Goal: Task Accomplishment & Management: Complete application form

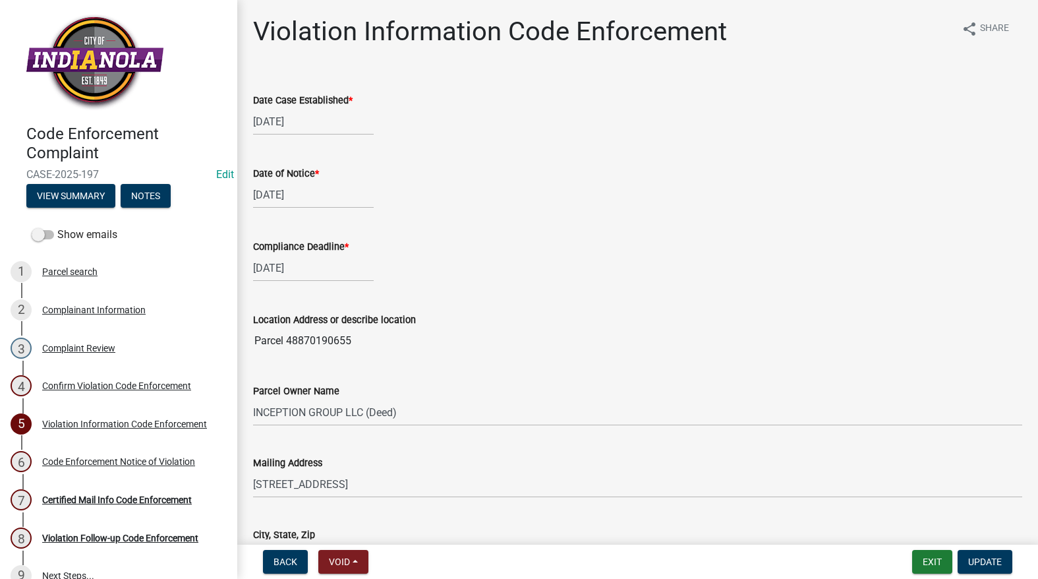
select select "634d5426-b8b3-48ee-aa1e-d523f7499186"
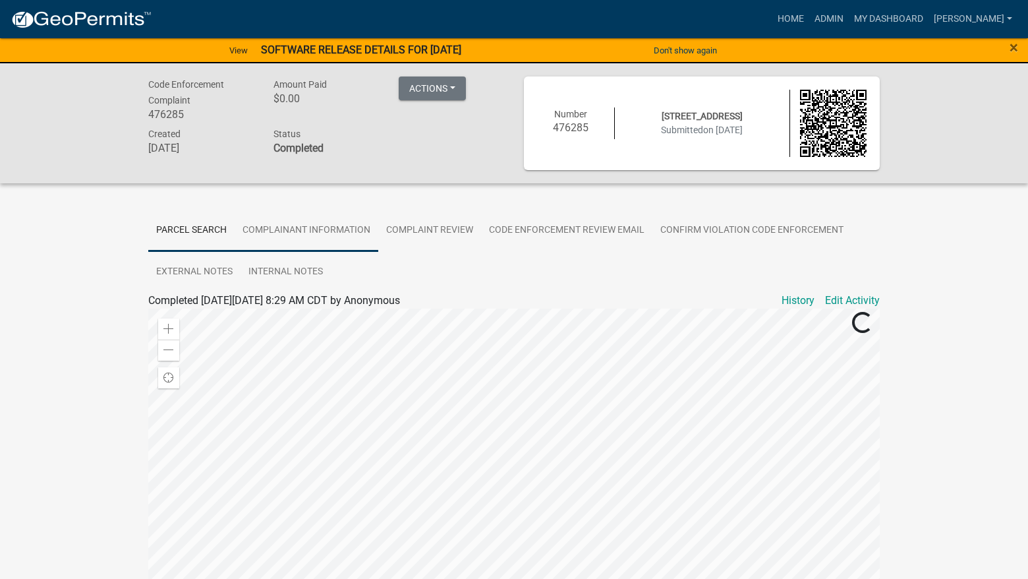
click at [328, 219] on link "Complainant Information" at bounding box center [307, 231] width 144 height 42
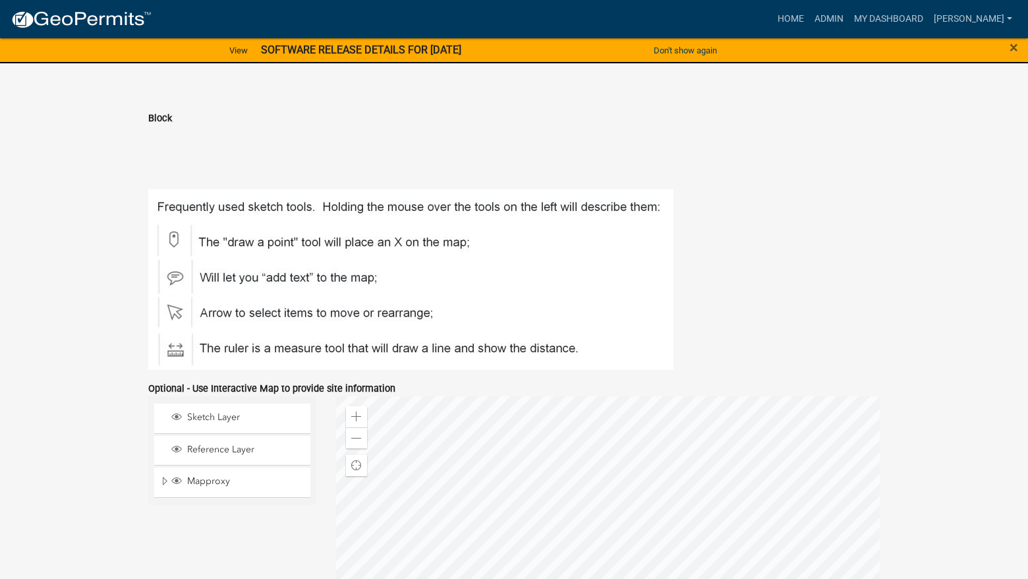
scroll to position [1716, 0]
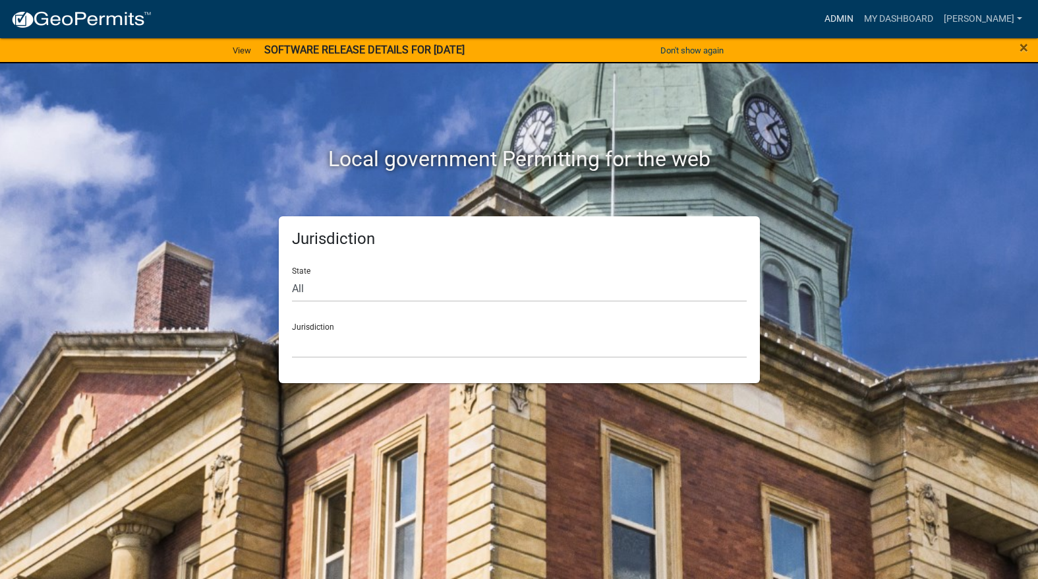
click at [859, 14] on link "Admin" at bounding box center [839, 19] width 40 height 25
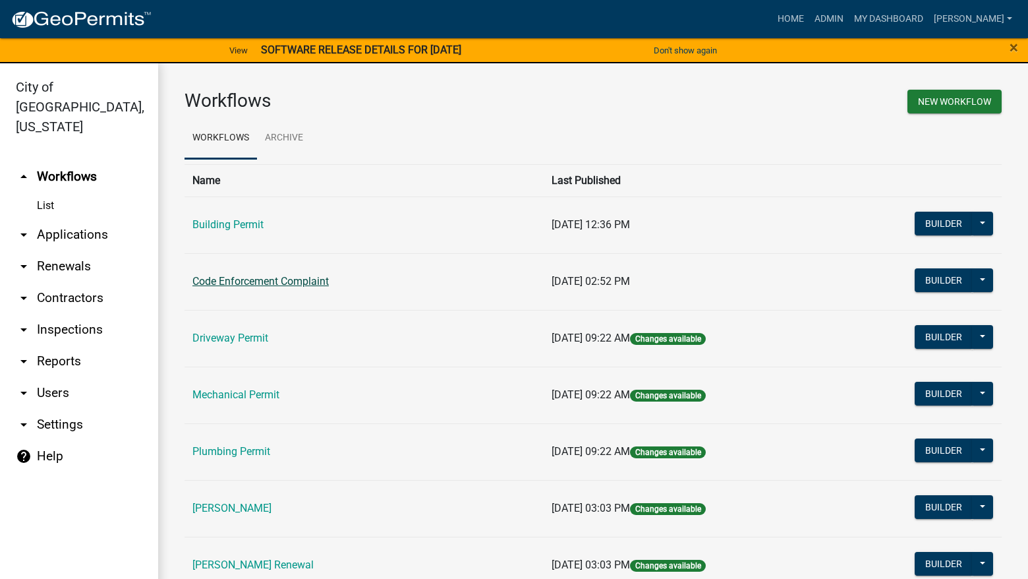
click at [292, 284] on link "Code Enforcement Complaint" at bounding box center [260, 281] width 136 height 13
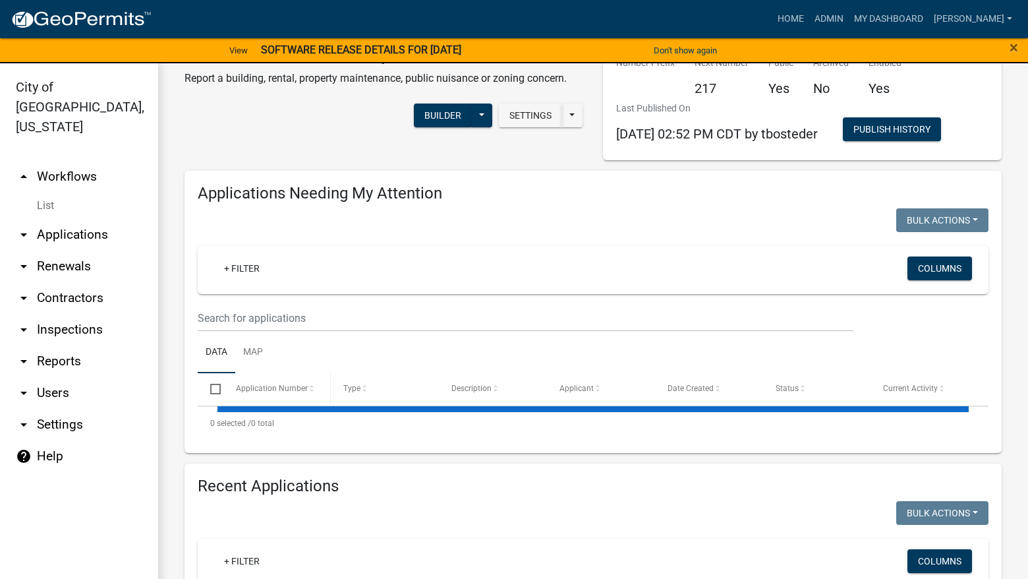
select select "3: 100"
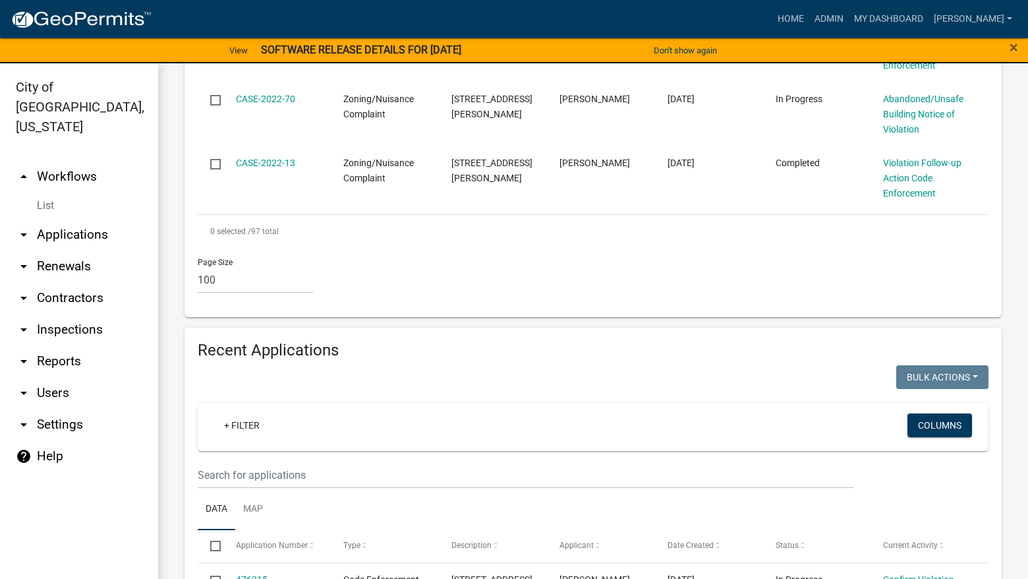
scroll to position [5300, 0]
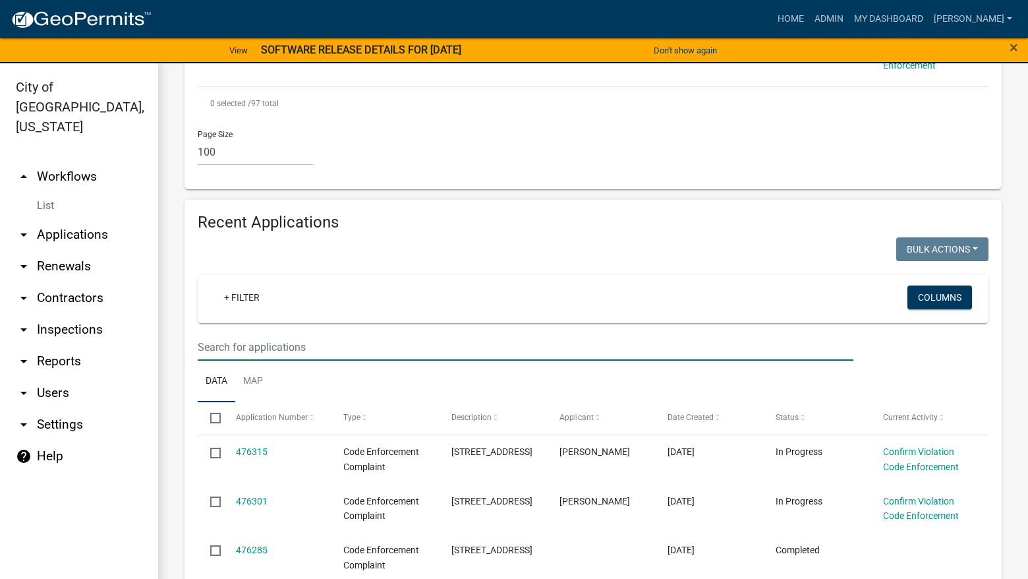
click at [326, 334] on input "text" at bounding box center [526, 347] width 656 height 27
type input "1709"
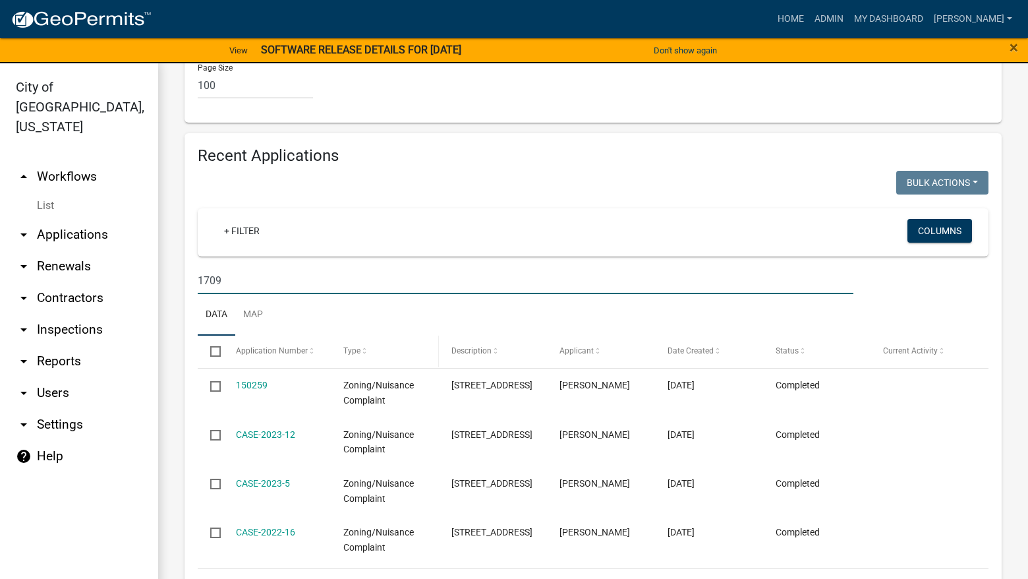
scroll to position [5368, 0]
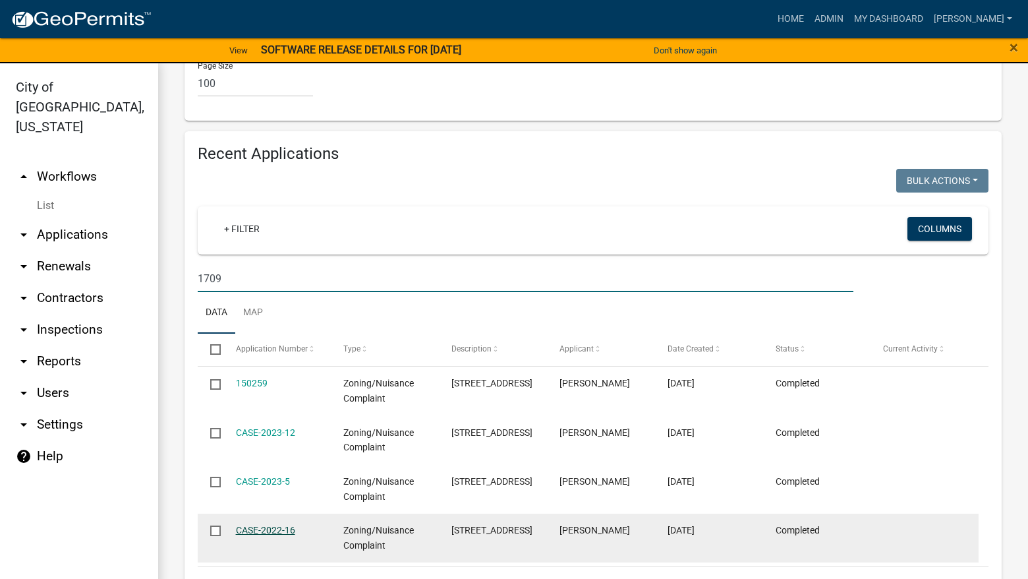
click at [266, 525] on link "CASE-2022-16" at bounding box center [265, 530] width 59 height 11
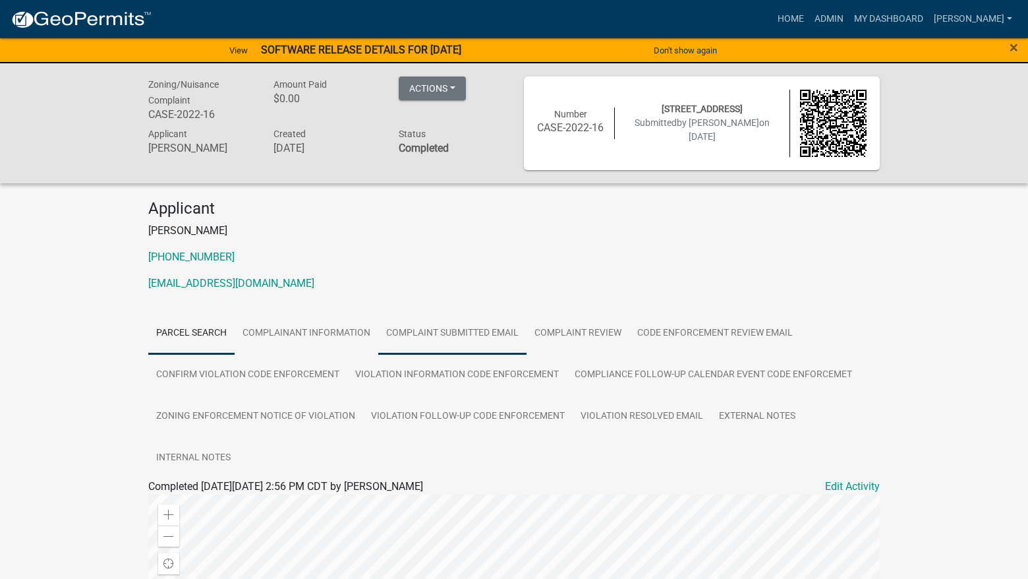
click at [451, 338] on link "Complaint Submitted Email" at bounding box center [452, 333] width 148 height 42
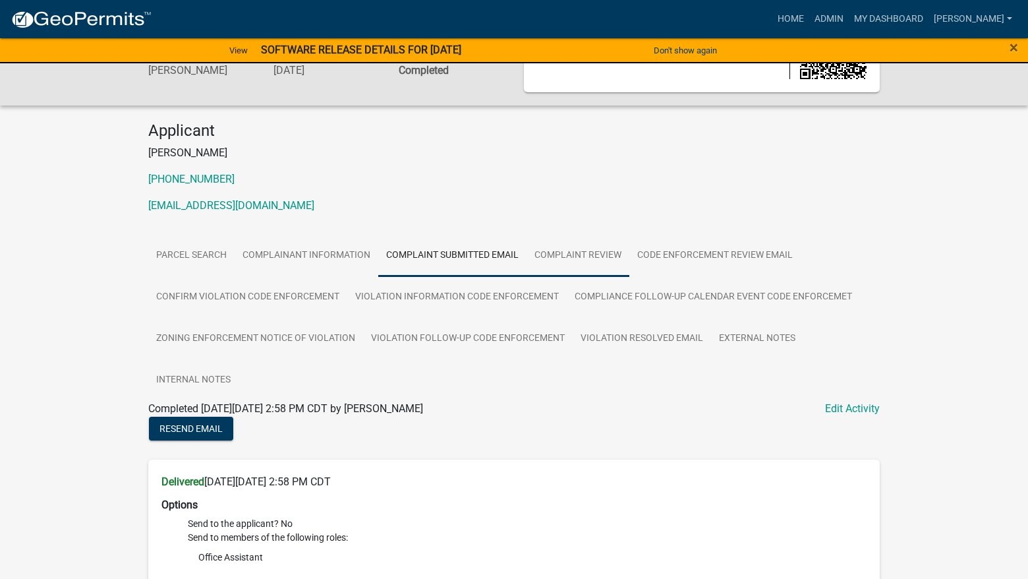
scroll to position [66, 0]
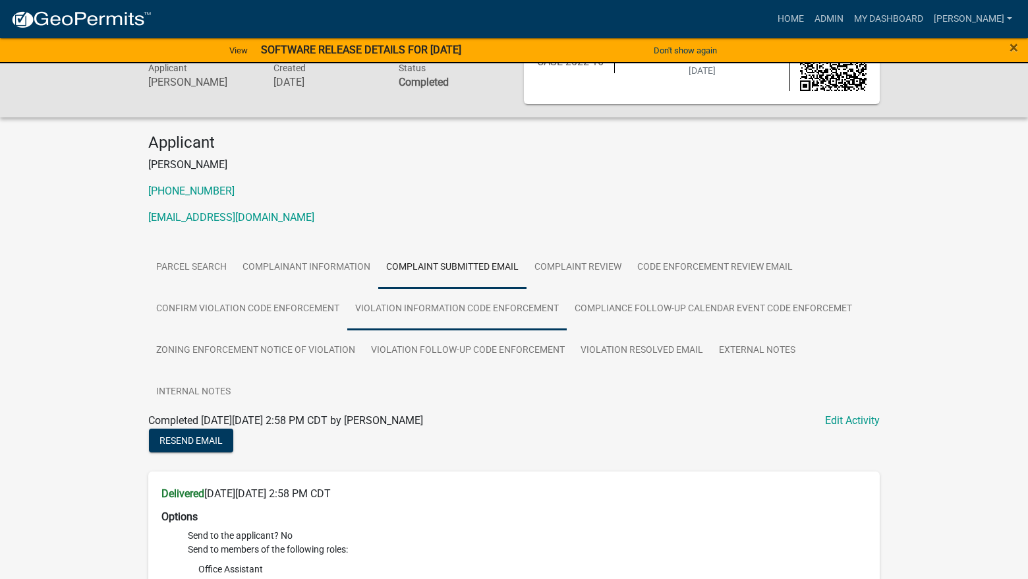
click at [434, 309] on link "Violation Information Code Enforcement" at bounding box center [457, 309] width 220 height 42
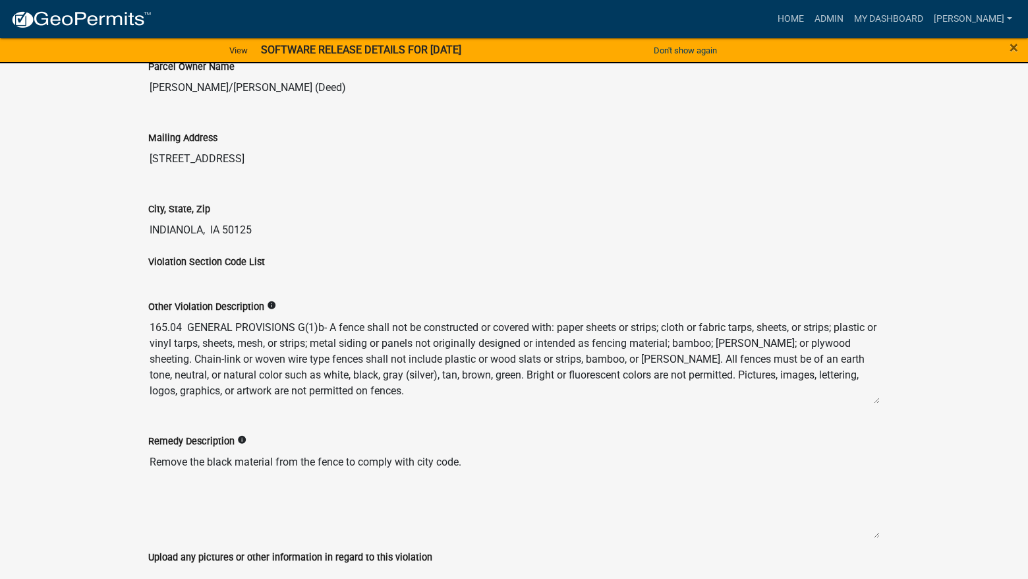
scroll to position [791, 0]
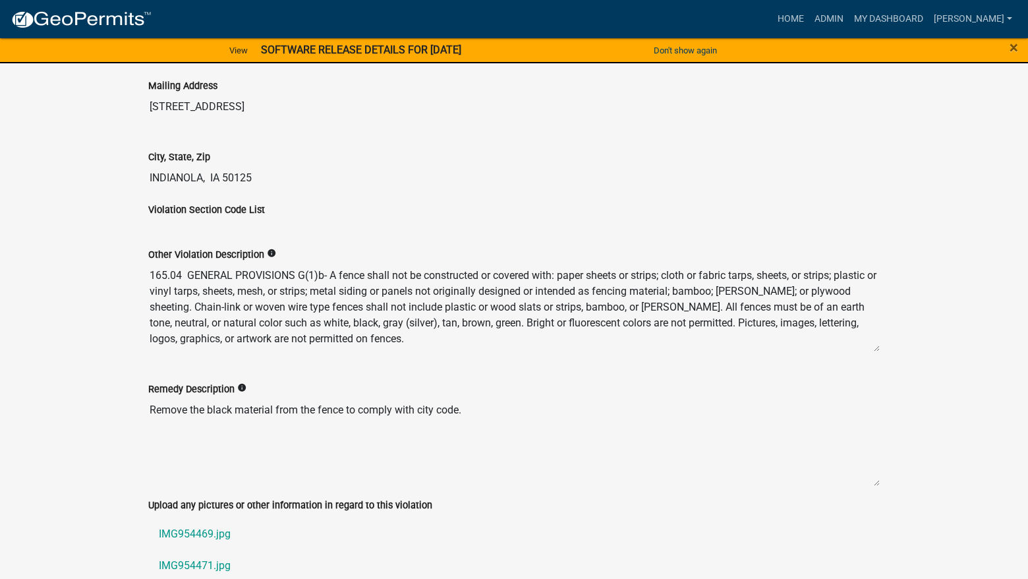
drag, startPoint x: 333, startPoint y: 343, endPoint x: 146, endPoint y: 272, distance: 200.3
click at [146, 272] on div "Other Violation Description info 165.04 GENERAL PROVISIONS G(1)b- A fence shall…" at bounding box center [513, 295] width 751 height 134
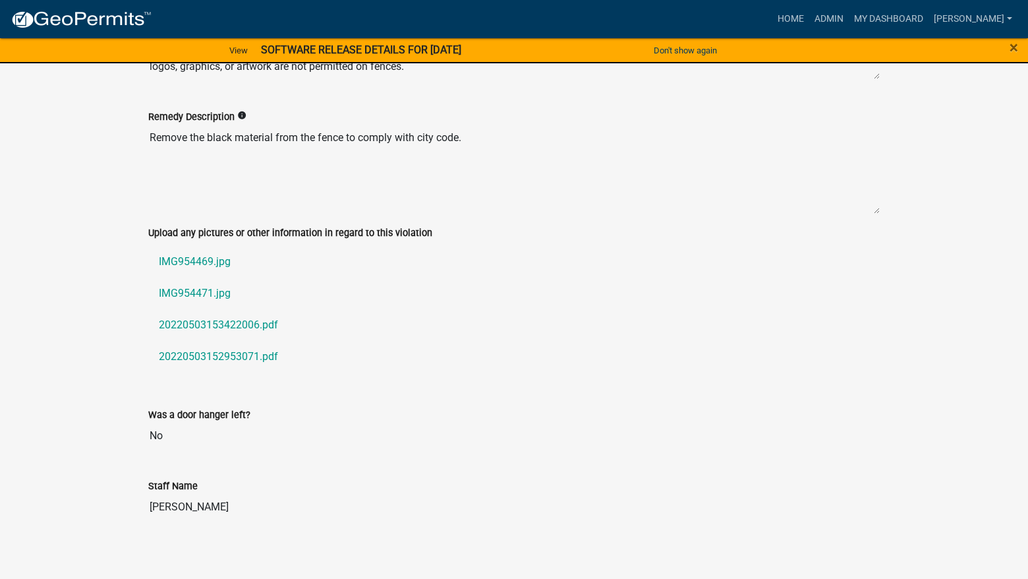
scroll to position [1070, 0]
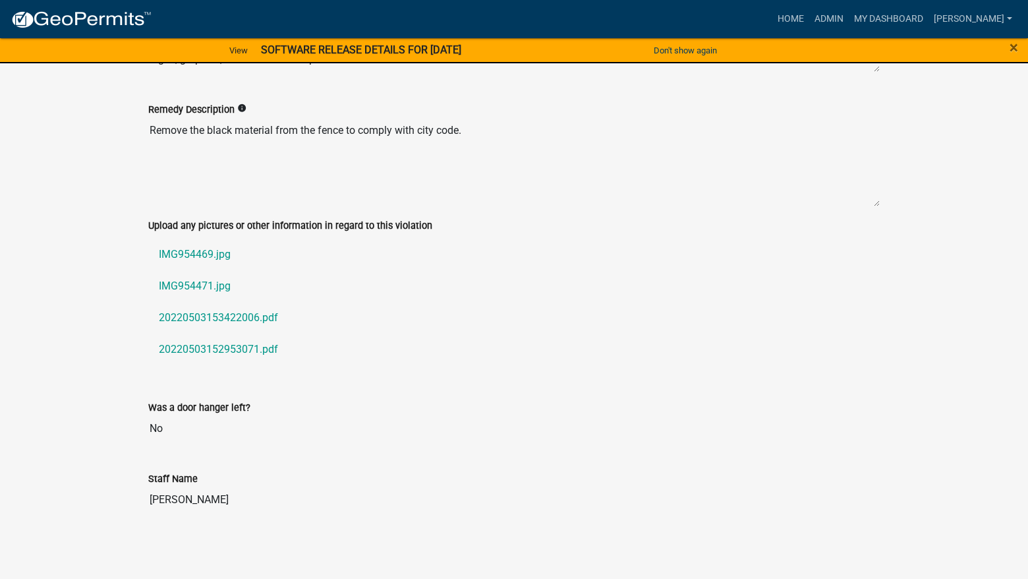
drag, startPoint x: 487, startPoint y: 144, endPoint x: 134, endPoint y: 141, distance: 352.7
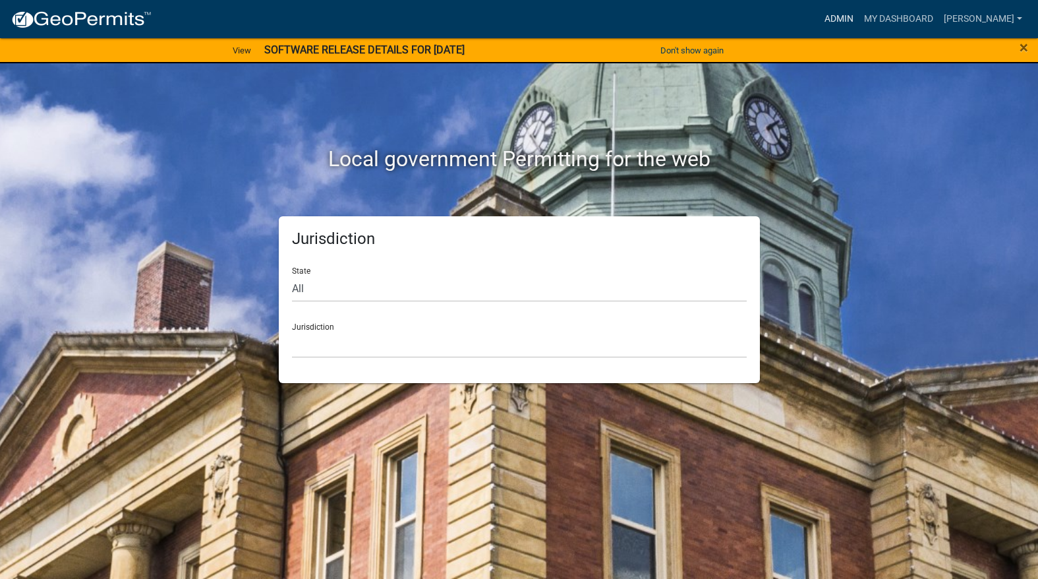
click at [859, 28] on link "Admin" at bounding box center [839, 19] width 40 height 25
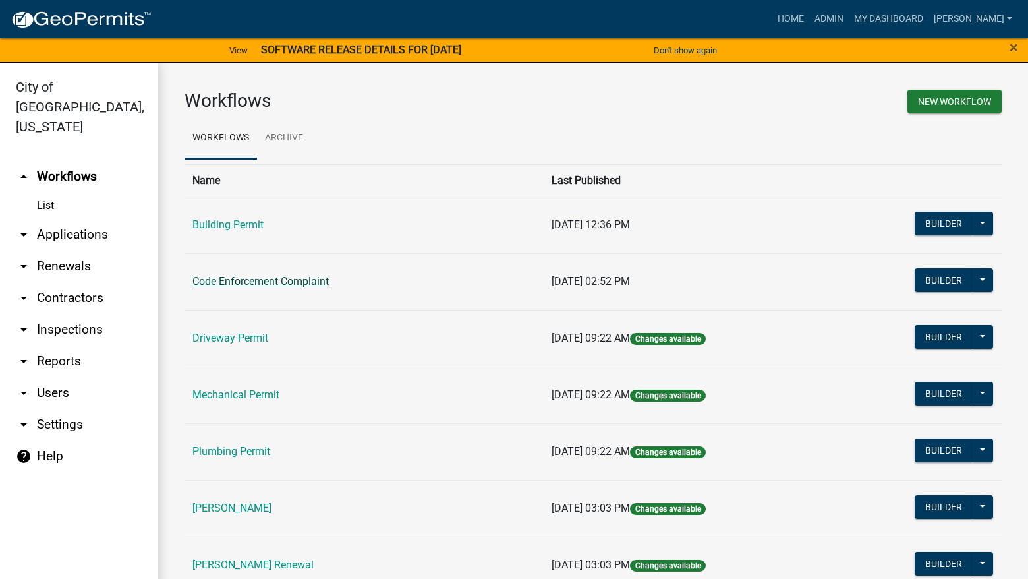
click at [266, 277] on link "Code Enforcement Complaint" at bounding box center [260, 281] width 136 height 13
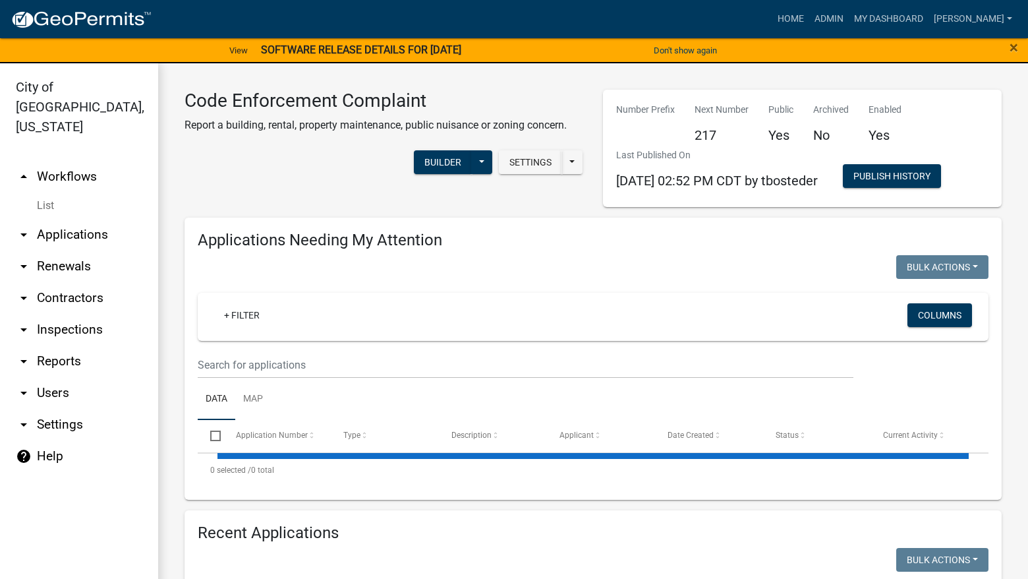
select select "3: 100"
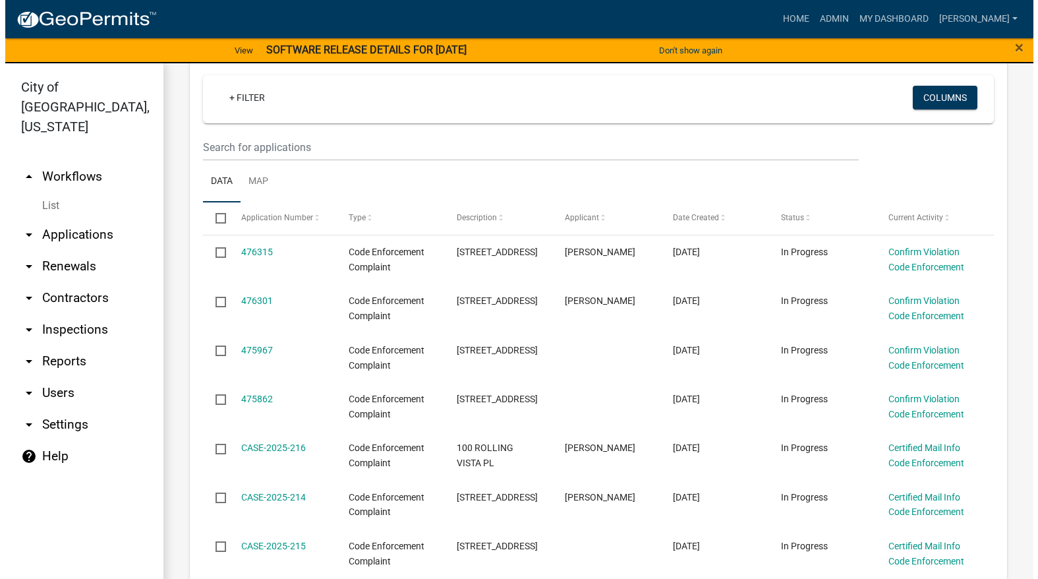
scroll to position [198, 0]
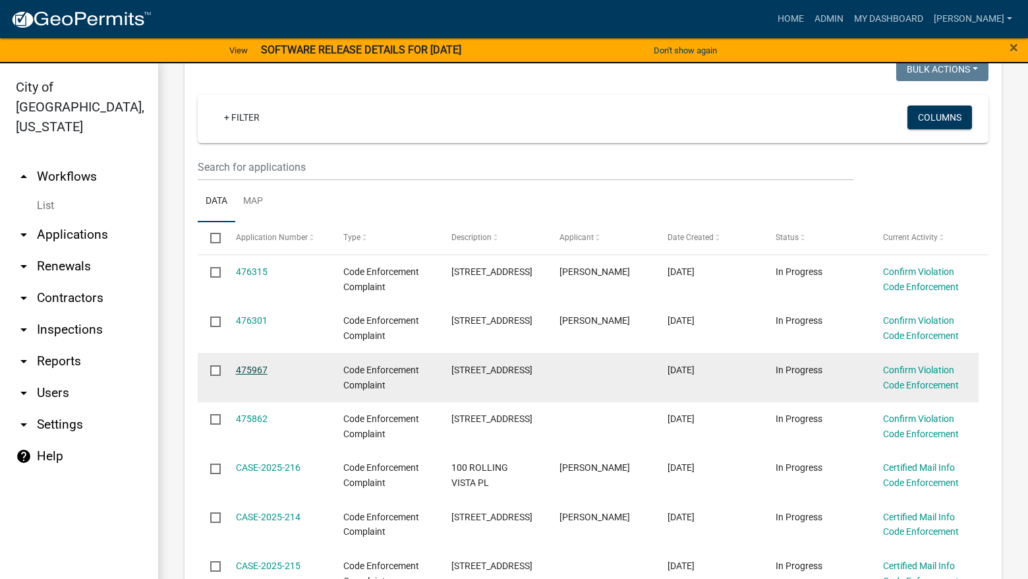
click at [254, 370] on link "475967" at bounding box center [252, 370] width 32 height 11
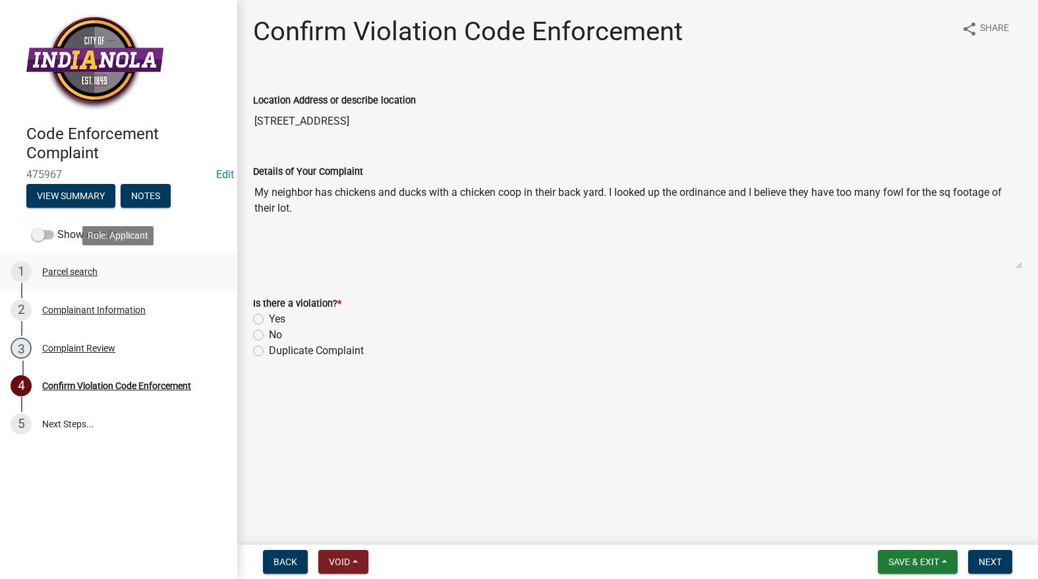
click at [71, 277] on div "1 Parcel search" at bounding box center [114, 271] width 206 height 21
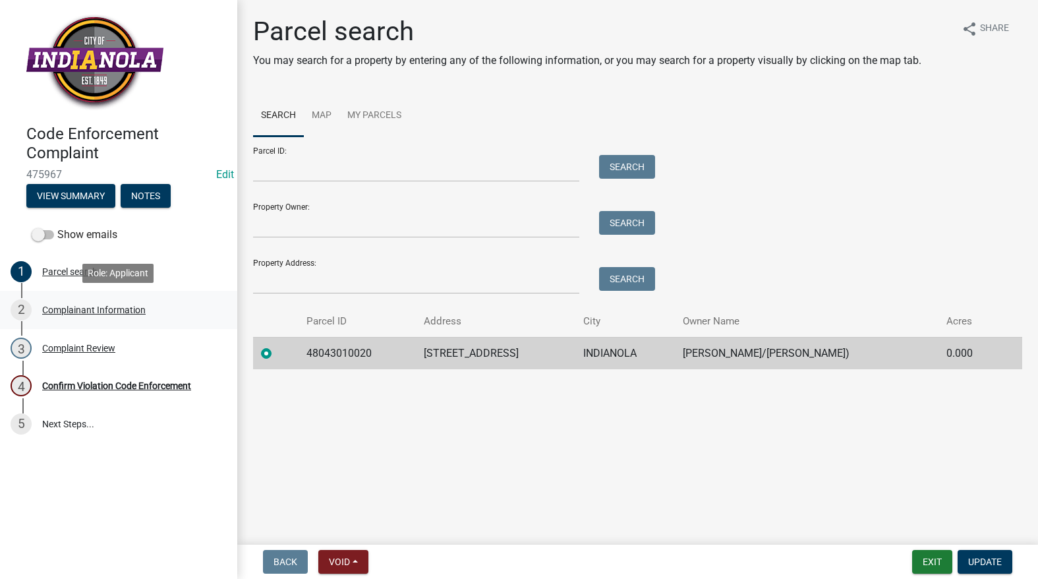
click at [67, 305] on div "Complainant Information" at bounding box center [93, 309] width 103 height 9
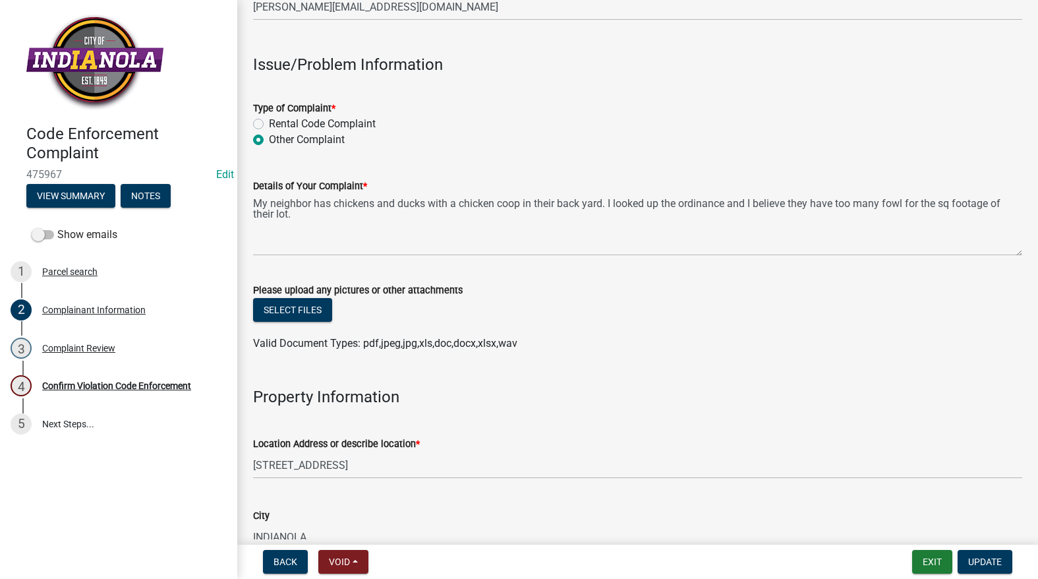
scroll to position [395, 0]
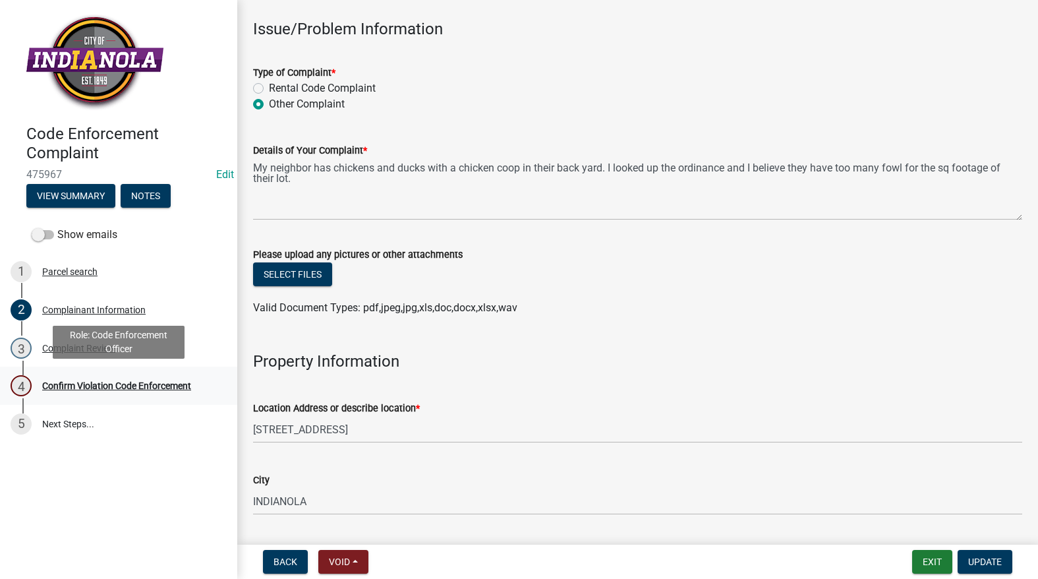
click at [143, 384] on div "Confirm Violation Code Enforcement" at bounding box center [116, 385] width 149 height 9
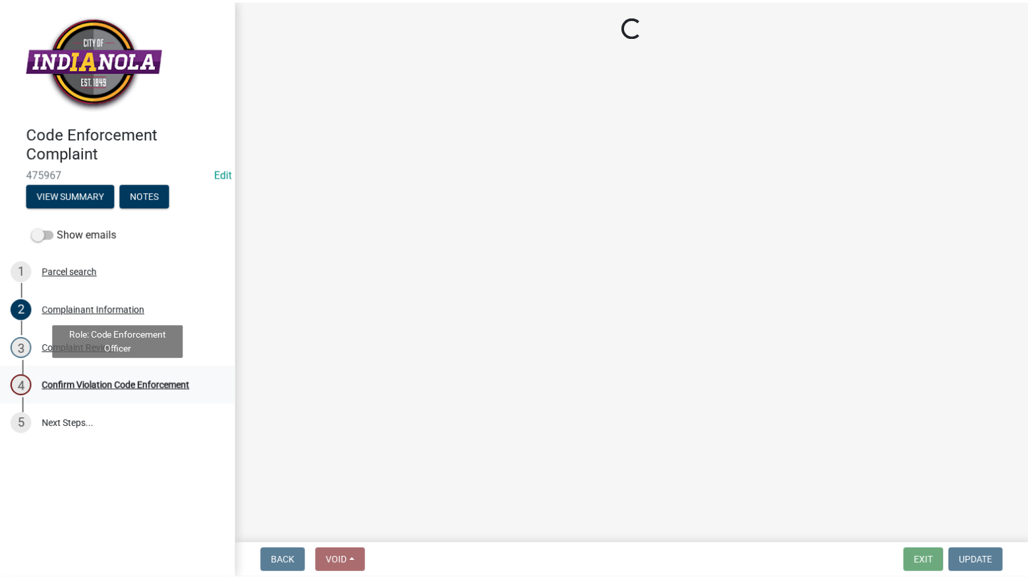
scroll to position [0, 0]
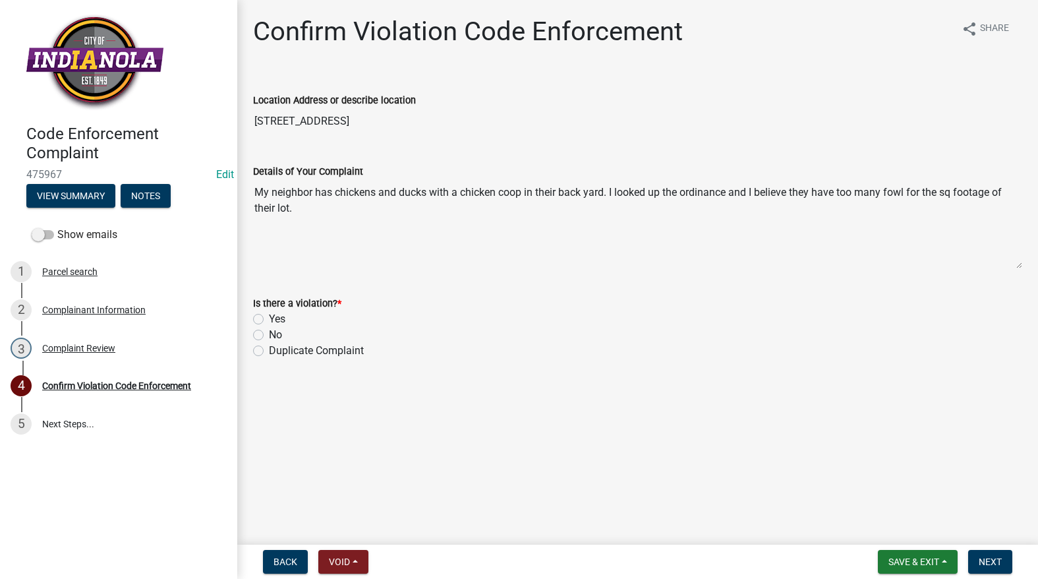
click at [269, 332] on label "No" at bounding box center [275, 335] width 13 height 16
click at [269, 332] on input "No" at bounding box center [273, 331] width 9 height 9
radio input "true"
click at [985, 560] on span "Next" at bounding box center [990, 561] width 23 height 11
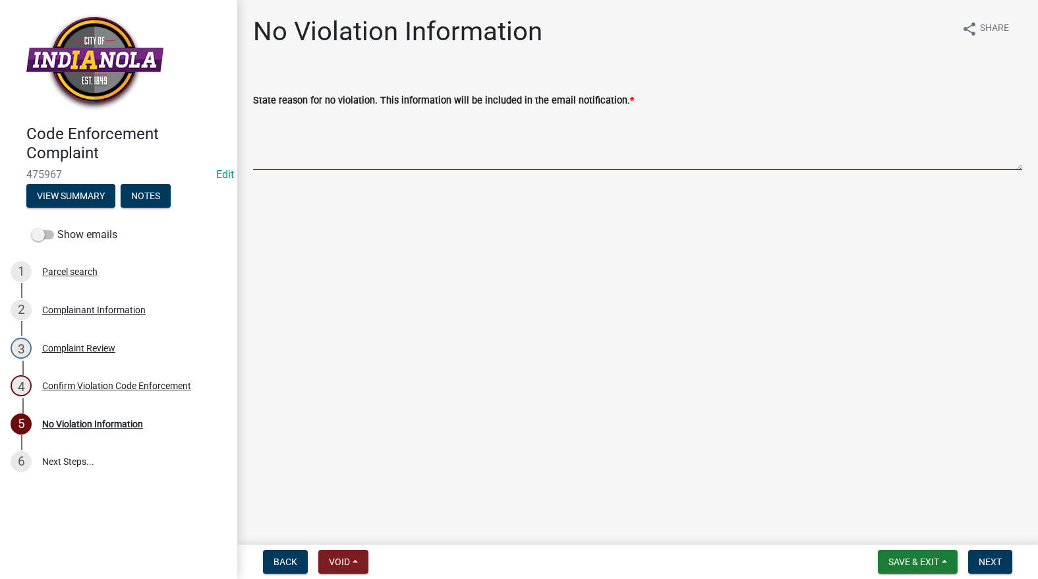
click at [293, 151] on textarea "State reason for no violation. This information will be included in the email n…" at bounding box center [637, 139] width 769 height 62
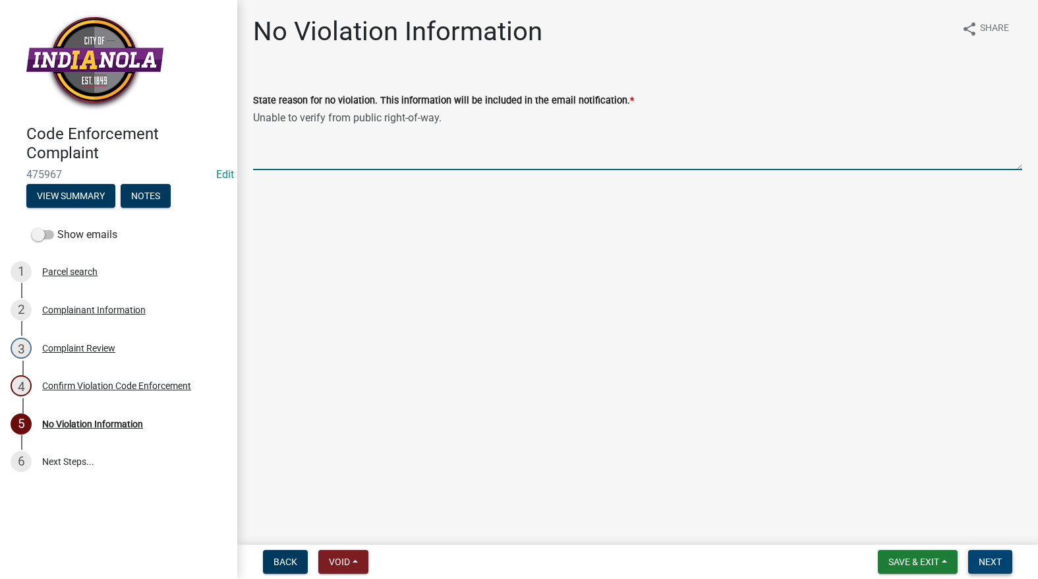
type textarea "Unable to verify from public right-of-way."
click at [997, 567] on span "Next" at bounding box center [990, 561] width 23 height 11
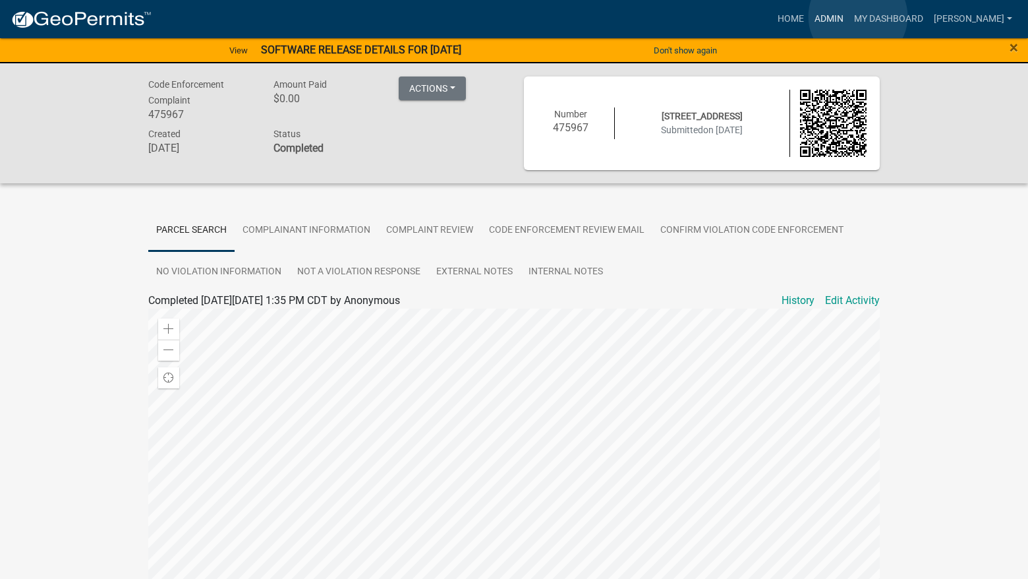
click at [849, 16] on link "Admin" at bounding box center [829, 19] width 40 height 25
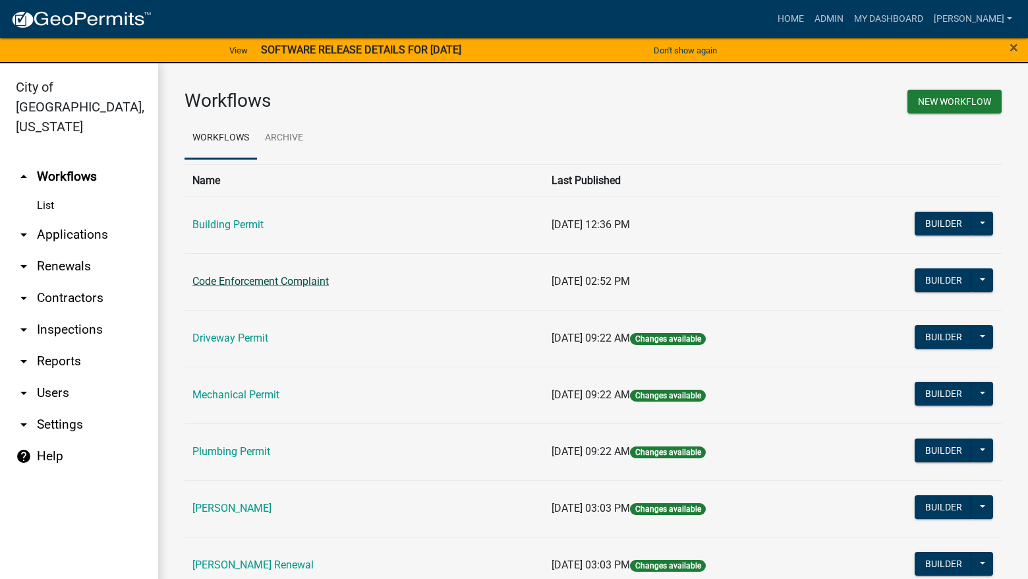
click at [285, 280] on link "Code Enforcement Complaint" at bounding box center [260, 281] width 136 height 13
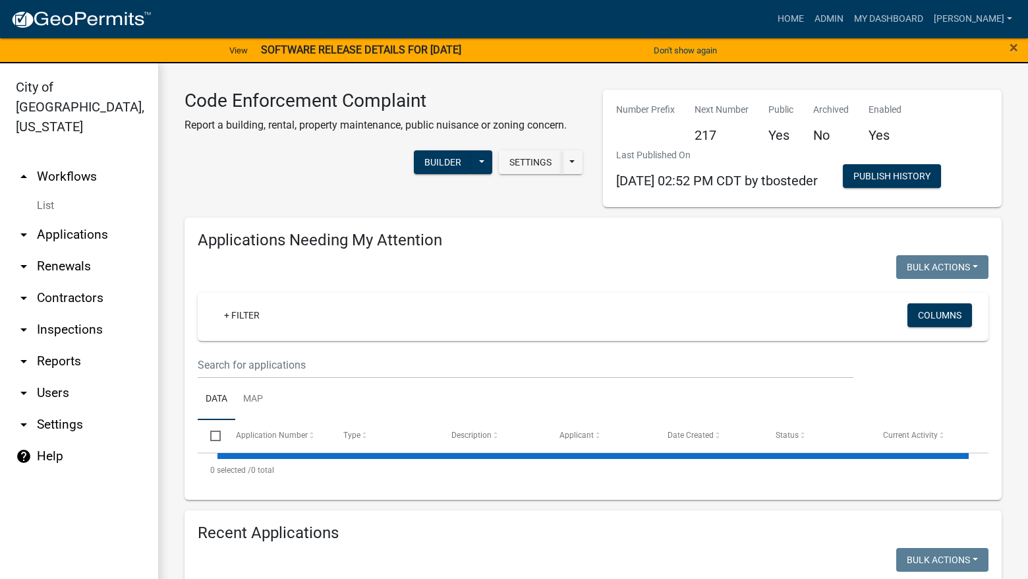
select select "3: 100"
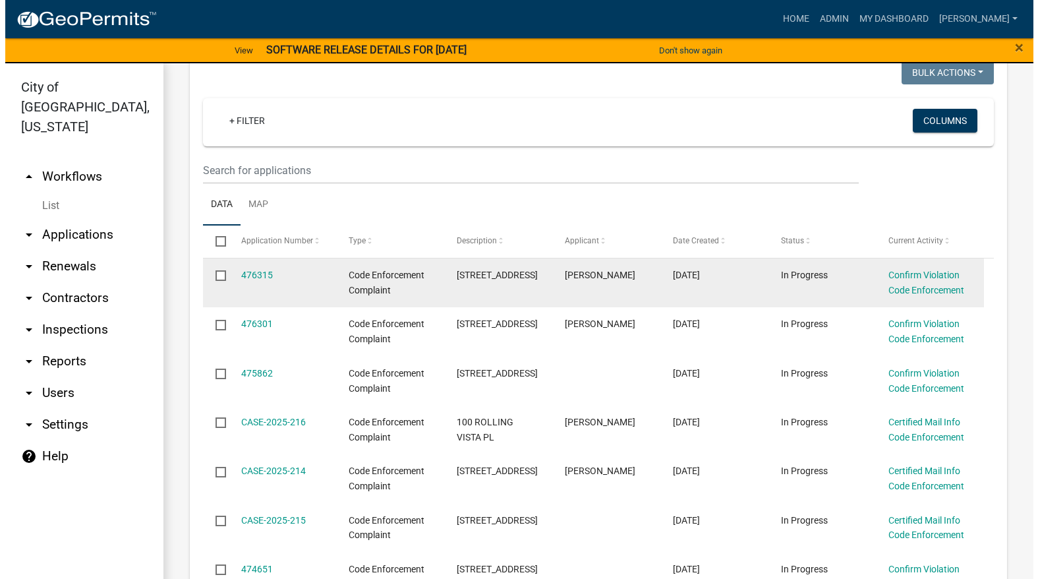
scroll to position [198, 0]
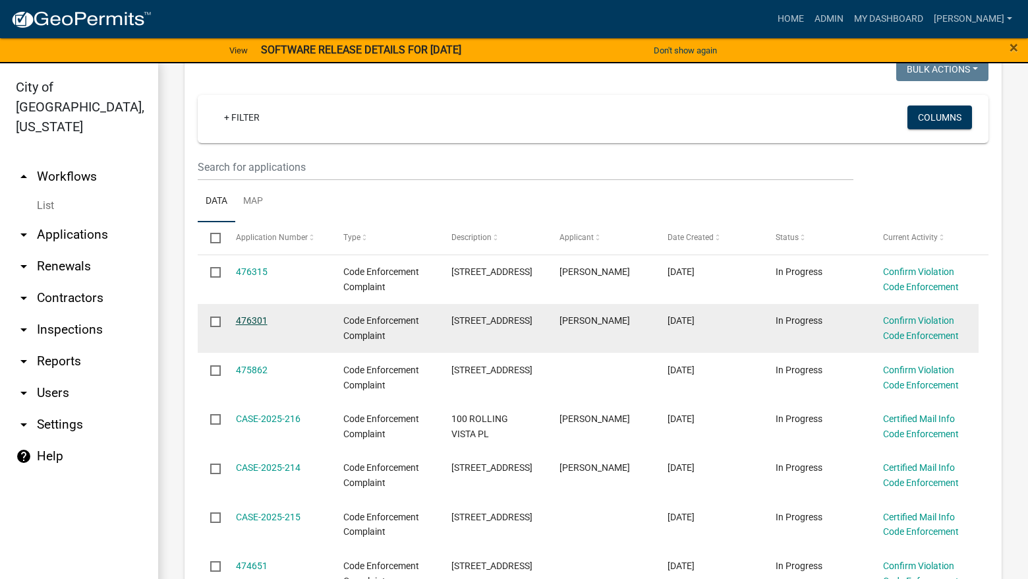
click at [262, 318] on link "476301" at bounding box center [252, 320] width 32 height 11
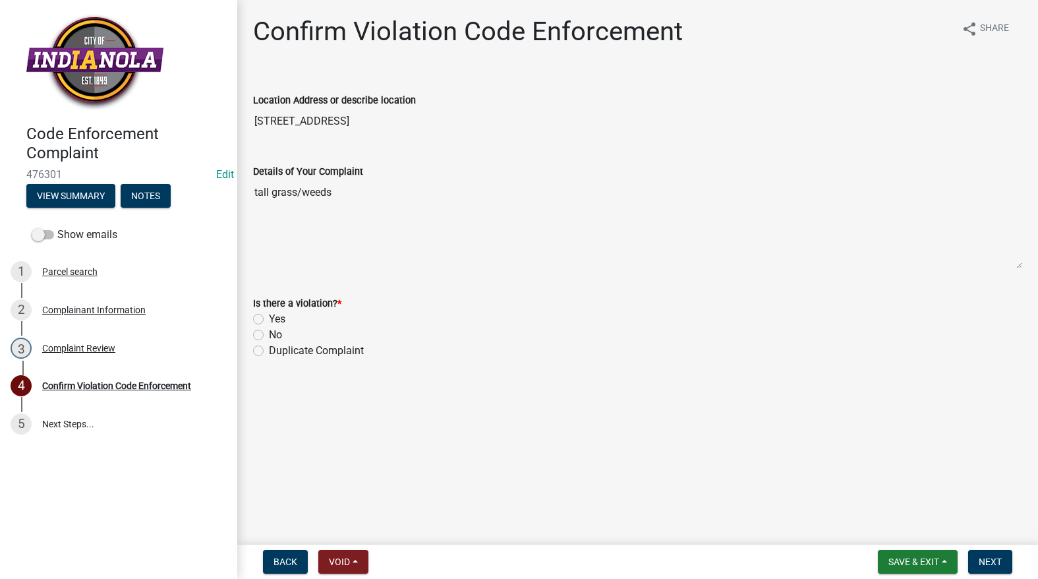
click at [269, 314] on label "Yes" at bounding box center [277, 319] width 16 height 16
click at [269, 314] on input "Yes" at bounding box center [273, 315] width 9 height 9
radio input "true"
click at [993, 564] on span "Next" at bounding box center [990, 561] width 23 height 11
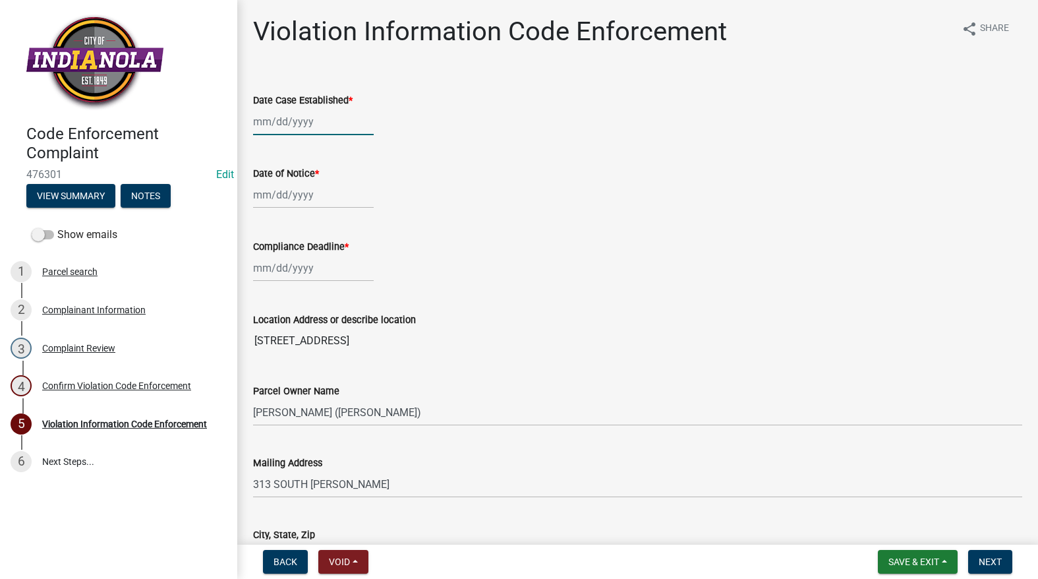
click at [279, 132] on div at bounding box center [313, 121] width 121 height 27
select select "9"
select select "2025"
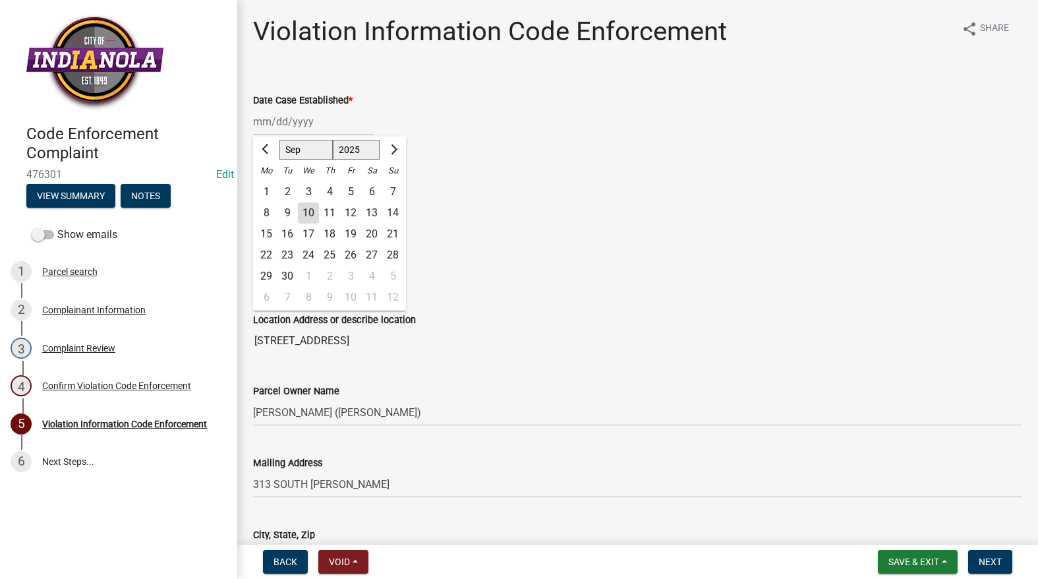
click at [305, 214] on div "10" at bounding box center [308, 212] width 21 height 21
type input "[DATE]"
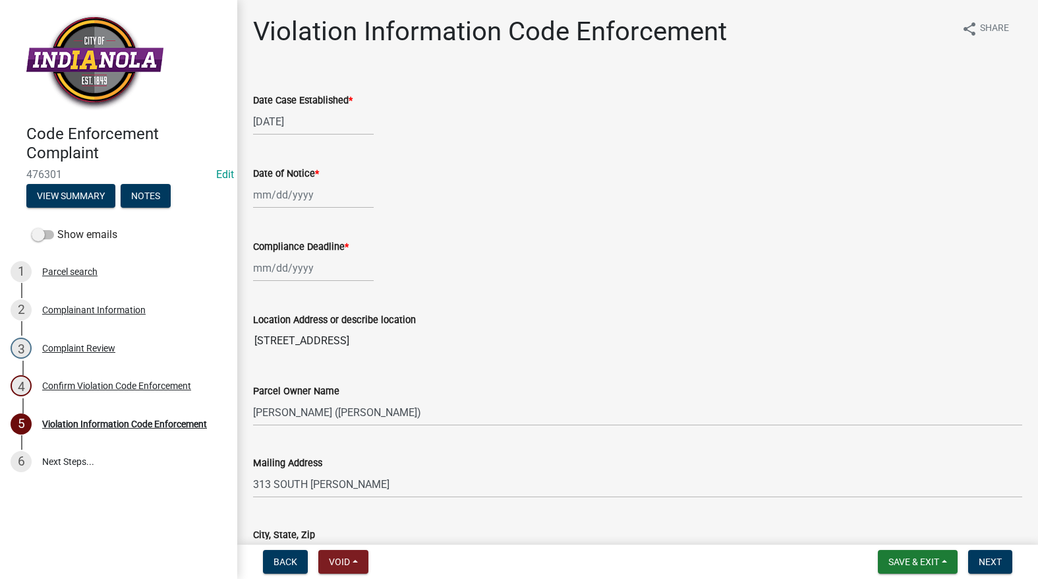
select select "9"
select select "2025"
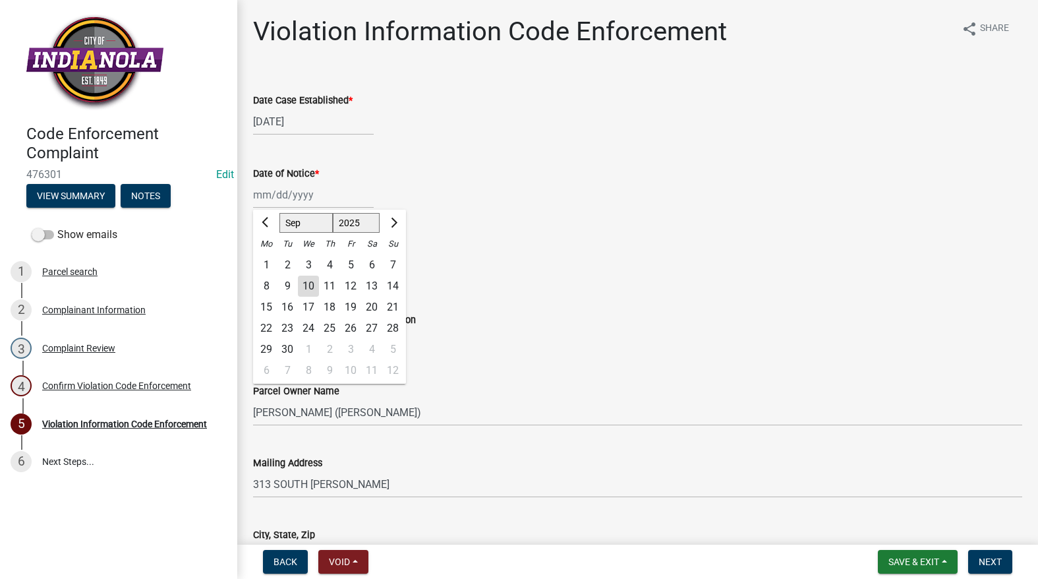
click at [300, 196] on div "[PERSON_NAME] Feb Mar Apr [PERSON_NAME][DATE] Oct Nov [DATE] 1526 1527 1528 152…" at bounding box center [313, 194] width 121 height 27
click at [310, 279] on div "10" at bounding box center [308, 286] width 21 height 21
type input "[DATE]"
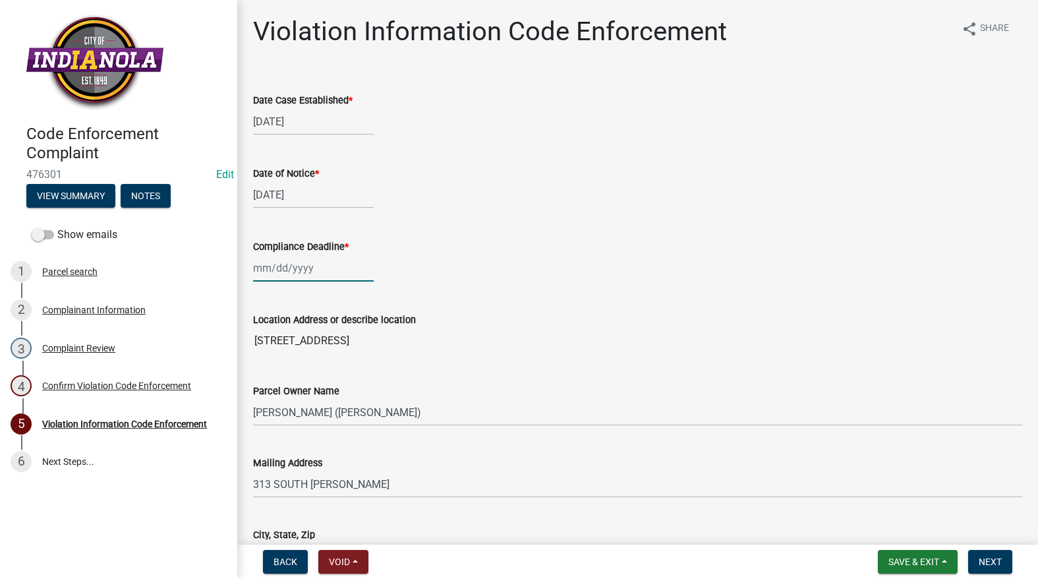
click at [305, 271] on div at bounding box center [313, 267] width 121 height 27
select select "9"
select select "2025"
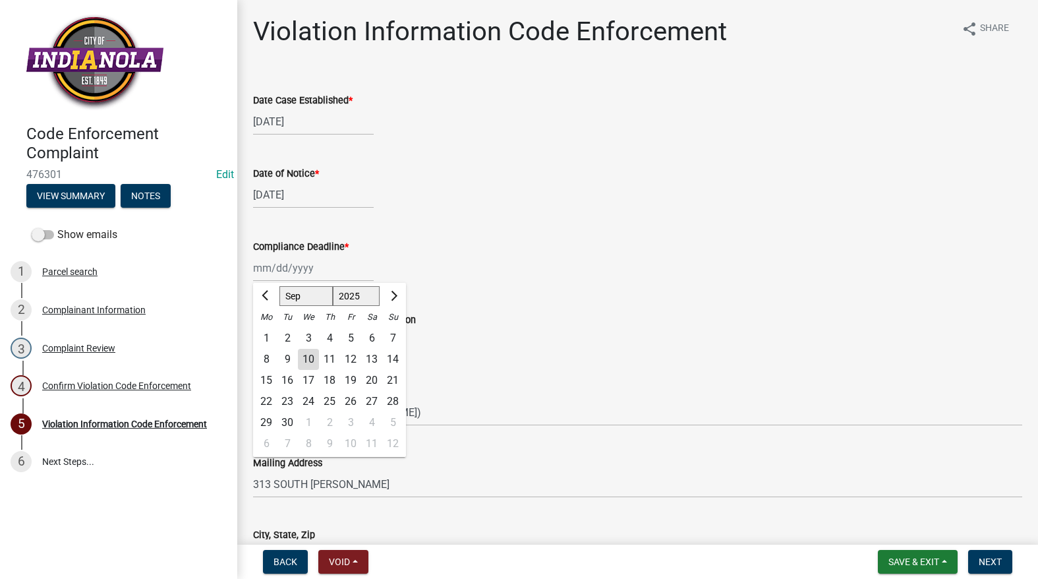
click at [311, 380] on div "17" at bounding box center [308, 380] width 21 height 21
type input "[DATE]"
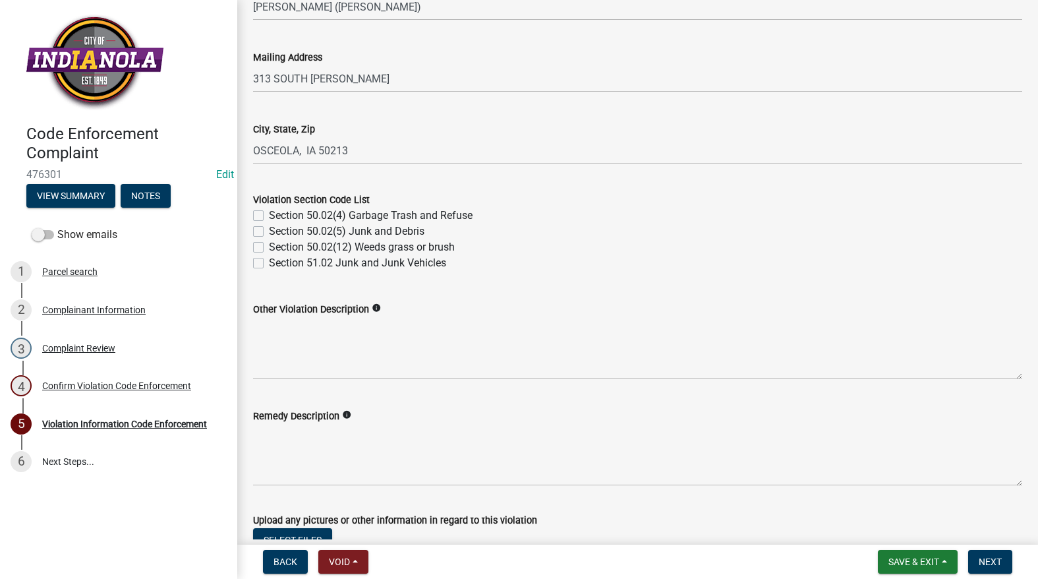
scroll to position [461, 0]
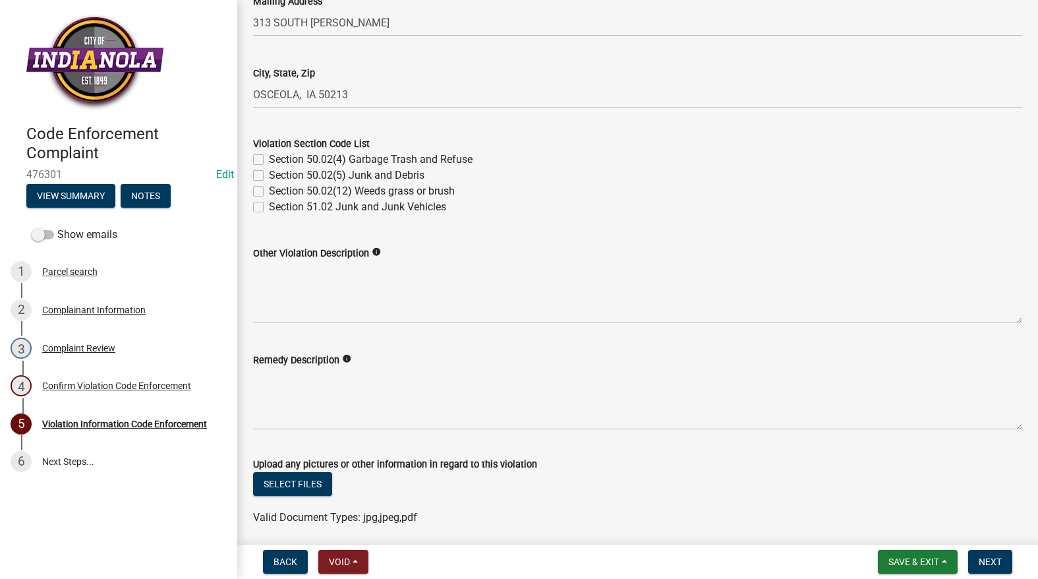
click at [269, 192] on label "Section 50.02(12) Weeds grass or brush" at bounding box center [362, 191] width 186 height 16
click at [269, 192] on input "Section 50.02(12) Weeds grass or brush" at bounding box center [273, 187] width 9 height 9
checkbox input "true"
checkbox input "false"
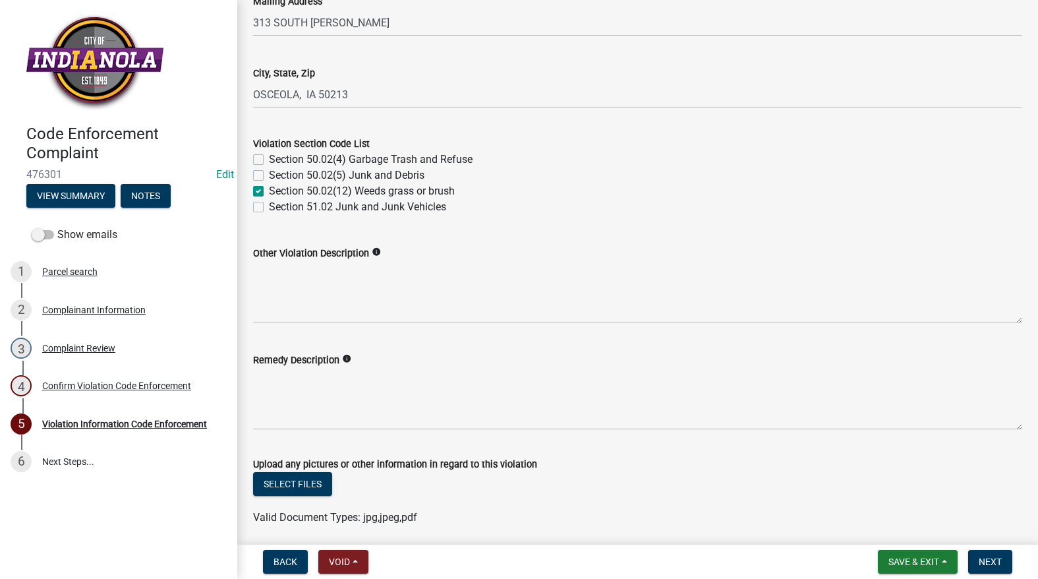
checkbox input "true"
checkbox input "false"
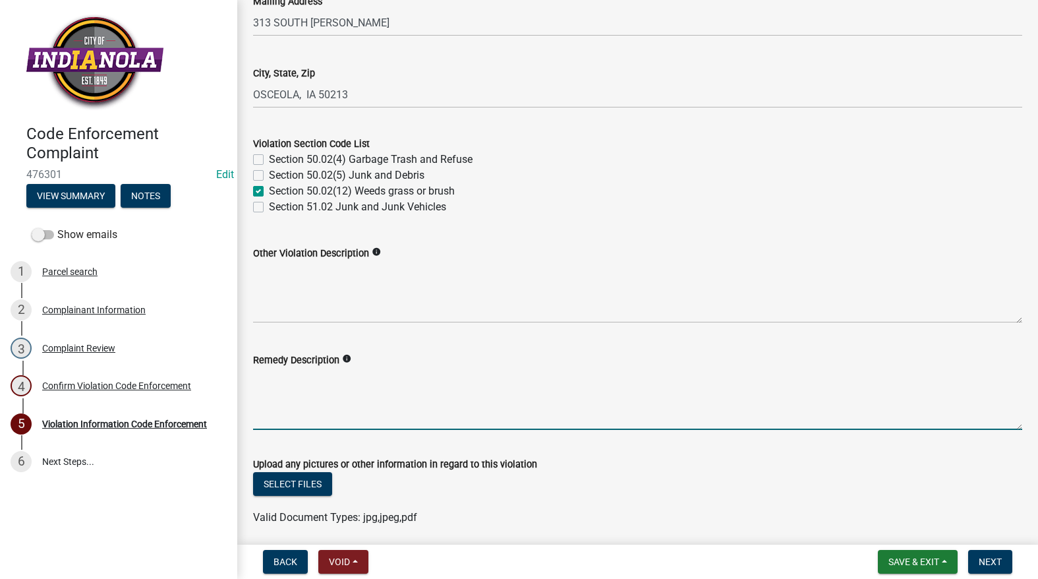
click at [385, 382] on textarea "Remedy Description" at bounding box center [637, 399] width 769 height 62
paste textarea "Mow and trim the property, front and rear, including any right-of-way areas adj…"
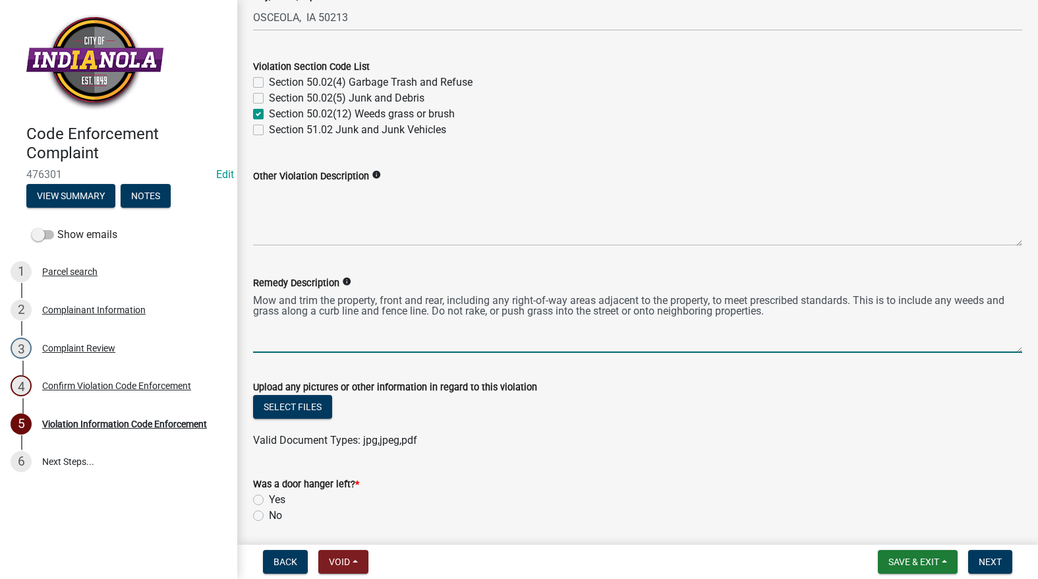
scroll to position [675, 0]
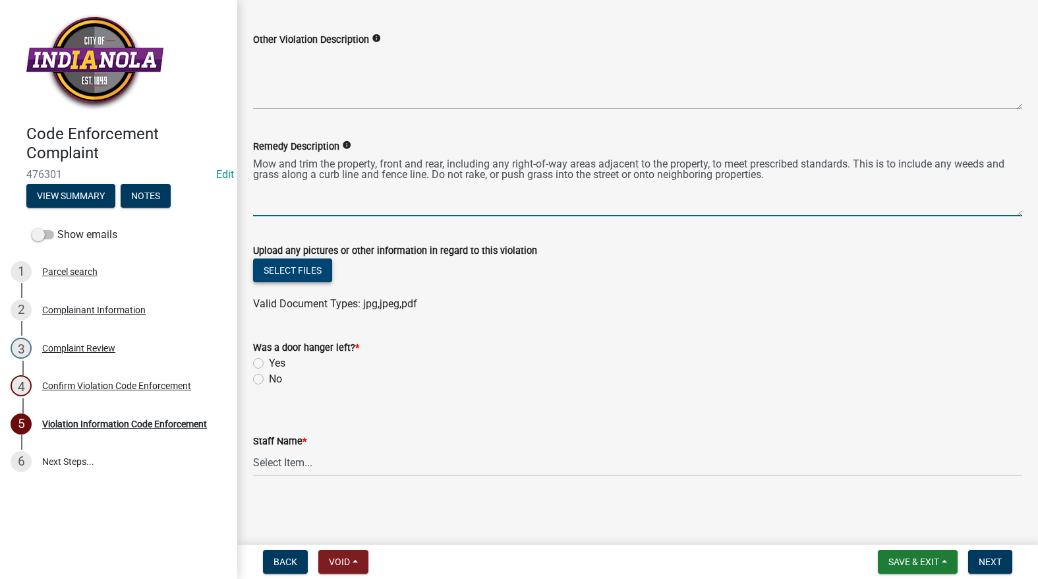
type textarea "Mow and trim the property, front and rear, including any right-of-way areas adj…"
click at [321, 263] on button "Select files" at bounding box center [292, 270] width 79 height 24
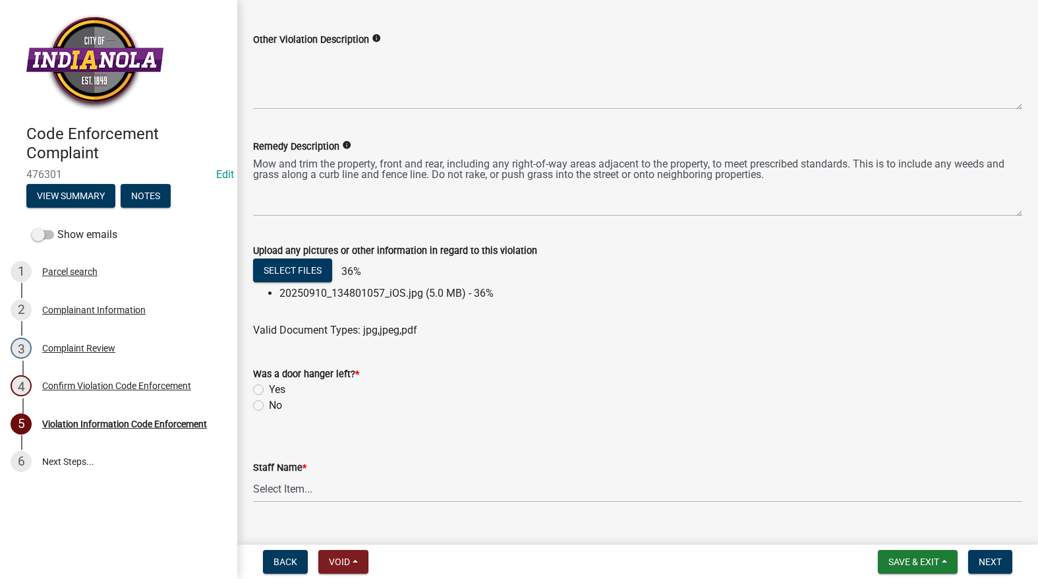
click at [269, 408] on label "No" at bounding box center [275, 405] width 13 height 16
click at [269, 406] on input "No" at bounding box center [273, 401] width 9 height 9
radio input "true"
click at [322, 491] on select "Select Item... [PERSON_NAME] [PERSON_NAME] [PERSON_NAME] Other" at bounding box center [637, 488] width 769 height 27
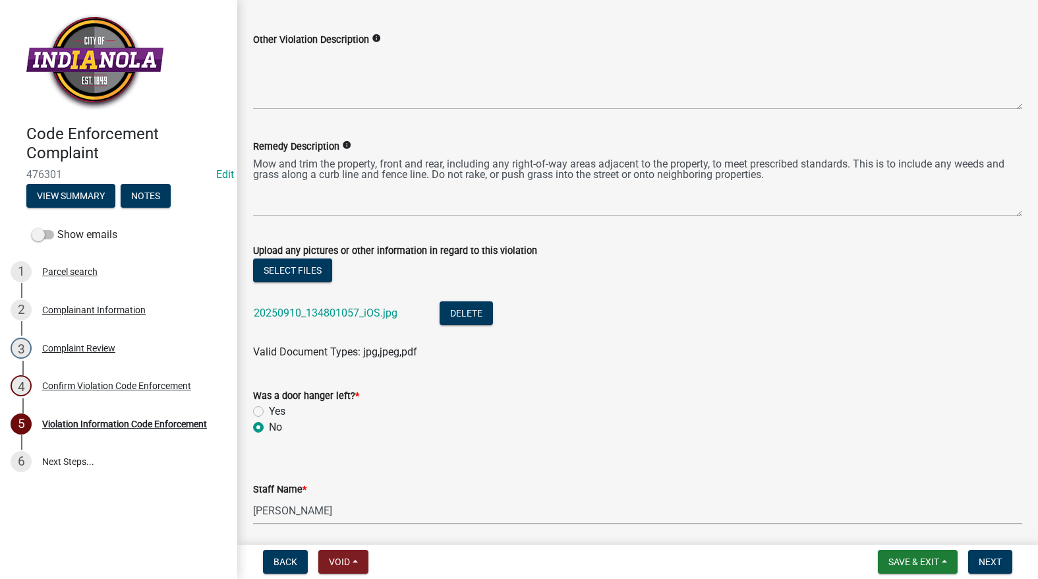
click at [253, 497] on select "Select Item... [PERSON_NAME] [PERSON_NAME] [PERSON_NAME] Other" at bounding box center [637, 510] width 769 height 27
select select "634d5426-b8b3-48ee-aa1e-d523f7499186"
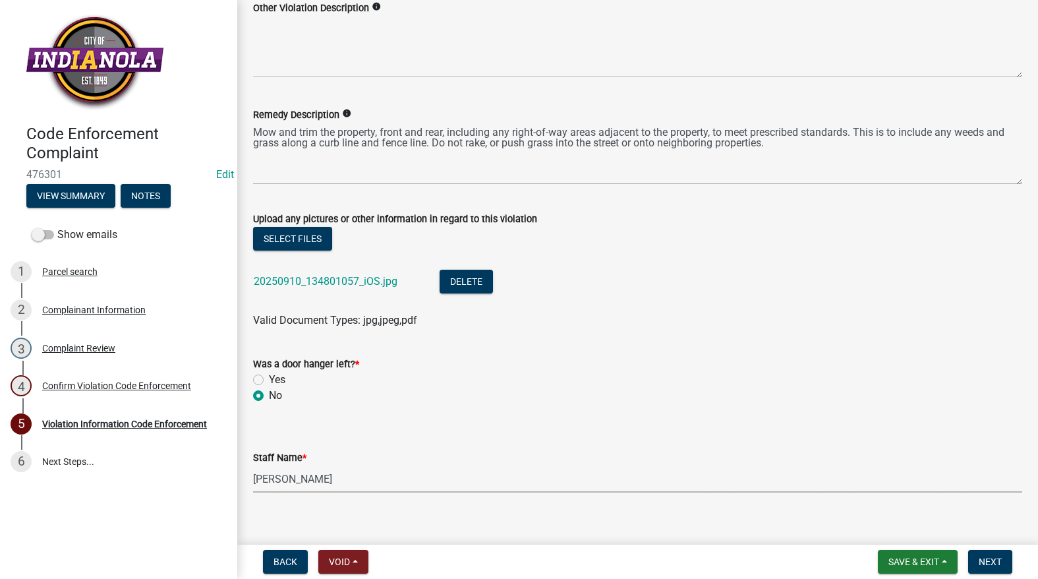
scroll to position [723, 0]
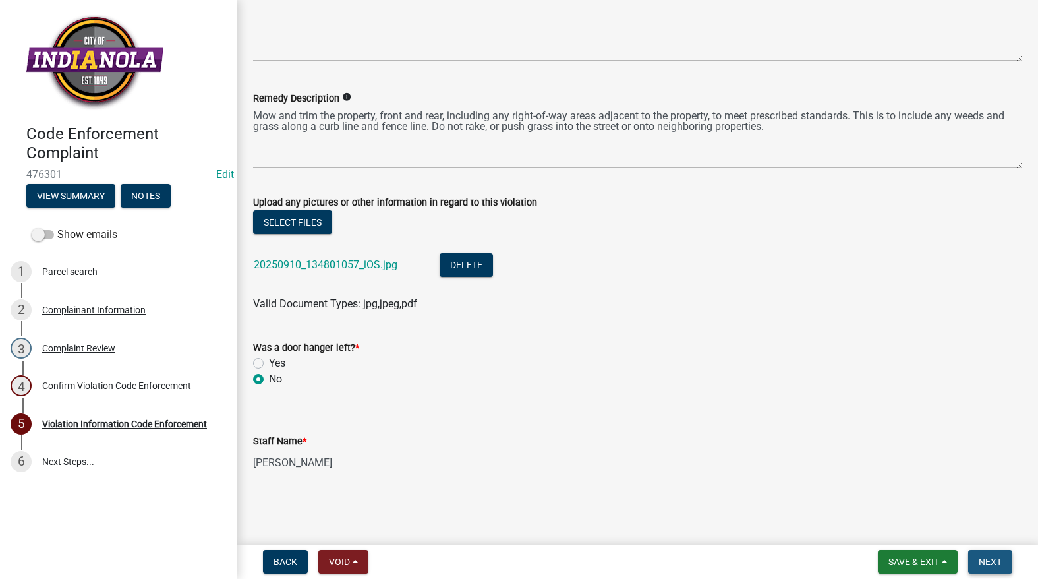
click at [997, 558] on span "Next" at bounding box center [990, 561] width 23 height 11
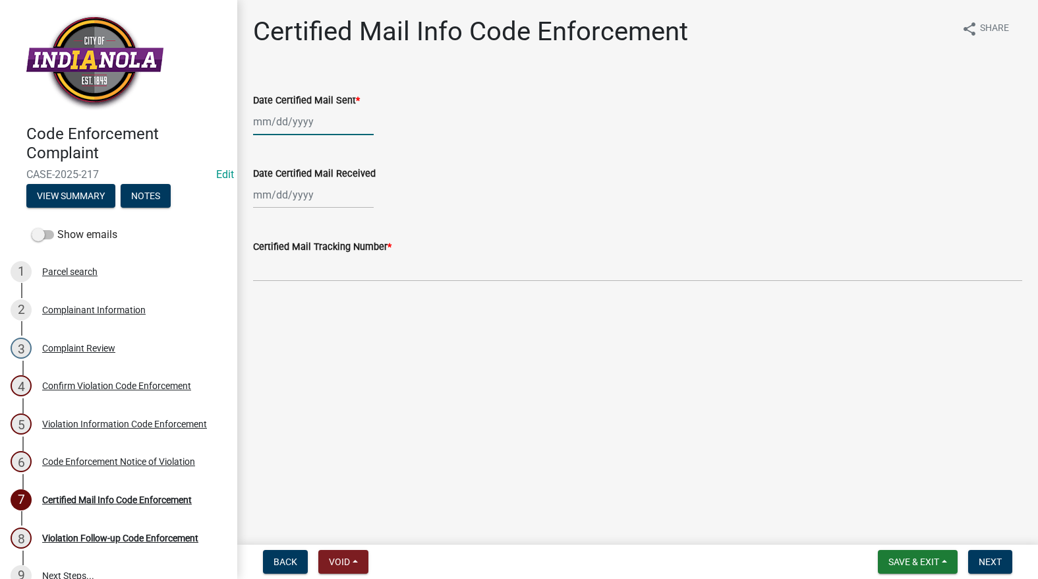
click at [301, 129] on div at bounding box center [313, 121] width 121 height 27
select select "9"
select select "2025"
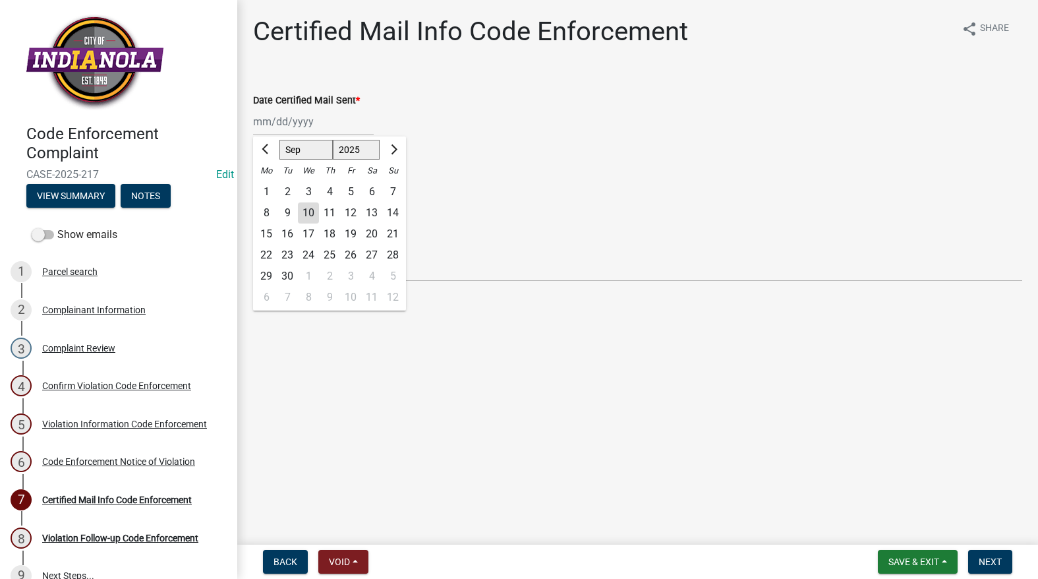
click at [313, 206] on div "10" at bounding box center [308, 212] width 21 height 21
type input "[DATE]"
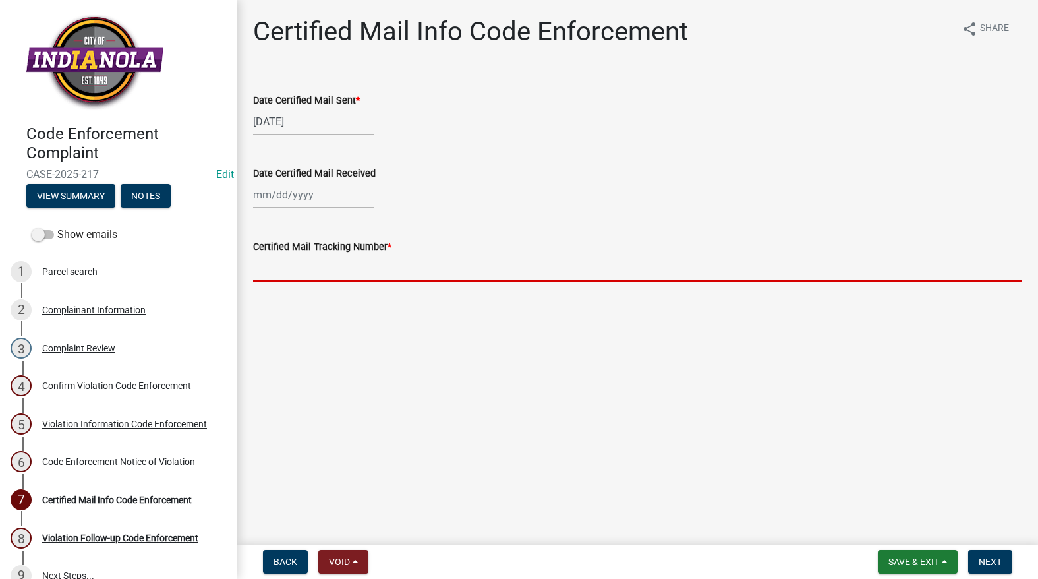
click at [303, 258] on input "Certified Mail Tracking Number *" at bounding box center [637, 267] width 769 height 27
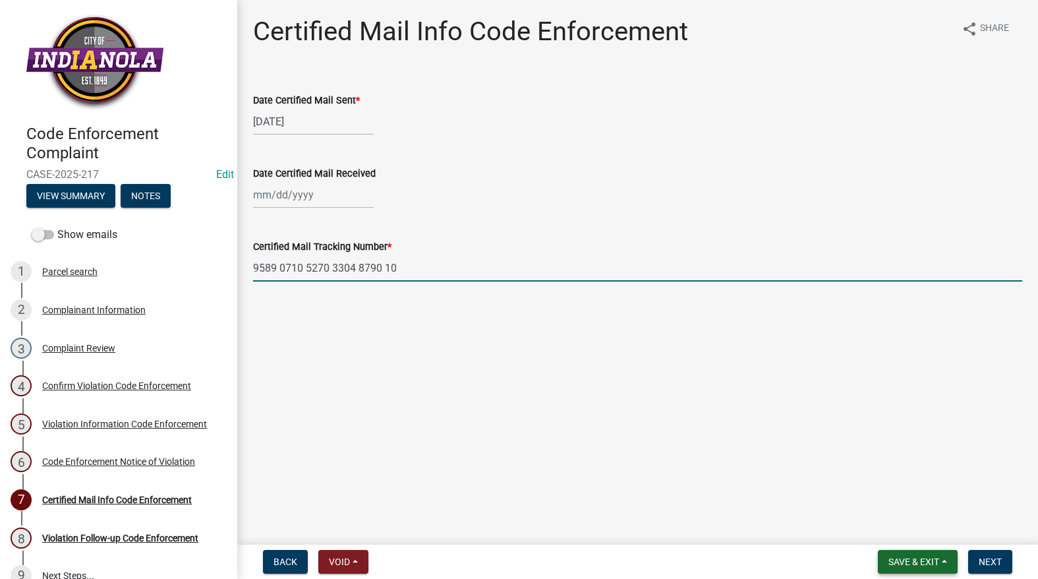
type input "9589 0710 5270 3304 8790 10"
click at [937, 560] on span "Save & Exit" at bounding box center [914, 561] width 51 height 11
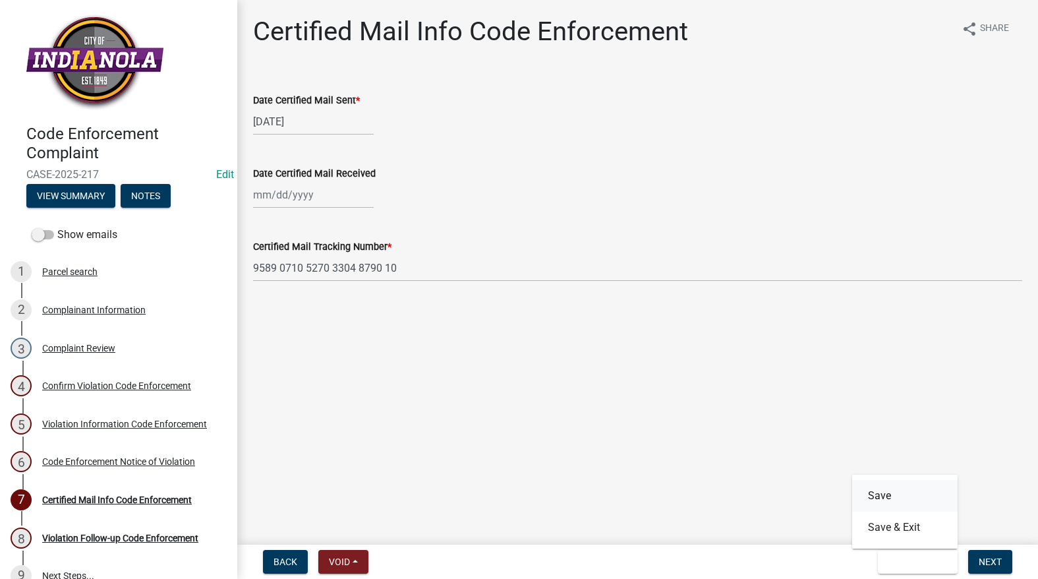
click at [885, 495] on button "Save" at bounding box center [904, 496] width 105 height 32
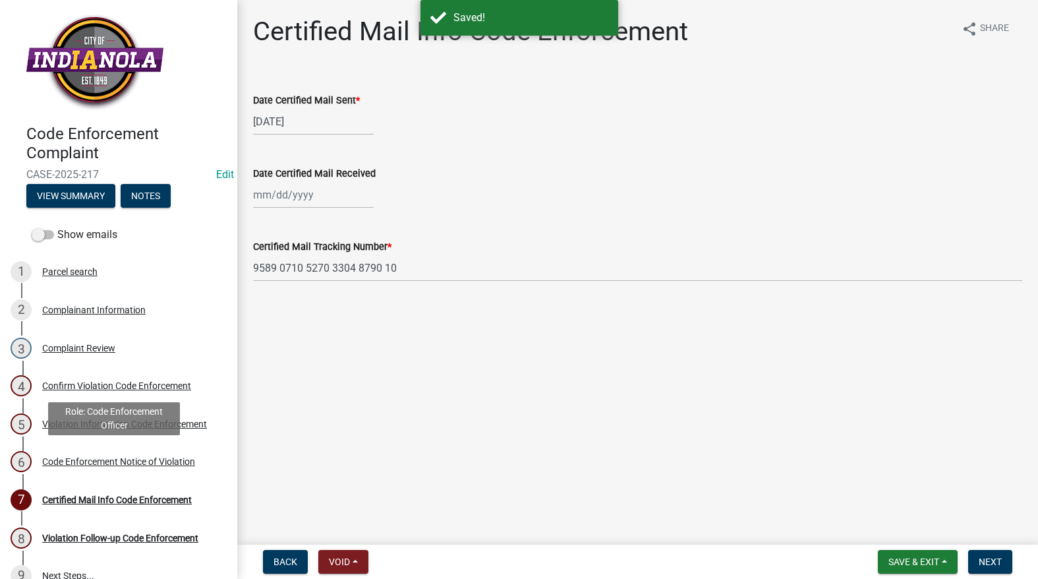
click at [86, 462] on div "Code Enforcement Notice of Violation" at bounding box center [118, 461] width 153 height 9
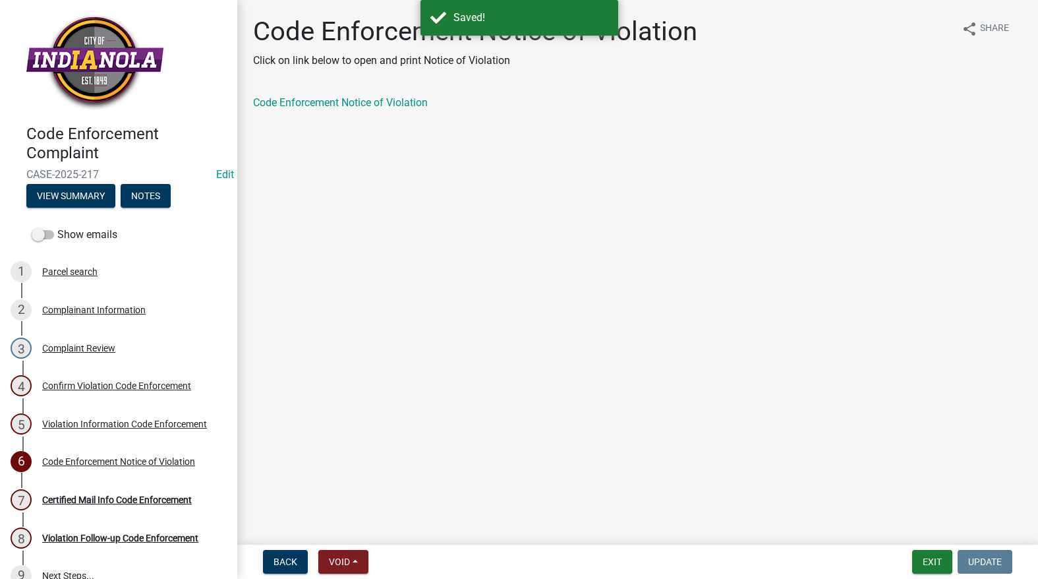
click at [343, 109] on div "Code Enforcement Notice of Violation" at bounding box center [637, 103] width 769 height 16
click at [343, 107] on link "Code Enforcement Notice of Violation" at bounding box center [340, 102] width 175 height 13
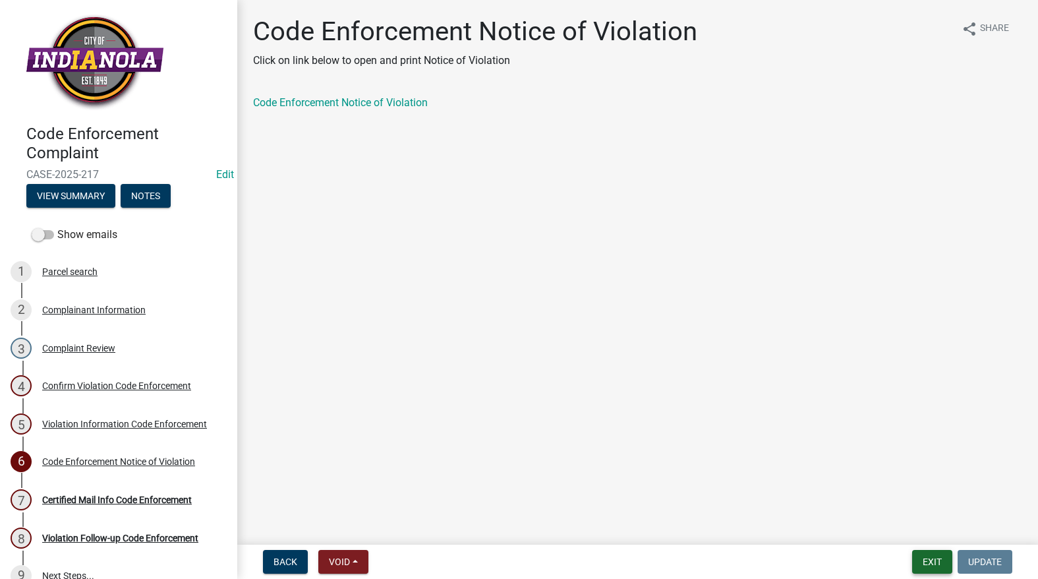
click at [936, 556] on button "Exit" at bounding box center [932, 562] width 40 height 24
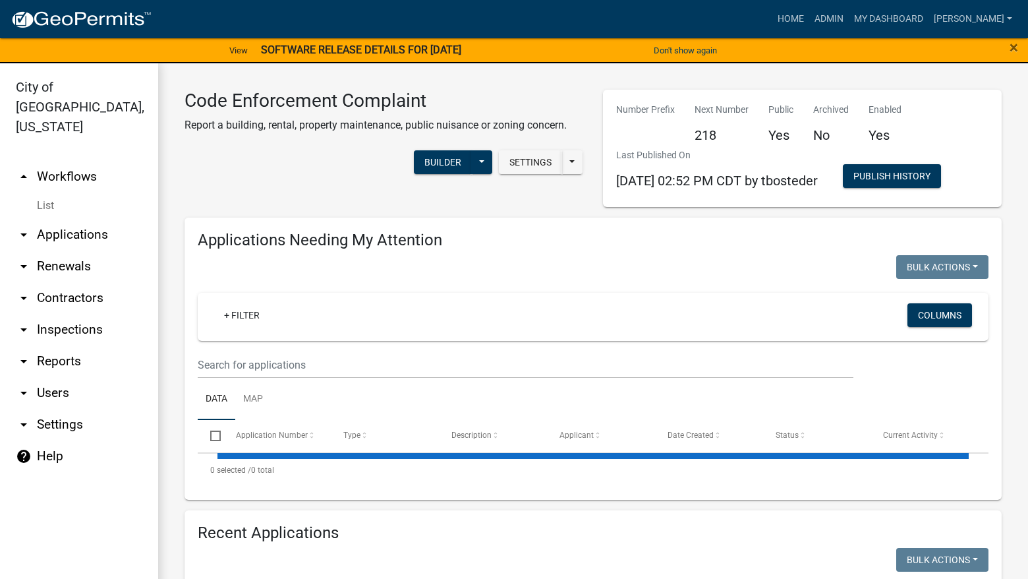
select select "3: 100"
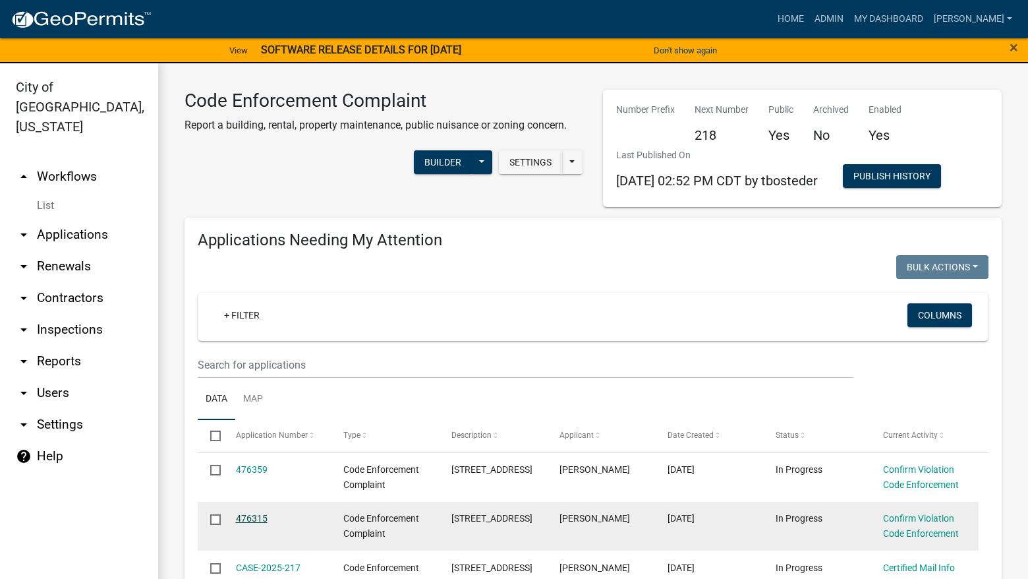
click at [253, 518] on link "476315" at bounding box center [252, 518] width 32 height 11
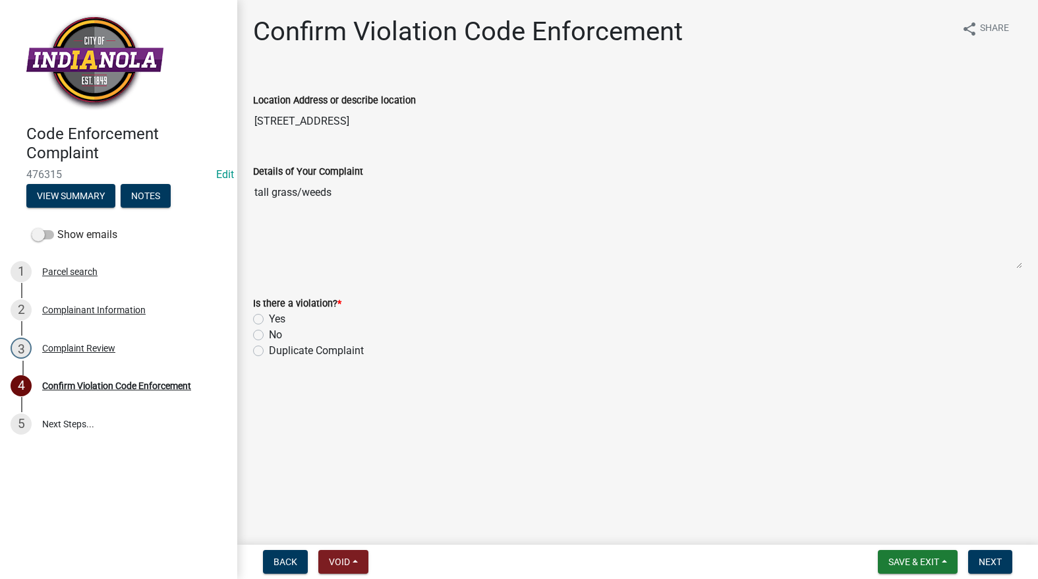
click at [267, 310] on div "Is there a violation? *" at bounding box center [637, 303] width 769 height 16
click at [269, 316] on label "Yes" at bounding box center [277, 319] width 16 height 16
click at [269, 316] on input "Yes" at bounding box center [273, 315] width 9 height 9
radio input "true"
click at [1001, 561] on span "Next" at bounding box center [990, 561] width 23 height 11
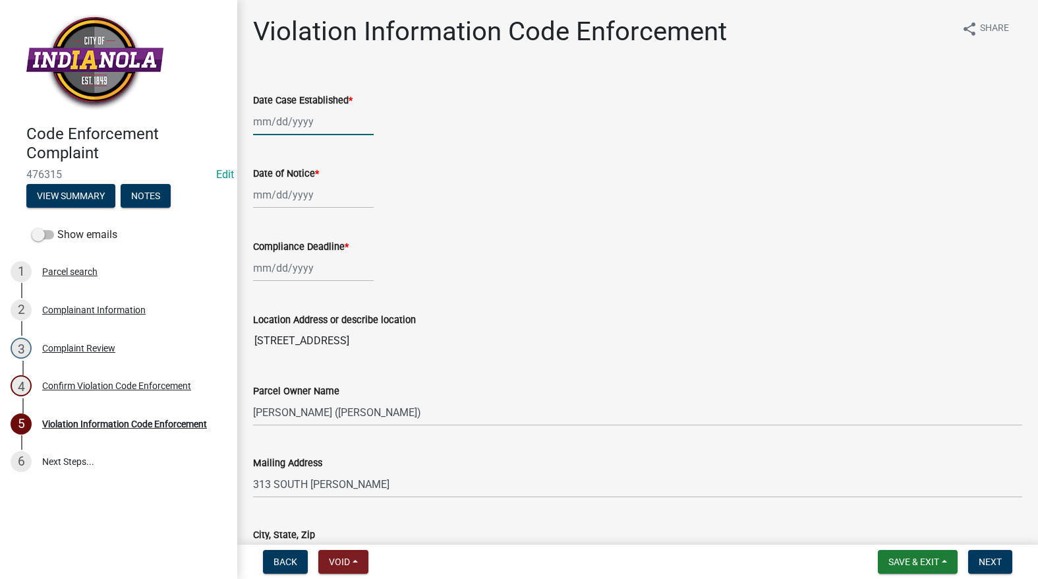
click at [291, 121] on div at bounding box center [313, 121] width 121 height 27
select select "9"
select select "2025"
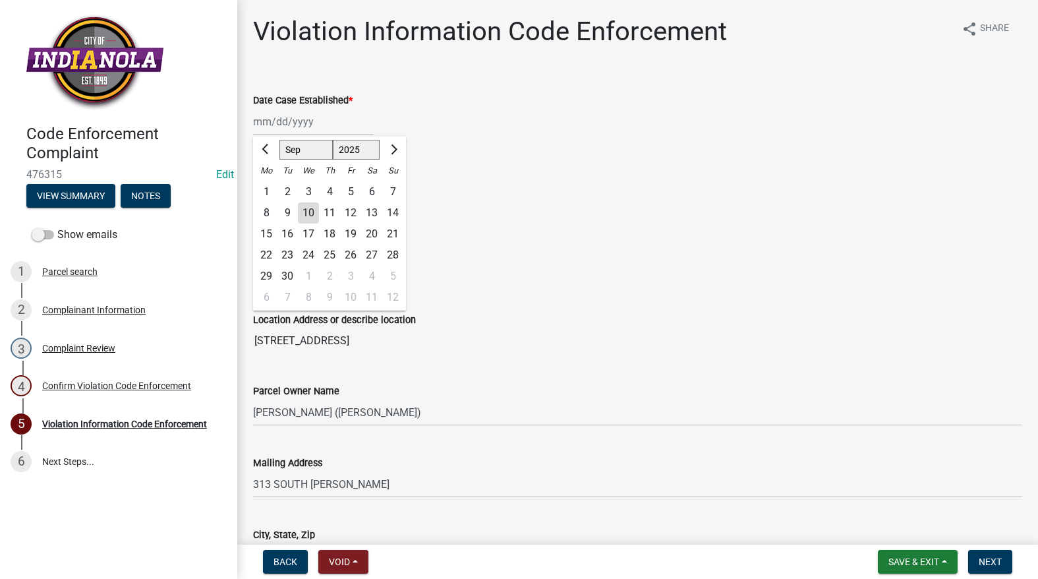
click at [307, 218] on div "10" at bounding box center [308, 212] width 21 height 21
type input "[DATE]"
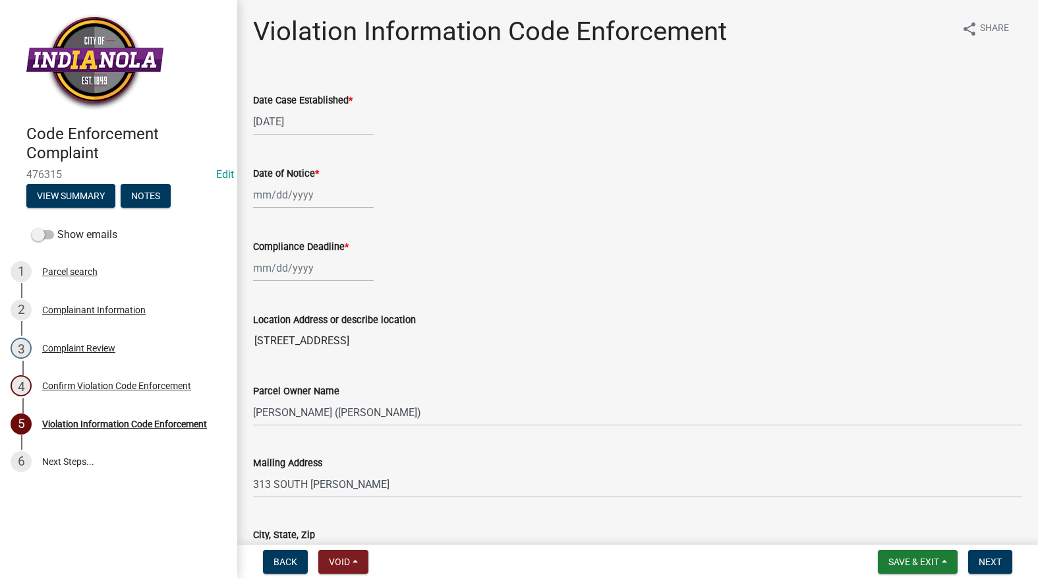
click at [300, 206] on div at bounding box center [313, 194] width 121 height 27
select select "9"
select select "2025"
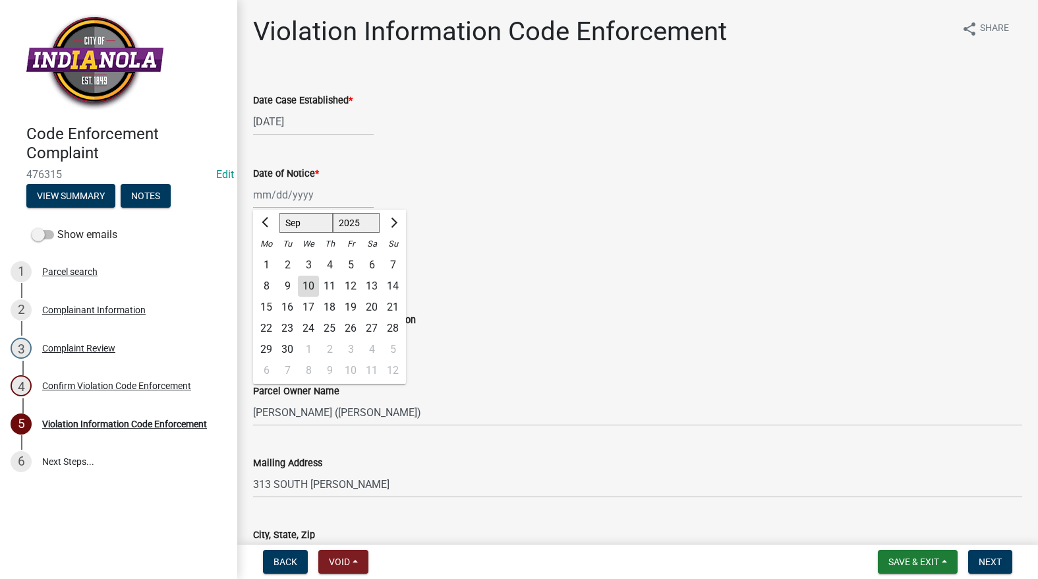
drag, startPoint x: 310, startPoint y: 283, endPoint x: 302, endPoint y: 277, distance: 10.4
click at [310, 283] on div "10" at bounding box center [308, 286] width 21 height 21
type input "[DATE]"
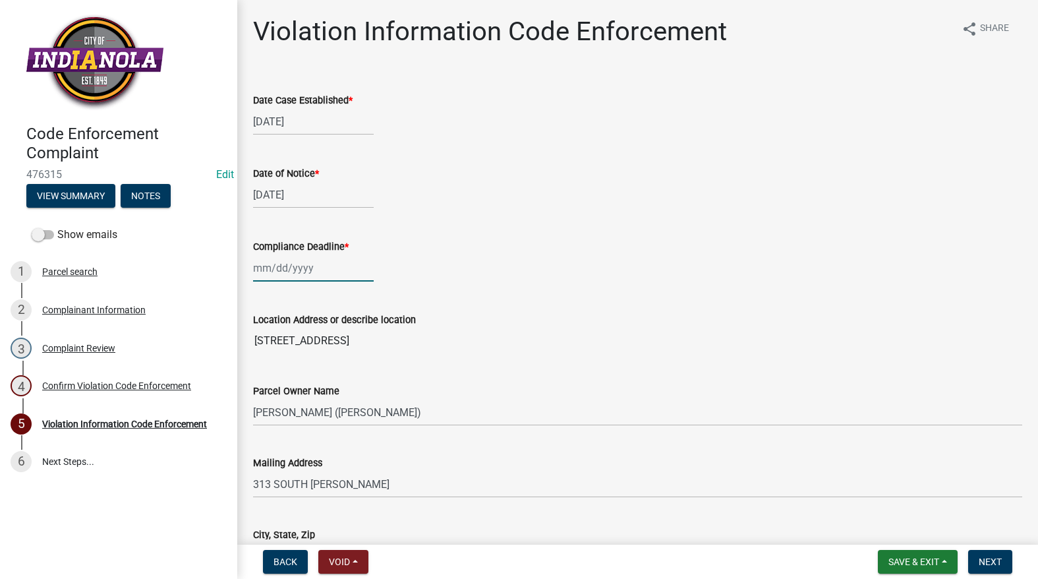
click at [300, 274] on div at bounding box center [313, 267] width 121 height 27
select select "9"
select select "2025"
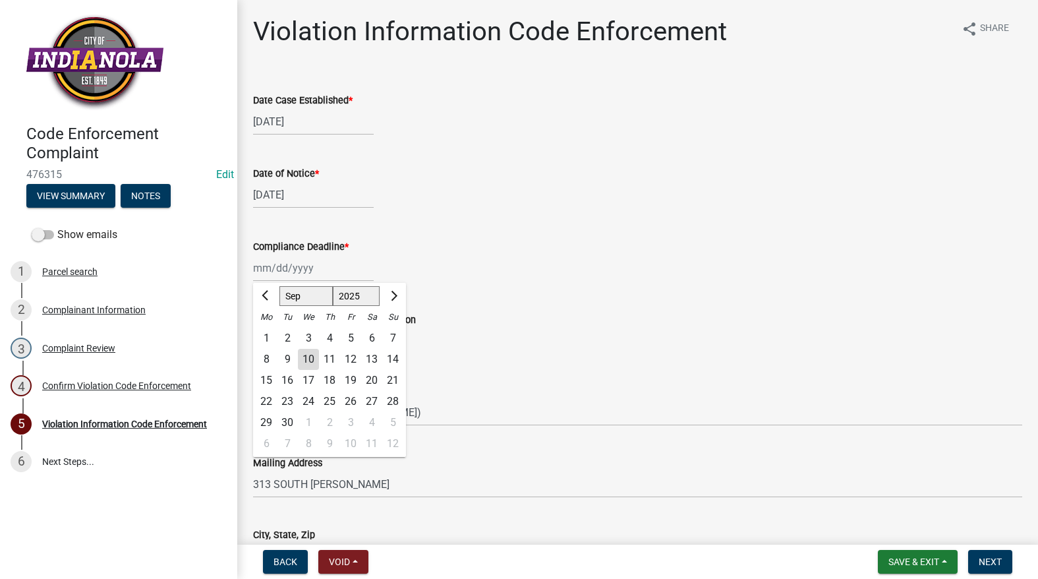
click at [311, 372] on div "17" at bounding box center [308, 380] width 21 height 21
type input "[DATE]"
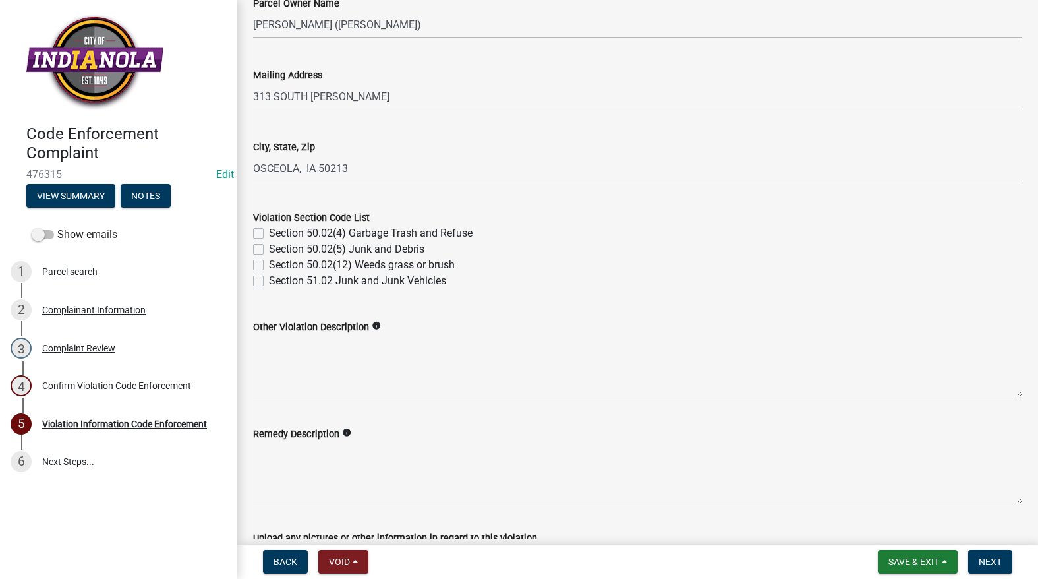
scroll to position [395, 0]
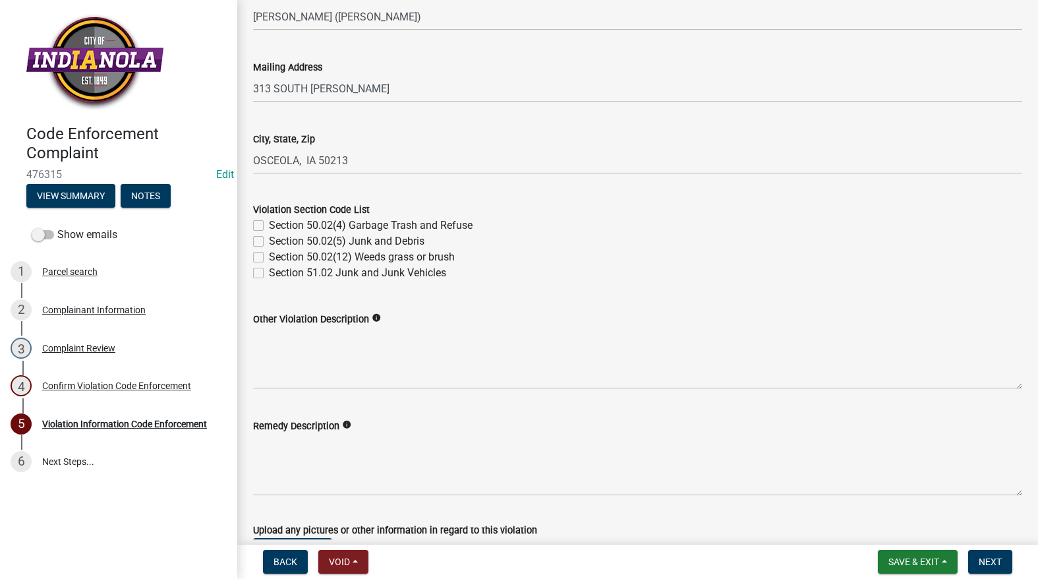
click at [269, 259] on label "Section 50.02(12) Weeds grass or brush" at bounding box center [362, 257] width 186 height 16
click at [269, 258] on input "Section 50.02(12) Weeds grass or brush" at bounding box center [273, 253] width 9 height 9
checkbox input "true"
checkbox input "false"
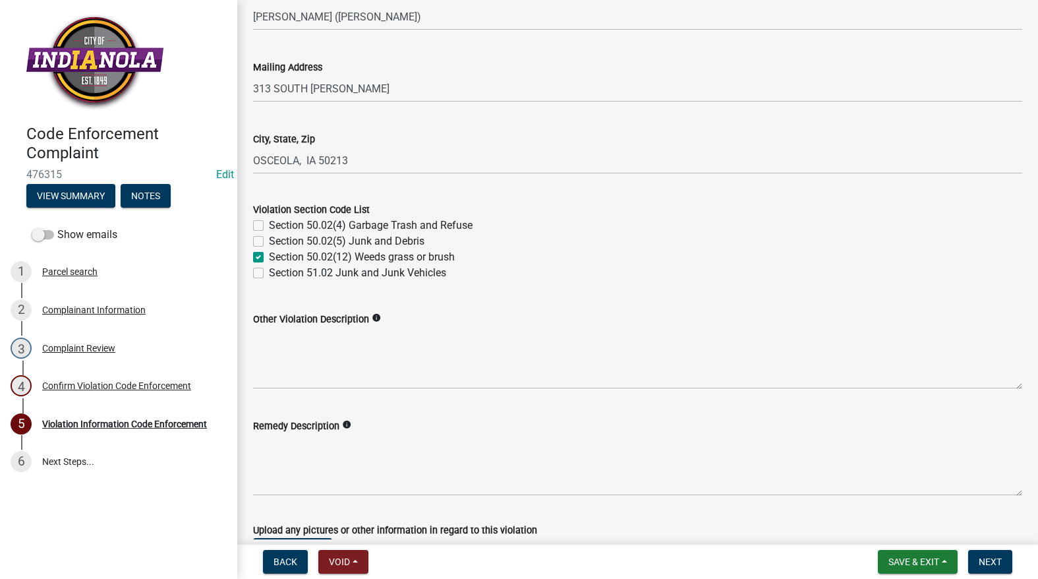
checkbox input "true"
checkbox input "false"
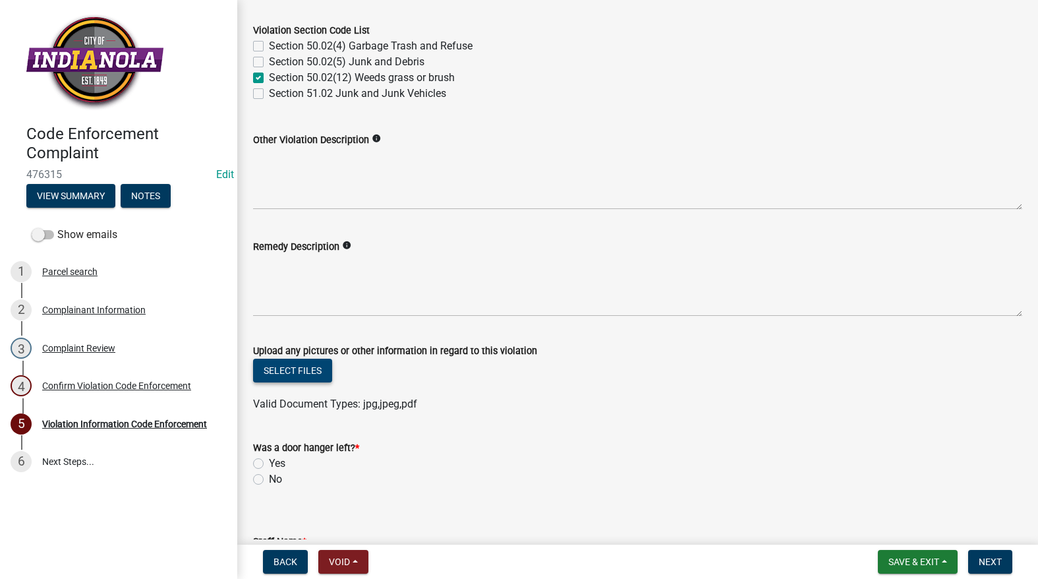
scroll to position [593, 0]
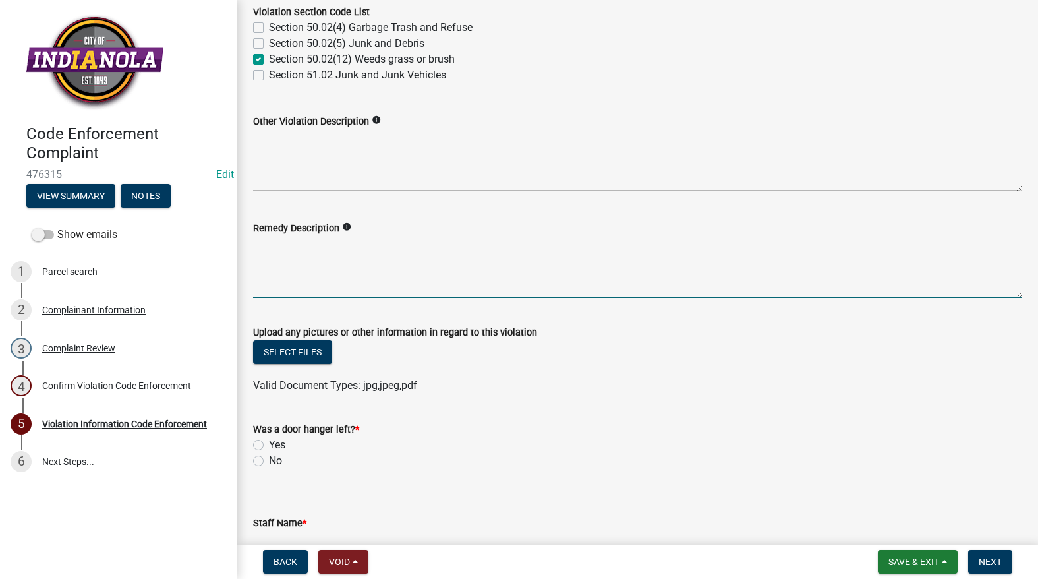
click at [279, 289] on textarea "Remedy Description" at bounding box center [637, 267] width 769 height 62
paste textarea "Mow and trim the property, front and rear, including any right-of-way areas adj…"
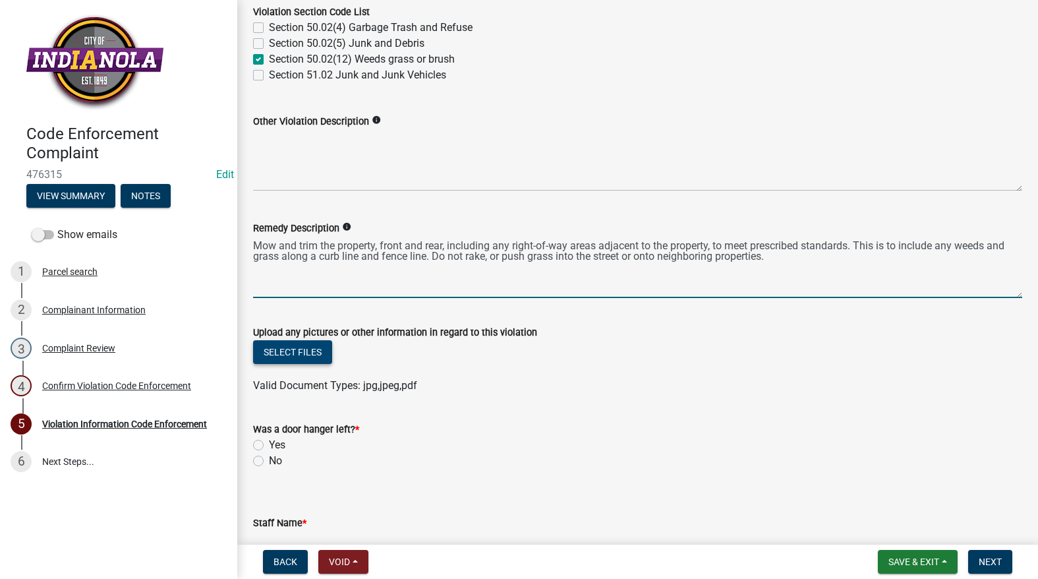
type textarea "Mow and trim the property, front and rear, including any right-of-way areas adj…"
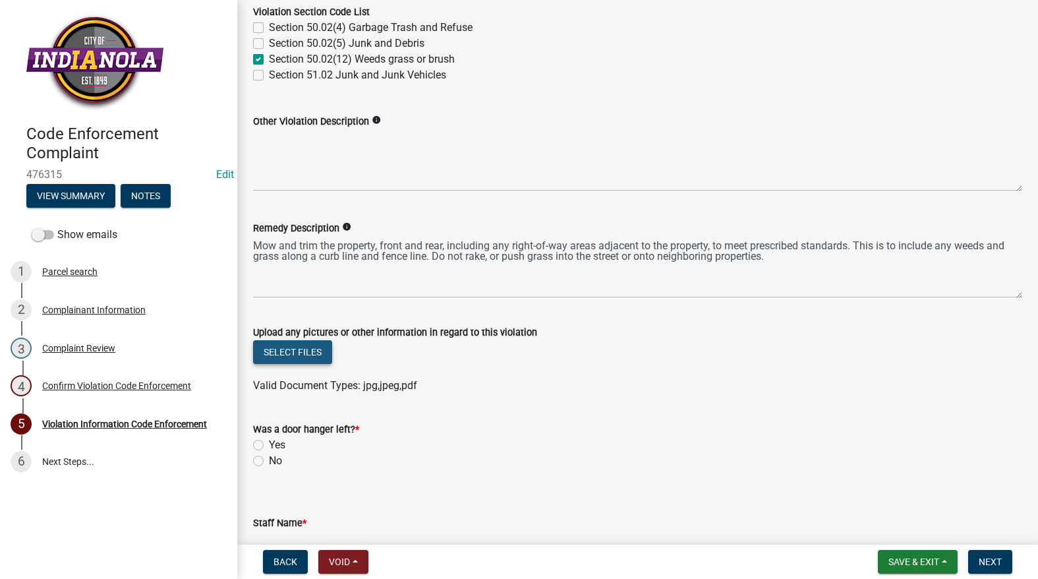
click at [279, 356] on button "Select files" at bounding box center [292, 352] width 79 height 24
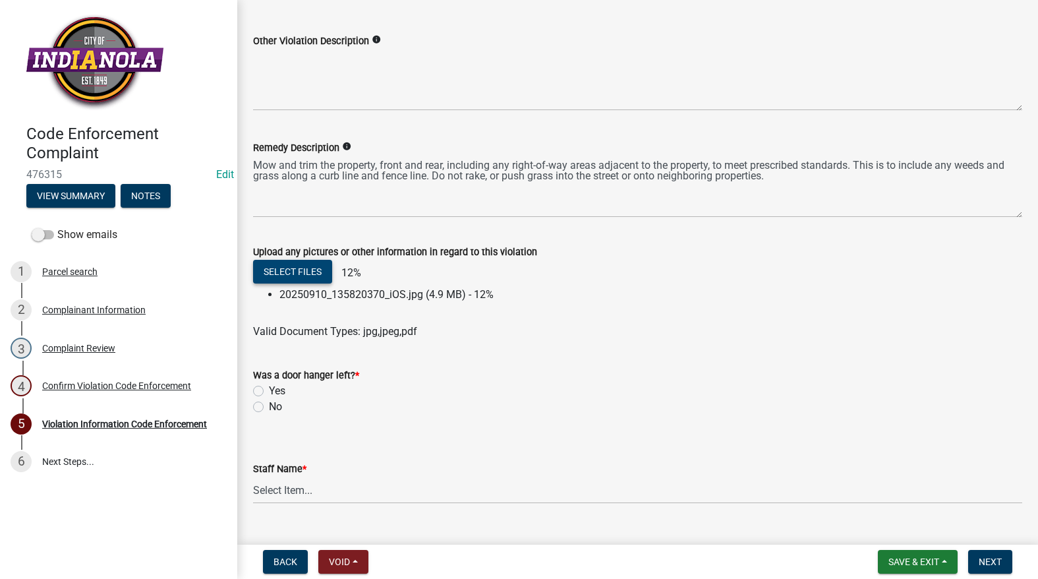
scroll to position [701, 0]
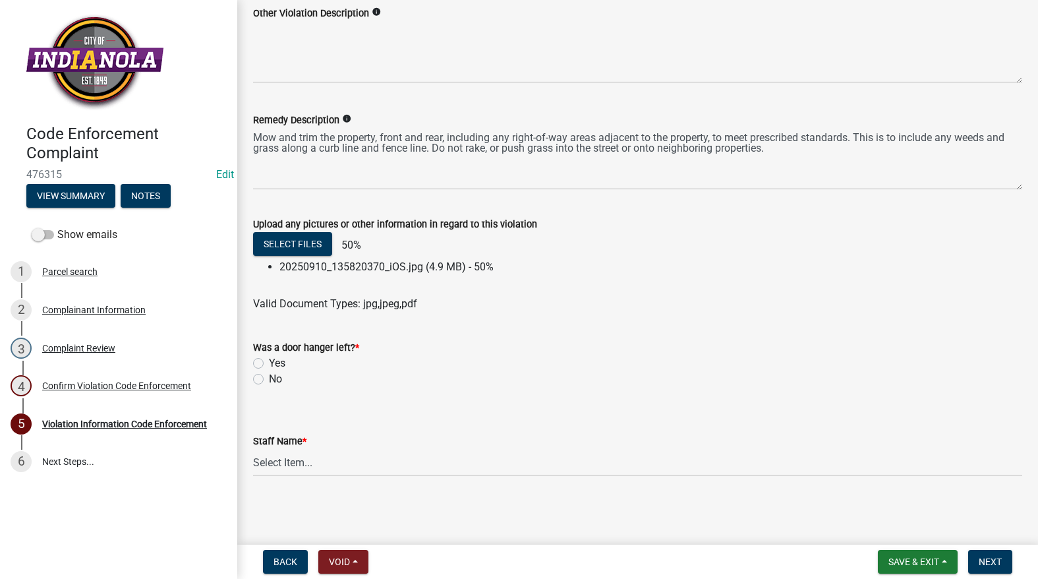
click at [269, 380] on label "No" at bounding box center [275, 379] width 13 height 16
click at [269, 380] on input "No" at bounding box center [273, 375] width 9 height 9
radio input "true"
click at [268, 477] on wm-data-entity-input "Staff Name * Select Item... [PERSON_NAME] [PERSON_NAME] [PERSON_NAME] Other" at bounding box center [637, 443] width 769 height 89
click at [276, 463] on div "Staff Name * Select Item... [PERSON_NAME] [PERSON_NAME] [PERSON_NAME] Other" at bounding box center [637, 454] width 769 height 43
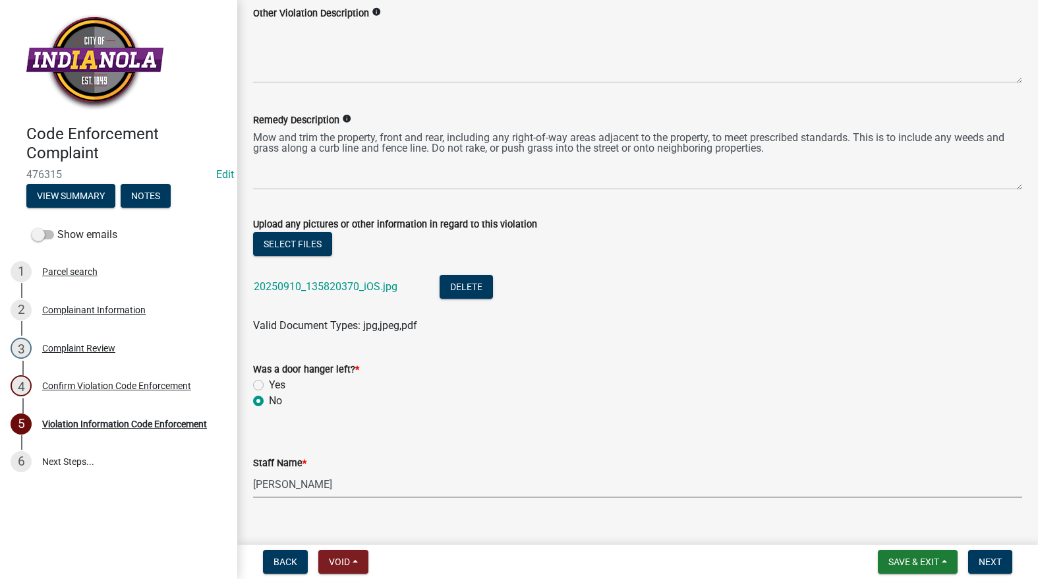
click at [253, 471] on select "Select Item... [PERSON_NAME] [PERSON_NAME] [PERSON_NAME] Other" at bounding box center [637, 484] width 769 height 27
select select "634d5426-b8b3-48ee-aa1e-d523f7499186"
click at [983, 557] on span "Next" at bounding box center [990, 561] width 23 height 11
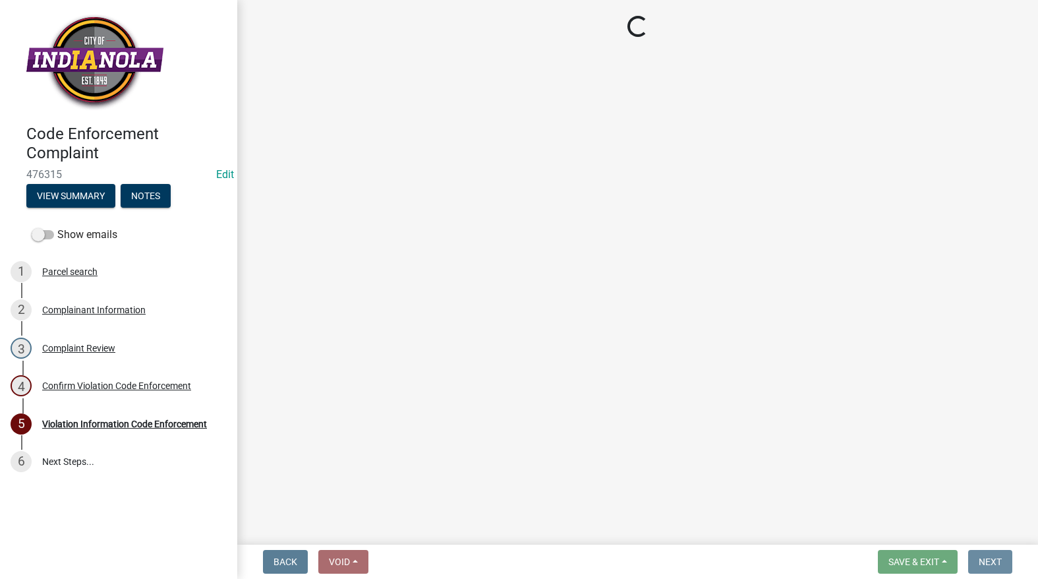
scroll to position [0, 0]
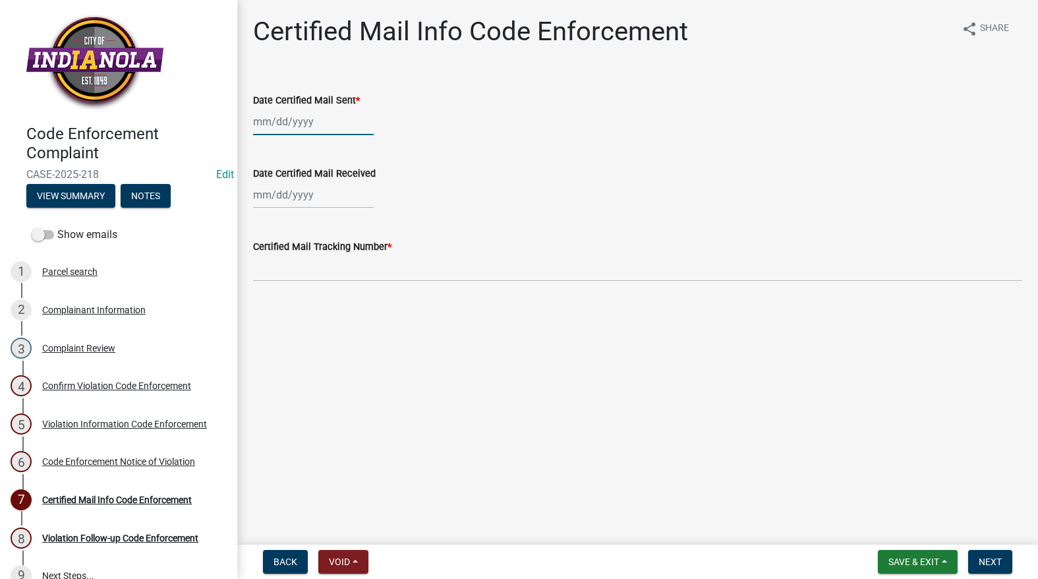
click at [297, 122] on div at bounding box center [313, 121] width 121 height 27
select select "9"
select select "2025"
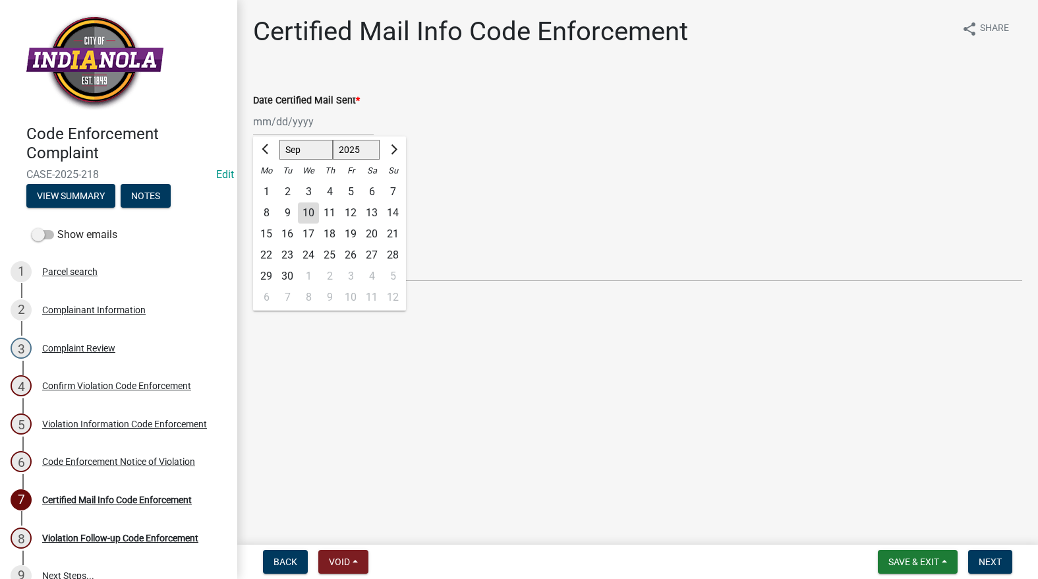
click at [311, 204] on div "10" at bounding box center [308, 212] width 21 height 21
type input "[DATE]"
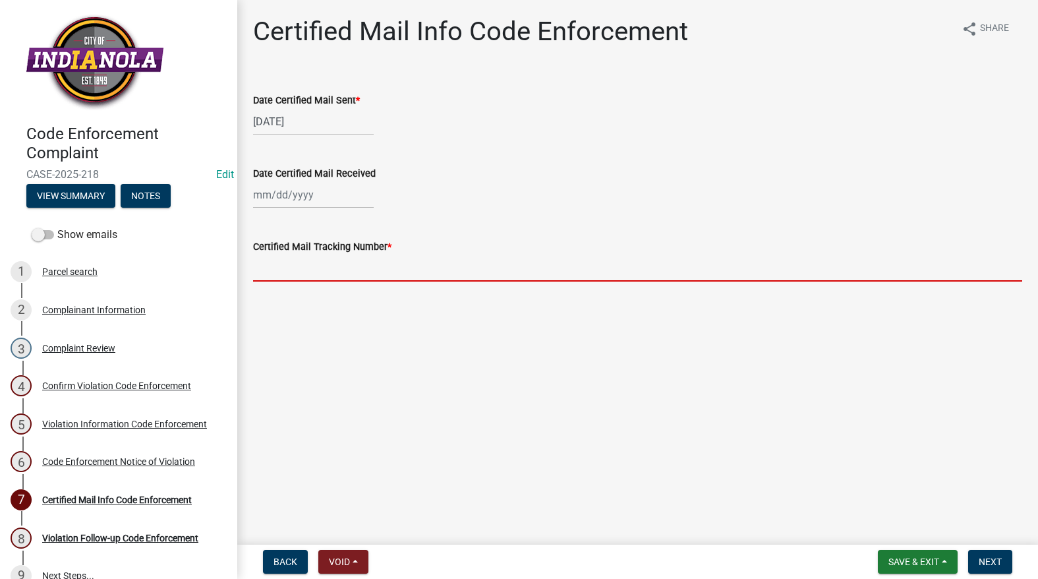
click at [303, 278] on input "Certified Mail Tracking Number *" at bounding box center [637, 267] width 769 height 27
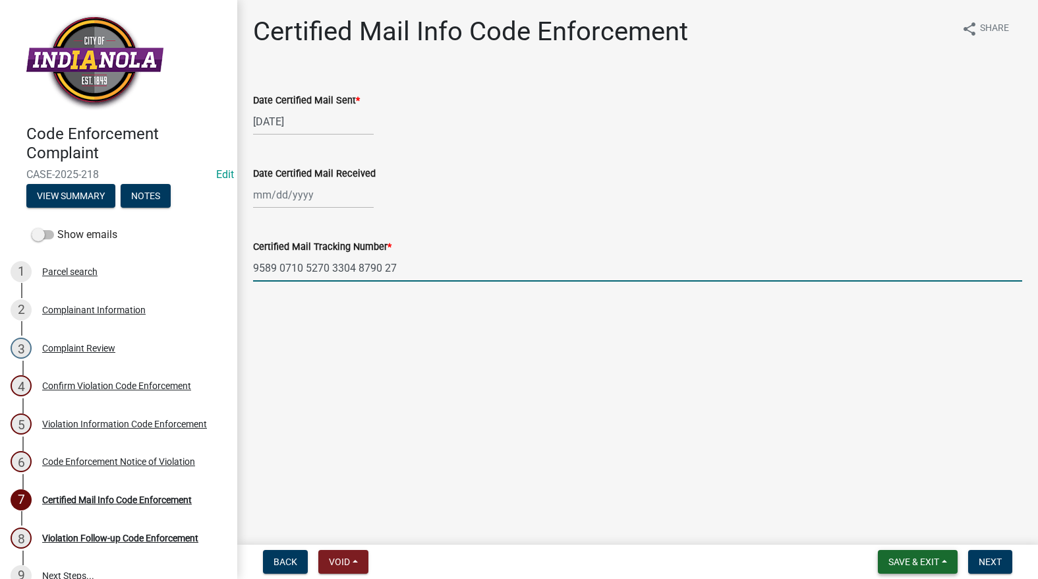
type input "9589 0710 5270 3304 8790 27"
click at [900, 566] on span "Save & Exit" at bounding box center [914, 561] width 51 height 11
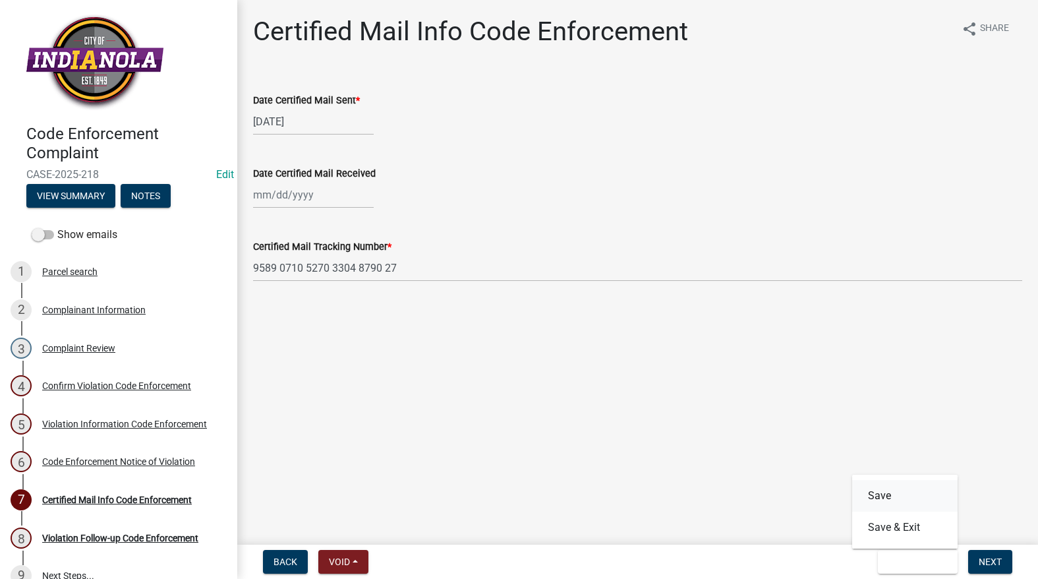
click at [889, 498] on button "Save" at bounding box center [904, 496] width 105 height 32
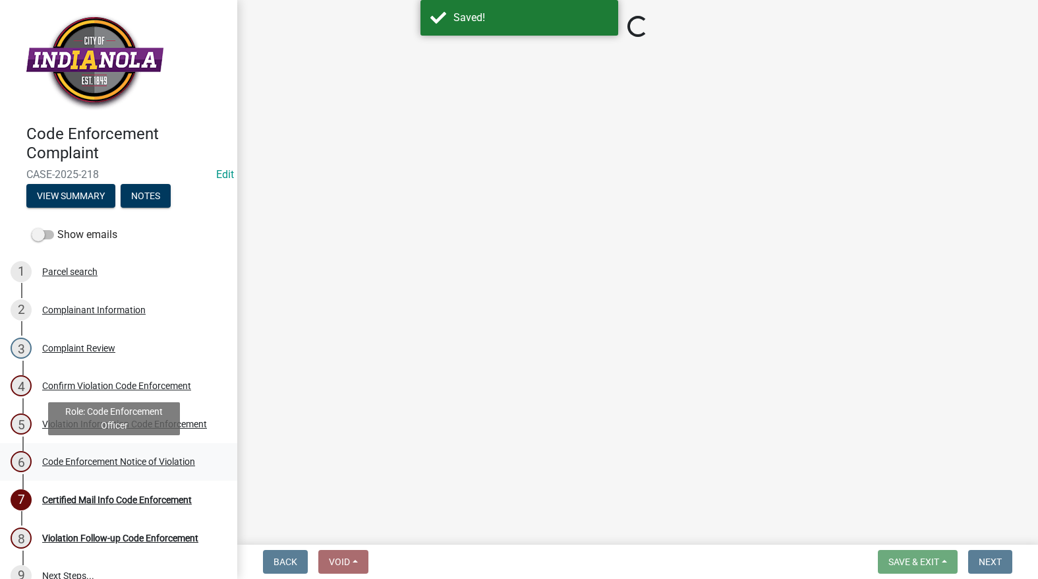
click at [145, 460] on div "Code Enforcement Notice of Violation" at bounding box center [118, 461] width 153 height 9
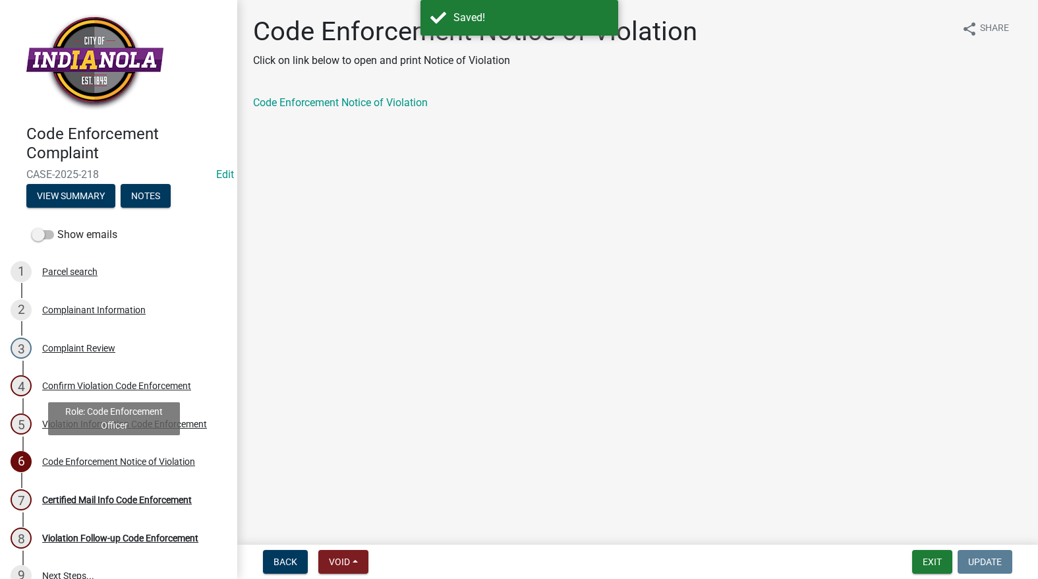
click at [145, 460] on div "Code Enforcement Notice of Violation" at bounding box center [118, 461] width 153 height 9
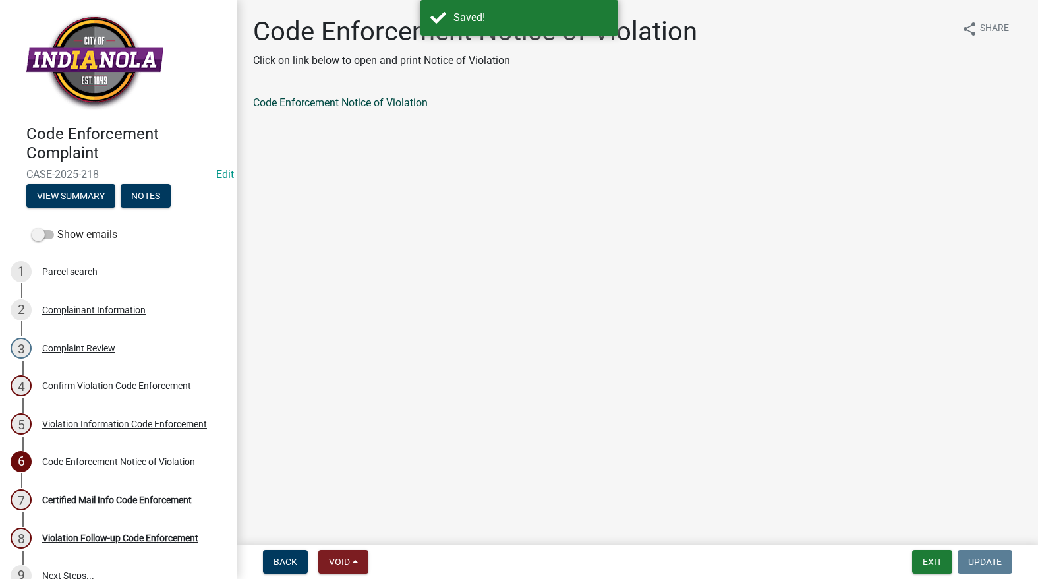
click at [334, 103] on link "Code Enforcement Notice of Violation" at bounding box center [340, 102] width 175 height 13
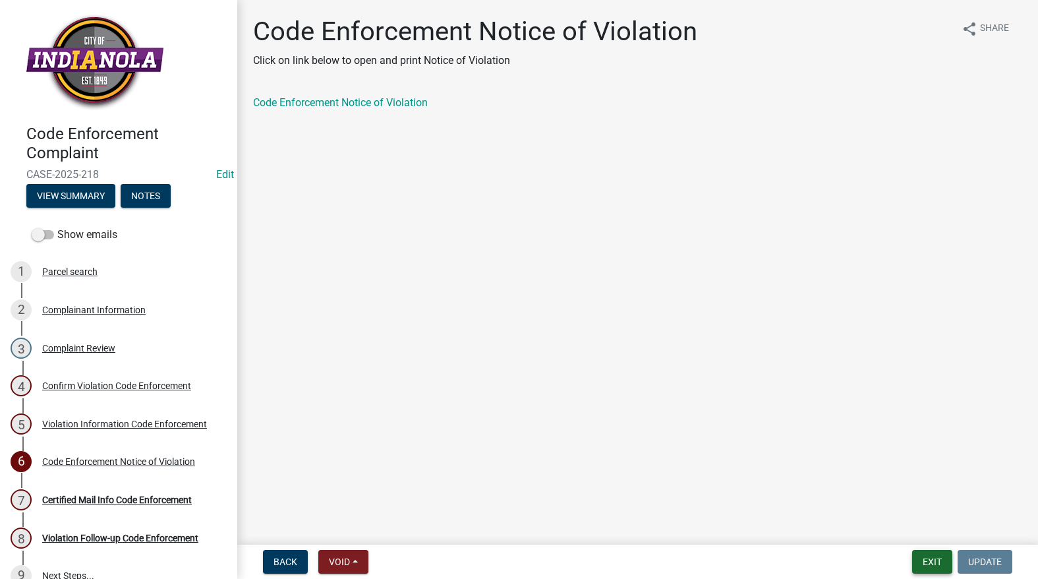
click at [921, 562] on button "Exit" at bounding box center [932, 562] width 40 height 24
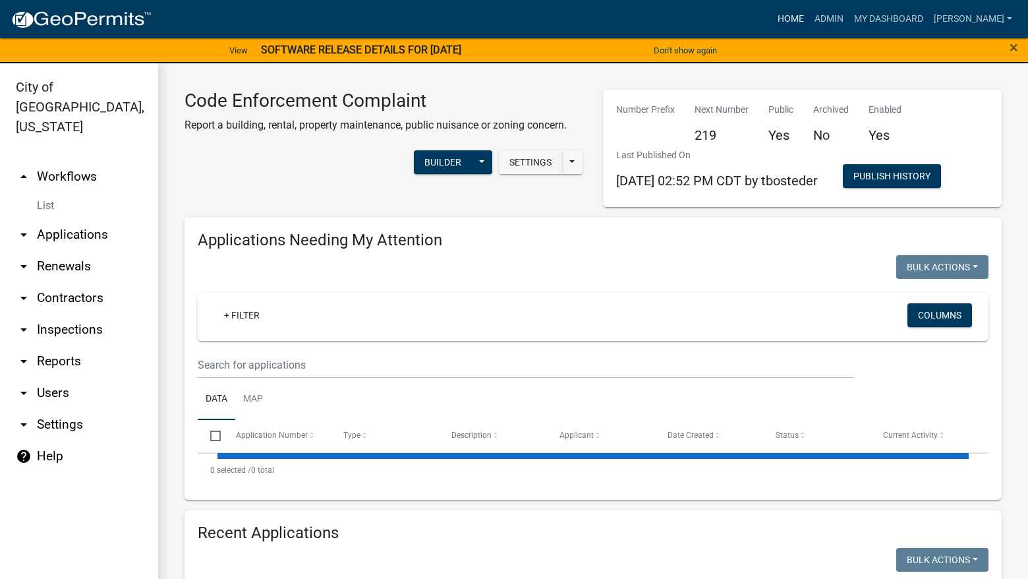
click at [809, 15] on link "Home" at bounding box center [791, 19] width 37 height 25
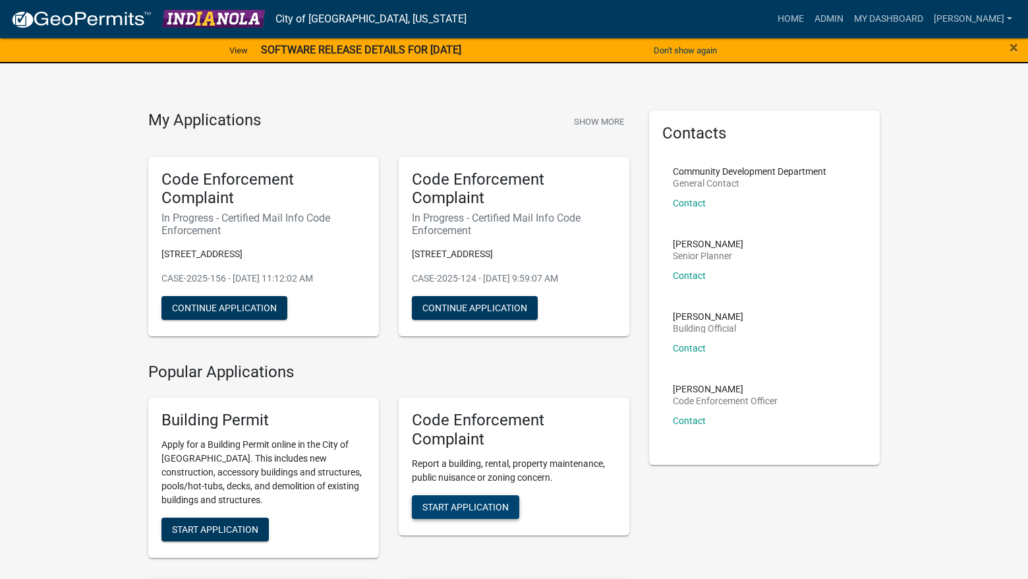
click at [466, 506] on span "Start Application" at bounding box center [466, 506] width 86 height 11
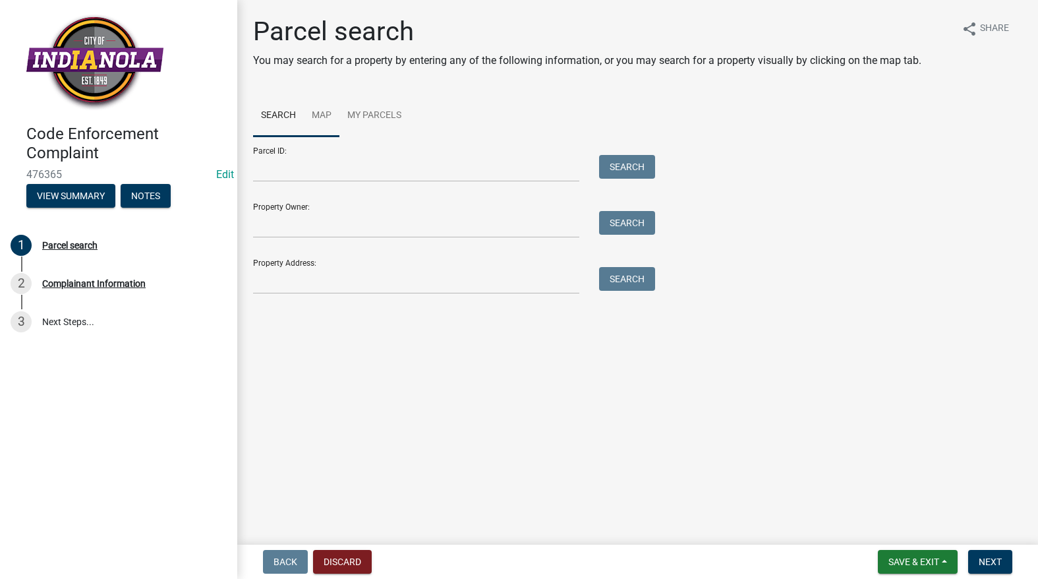
click at [317, 111] on link "Map" at bounding box center [322, 116] width 36 height 42
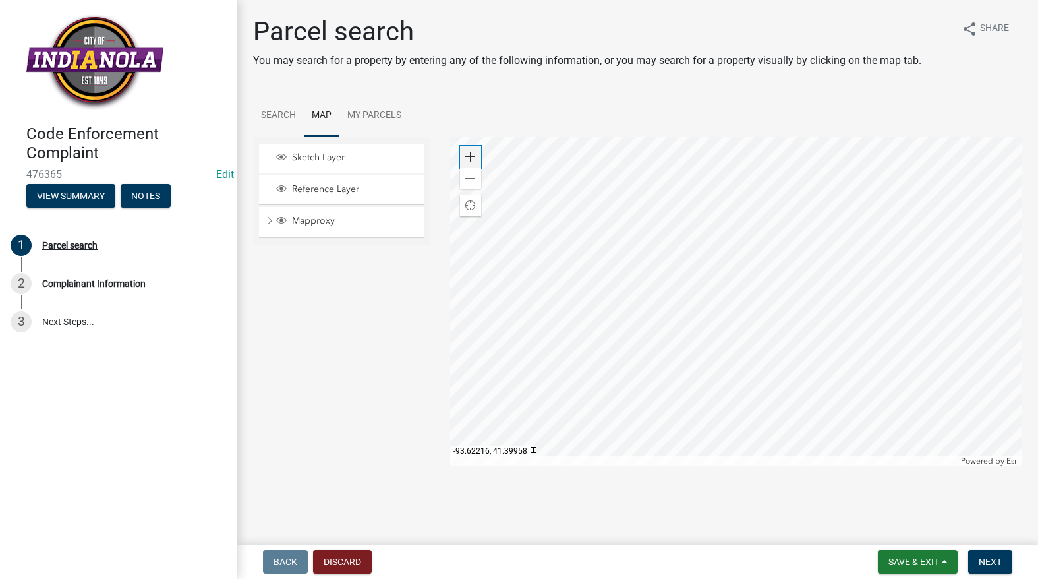
click at [472, 157] on span at bounding box center [470, 157] width 11 height 11
click at [881, 364] on div at bounding box center [736, 301] width 572 height 330
click at [637, 258] on div at bounding box center [736, 301] width 572 height 330
click at [625, 259] on div at bounding box center [736, 301] width 572 height 330
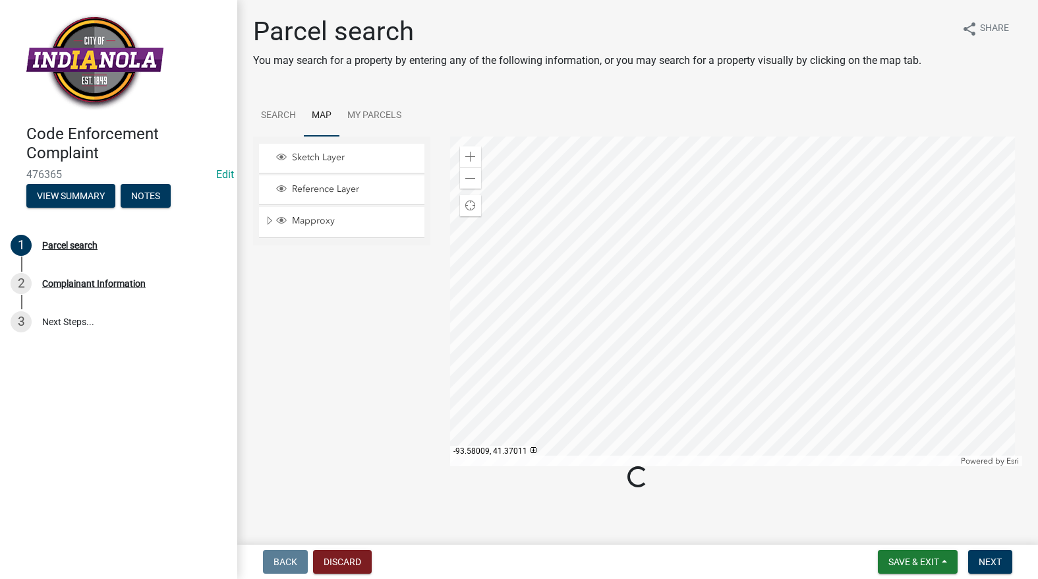
click at [625, 259] on div at bounding box center [736, 301] width 572 height 330
click at [470, 155] on span at bounding box center [470, 157] width 11 height 11
click at [773, 326] on div at bounding box center [736, 301] width 572 height 330
click at [584, 222] on div at bounding box center [736, 301] width 572 height 330
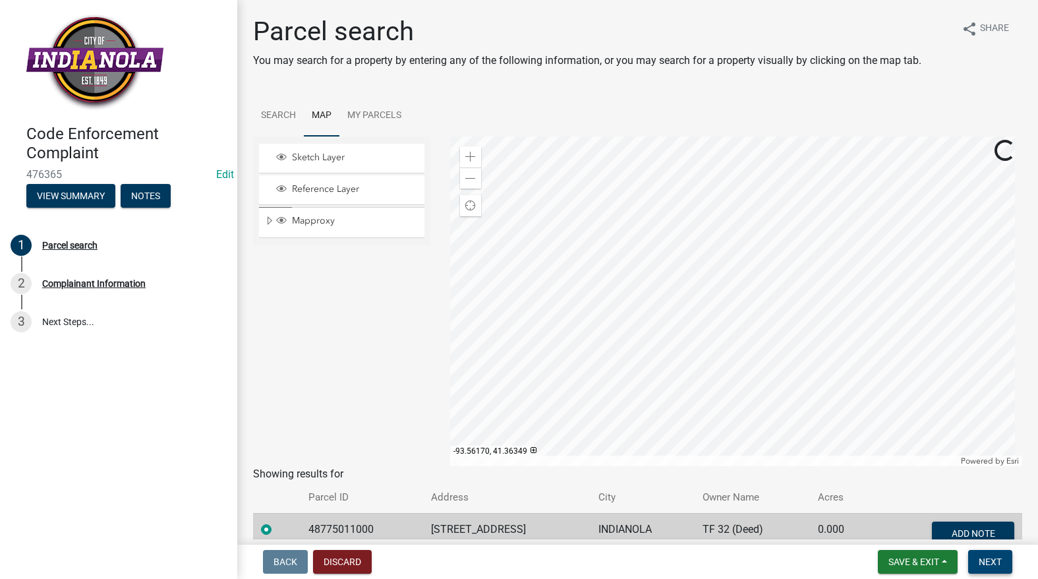
click at [1000, 566] on span "Next" at bounding box center [990, 561] width 23 height 11
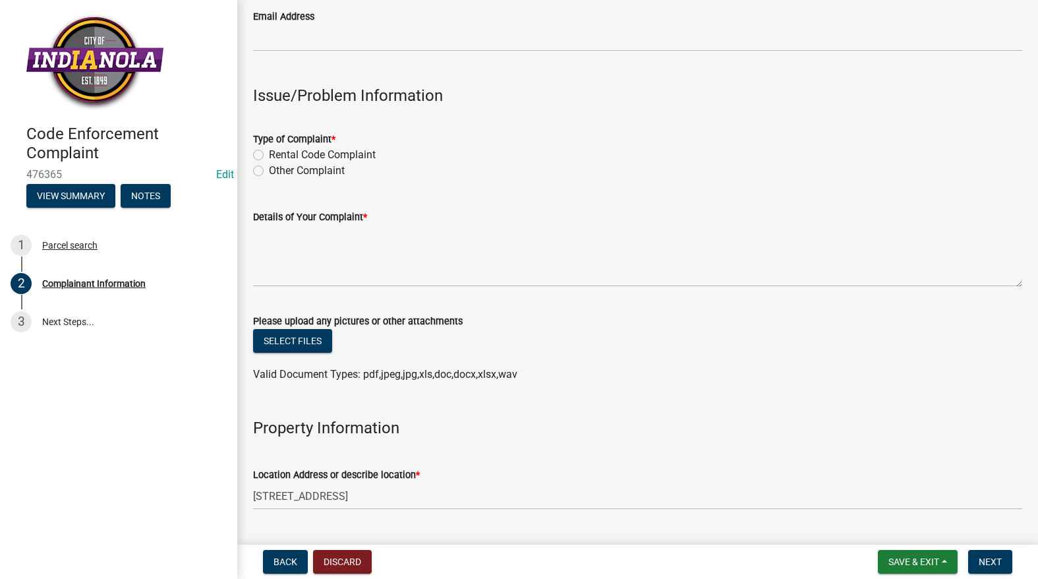
scroll to position [330, 0]
click at [295, 272] on textarea "Details of Your Complaint *" at bounding box center [637, 255] width 769 height 62
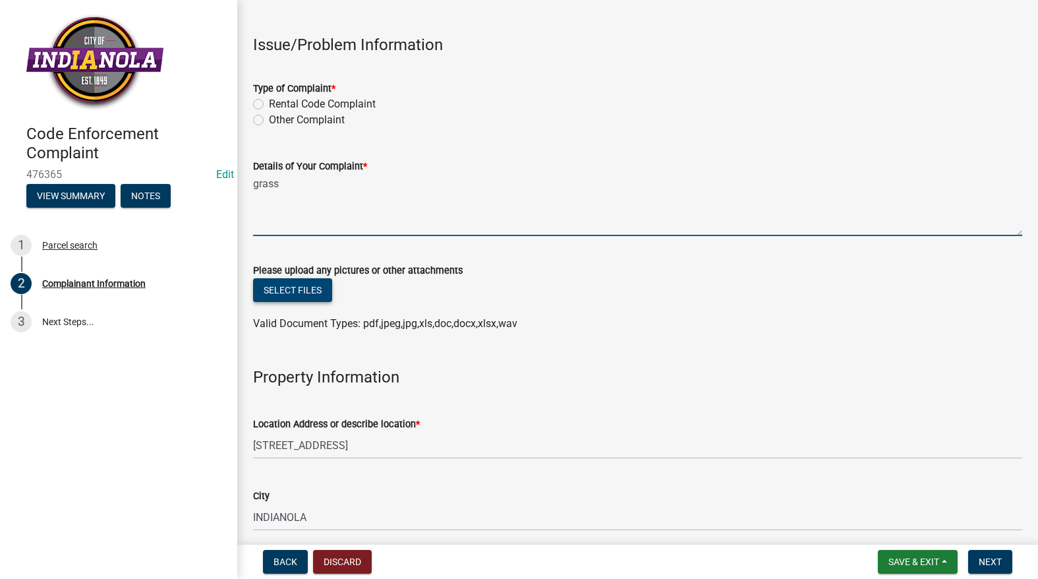
scroll to position [461, 0]
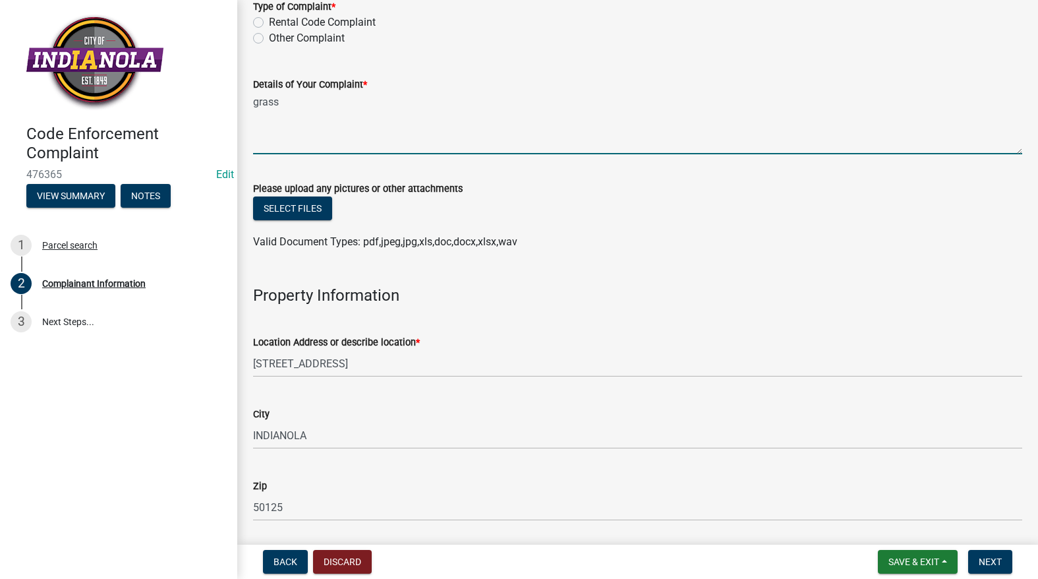
type textarea "grass"
click at [269, 40] on label "Other Complaint" at bounding box center [307, 38] width 76 height 16
click at [269, 39] on input "Other Complaint" at bounding box center [273, 34] width 9 height 9
radio input "true"
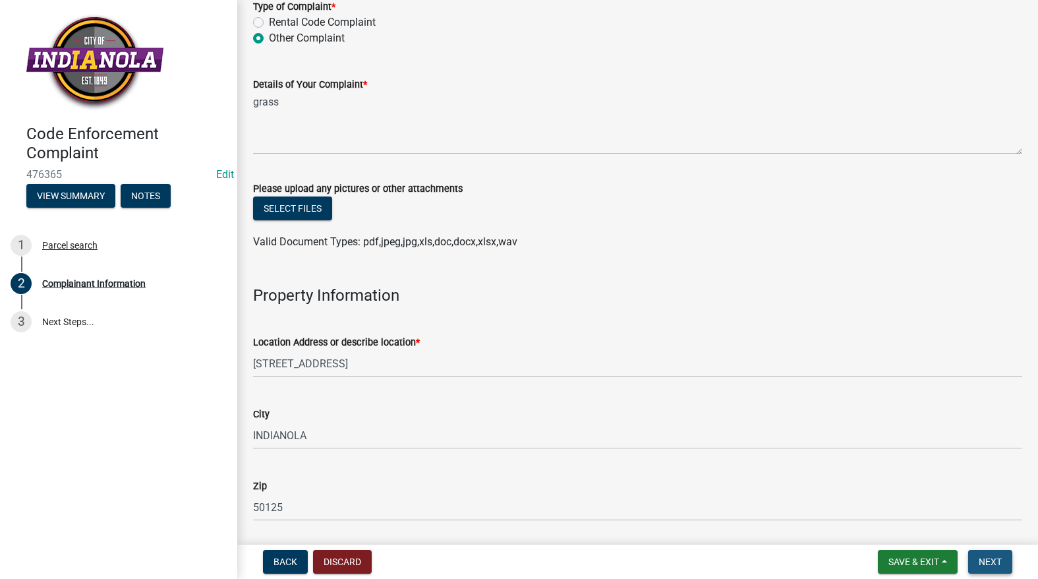
click at [982, 558] on span "Next" at bounding box center [990, 561] width 23 height 11
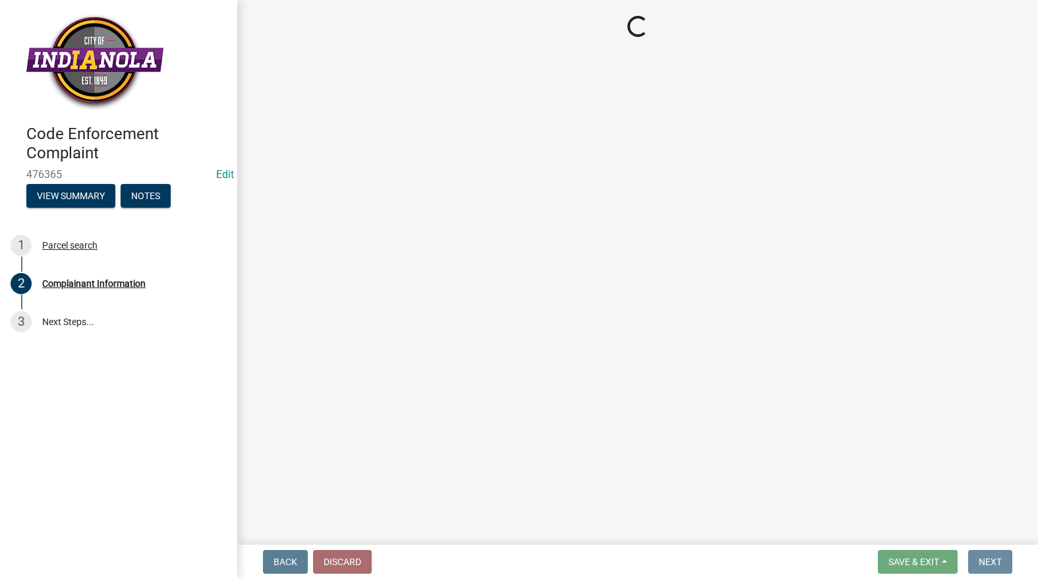
scroll to position [0, 0]
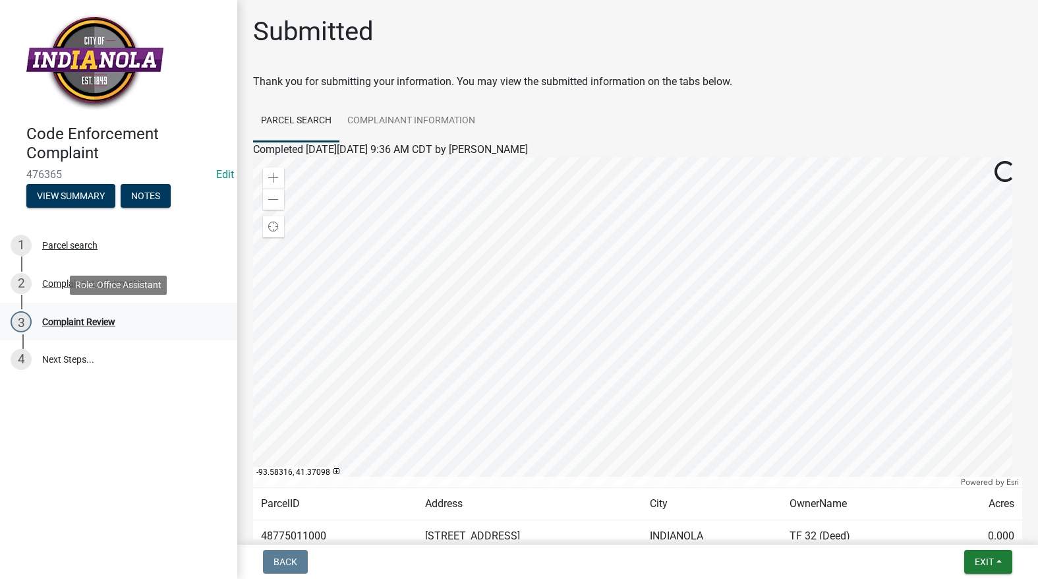
click at [80, 323] on div "Complaint Review" at bounding box center [78, 321] width 73 height 9
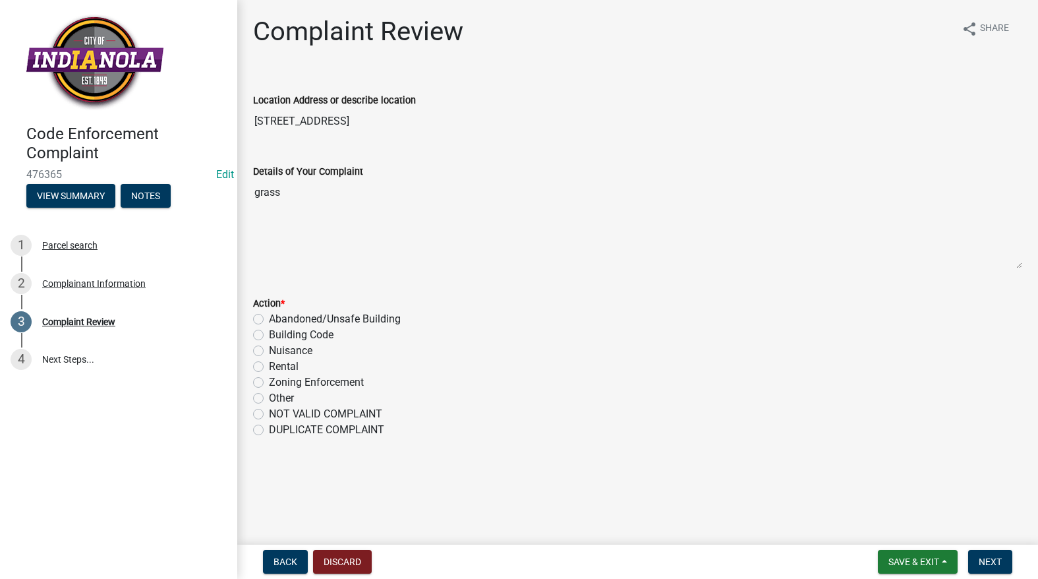
click at [269, 354] on label "Nuisance" at bounding box center [291, 351] width 44 height 16
click at [269, 351] on input "Nuisance" at bounding box center [273, 347] width 9 height 9
radio input "true"
click at [978, 559] on button "Next" at bounding box center [990, 562] width 44 height 24
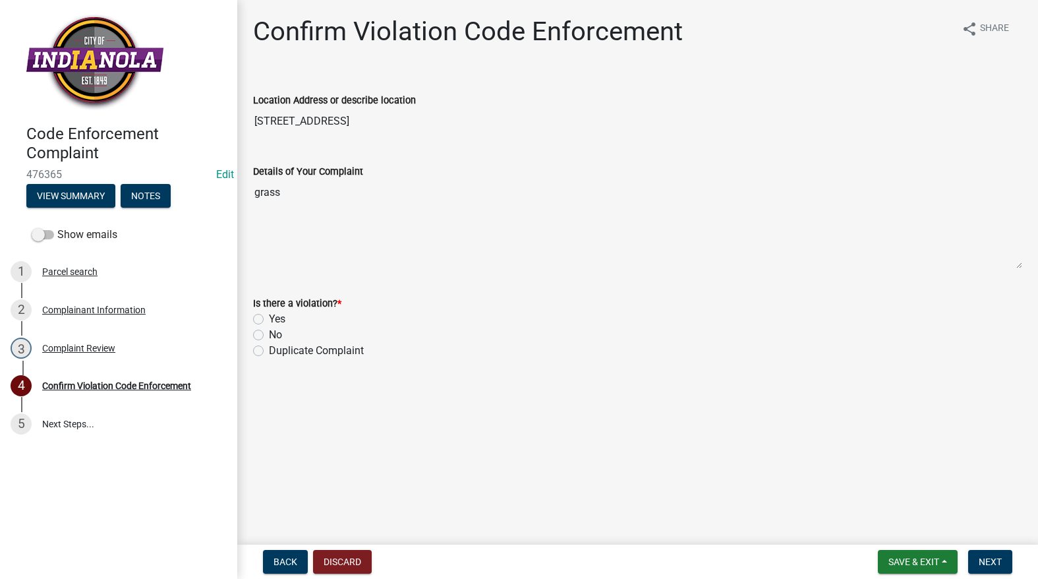
click at [266, 320] on div "Yes" at bounding box center [637, 319] width 769 height 16
click at [269, 320] on label "Yes" at bounding box center [277, 319] width 16 height 16
click at [269, 320] on input "Yes" at bounding box center [273, 315] width 9 height 9
radio input "true"
click at [972, 565] on button "Next" at bounding box center [990, 562] width 44 height 24
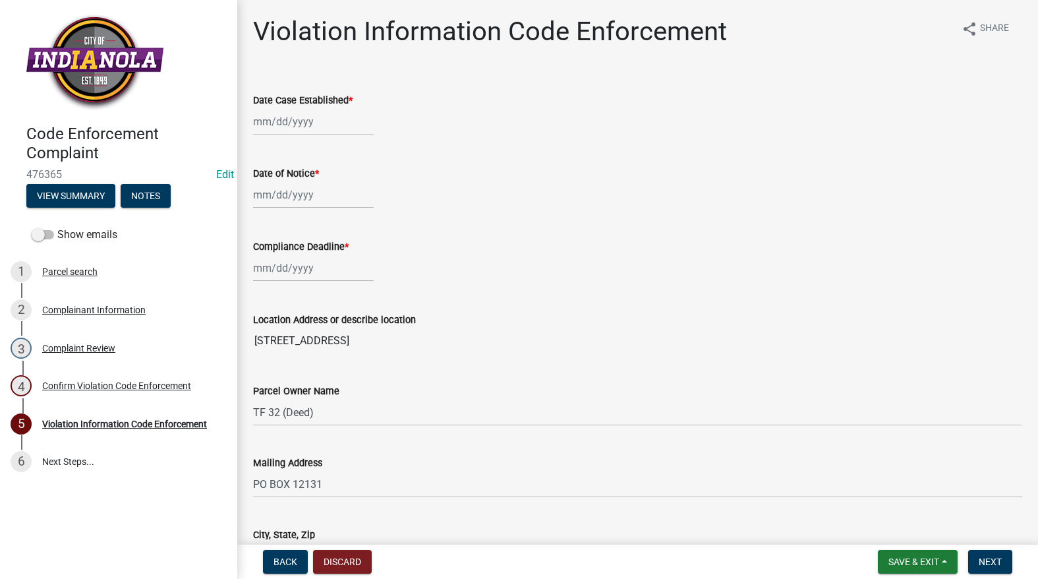
click at [284, 121] on div at bounding box center [313, 121] width 121 height 27
select select "9"
select select "2025"
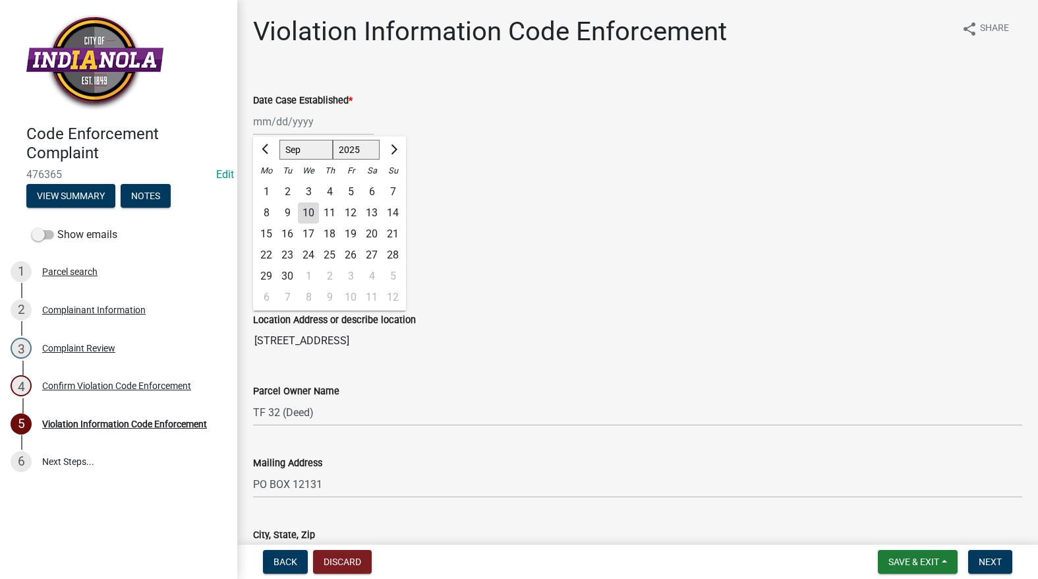
click at [306, 217] on div "10" at bounding box center [308, 212] width 21 height 21
type input "[DATE]"
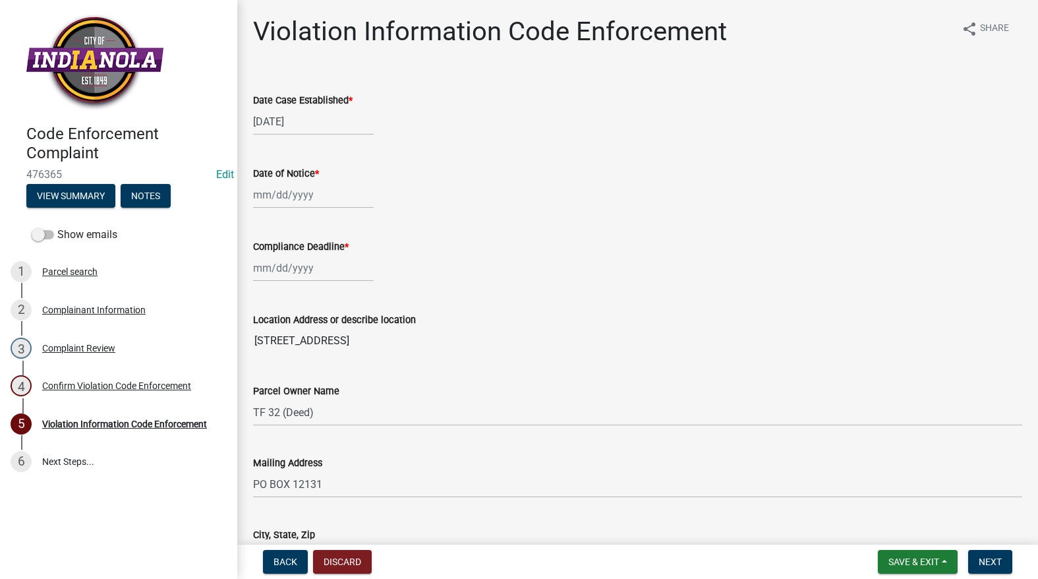
click at [302, 213] on wm-data-entity-input "Date of Notice *" at bounding box center [637, 183] width 769 height 73
click at [297, 202] on div at bounding box center [313, 194] width 121 height 27
select select "9"
select select "2025"
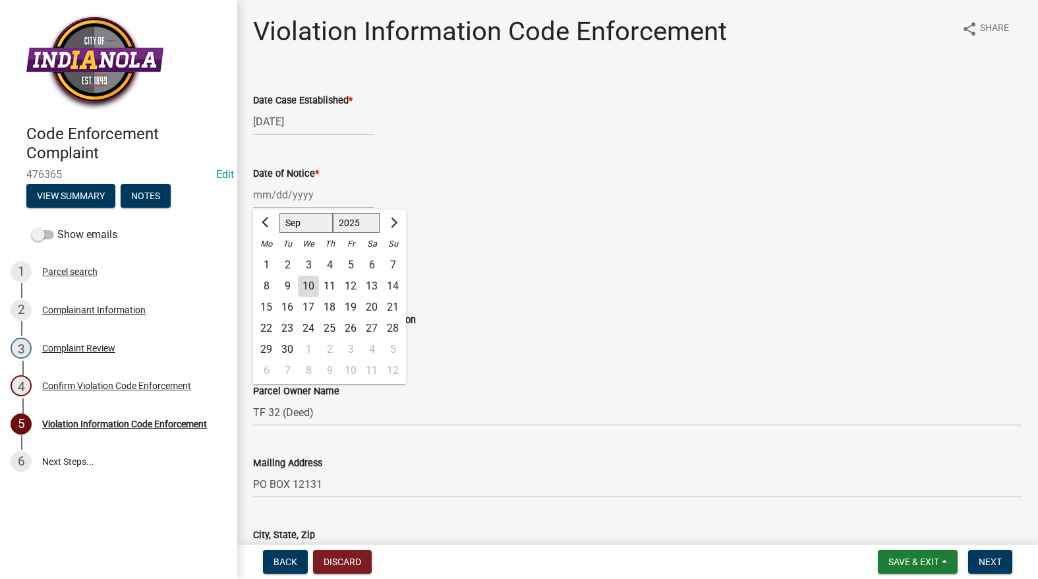
click at [308, 285] on div "10" at bounding box center [308, 286] width 21 height 21
type input "[DATE]"
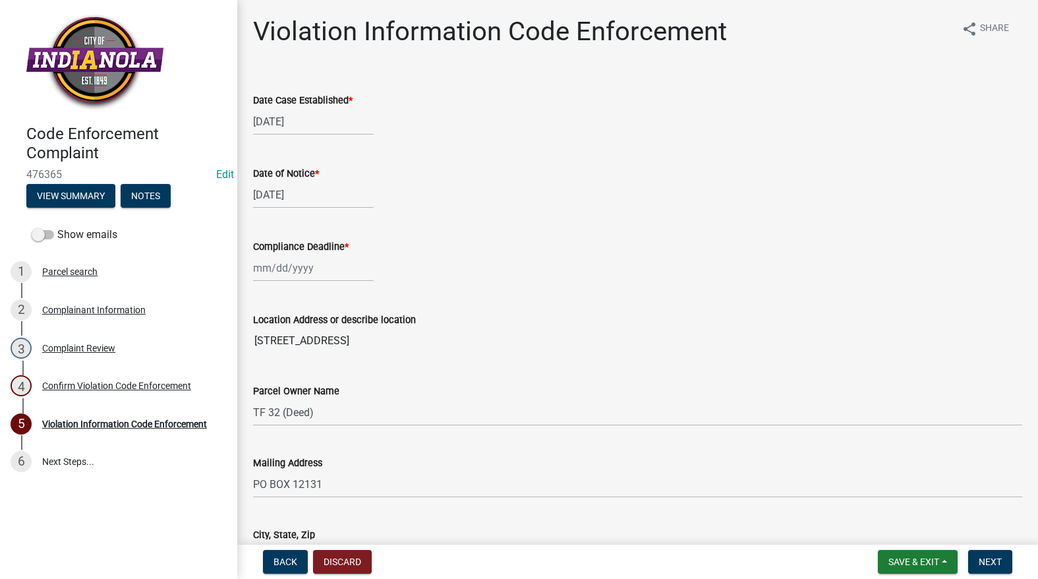
select select "9"
select select "2025"
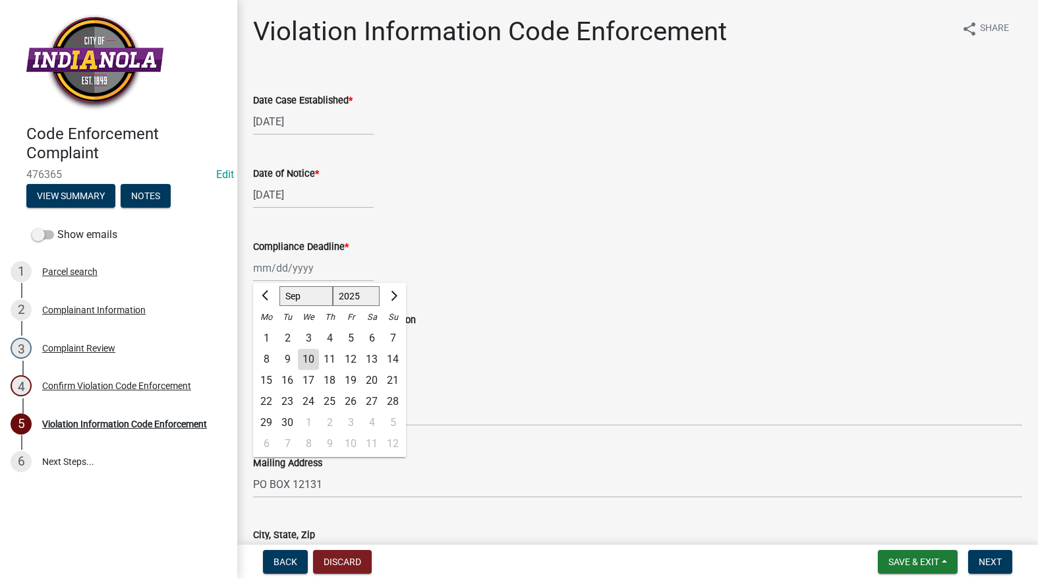
click at [301, 276] on div "[PERSON_NAME] Feb Mar Apr [PERSON_NAME][DATE] Oct Nov [DATE] 1526 1527 1528 152…" at bounding box center [313, 267] width 121 height 27
click at [308, 380] on div "17" at bounding box center [308, 380] width 21 height 21
type input "[DATE]"
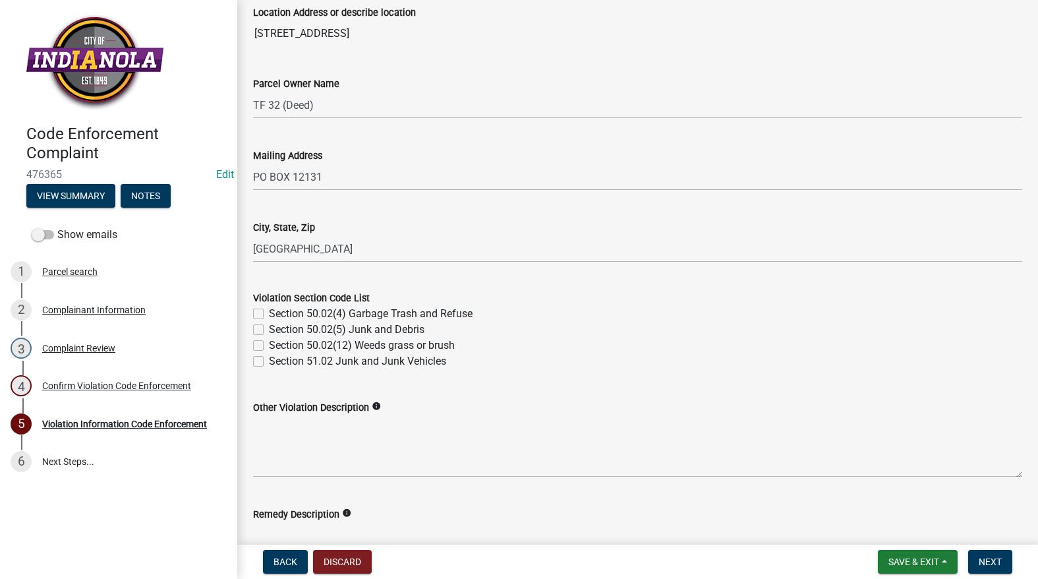
scroll to position [395, 0]
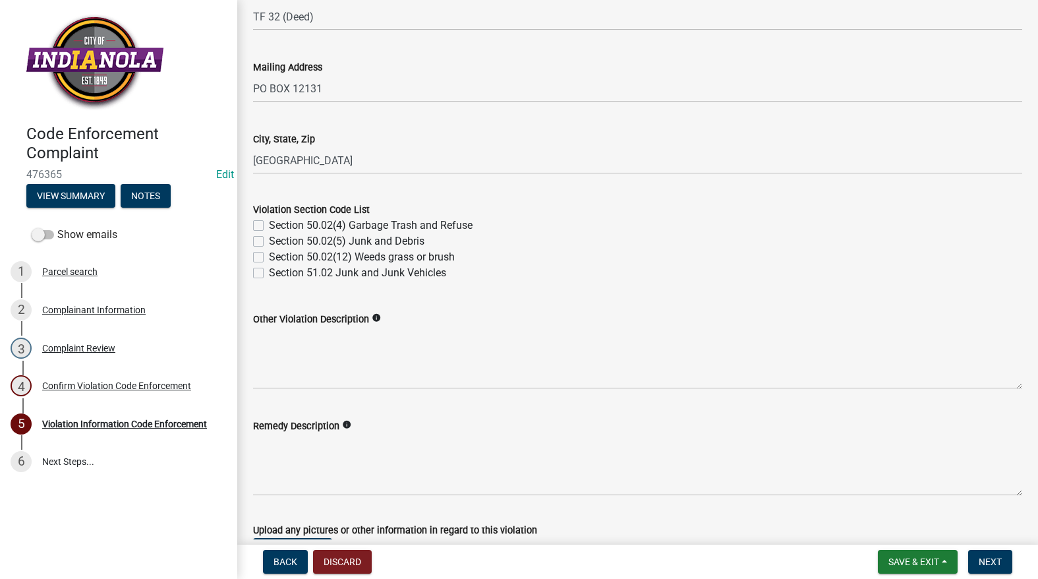
click at [269, 256] on label "Section 50.02(12) Weeds grass or brush" at bounding box center [362, 257] width 186 height 16
click at [269, 256] on input "Section 50.02(12) Weeds grass or brush" at bounding box center [273, 253] width 9 height 9
checkbox input "true"
checkbox input "false"
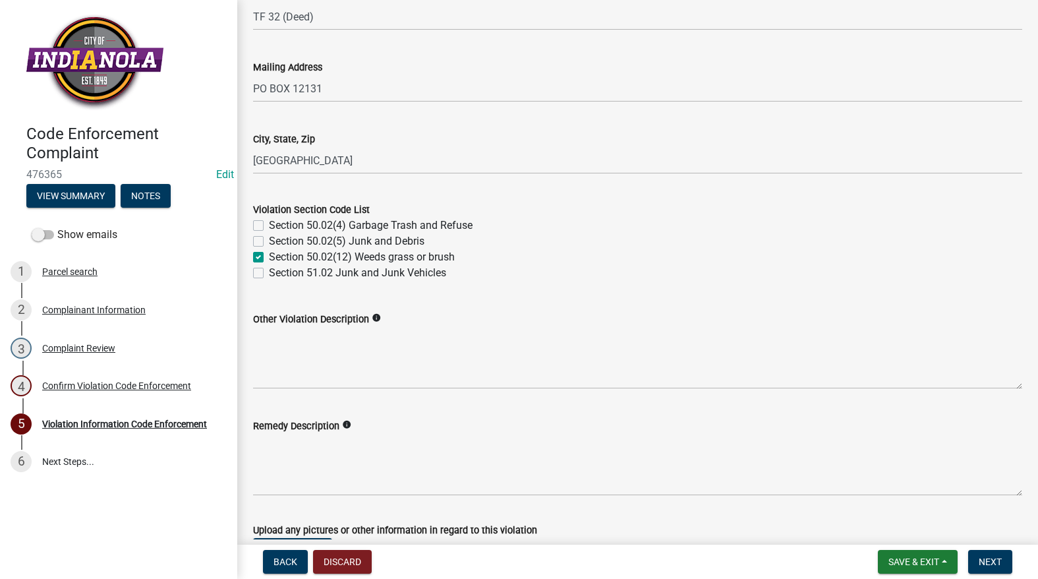
checkbox input "true"
checkbox input "false"
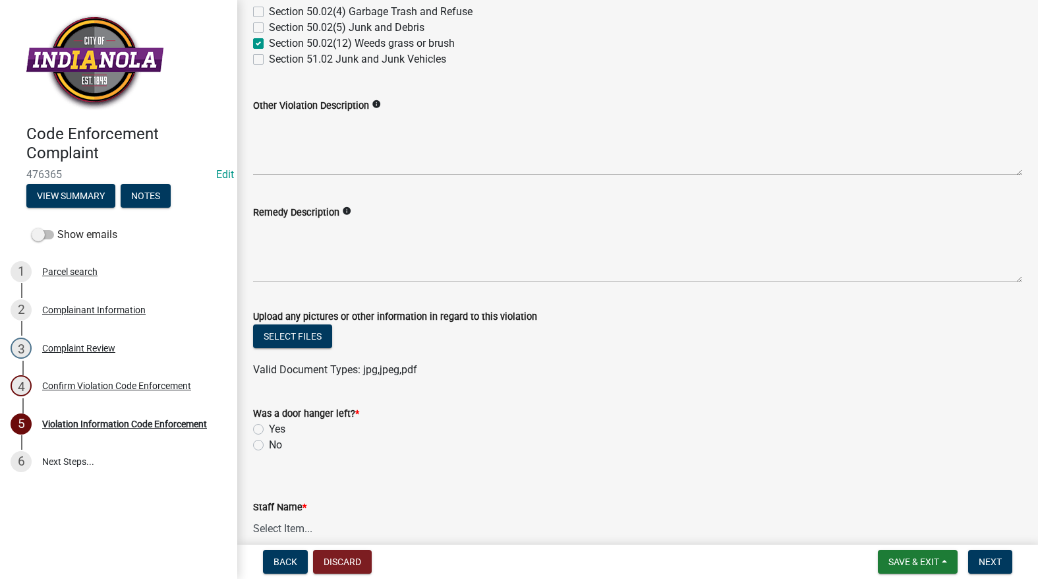
scroll to position [659, 0]
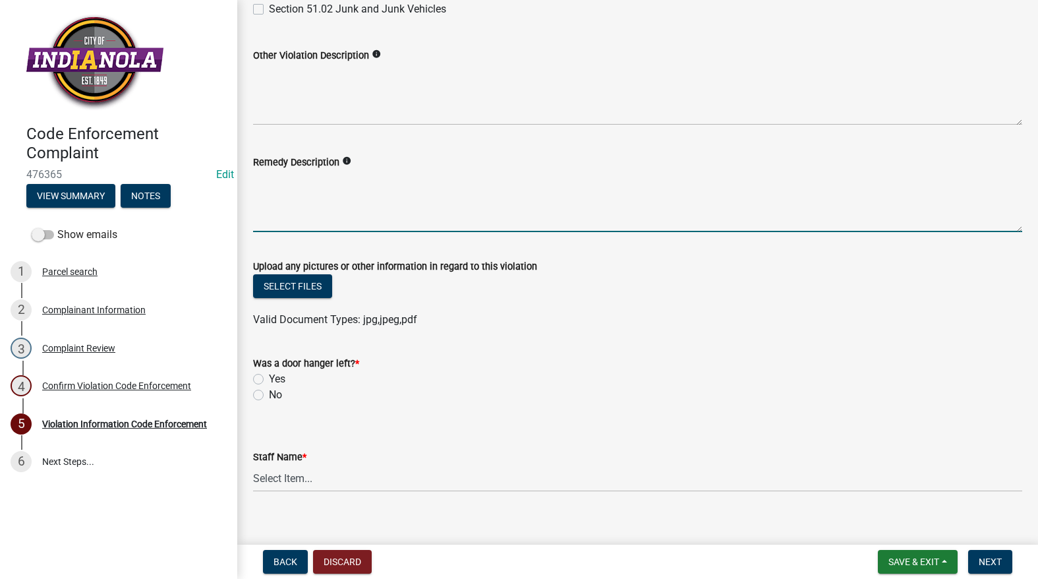
drag, startPoint x: 275, startPoint y: 225, endPoint x: 280, endPoint y: 208, distance: 17.9
click at [276, 219] on textarea "Remedy Description" at bounding box center [637, 201] width 769 height 62
paste textarea "Mow and trim the property, front and rear, including any right-of-way areas adj…"
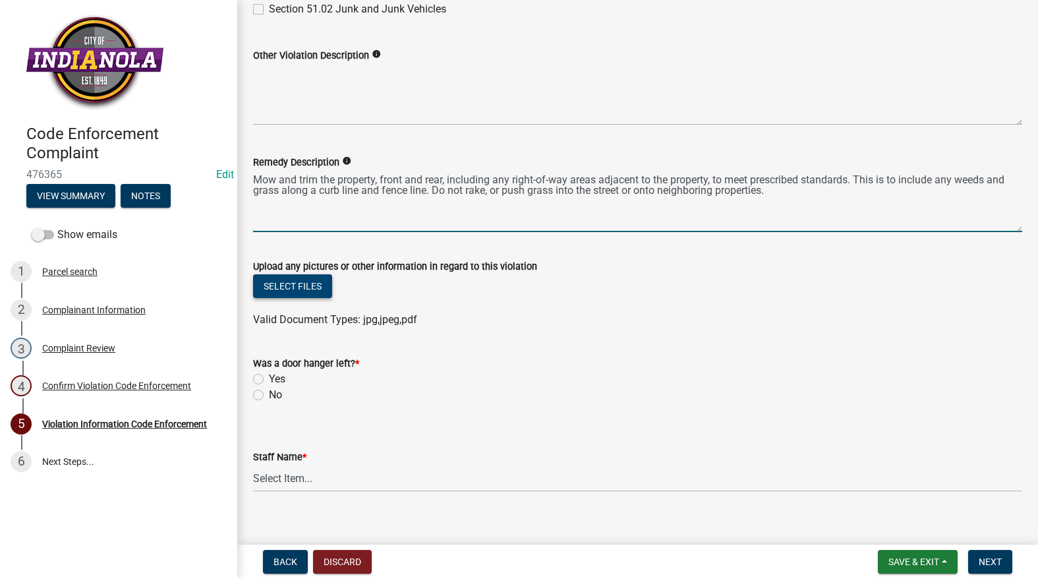
type textarea "Mow and trim the property, front and rear, including any right-of-way areas adj…"
click at [309, 283] on button "Select files" at bounding box center [292, 286] width 79 height 24
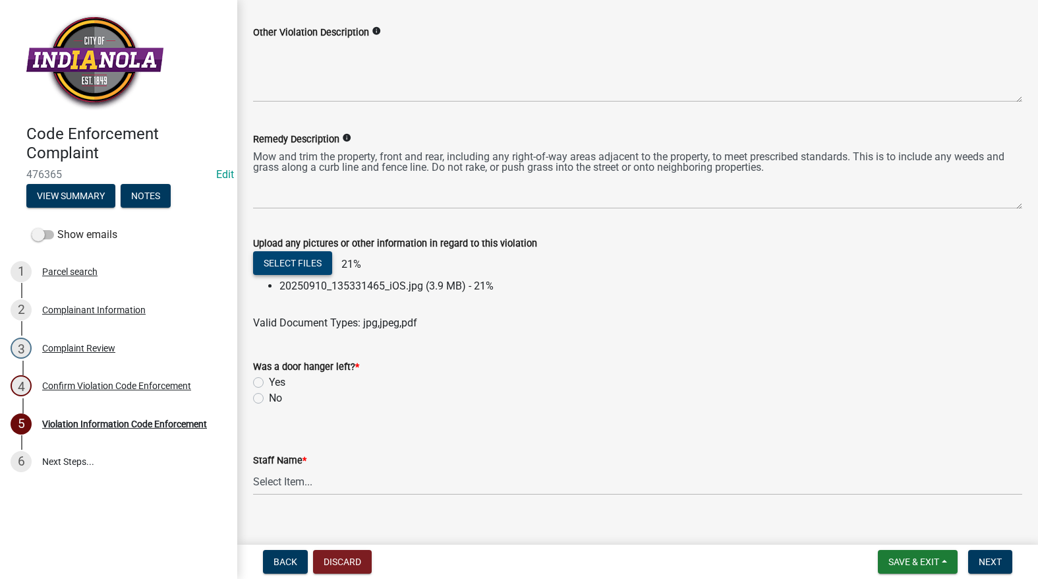
scroll to position [701, 0]
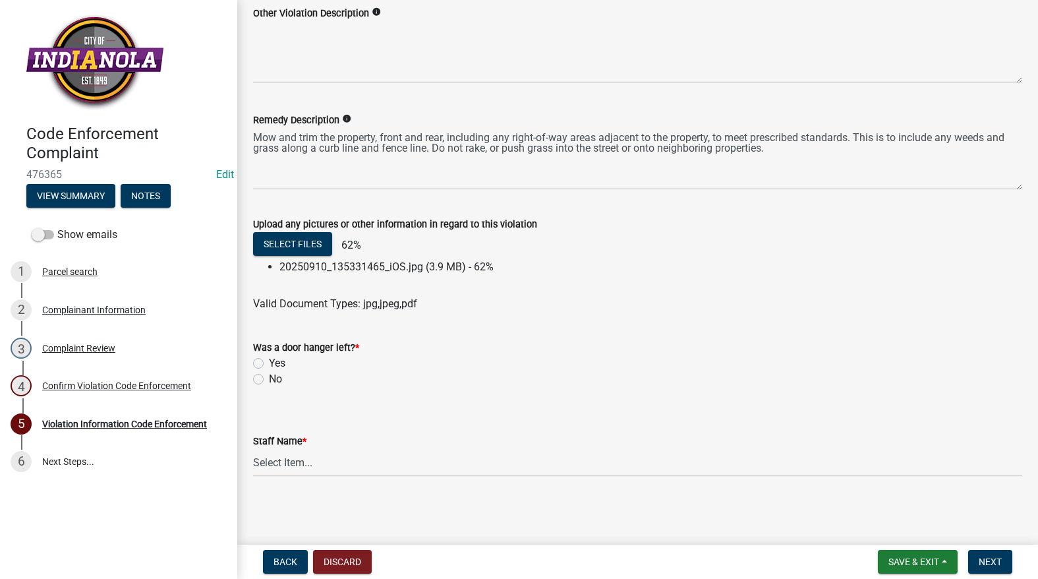
click at [257, 373] on div "No" at bounding box center [637, 379] width 769 height 16
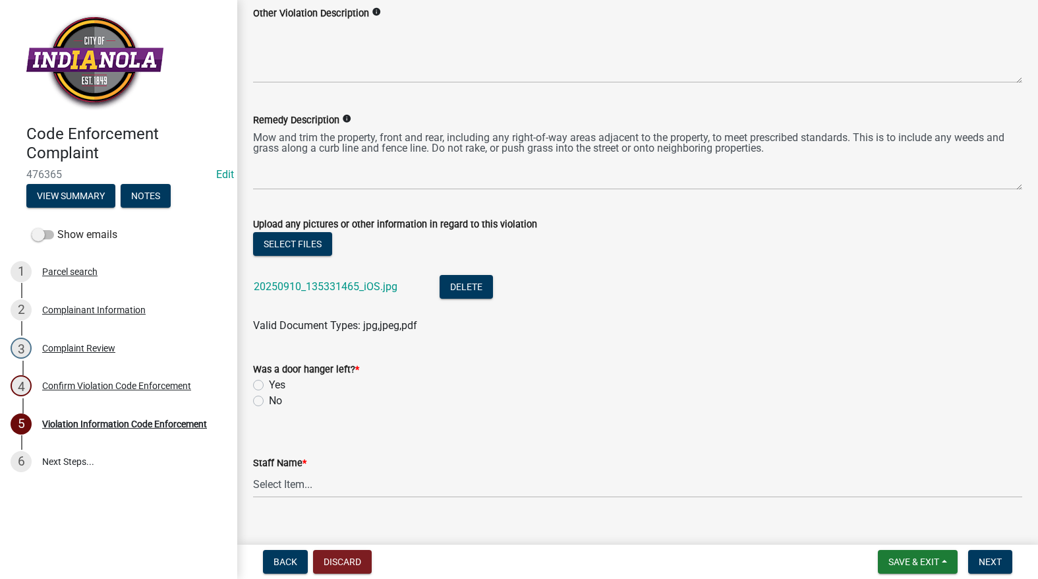
drag, startPoint x: 254, startPoint y: 377, endPoint x: 262, endPoint y: 379, distance: 8.2
click at [258, 378] on div "Was a door hanger left? * Yes No" at bounding box center [637, 384] width 769 height 47
click at [269, 399] on label "No" at bounding box center [275, 401] width 13 height 16
click at [269, 399] on input "No" at bounding box center [273, 397] width 9 height 9
radio input "true"
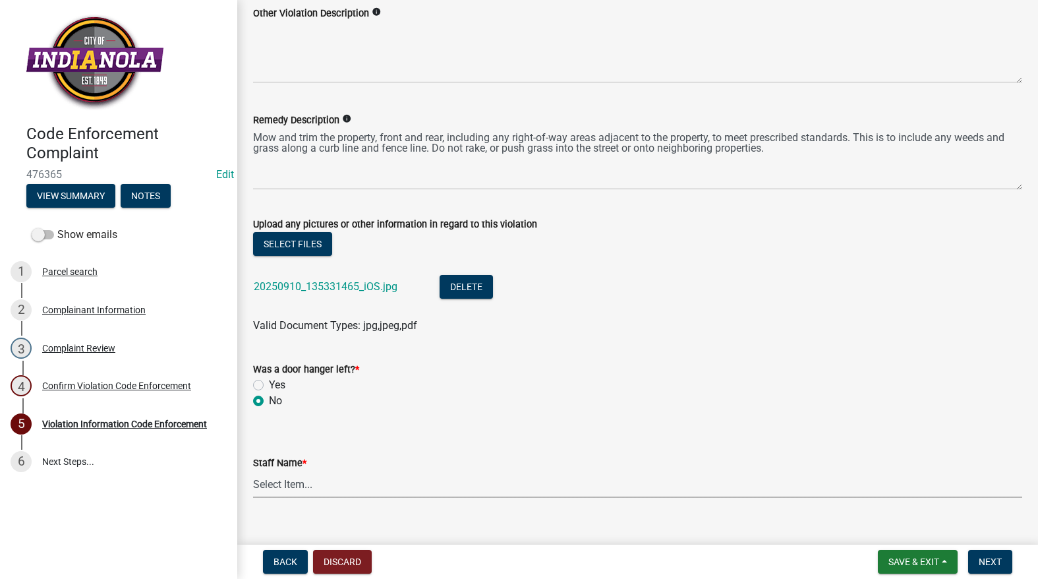
click at [310, 490] on select "Select Item... [PERSON_NAME] [PERSON_NAME] [PERSON_NAME] Other" at bounding box center [637, 484] width 769 height 27
click at [253, 471] on select "Select Item... [PERSON_NAME] [PERSON_NAME] [PERSON_NAME] Other" at bounding box center [637, 484] width 769 height 27
select select "634d5426-b8b3-48ee-aa1e-d523f7499186"
click at [999, 560] on span "Next" at bounding box center [990, 561] width 23 height 11
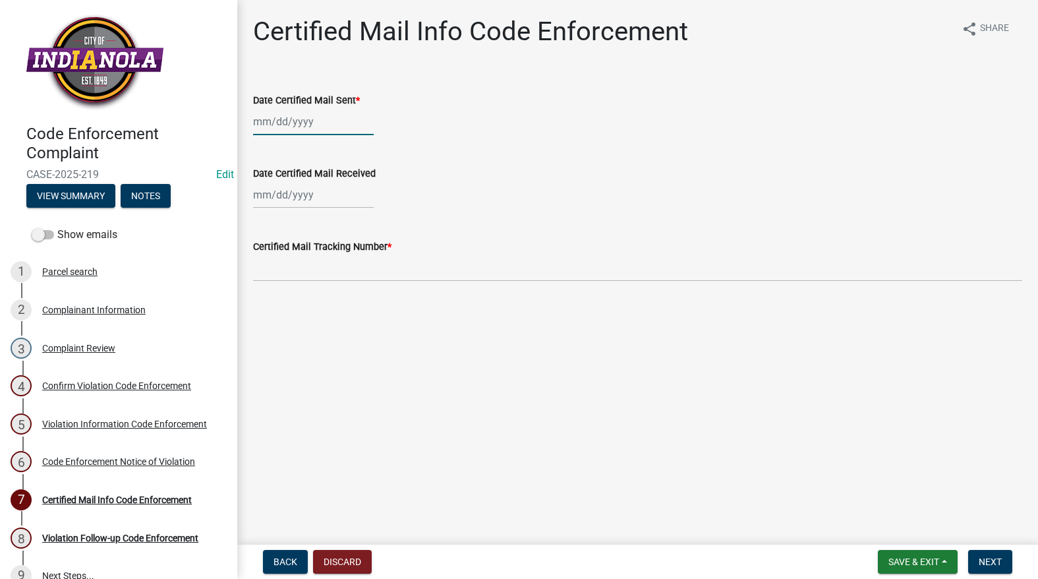
click at [285, 125] on div at bounding box center [313, 121] width 121 height 27
select select "9"
select select "2025"
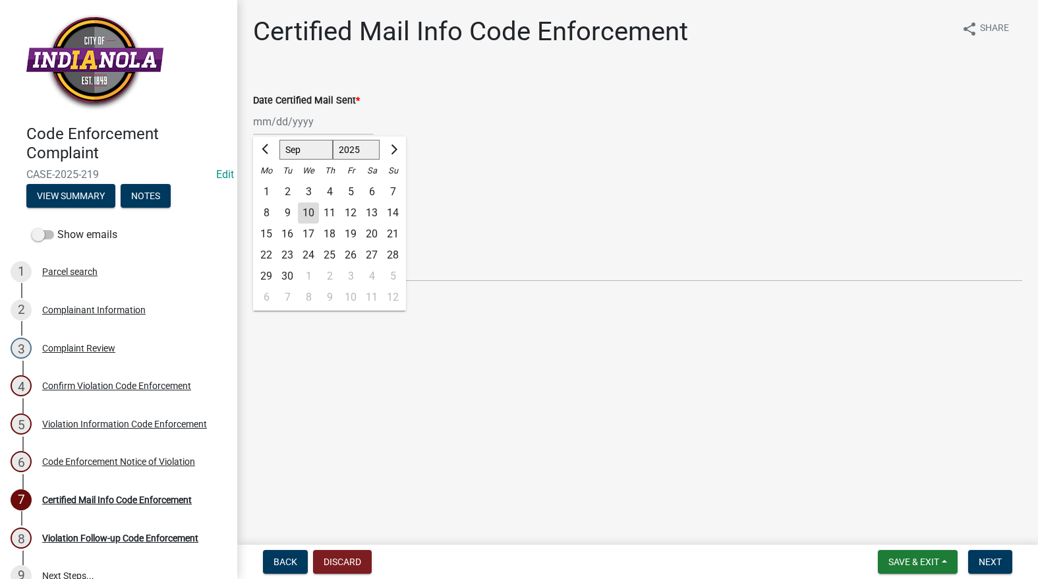
click at [307, 212] on div "10" at bounding box center [308, 212] width 21 height 21
type input "[DATE]"
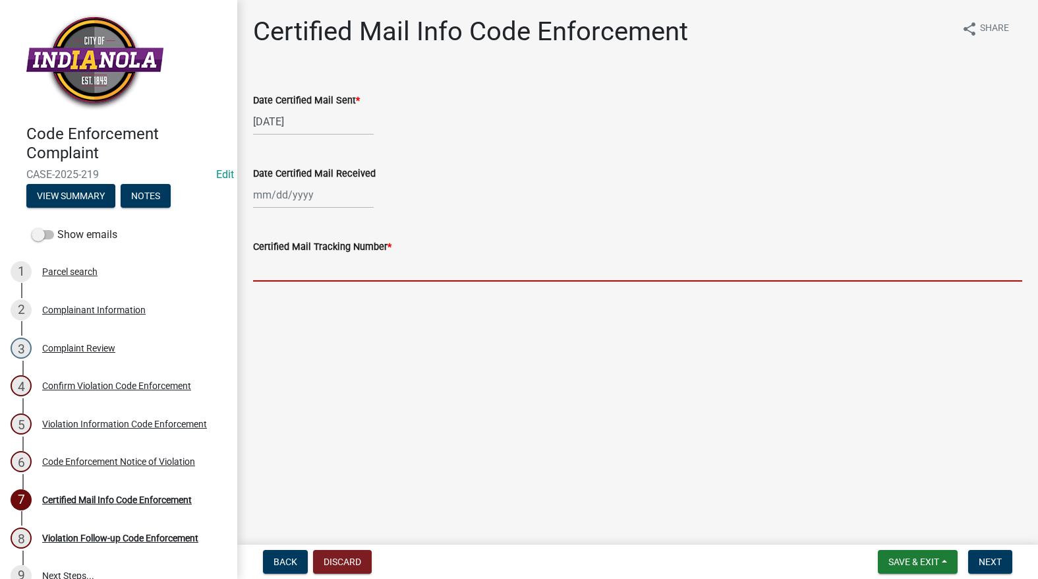
click at [294, 272] on input "Certified Mail Tracking Number *" at bounding box center [637, 267] width 769 height 27
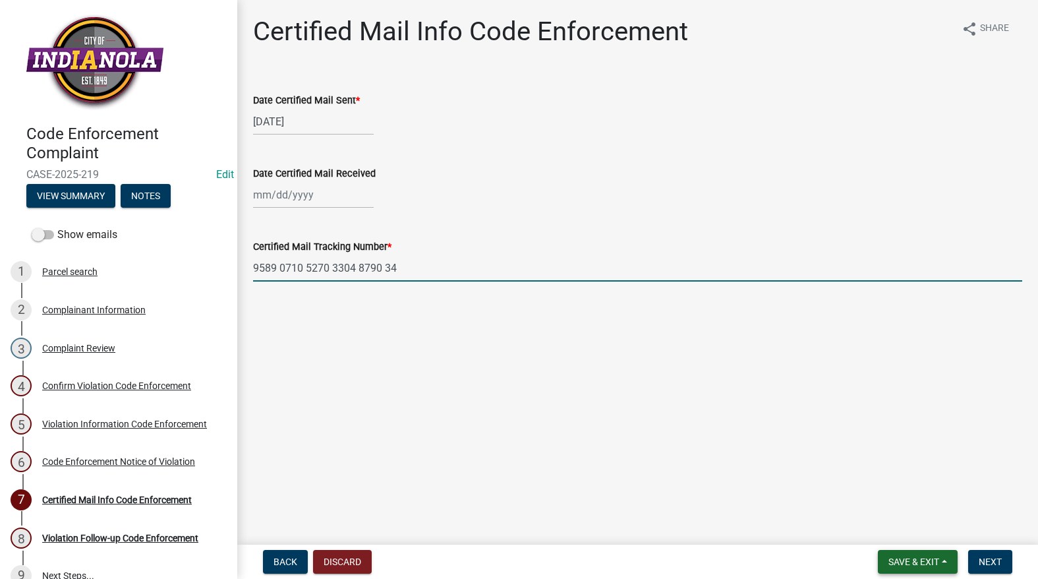
type input "9589 0710 5270 3304 8790 34"
click at [910, 558] on span "Save & Exit" at bounding box center [914, 561] width 51 height 11
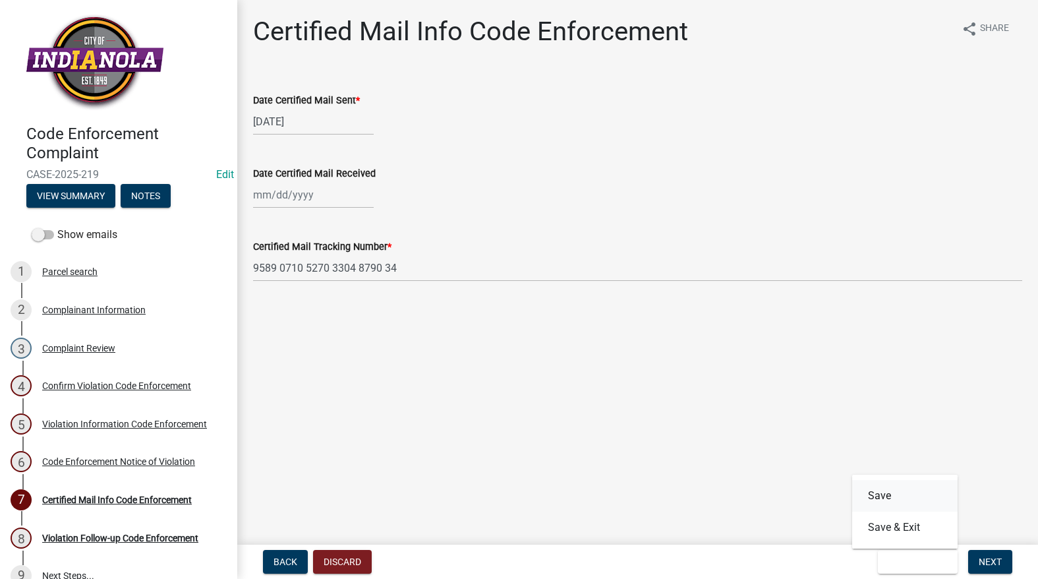
click at [882, 489] on button "Save" at bounding box center [904, 496] width 105 height 32
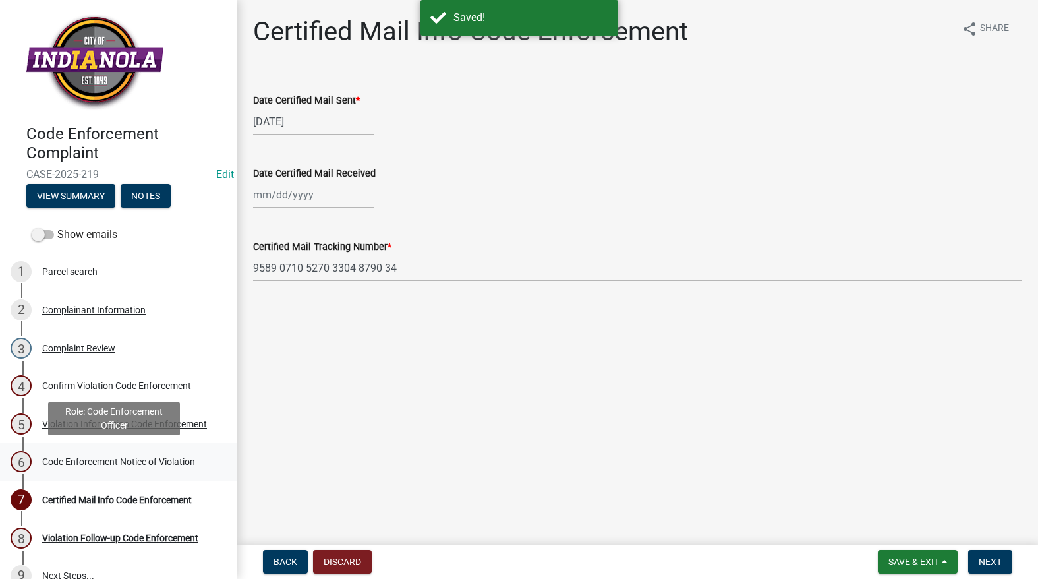
click at [125, 457] on div "Code Enforcement Notice of Violation" at bounding box center [118, 461] width 153 height 9
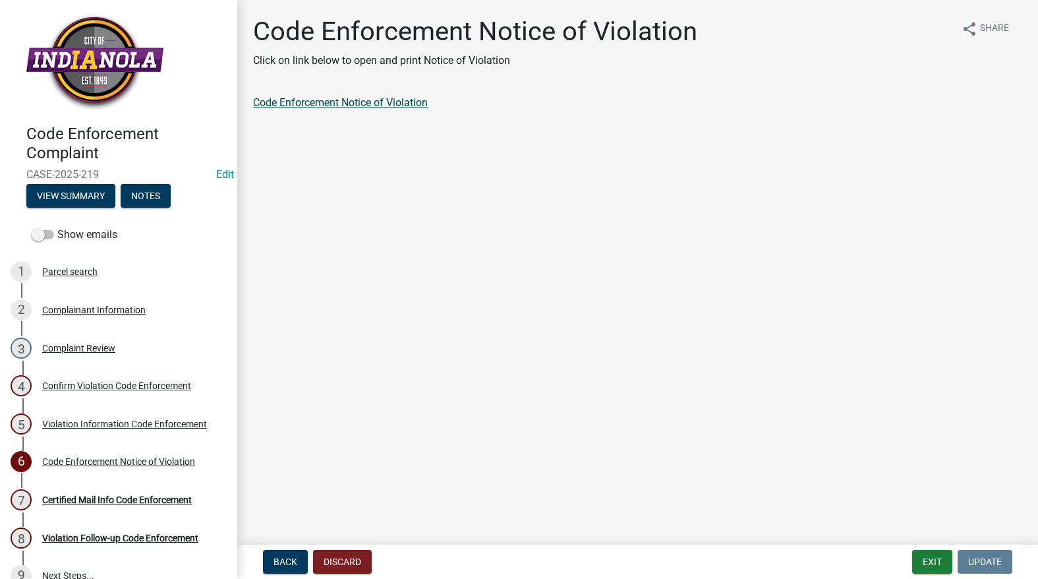
click at [338, 103] on link "Code Enforcement Notice of Violation" at bounding box center [340, 102] width 175 height 13
drag, startPoint x: 928, startPoint y: 560, endPoint x: 917, endPoint y: 538, distance: 24.5
click at [928, 559] on button "Exit" at bounding box center [932, 562] width 40 height 24
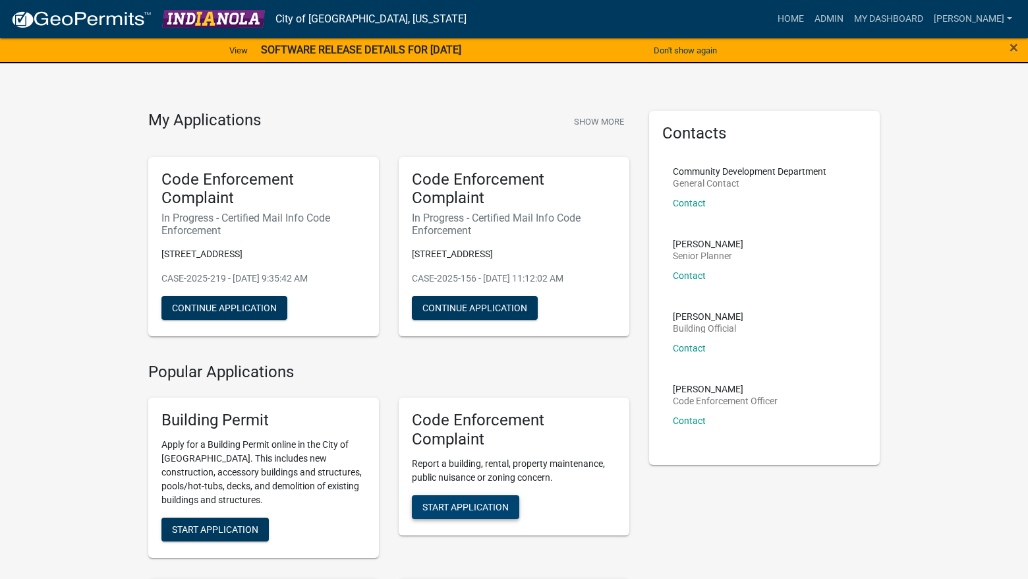
click at [490, 498] on button "Start Application" at bounding box center [465, 507] width 107 height 24
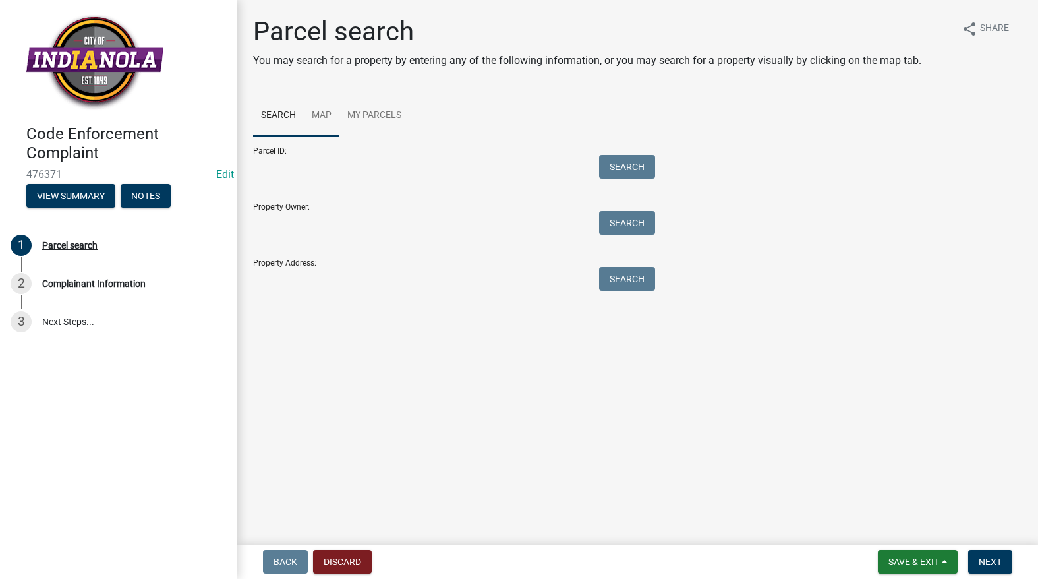
click at [316, 115] on link "Map" at bounding box center [322, 116] width 36 height 42
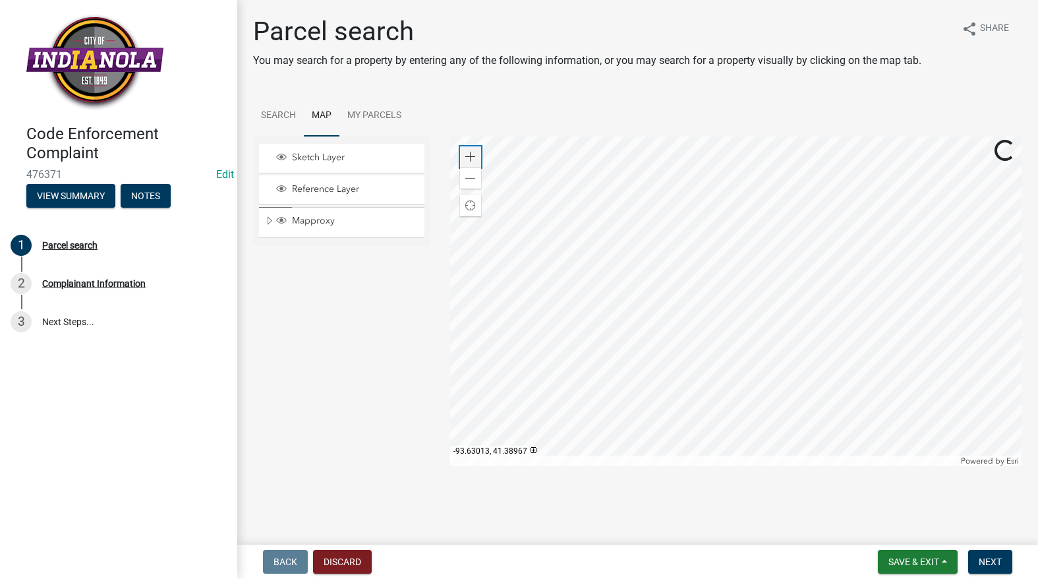
click at [471, 154] on span at bounding box center [470, 157] width 11 height 11
click at [1022, 466] on div at bounding box center [736, 301] width 572 height 330
click at [686, 324] on div at bounding box center [736, 301] width 572 height 330
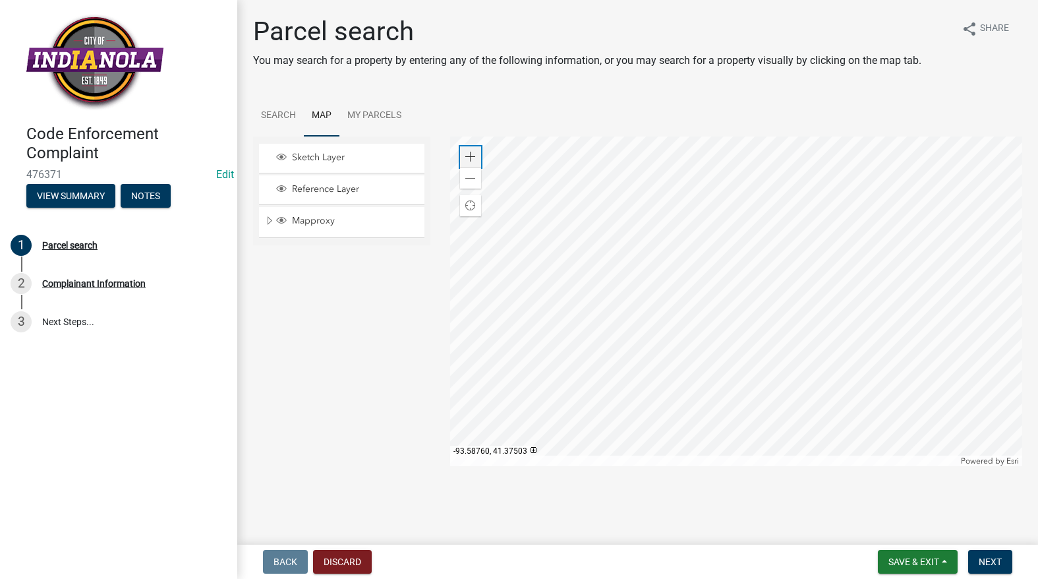
click at [469, 156] on span at bounding box center [470, 157] width 11 height 11
click at [471, 156] on span at bounding box center [470, 157] width 11 height 11
click at [606, 264] on div at bounding box center [736, 301] width 572 height 330
click at [602, 303] on div at bounding box center [736, 301] width 572 height 330
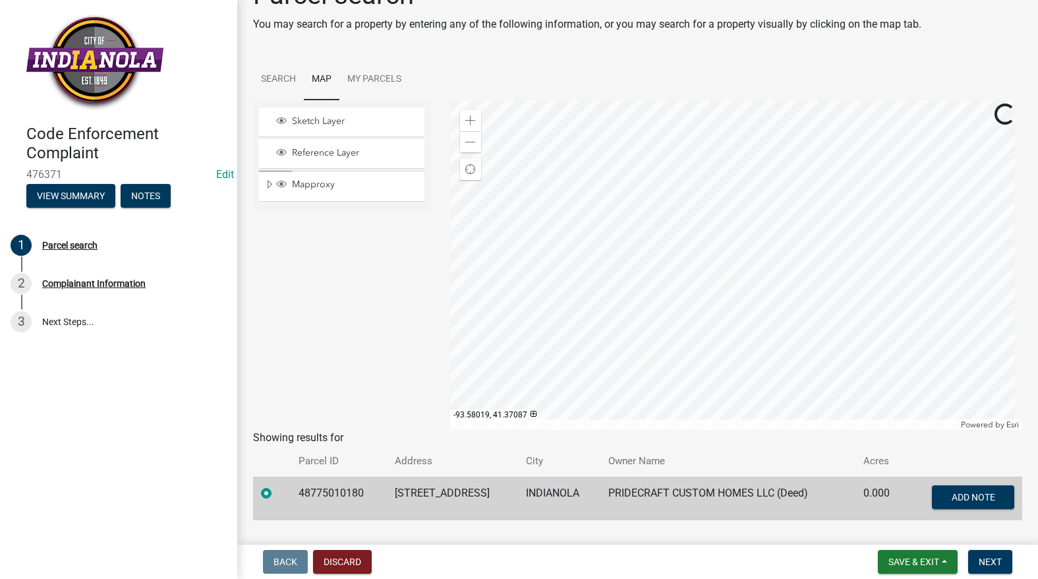
scroll to position [69, 0]
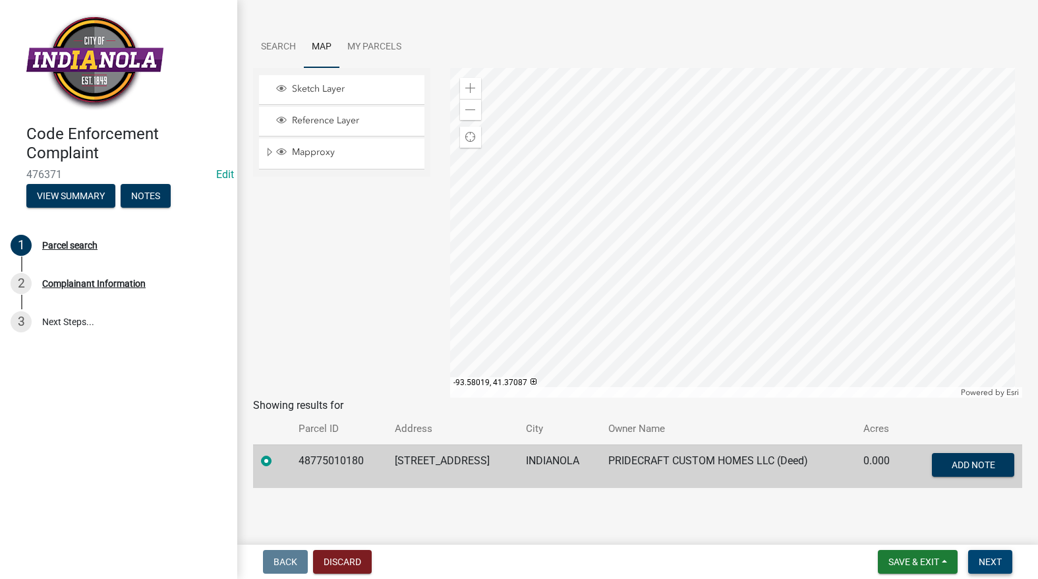
click at [992, 561] on span "Next" at bounding box center [990, 561] width 23 height 11
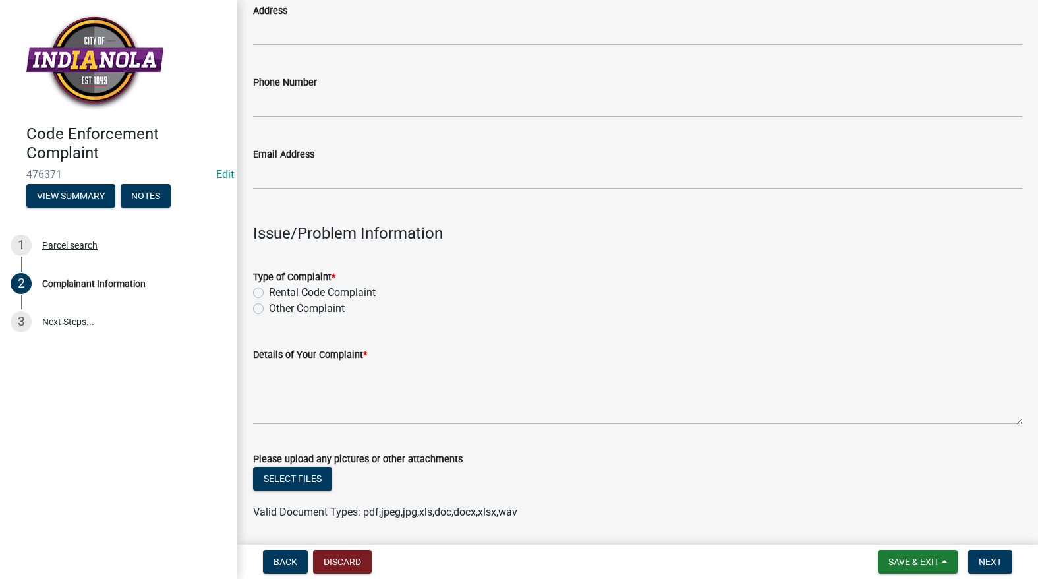
scroll to position [198, 0]
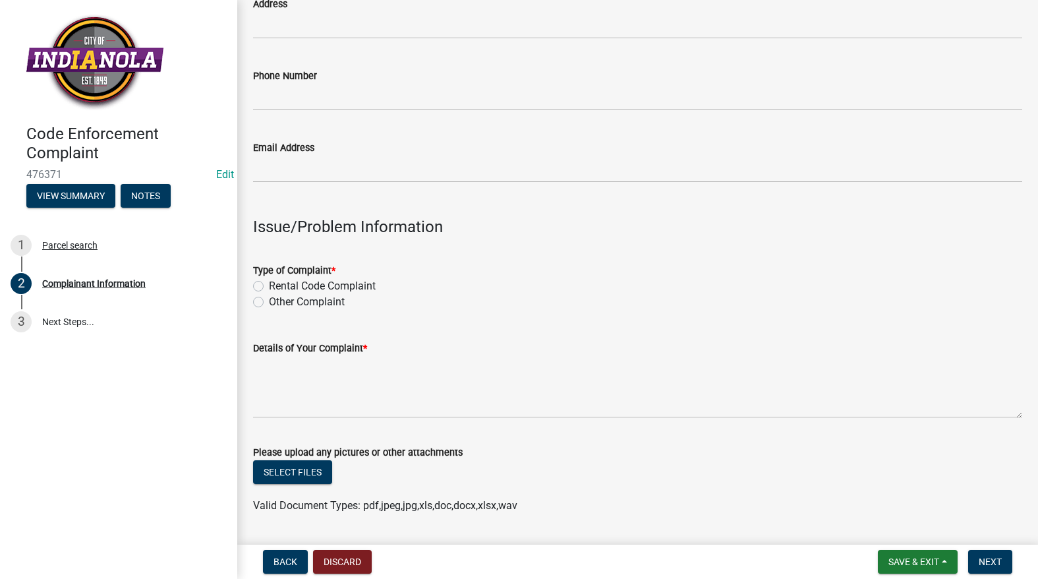
click at [264, 303] on div "Other Complaint" at bounding box center [637, 302] width 769 height 16
click at [269, 300] on label "Other Complaint" at bounding box center [307, 302] width 76 height 16
click at [269, 300] on input "Other Complaint" at bounding box center [273, 298] width 9 height 9
radio input "true"
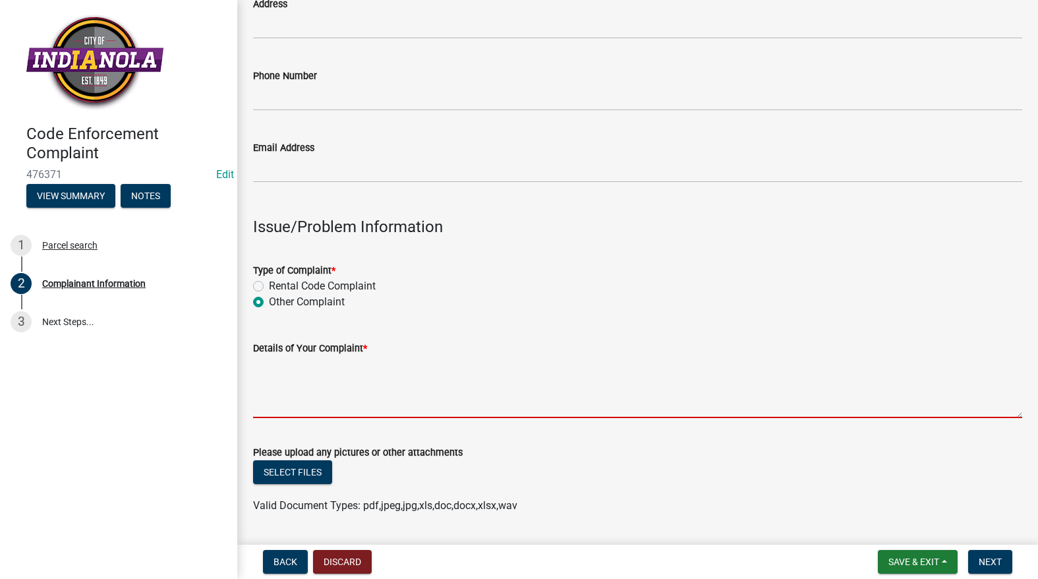
click at [274, 378] on textarea "Details of Your Complaint *" at bounding box center [637, 387] width 769 height 62
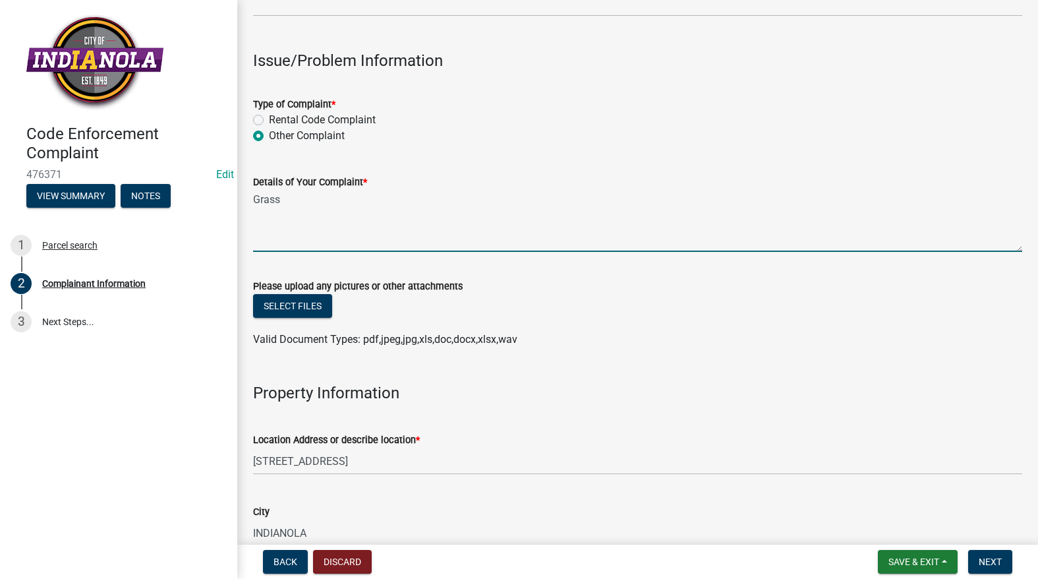
scroll to position [461, 0]
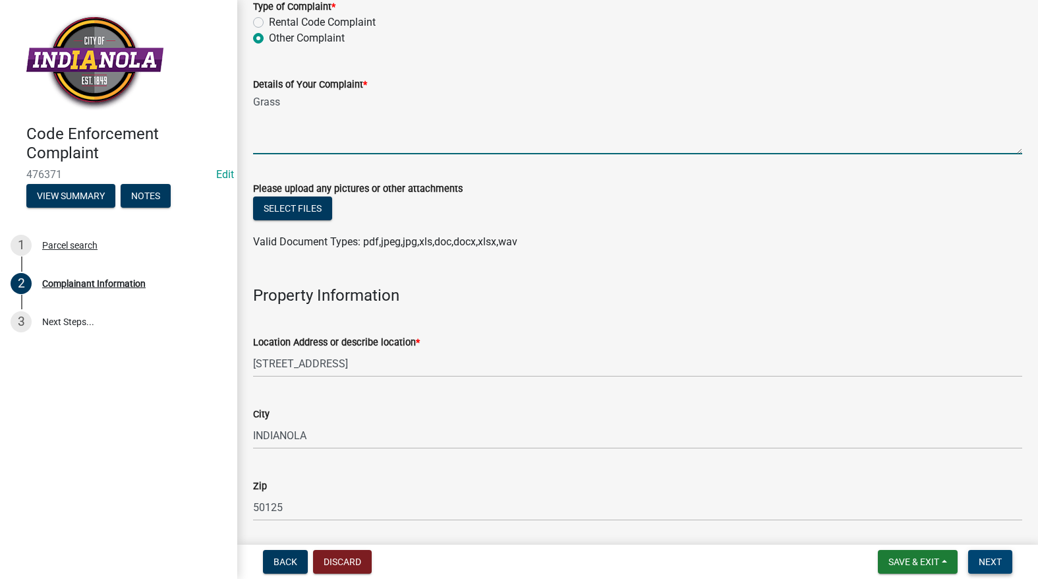
type textarea "Grass"
drag, startPoint x: 997, startPoint y: 562, endPoint x: 996, endPoint y: 554, distance: 8.0
click at [999, 558] on span "Next" at bounding box center [990, 561] width 23 height 11
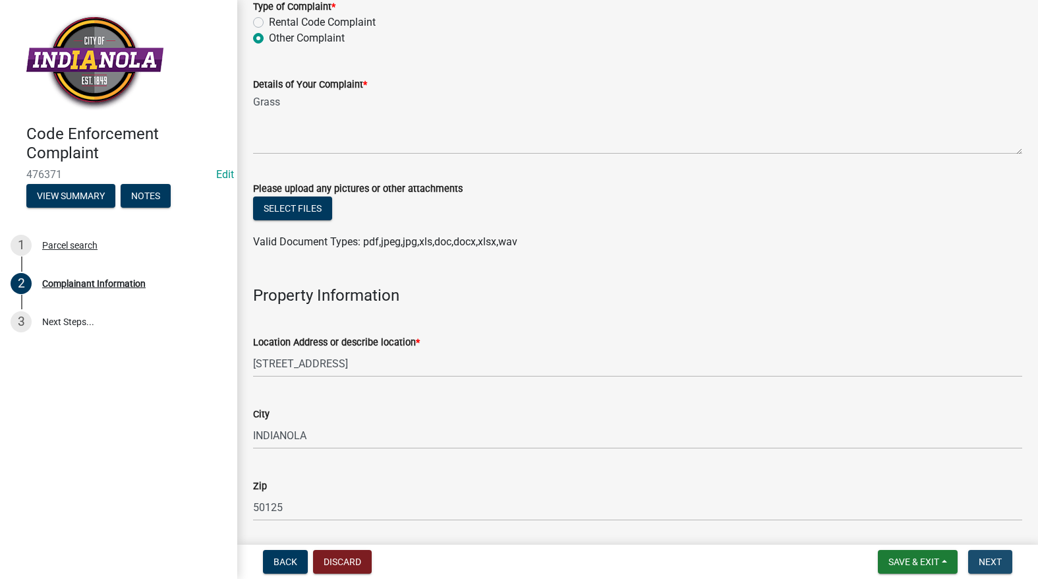
scroll to position [0, 0]
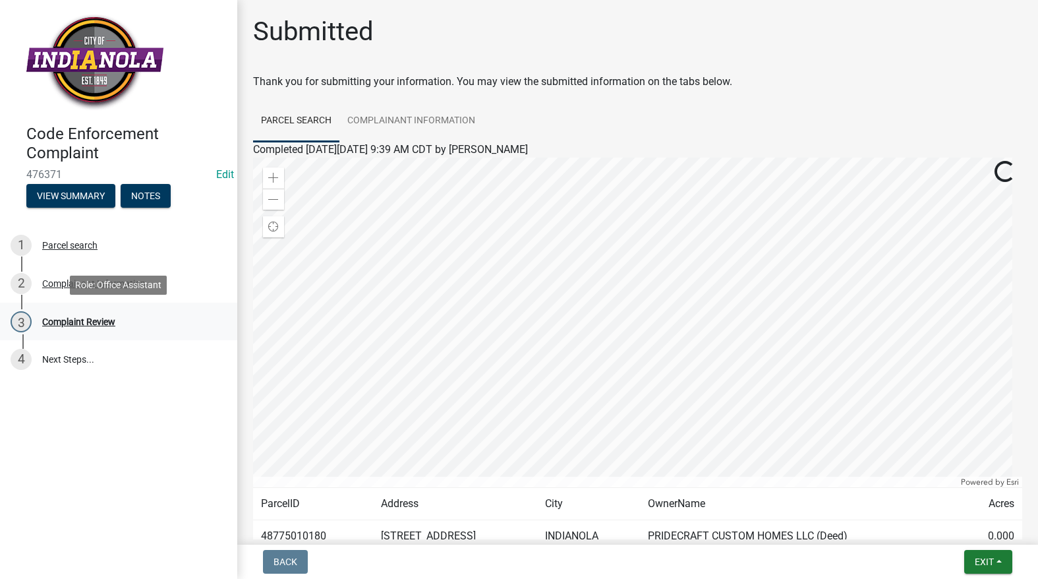
click at [76, 317] on div "Complaint Review" at bounding box center [78, 321] width 73 height 9
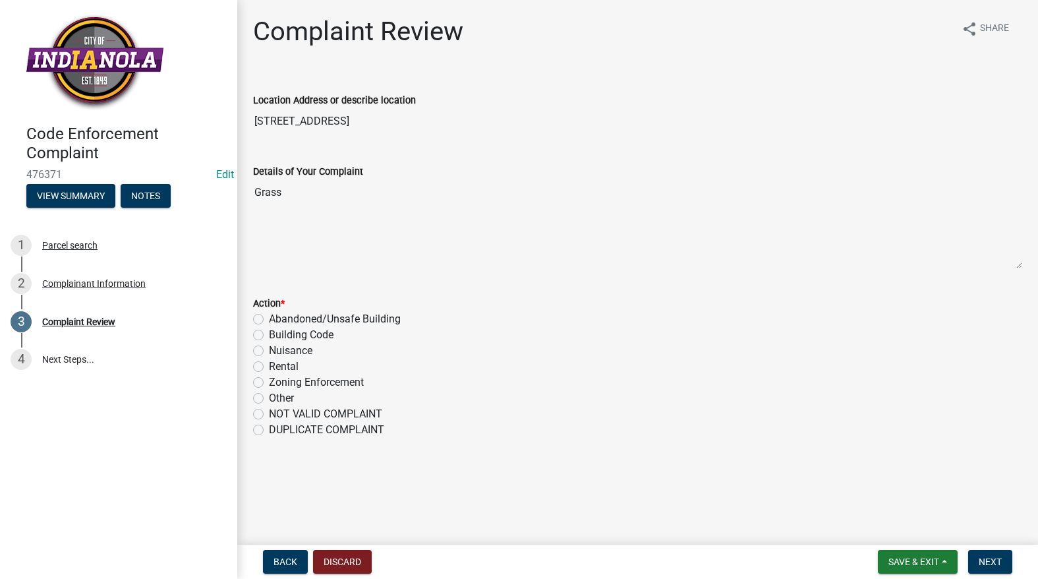
click at [269, 351] on label "Nuisance" at bounding box center [291, 351] width 44 height 16
click at [269, 351] on input "Nuisance" at bounding box center [273, 347] width 9 height 9
radio input "true"
click at [989, 567] on span "Next" at bounding box center [990, 561] width 23 height 11
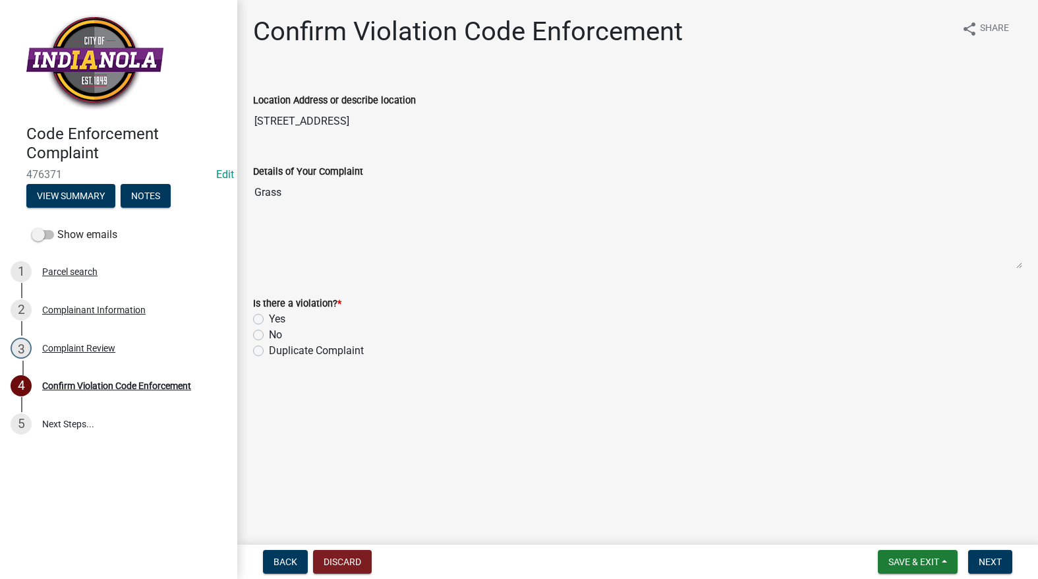
click at [269, 318] on label "Yes" at bounding box center [277, 319] width 16 height 16
click at [269, 318] on input "Yes" at bounding box center [273, 315] width 9 height 9
radio input "true"
click at [987, 560] on span "Next" at bounding box center [990, 561] width 23 height 11
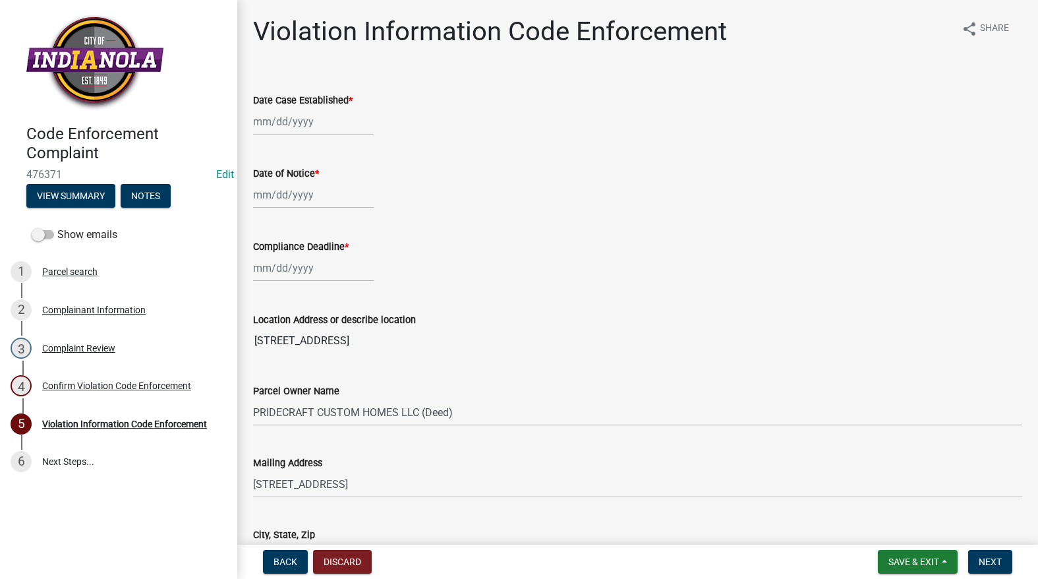
click at [289, 132] on div at bounding box center [313, 121] width 121 height 27
select select "9"
select select "2025"
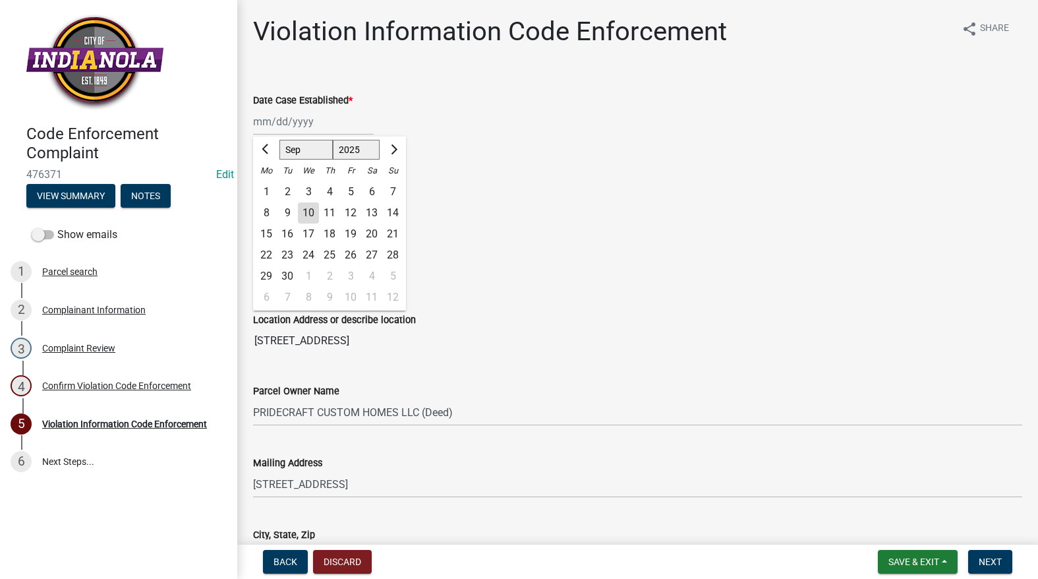
click at [307, 206] on div "10" at bounding box center [308, 212] width 21 height 21
type input "[DATE]"
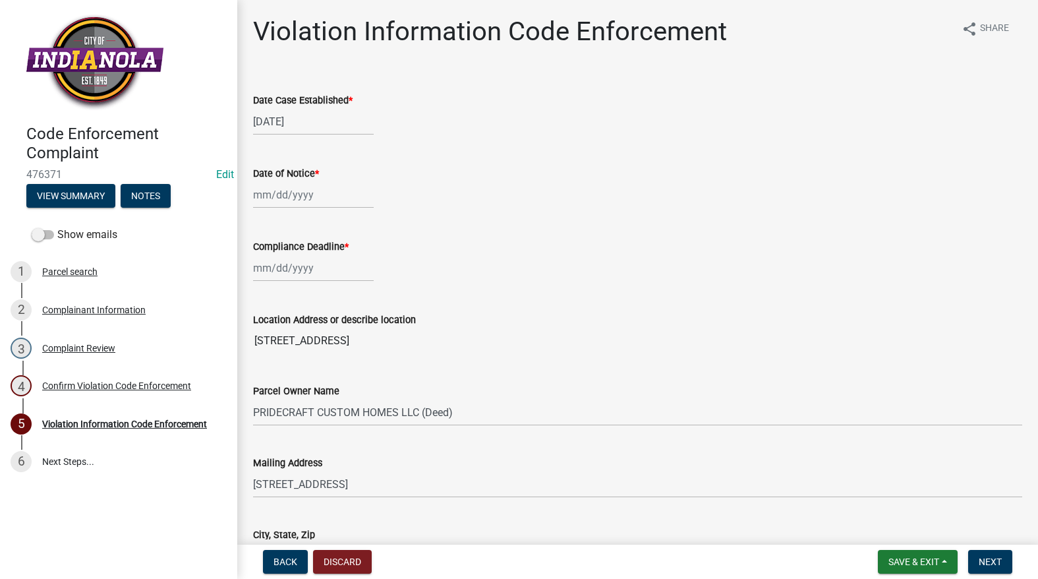
select select "9"
select select "2025"
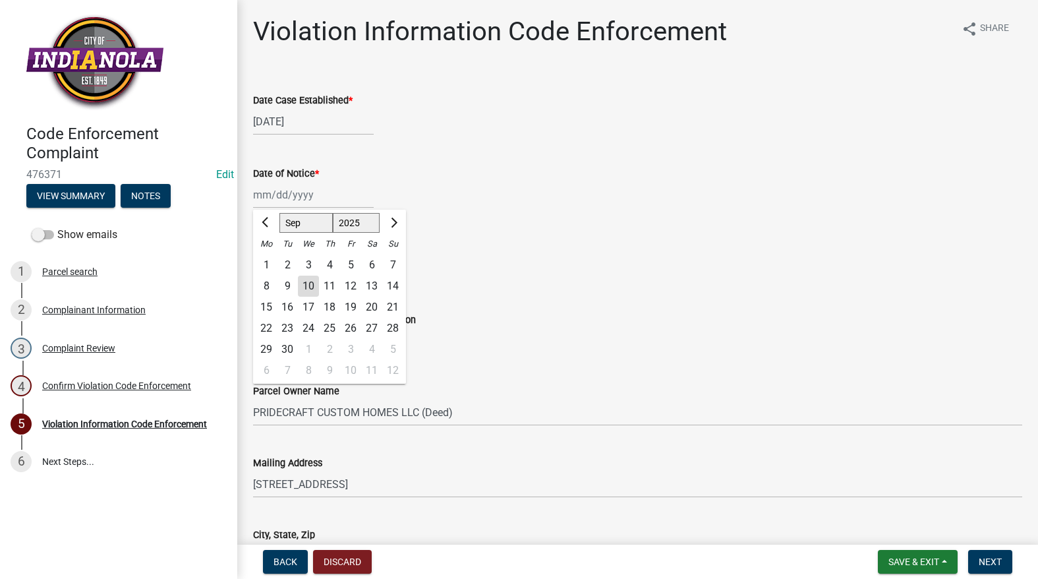
click at [287, 200] on div "[PERSON_NAME] Feb Mar Apr [PERSON_NAME][DATE] Oct Nov [DATE] 1526 1527 1528 152…" at bounding box center [313, 194] width 121 height 27
click at [301, 281] on div "10" at bounding box center [308, 286] width 21 height 21
type input "[DATE]"
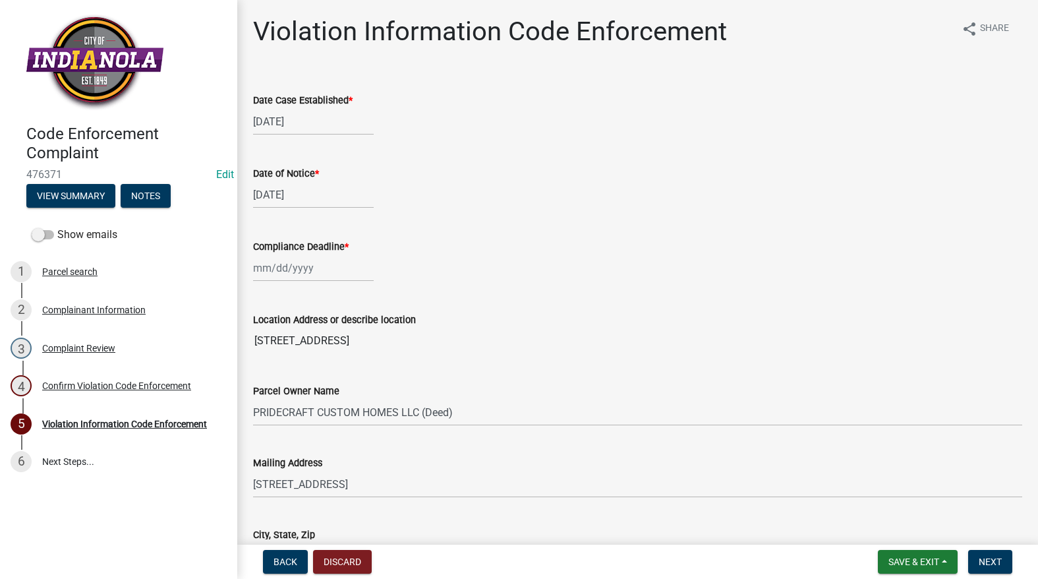
click at [299, 284] on wm-data-entity-input "Compliance Deadline *" at bounding box center [637, 256] width 769 height 73
click at [295, 274] on div at bounding box center [313, 267] width 121 height 27
select select "9"
select select "2025"
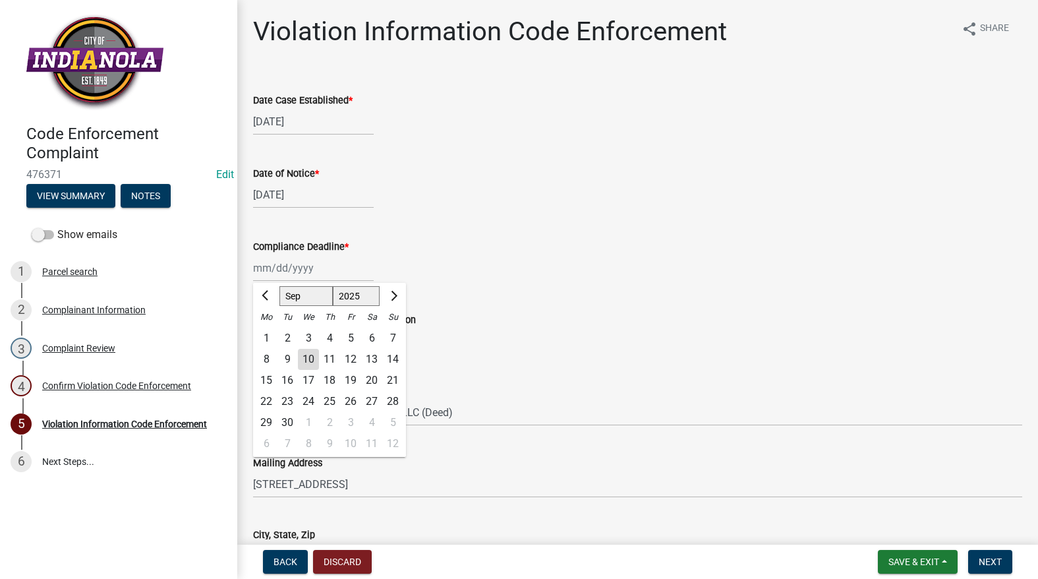
click at [312, 379] on div "17" at bounding box center [308, 380] width 21 height 21
type input "[DATE]"
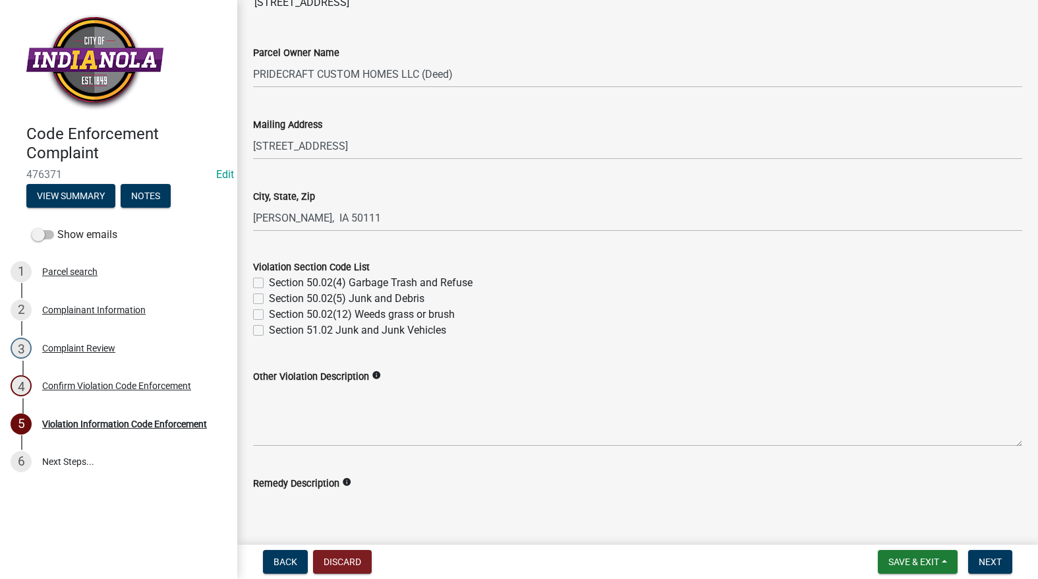
scroll to position [395, 0]
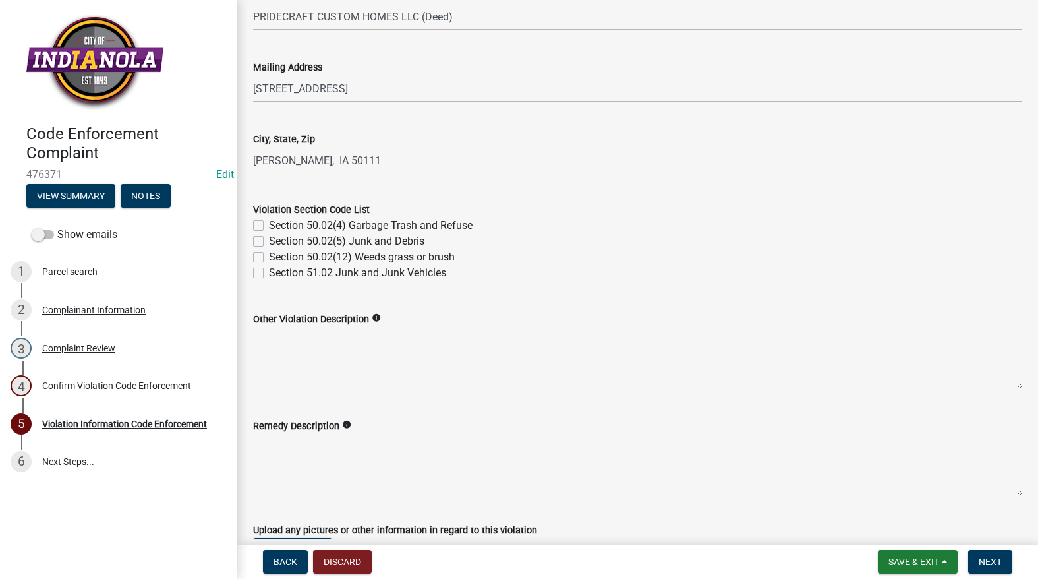
click at [269, 258] on label "Section 50.02(12) Weeds grass or brush" at bounding box center [362, 257] width 186 height 16
click at [269, 258] on input "Section 50.02(12) Weeds grass or brush" at bounding box center [273, 253] width 9 height 9
checkbox input "true"
checkbox input "false"
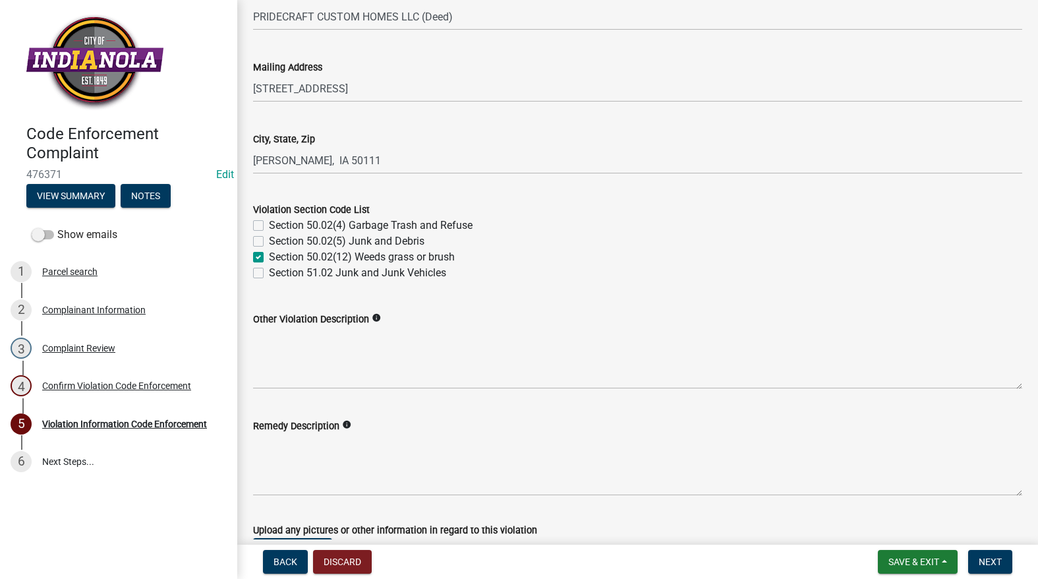
checkbox input "true"
checkbox input "false"
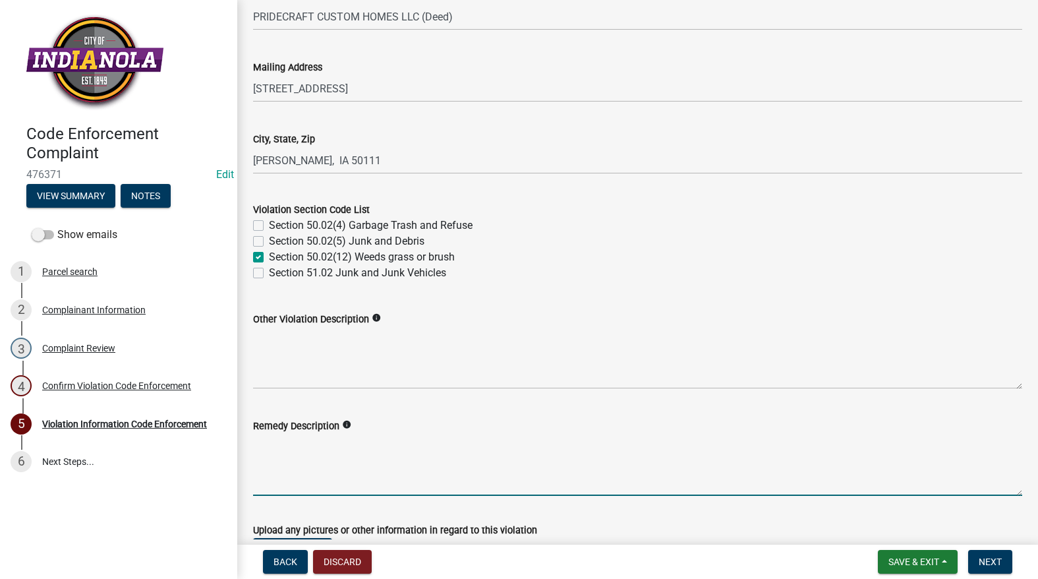
paste textarea "Mow and trim the property, front and rear, including any right-of-way areas adj…"
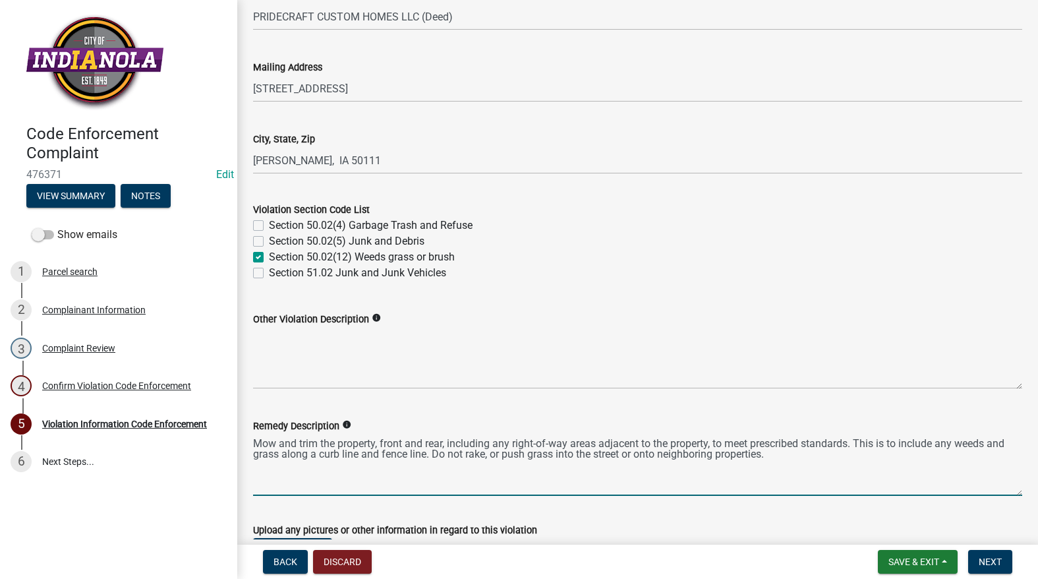
type textarea "Mow and trim the property, front and rear, including any right-of-way areas adj…"
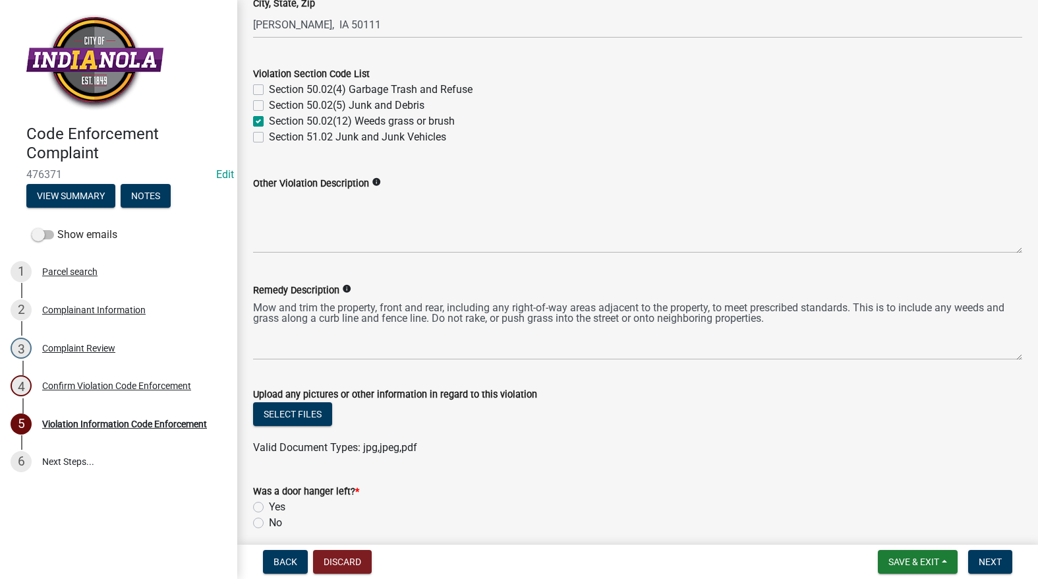
scroll to position [675, 0]
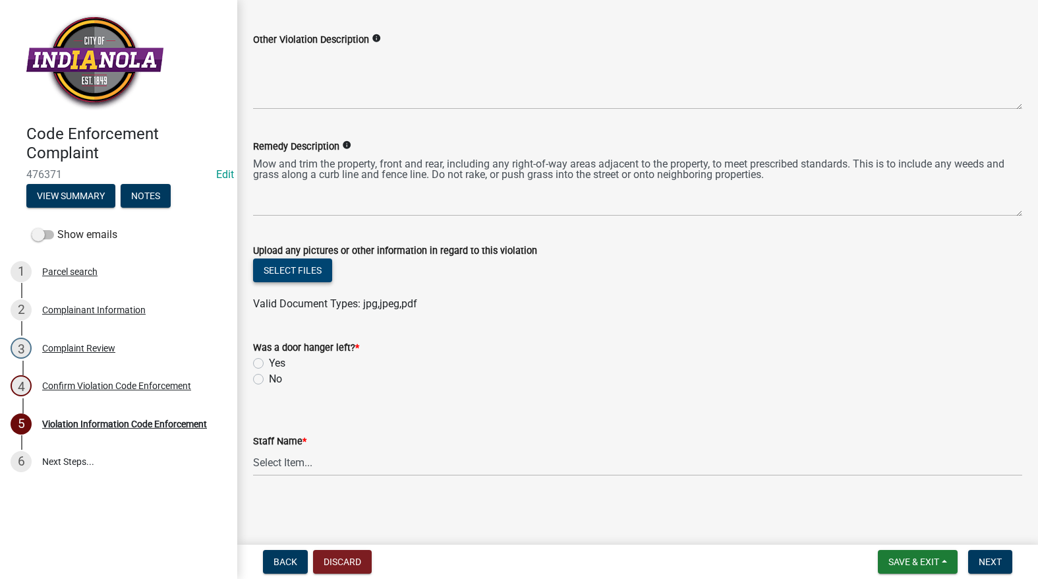
click at [290, 279] on button "Select files" at bounding box center [292, 270] width 79 height 24
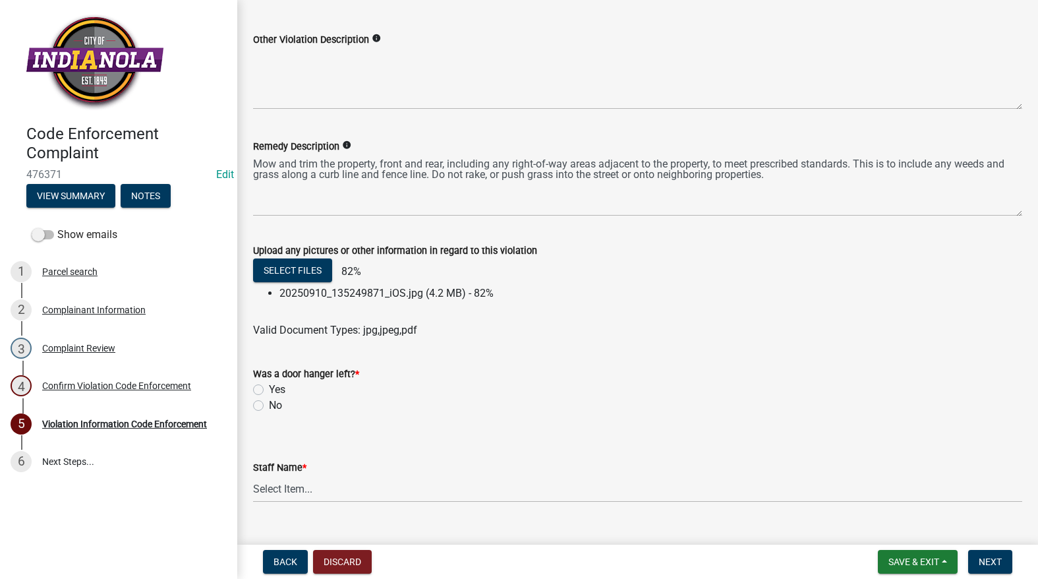
click at [269, 405] on label "No" at bounding box center [275, 405] width 13 height 16
click at [269, 405] on input "No" at bounding box center [273, 401] width 9 height 9
radio input "true"
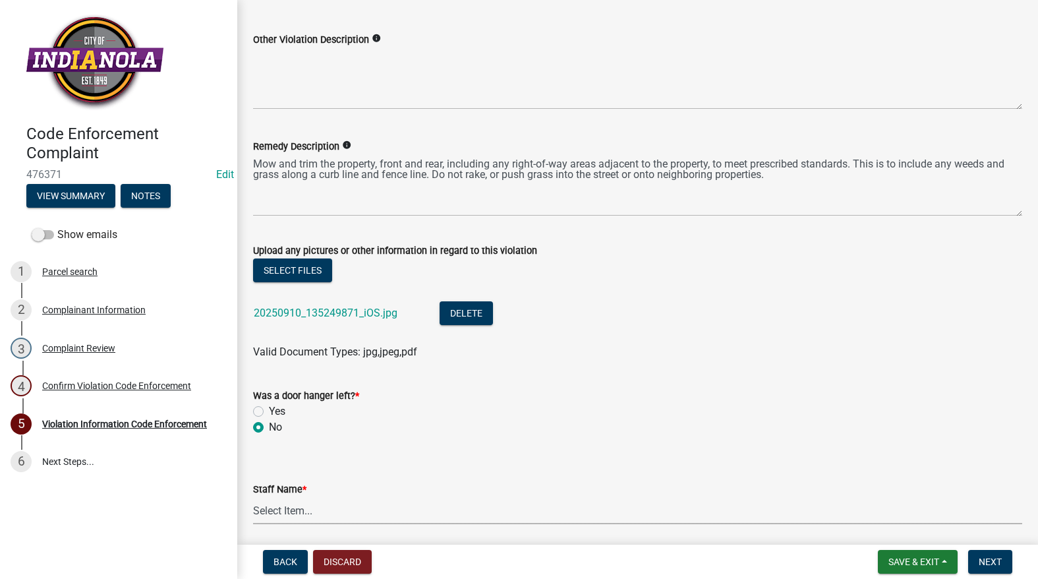
click at [273, 500] on select "Select Item... [PERSON_NAME] [PERSON_NAME] [PERSON_NAME] Other" at bounding box center [637, 510] width 769 height 27
click at [253, 497] on select "Select Item... [PERSON_NAME] [PERSON_NAME] [PERSON_NAME] Other" at bounding box center [637, 510] width 769 height 27
select select "634d5426-b8b3-48ee-aa1e-d523f7499186"
click at [991, 559] on span "Next" at bounding box center [990, 561] width 23 height 11
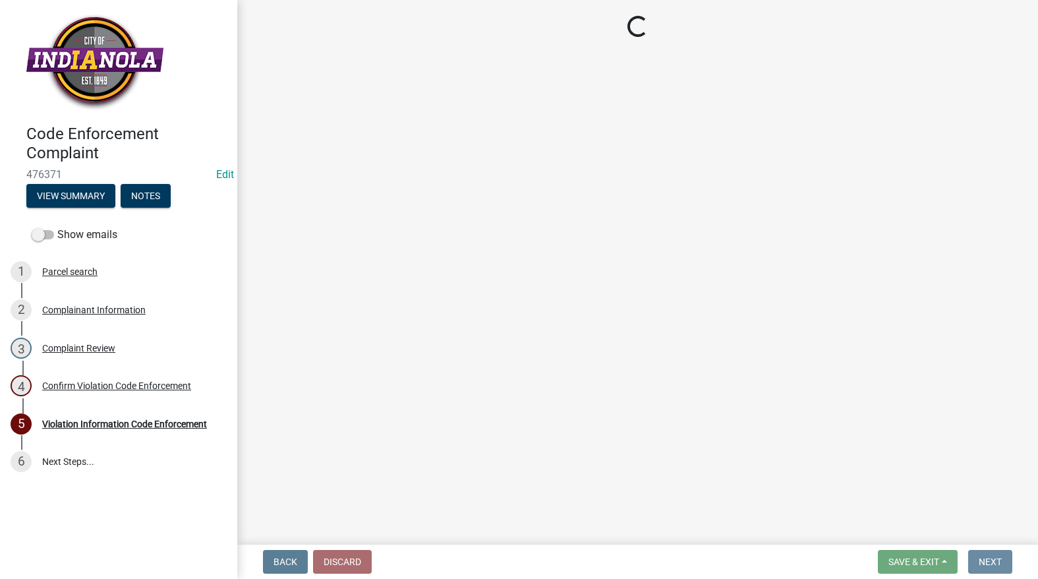
scroll to position [0, 0]
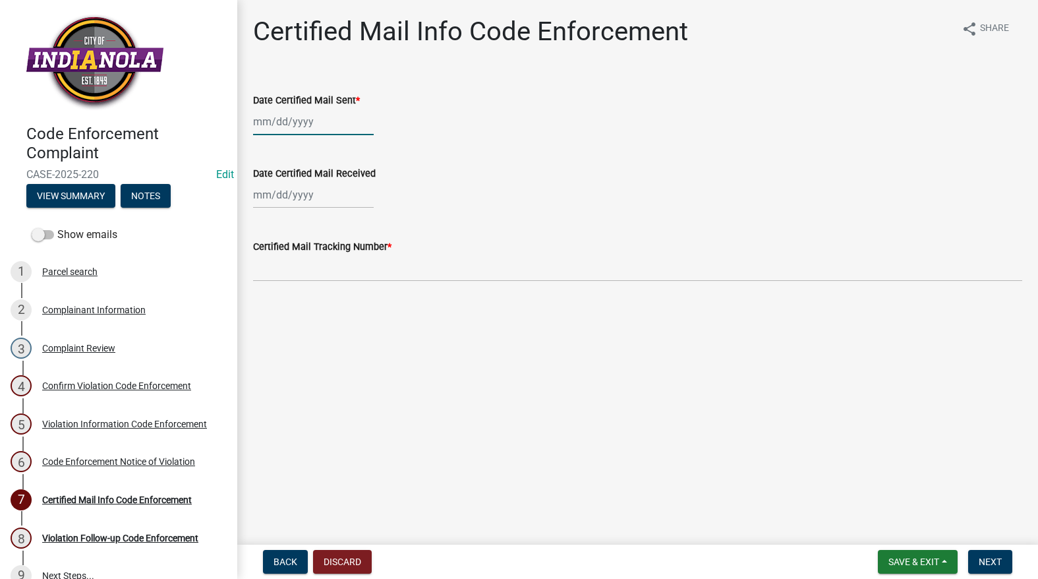
click at [303, 120] on div at bounding box center [313, 121] width 121 height 27
select select "9"
select select "2025"
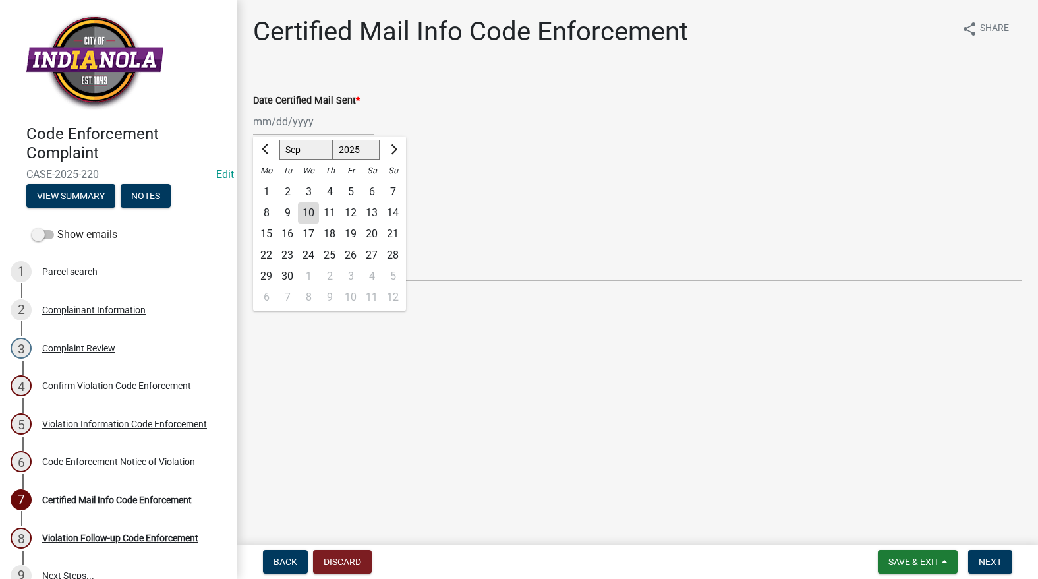
click at [308, 214] on div "10" at bounding box center [308, 212] width 21 height 21
type input "[DATE]"
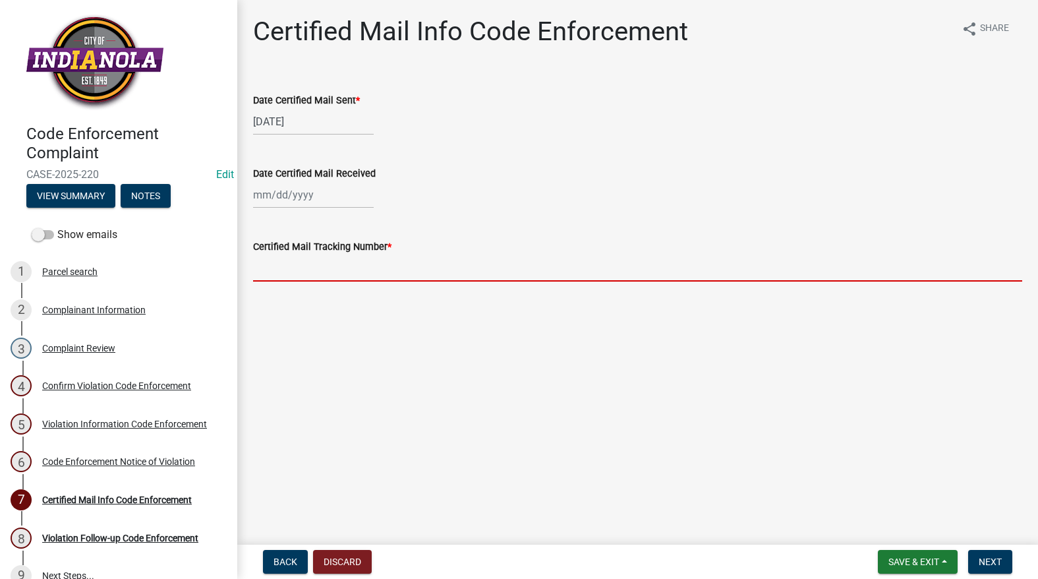
click at [304, 273] on input "Certified Mail Tracking Number *" at bounding box center [637, 267] width 769 height 27
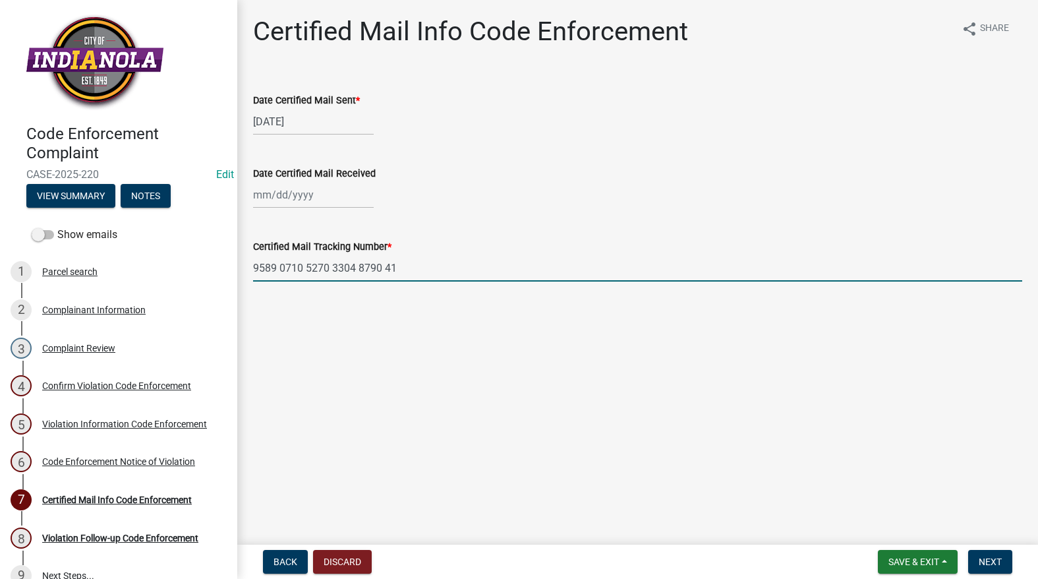
type input "9589 0710 5270 3304 8790 41"
click at [919, 558] on span "Save & Exit" at bounding box center [914, 561] width 51 height 11
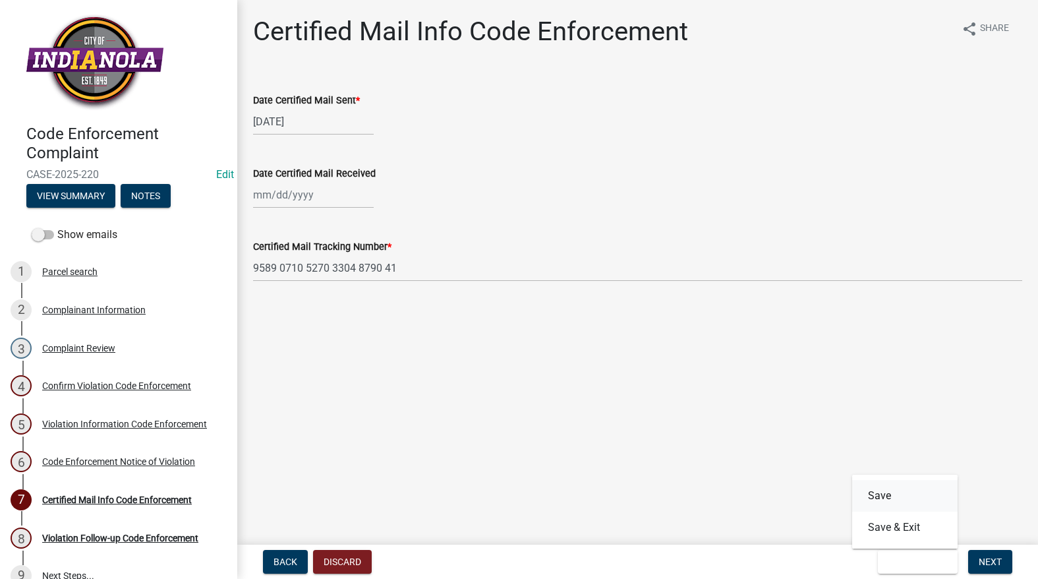
click at [900, 499] on button "Save" at bounding box center [904, 496] width 105 height 32
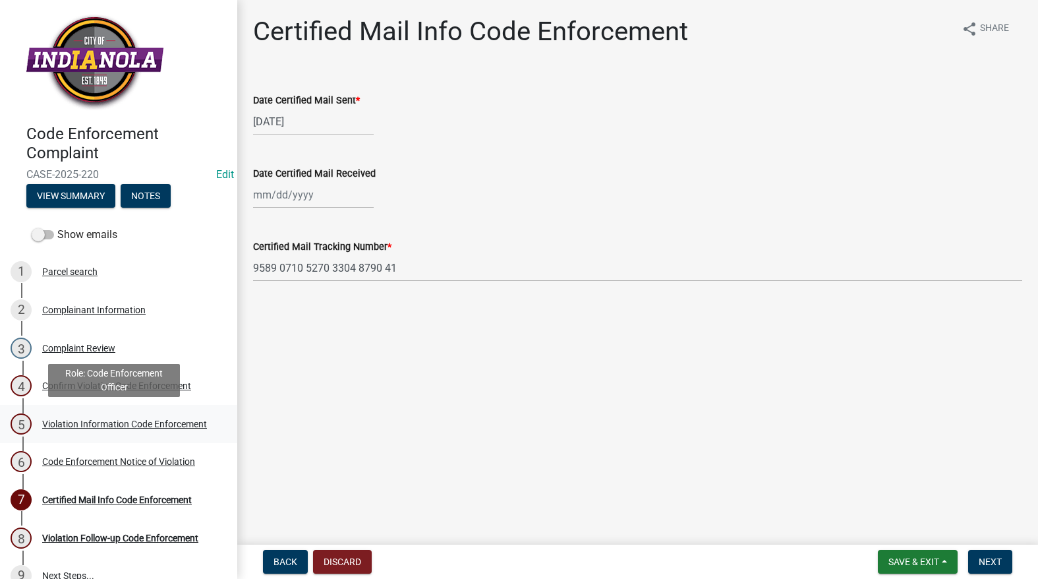
click at [72, 419] on div "Violation Information Code Enforcement" at bounding box center [124, 423] width 165 height 9
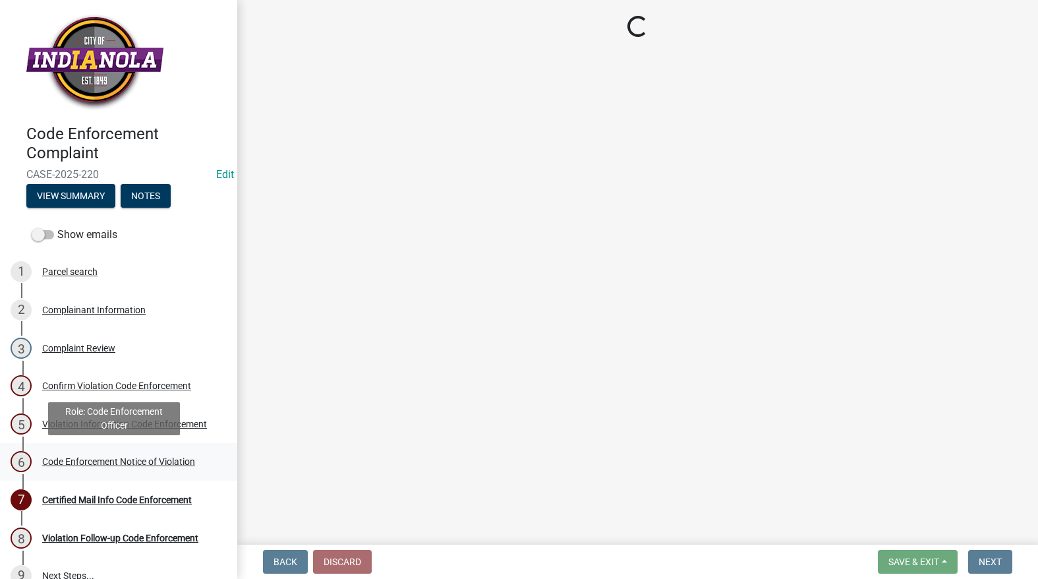
click at [73, 452] on div "6 Code Enforcement Notice of Violation" at bounding box center [114, 461] width 206 height 21
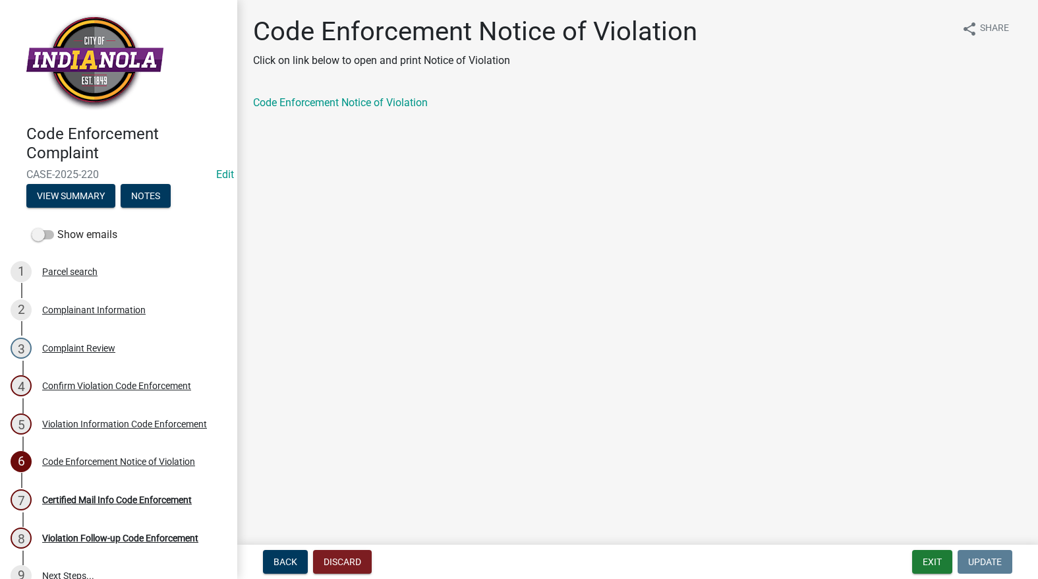
click at [316, 114] on div "Code Enforcement Notice of Violation" at bounding box center [637, 108] width 789 height 26
click at [322, 107] on link "Code Enforcement Notice of Violation" at bounding box center [340, 102] width 175 height 13
click at [923, 558] on button "Exit" at bounding box center [932, 562] width 40 height 24
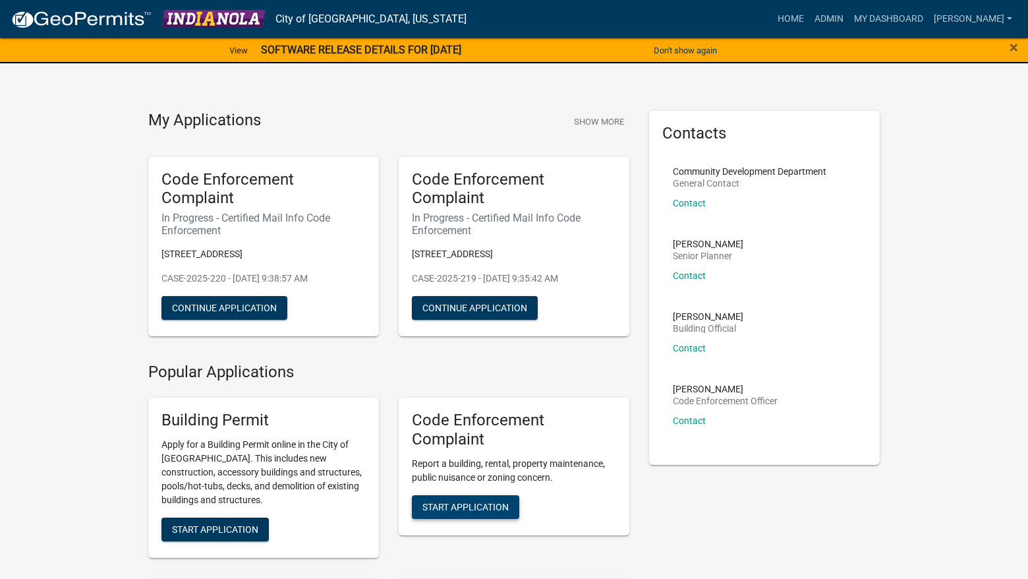
click at [498, 508] on span "Start Application" at bounding box center [466, 506] width 86 height 11
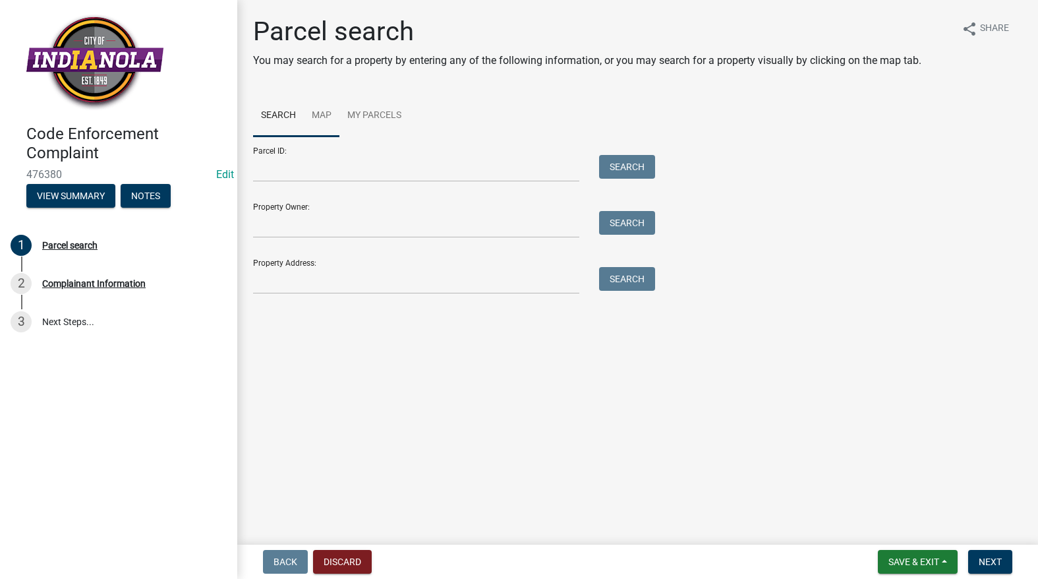
click at [321, 111] on link "Map" at bounding box center [322, 116] width 36 height 42
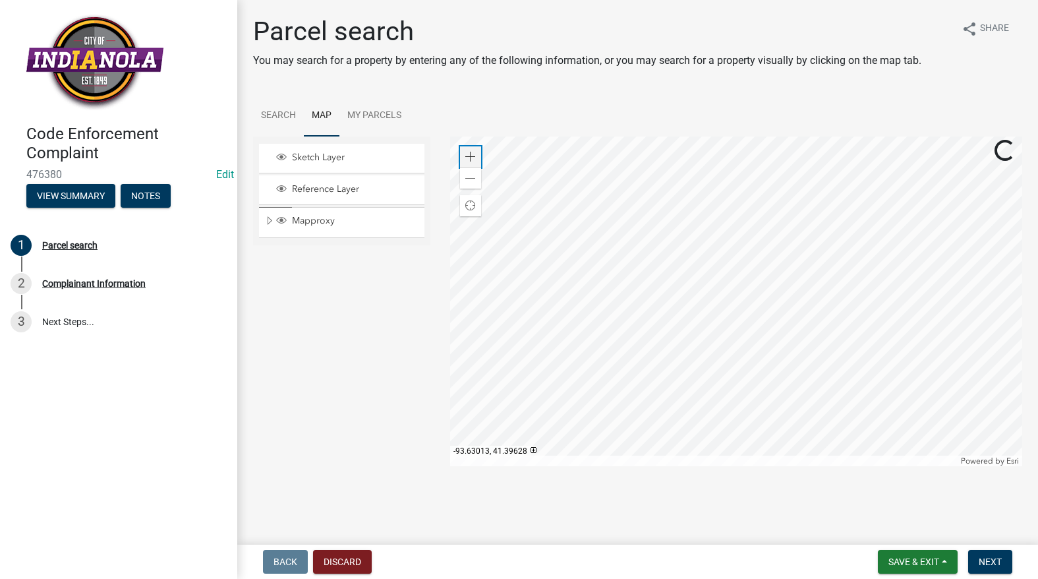
click at [477, 160] on div "Zoom in" at bounding box center [470, 156] width 21 height 21
click at [1022, 466] on div at bounding box center [736, 301] width 572 height 330
click at [468, 157] on span at bounding box center [470, 157] width 11 height 11
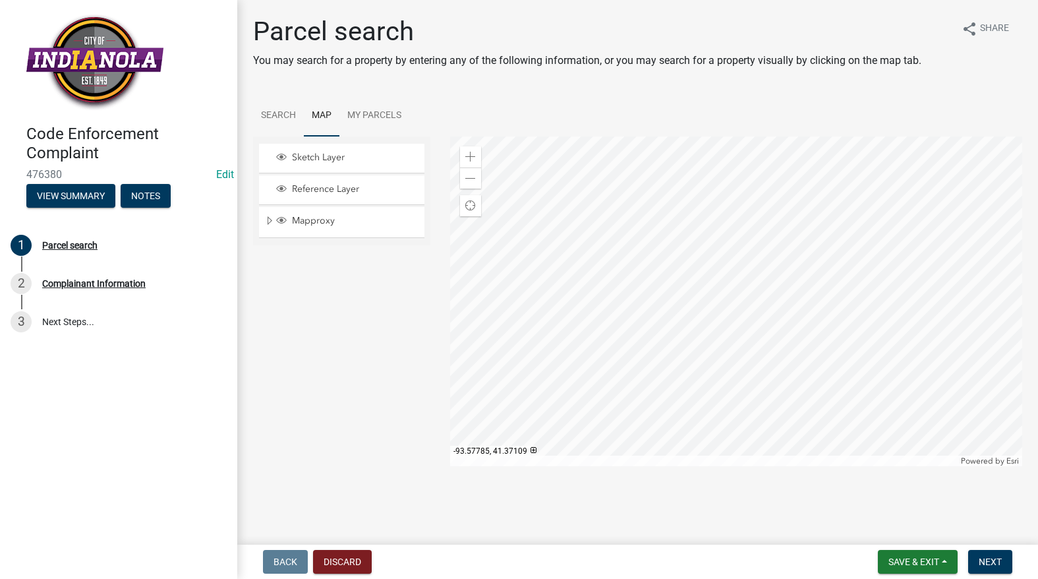
click at [654, 298] on div at bounding box center [736, 301] width 572 height 330
click at [648, 279] on div at bounding box center [736, 301] width 572 height 330
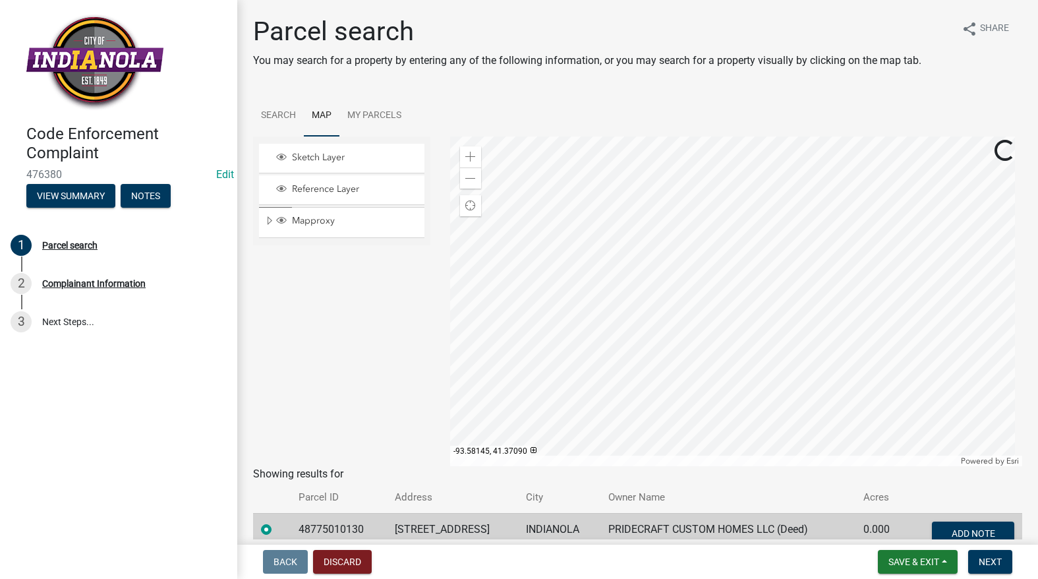
scroll to position [69, 0]
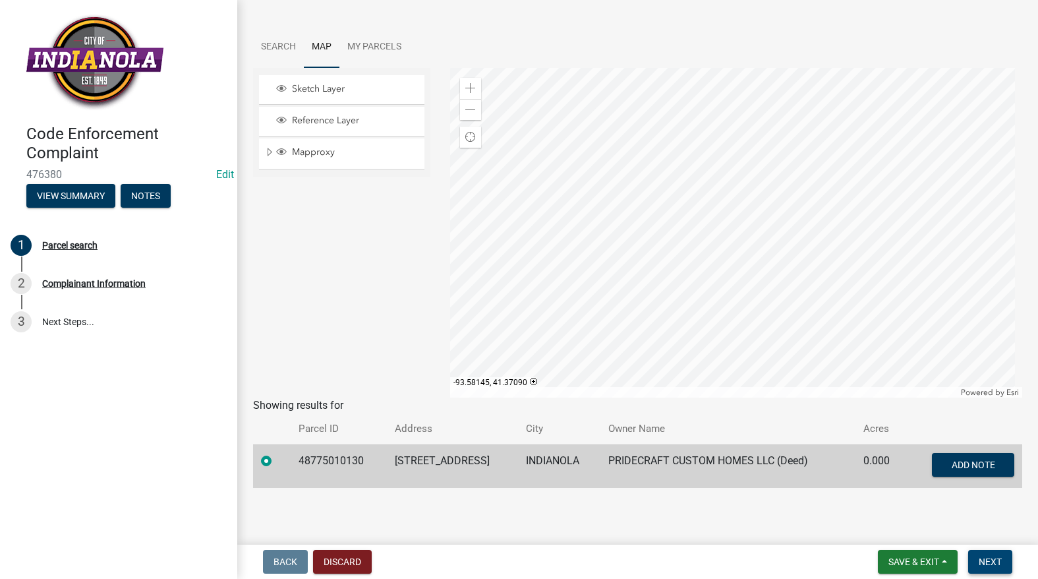
click at [991, 557] on span "Next" at bounding box center [990, 561] width 23 height 11
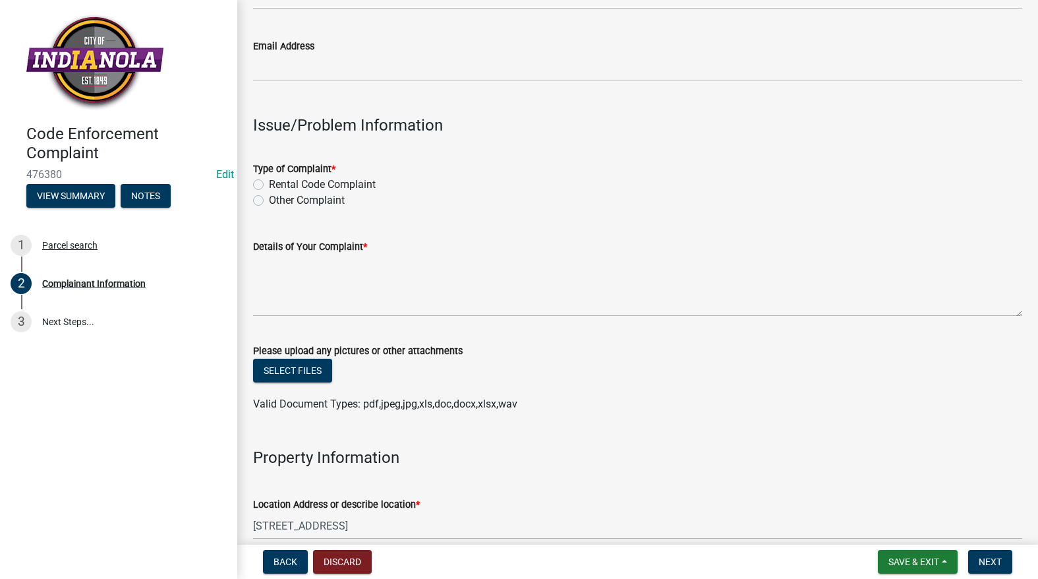
scroll to position [330, 0]
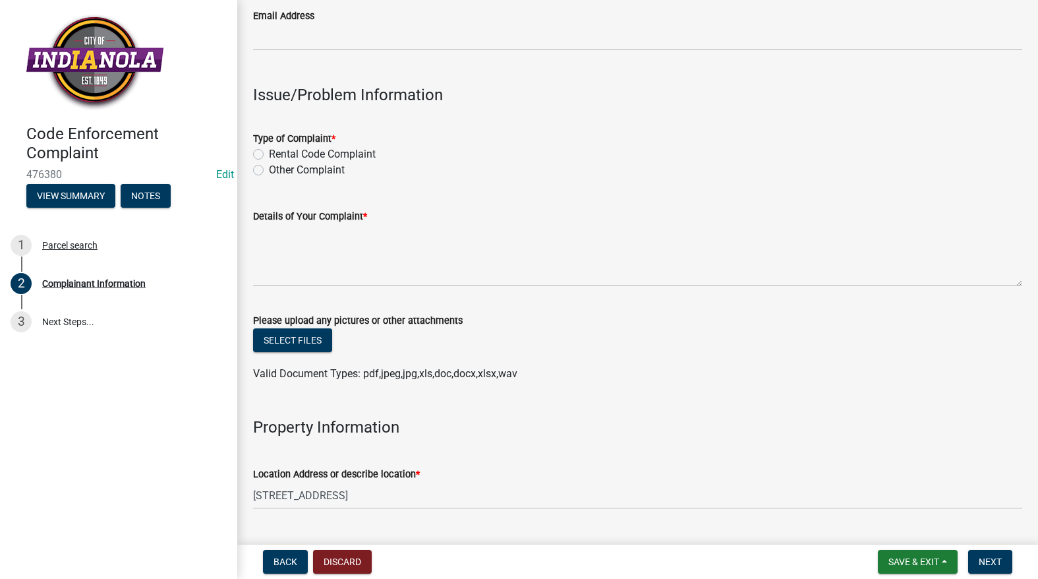
click at [269, 175] on label "Other Complaint" at bounding box center [307, 170] width 76 height 16
click at [269, 171] on input "Other Complaint" at bounding box center [273, 166] width 9 height 9
radio input "true"
click at [269, 257] on textarea "Details of Your Complaint *" at bounding box center [637, 255] width 769 height 62
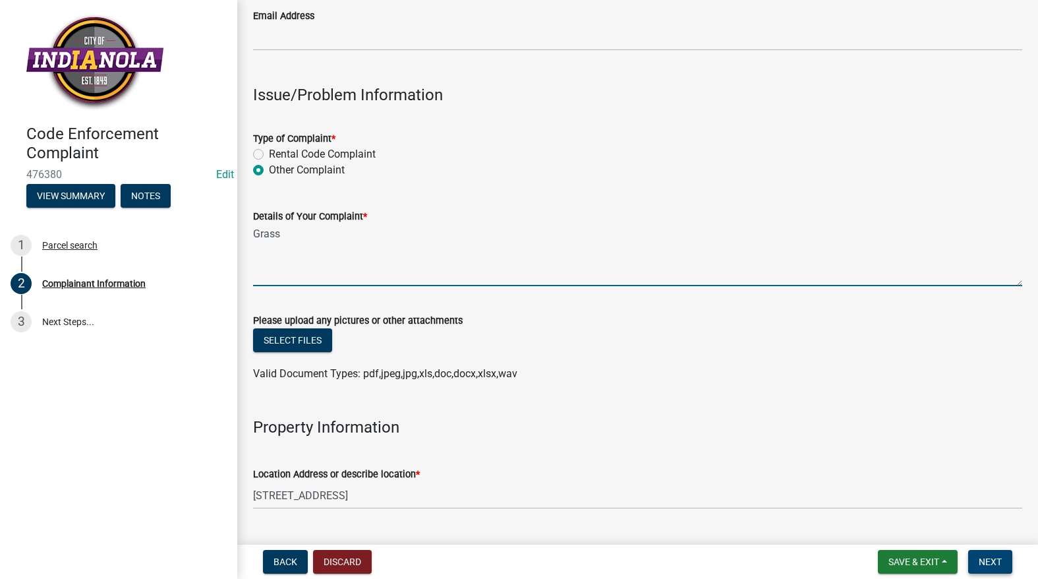
type textarea "Grass"
click at [1012, 560] on button "Next" at bounding box center [990, 562] width 44 height 24
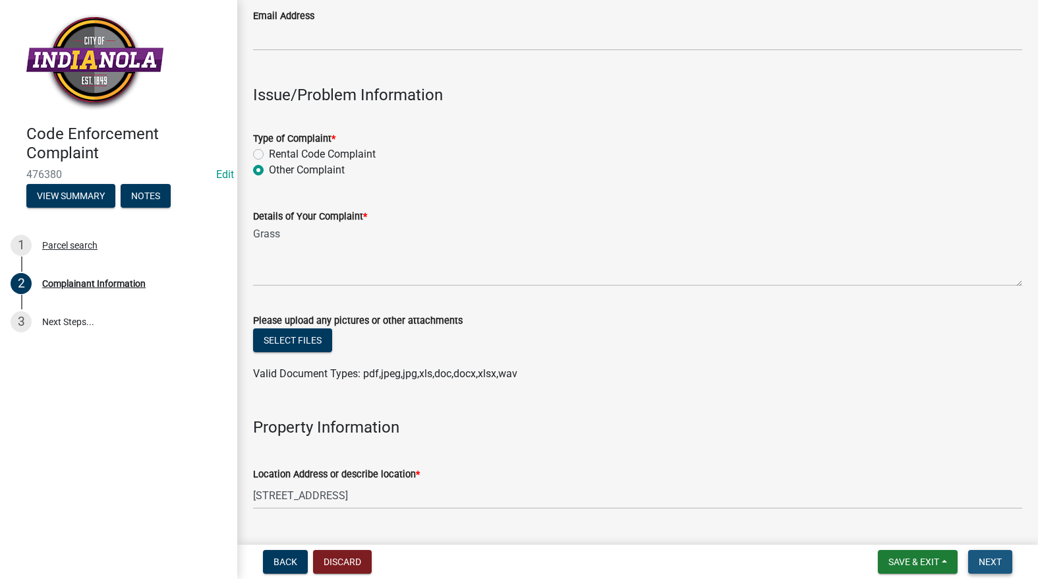
scroll to position [0, 0]
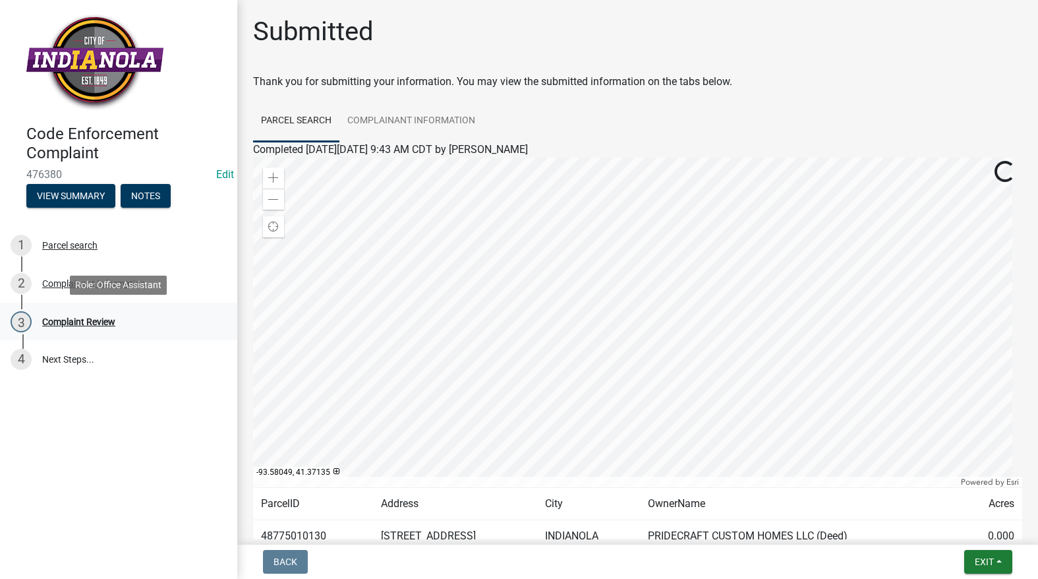
click at [100, 314] on div "3 Complaint Review" at bounding box center [114, 321] width 206 height 21
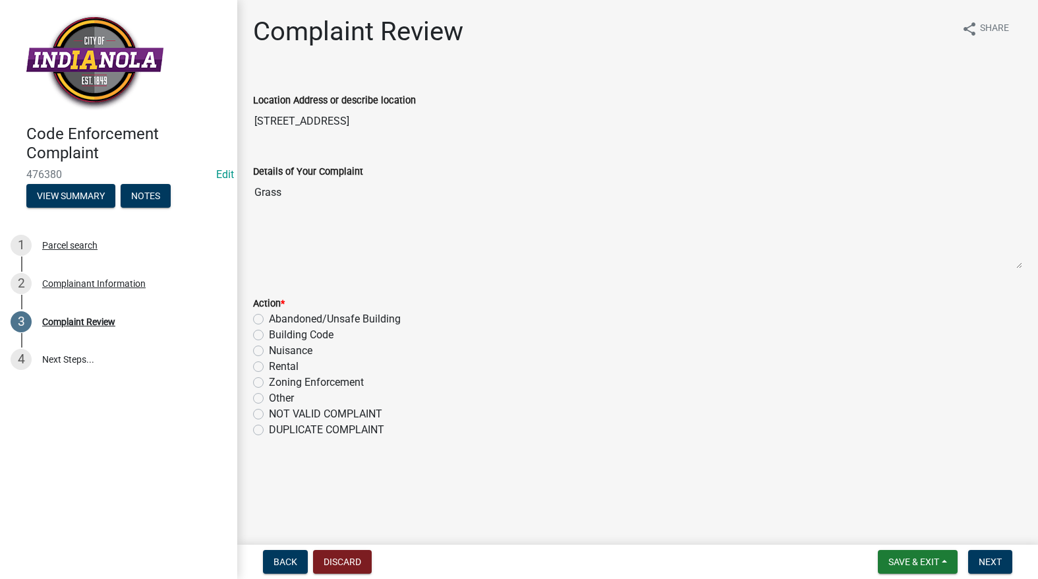
click at [269, 349] on label "Nuisance" at bounding box center [291, 351] width 44 height 16
click at [269, 349] on input "Nuisance" at bounding box center [273, 347] width 9 height 9
radio input "true"
click at [996, 567] on span "Next" at bounding box center [990, 561] width 23 height 11
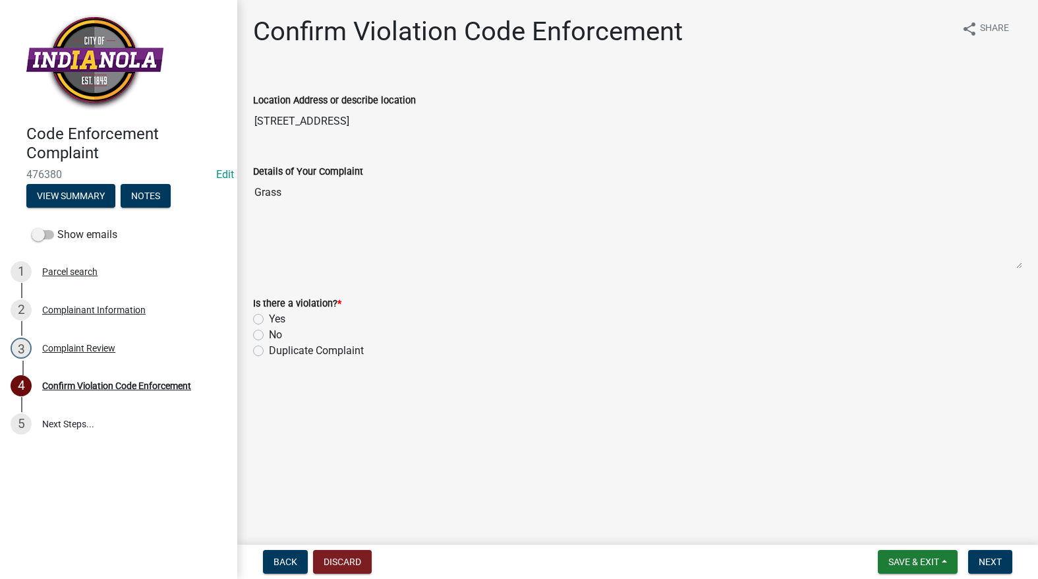
drag, startPoint x: 260, startPoint y: 318, endPoint x: 398, endPoint y: 353, distance: 142.8
click at [269, 319] on label "Yes" at bounding box center [277, 319] width 16 height 16
click at [269, 319] on input "Yes" at bounding box center [273, 315] width 9 height 9
radio input "true"
click at [987, 560] on span "Next" at bounding box center [990, 561] width 23 height 11
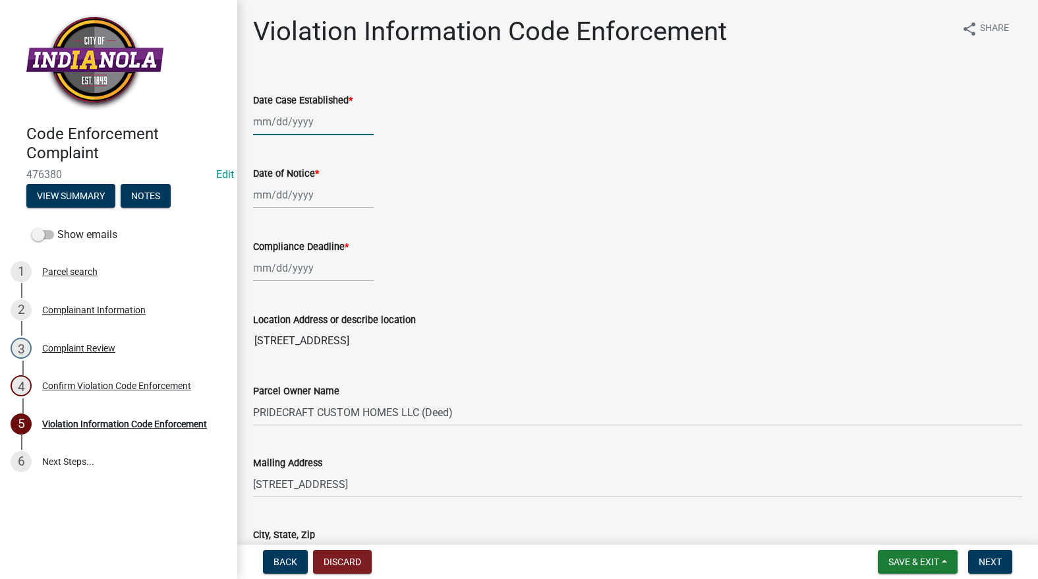
click at [298, 126] on div at bounding box center [313, 121] width 121 height 27
select select "9"
select select "2025"
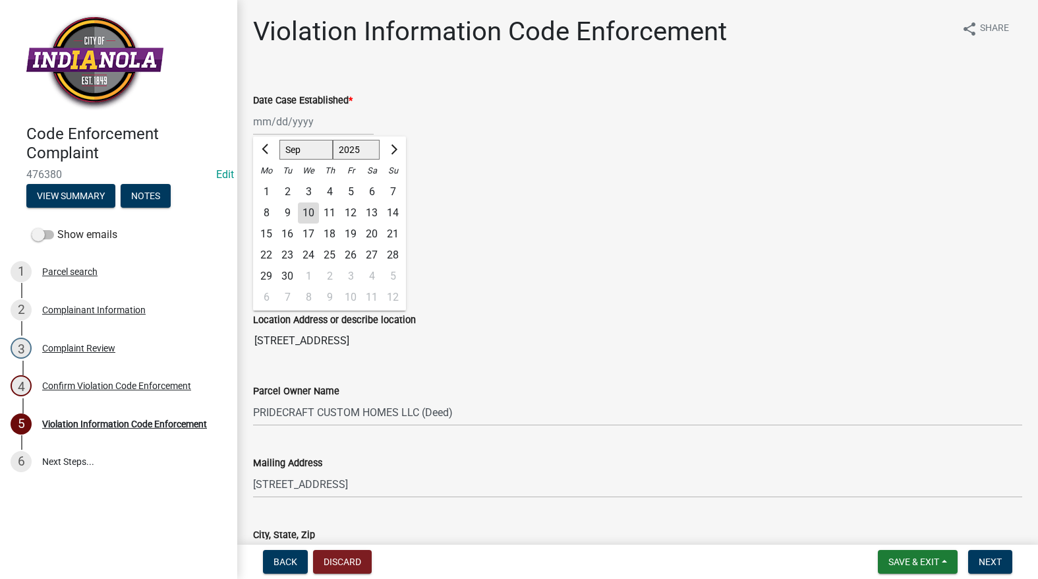
click at [302, 207] on div "10" at bounding box center [308, 212] width 21 height 21
type input "[DATE]"
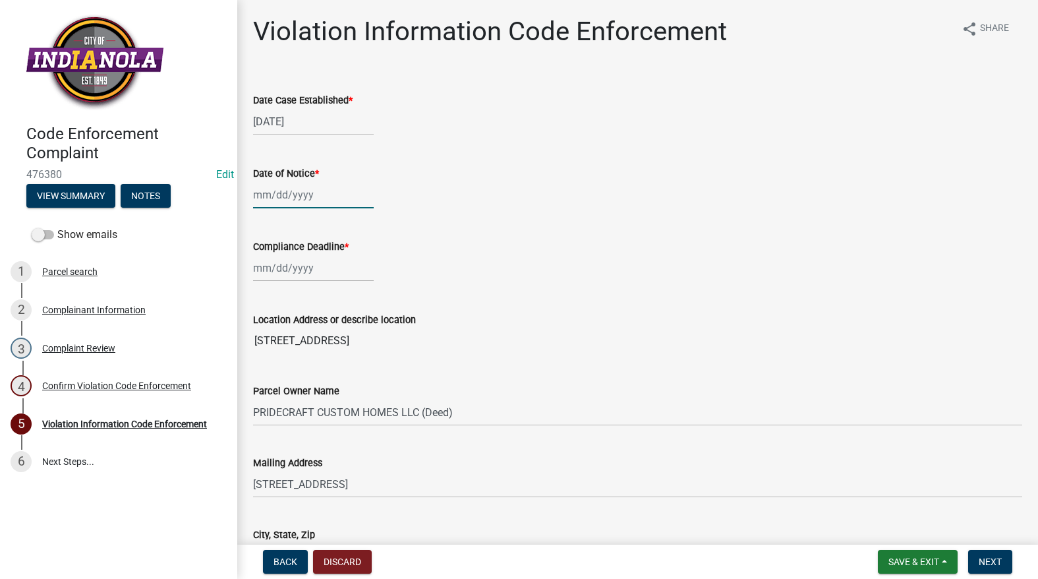
click at [297, 200] on div at bounding box center [313, 194] width 121 height 27
select select "9"
select select "2025"
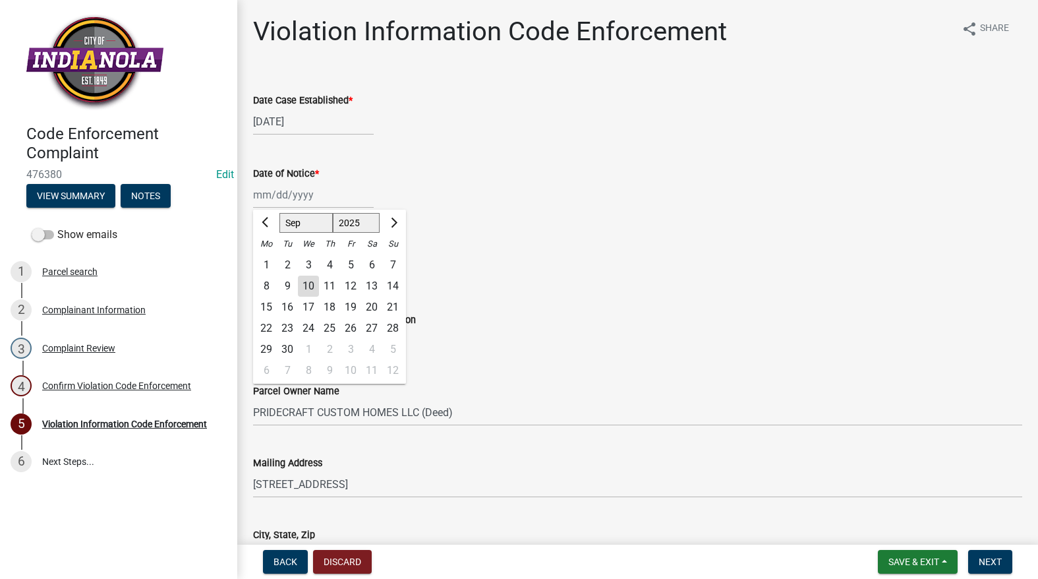
click at [312, 278] on div "10" at bounding box center [308, 286] width 21 height 21
type input "[DATE]"
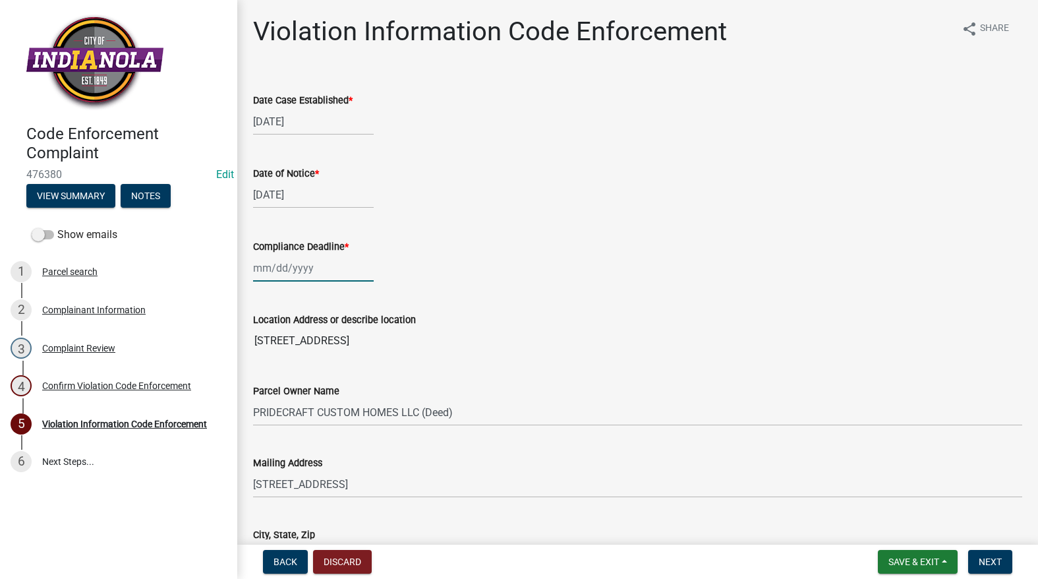
click at [297, 257] on div at bounding box center [313, 267] width 121 height 27
select select "9"
select select "2025"
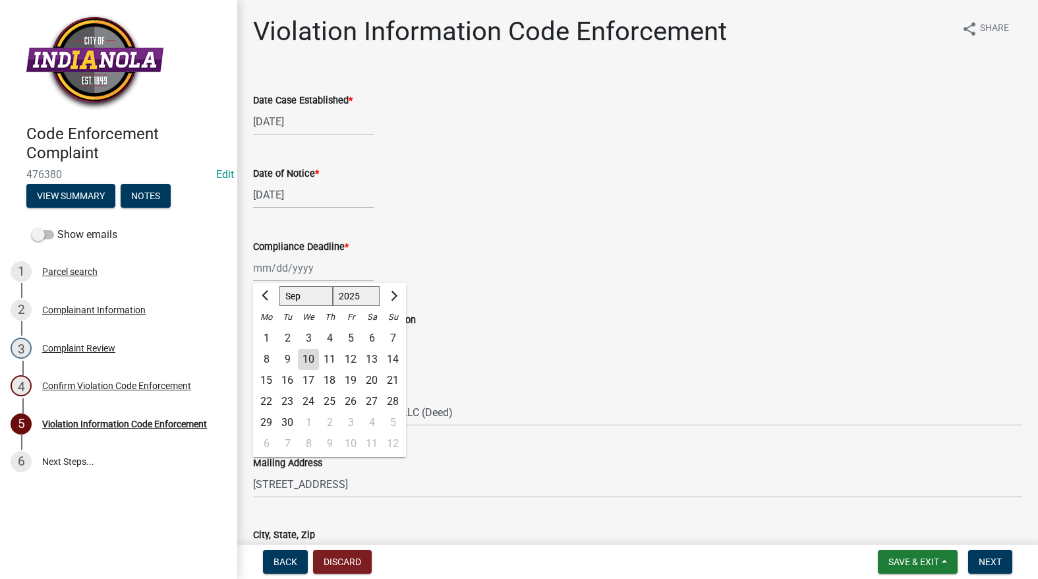
click at [312, 373] on div "17" at bounding box center [308, 380] width 21 height 21
type input "[DATE]"
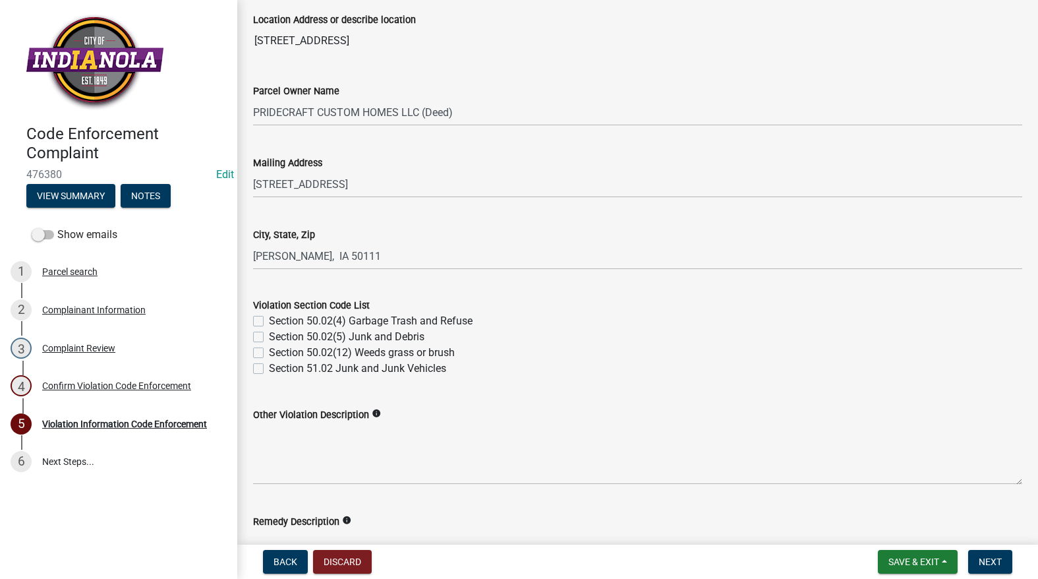
scroll to position [395, 0]
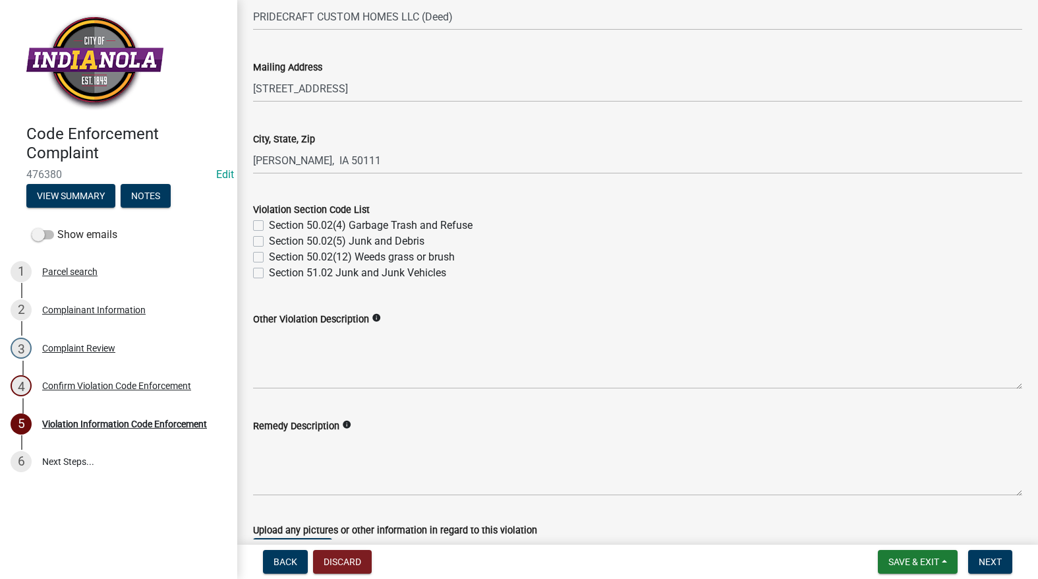
click at [269, 254] on label "Section 50.02(12) Weeds grass or brush" at bounding box center [362, 257] width 186 height 16
click at [269, 254] on input "Section 50.02(12) Weeds grass or brush" at bounding box center [273, 253] width 9 height 9
checkbox input "true"
checkbox input "false"
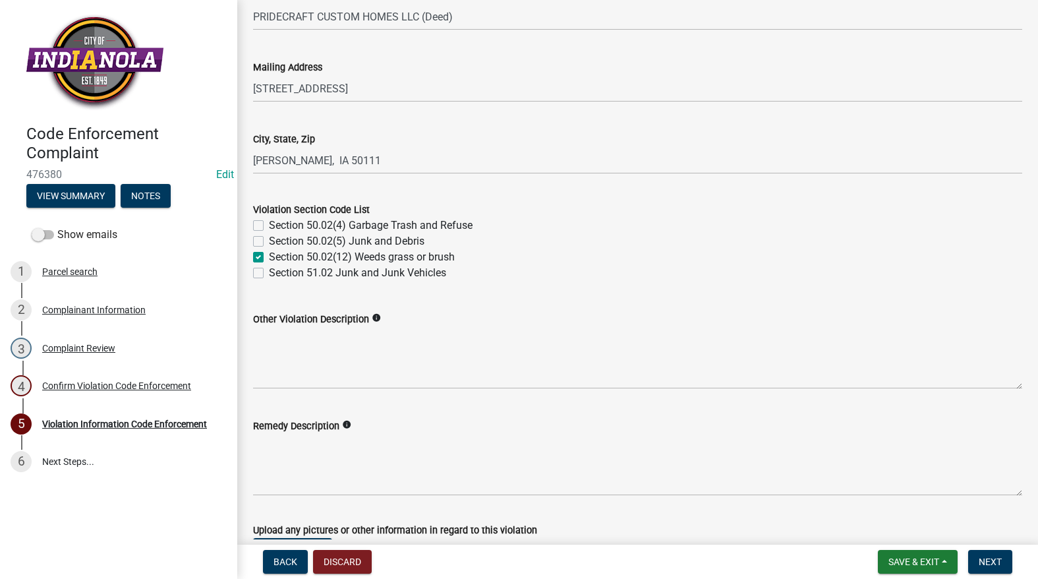
checkbox input "true"
checkbox input "false"
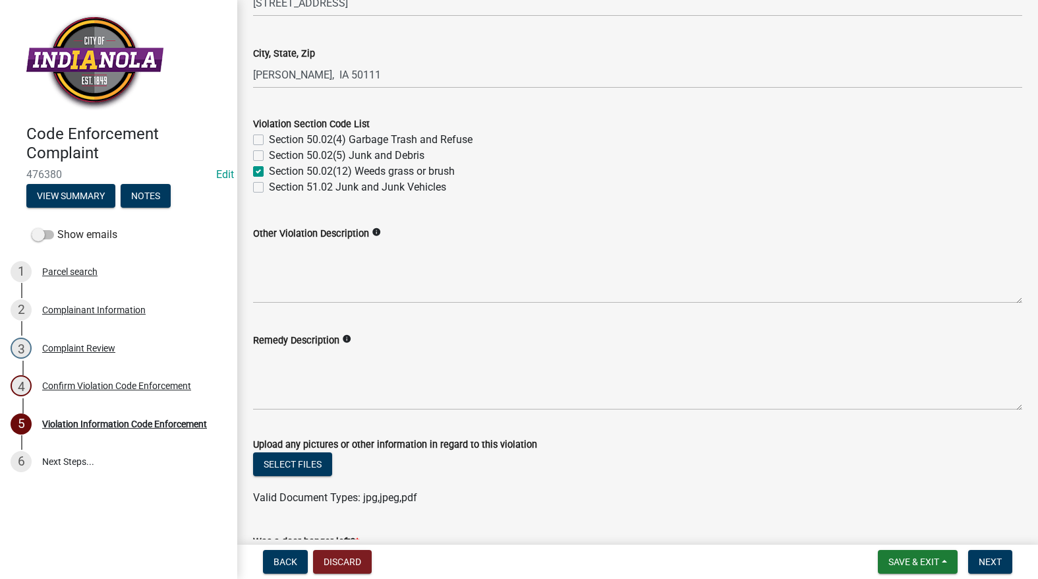
scroll to position [675, 0]
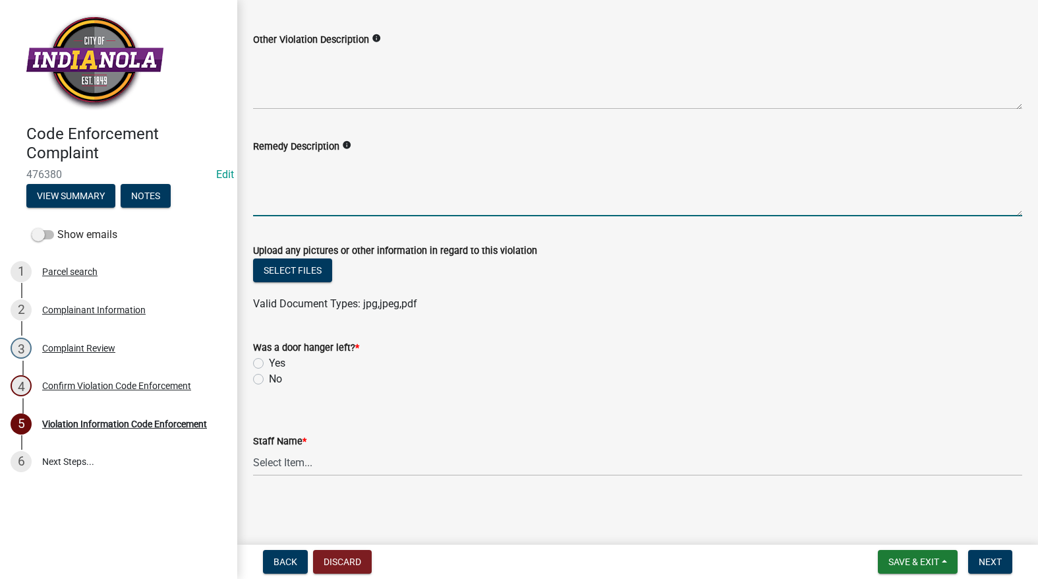
paste textarea "Mow and trim the property, front and rear, including any right-of-way areas adj…"
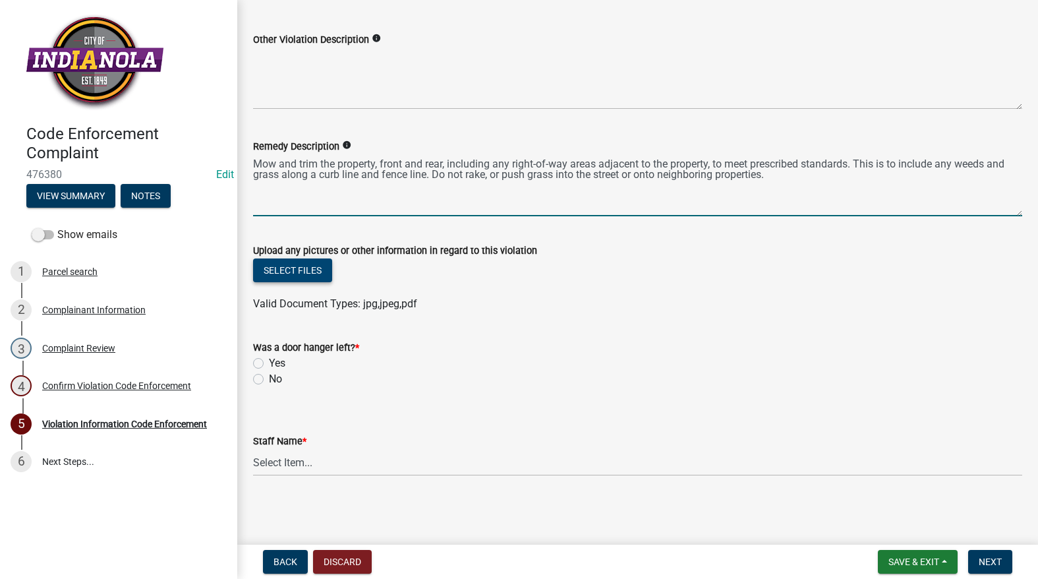
type textarea "Mow and trim the property, front and rear, including any right-of-way areas adj…"
click at [303, 275] on button "Select files" at bounding box center [292, 270] width 79 height 24
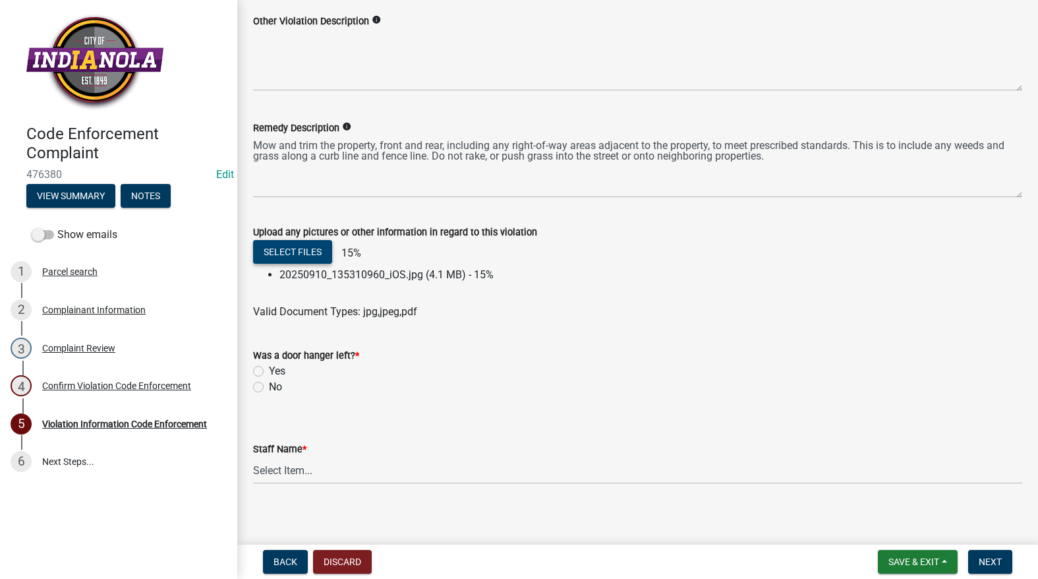
scroll to position [701, 0]
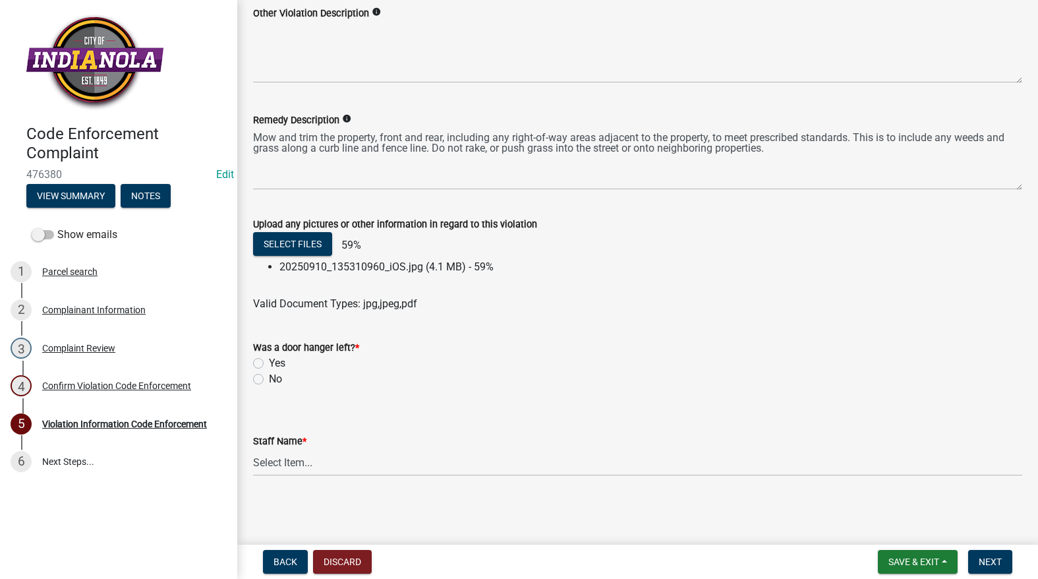
click at [269, 380] on label "No" at bounding box center [275, 379] width 13 height 16
click at [269, 380] on input "No" at bounding box center [273, 375] width 9 height 9
radio input "true"
click at [289, 463] on select "Select Item... [PERSON_NAME] [PERSON_NAME] [PERSON_NAME] Other" at bounding box center [637, 462] width 769 height 27
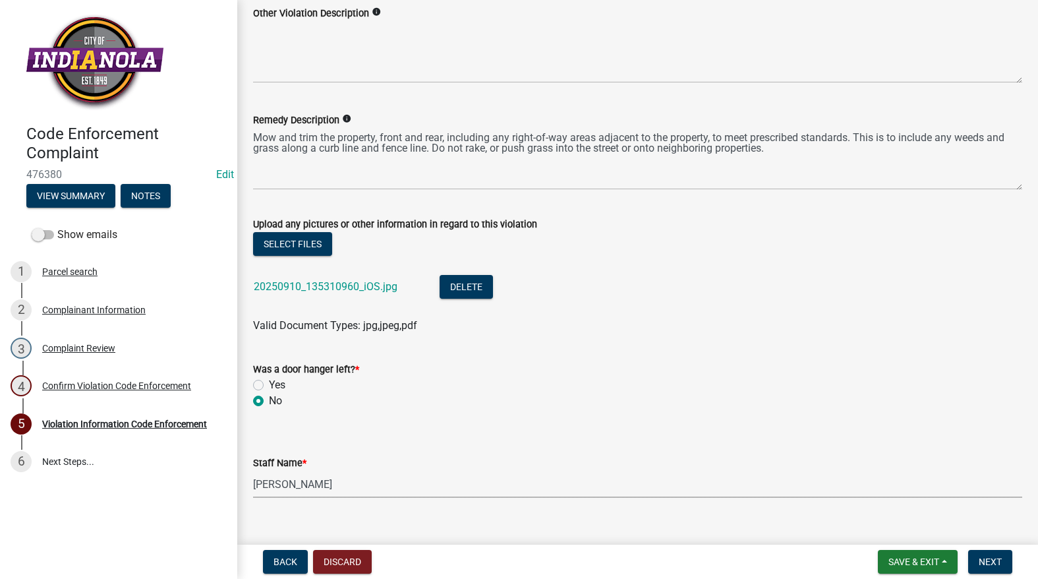
click at [253, 471] on select "Select Item... [PERSON_NAME] [PERSON_NAME] [PERSON_NAME] Other" at bounding box center [637, 484] width 769 height 27
select select "634d5426-b8b3-48ee-aa1e-d523f7499186"
click at [992, 560] on span "Next" at bounding box center [990, 561] width 23 height 11
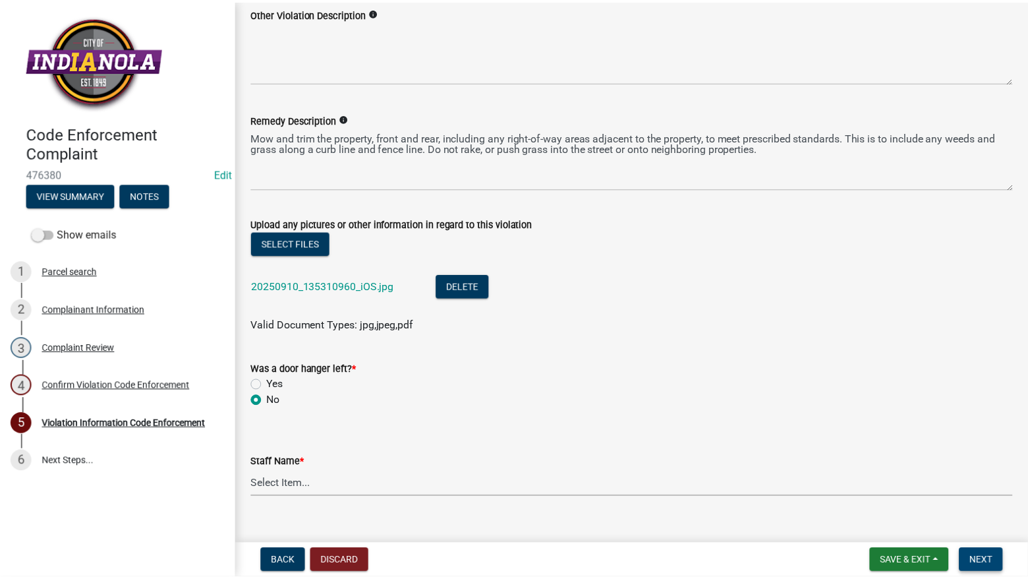
scroll to position [0, 0]
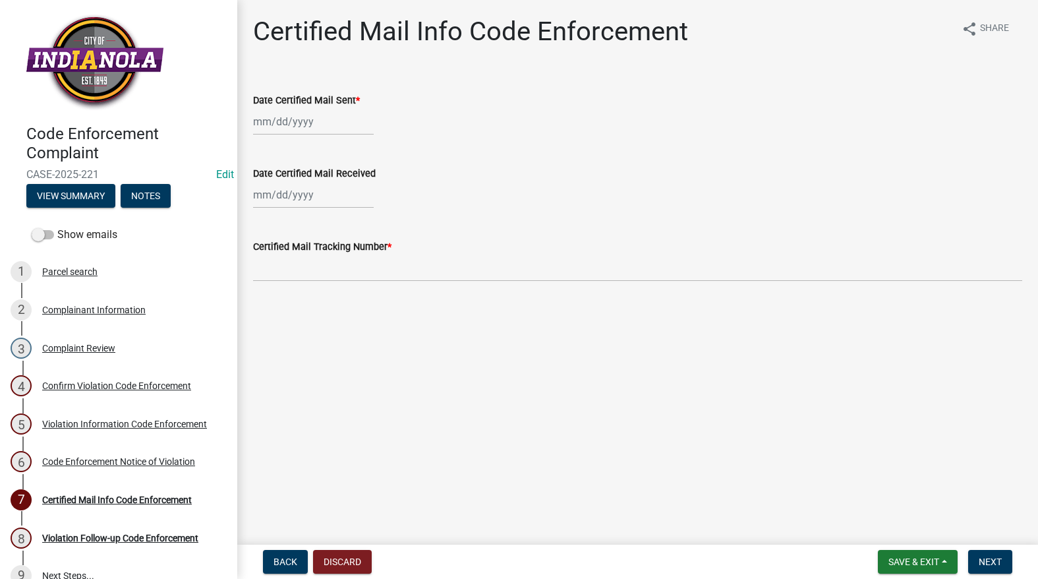
click at [281, 123] on div at bounding box center [313, 121] width 121 height 27
select select "9"
select select "2025"
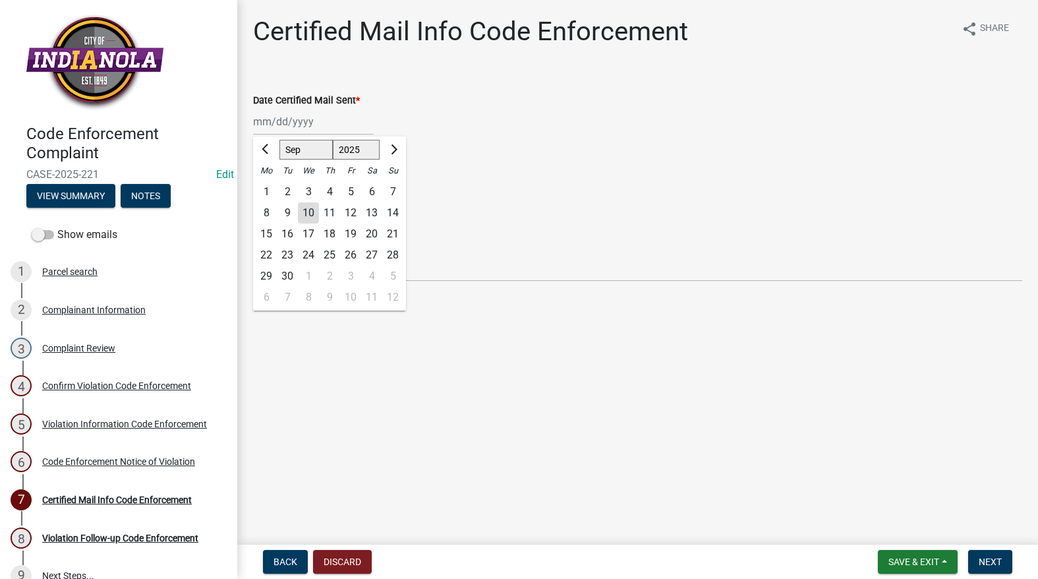
click at [305, 212] on div "10" at bounding box center [308, 212] width 21 height 21
type input "[DATE]"
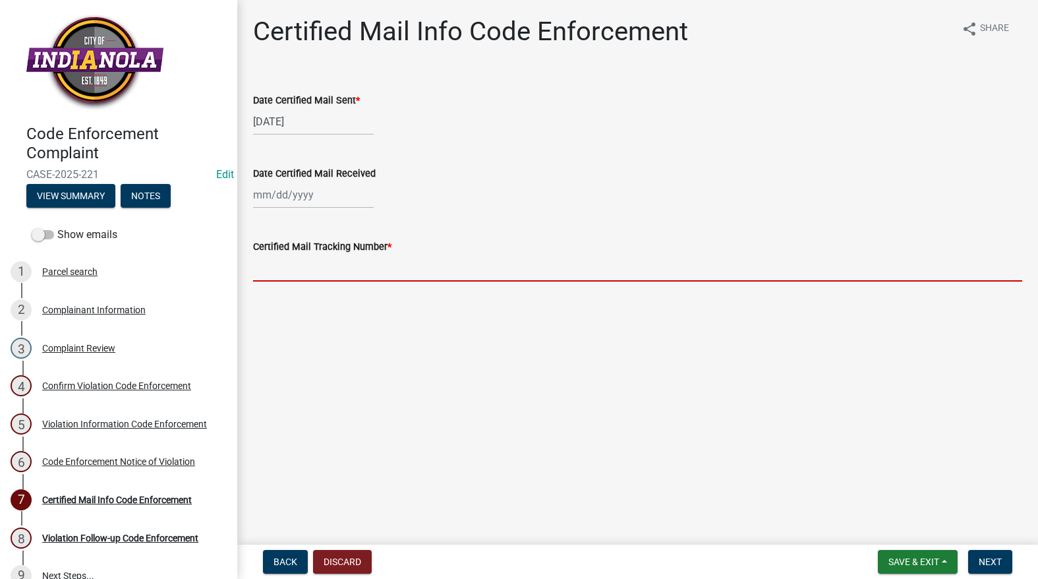
click at [297, 261] on input "Certified Mail Tracking Number *" at bounding box center [637, 267] width 769 height 27
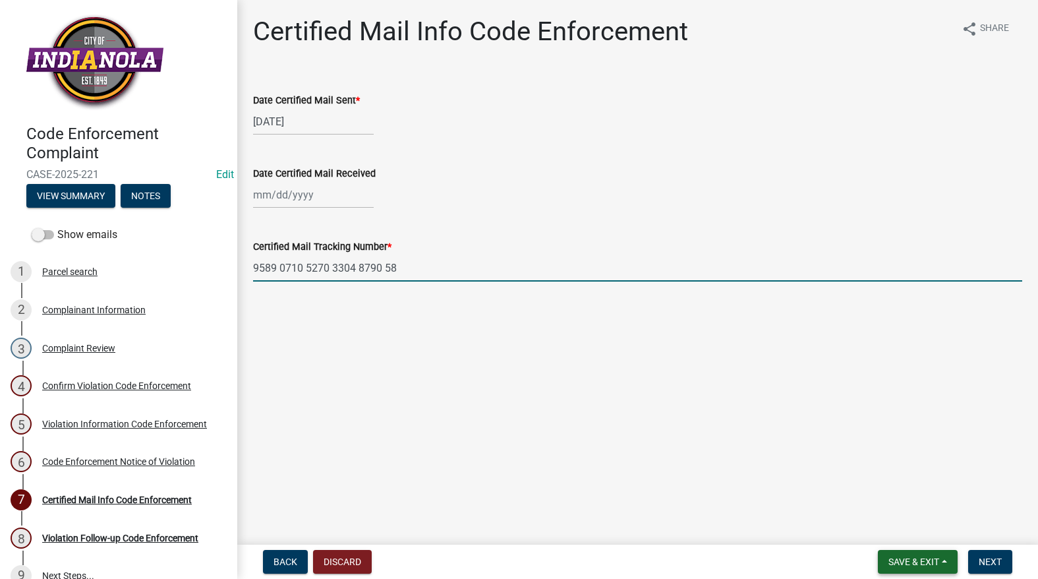
type input "9589 0710 5270 3304 8790 58"
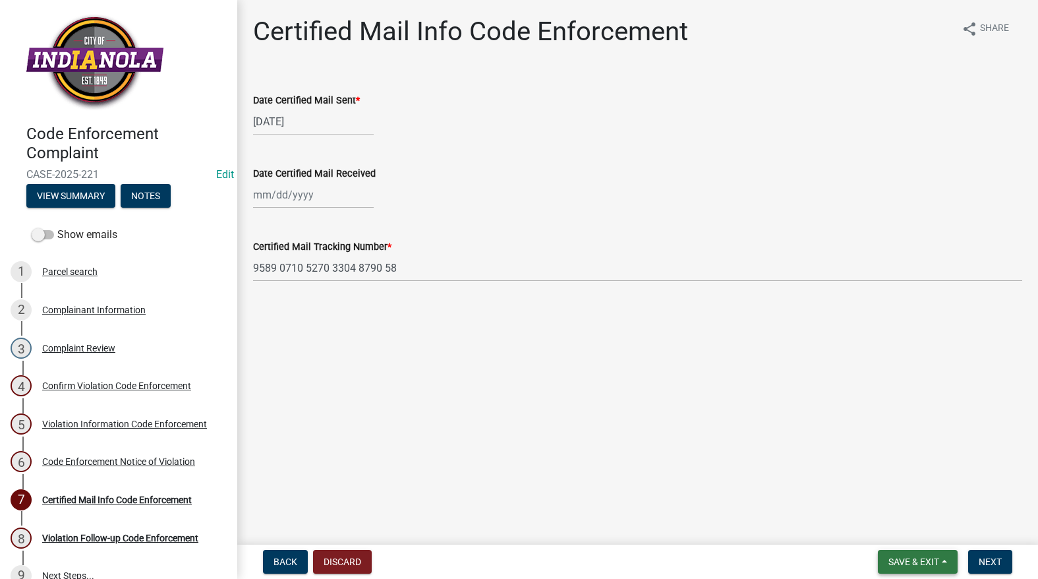
click at [938, 560] on span "Save & Exit" at bounding box center [914, 561] width 51 height 11
click at [880, 490] on button "Save" at bounding box center [904, 496] width 105 height 32
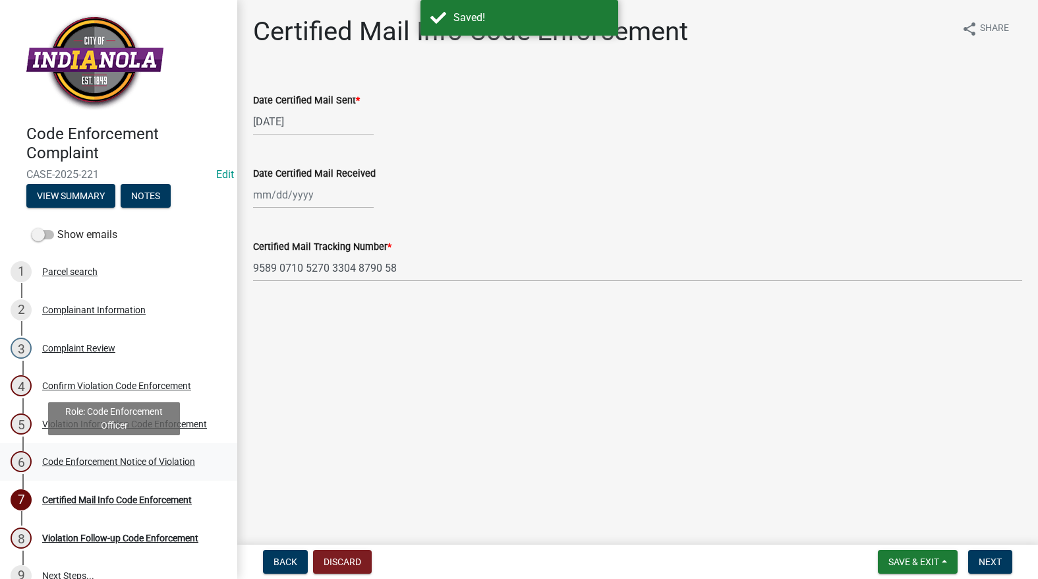
click at [76, 457] on div "Code Enforcement Notice of Violation" at bounding box center [118, 461] width 153 height 9
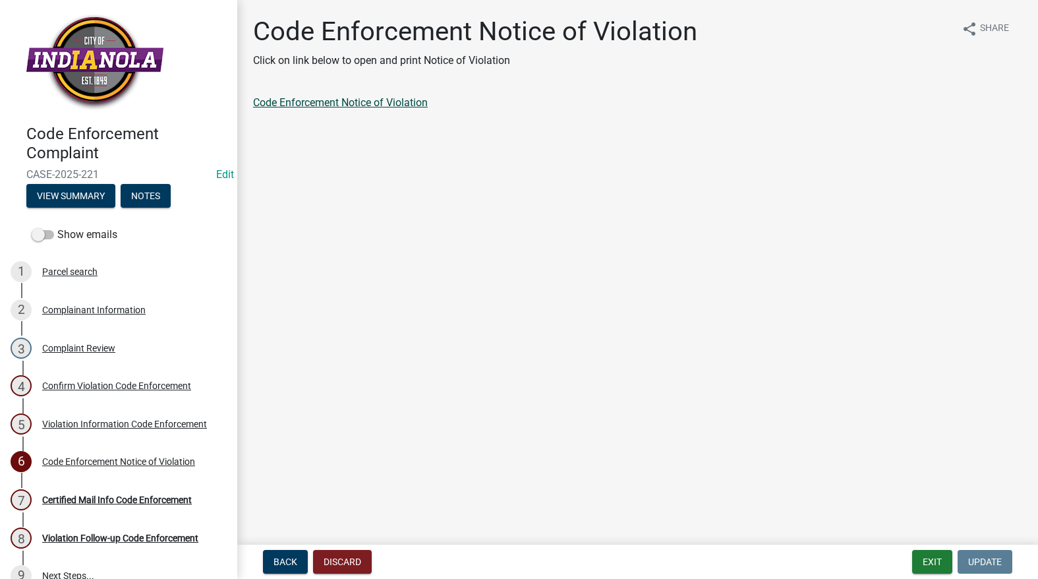
click at [335, 103] on link "Code Enforcement Notice of Violation" at bounding box center [340, 102] width 175 height 13
click at [922, 562] on button "Exit" at bounding box center [932, 562] width 40 height 24
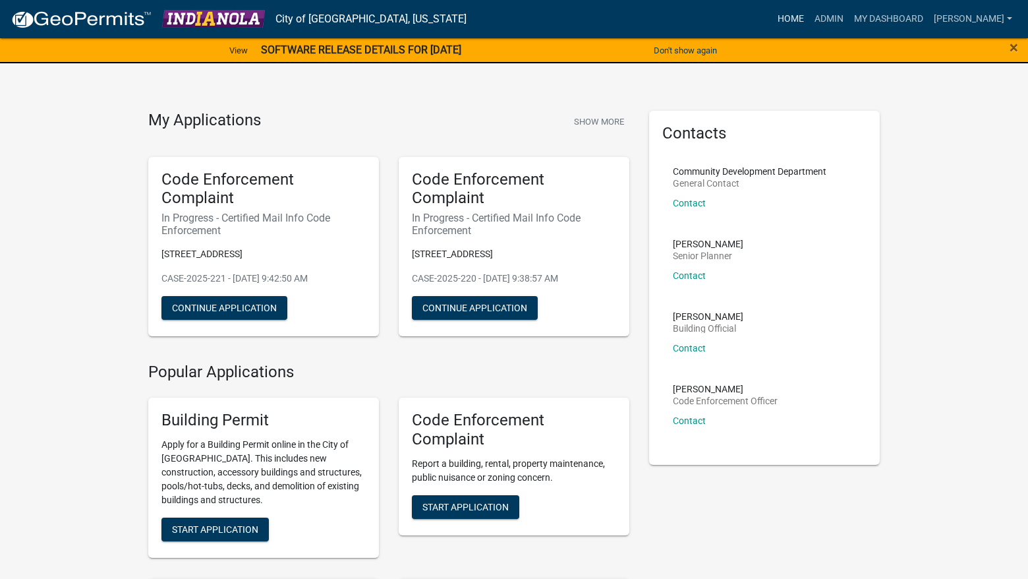
click at [809, 18] on link "Home" at bounding box center [791, 19] width 37 height 25
click at [849, 19] on link "Admin" at bounding box center [829, 19] width 40 height 25
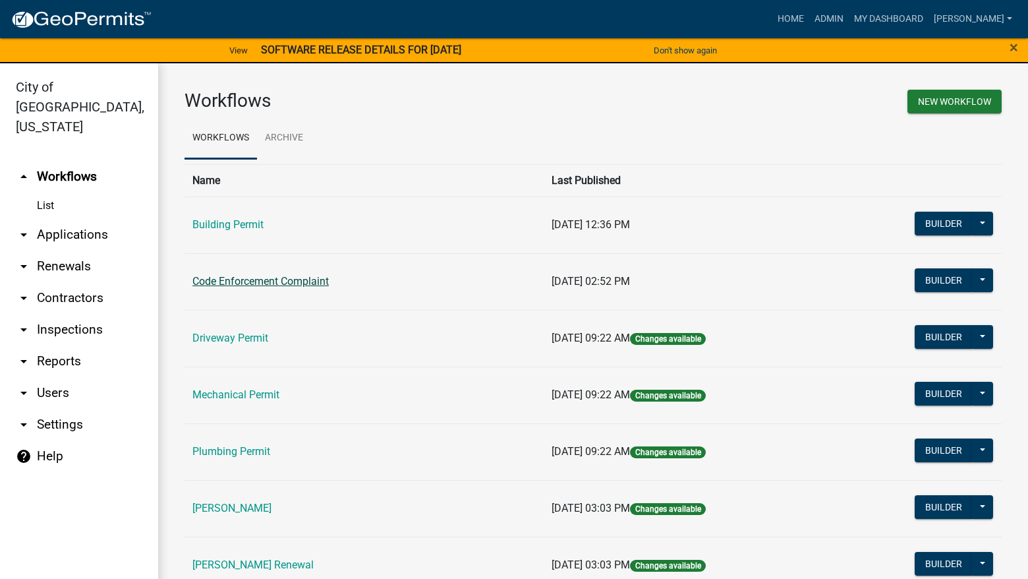
click at [311, 281] on link "Code Enforcement Complaint" at bounding box center [260, 281] width 136 height 13
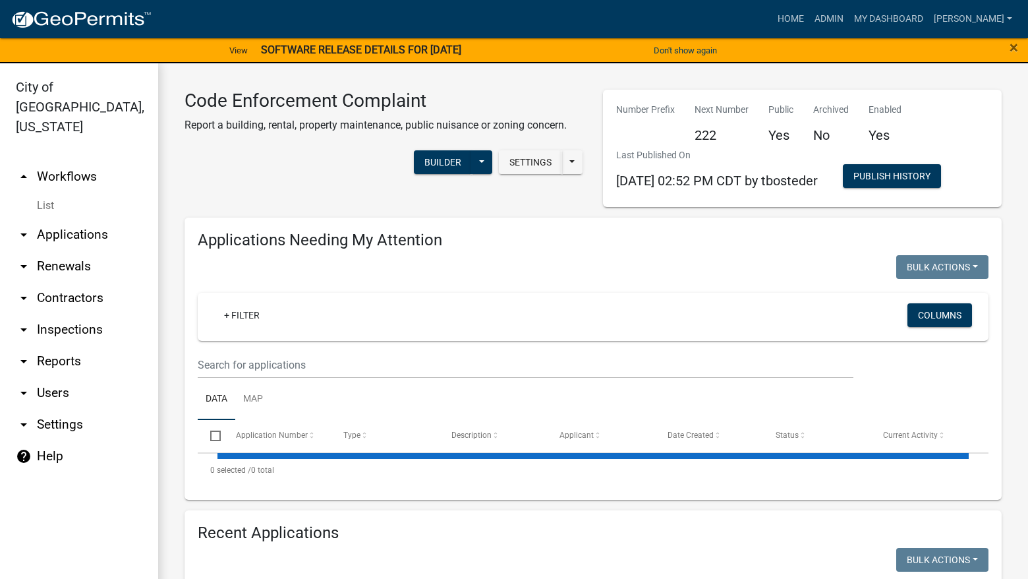
select select "3: 100"
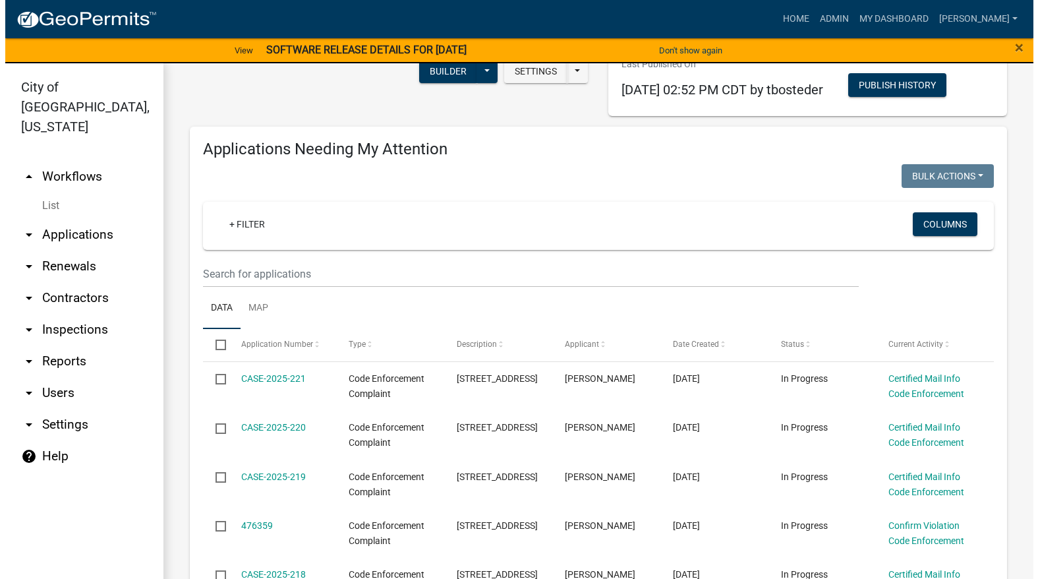
scroll to position [395, 0]
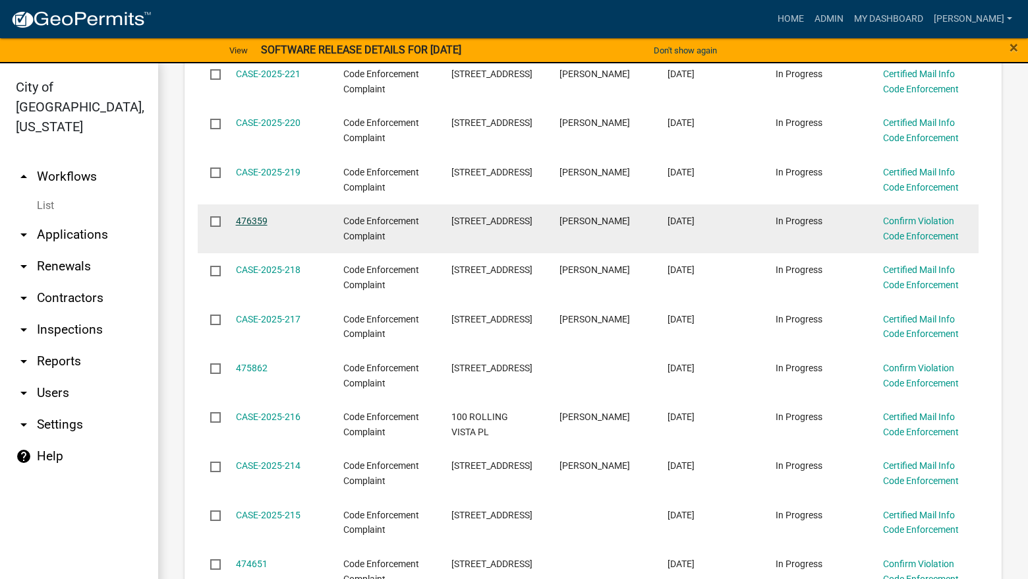
click at [256, 223] on link "476359" at bounding box center [252, 221] width 32 height 11
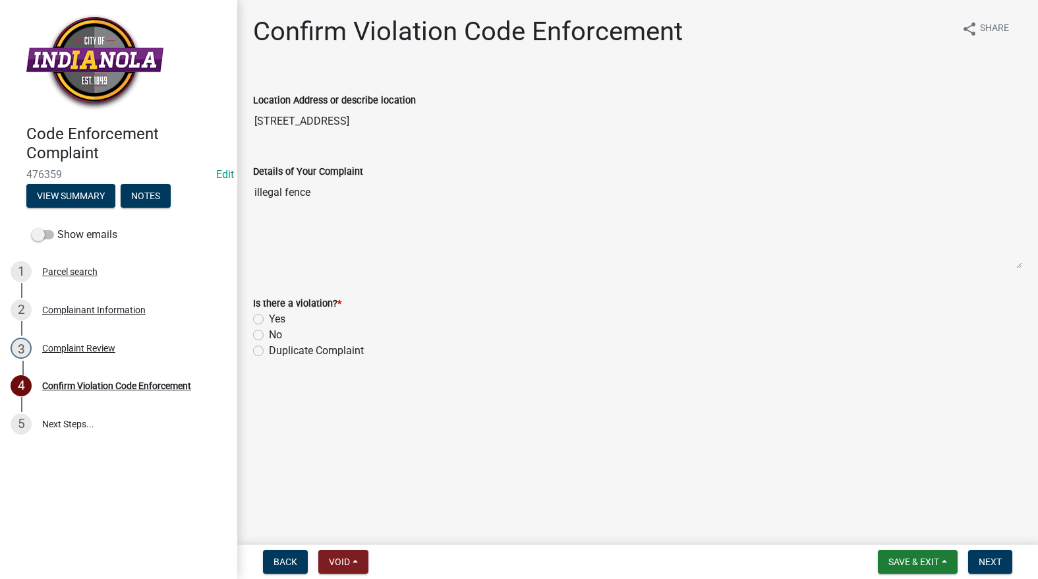
click at [269, 316] on label "Yes" at bounding box center [277, 319] width 16 height 16
click at [269, 316] on input "Yes" at bounding box center [273, 315] width 9 height 9
radio input "true"
click at [990, 554] on button "Next" at bounding box center [990, 562] width 44 height 24
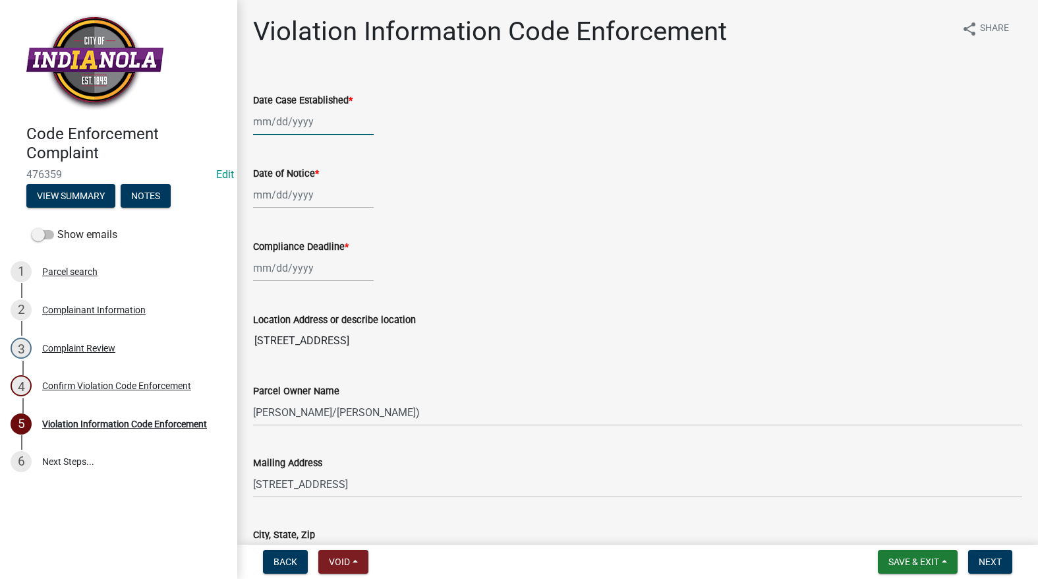
click at [275, 120] on div at bounding box center [313, 121] width 121 height 27
select select "9"
select select "2025"
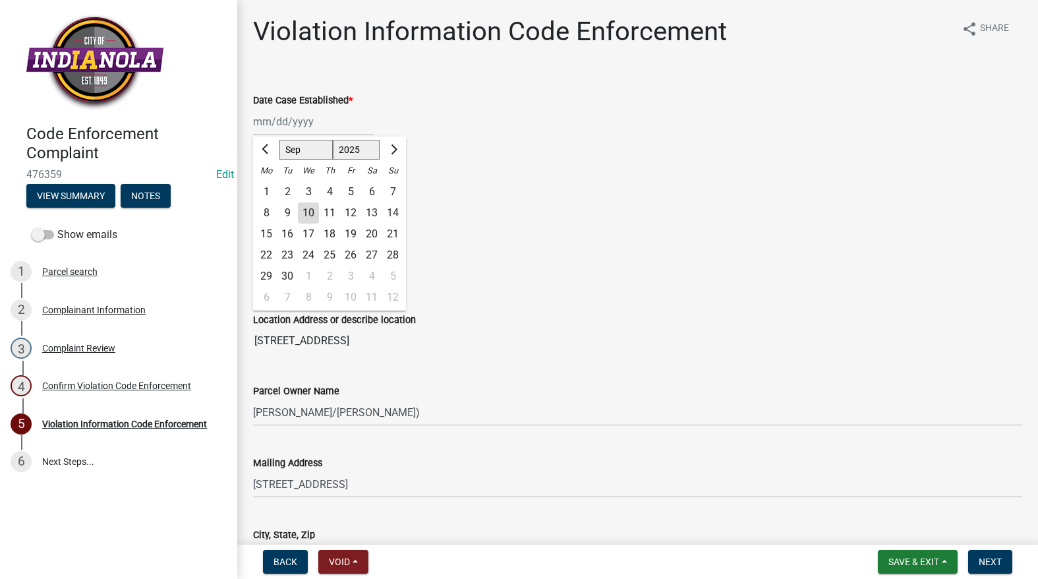
click at [309, 212] on div "10" at bounding box center [308, 212] width 21 height 21
type input "[DATE]"
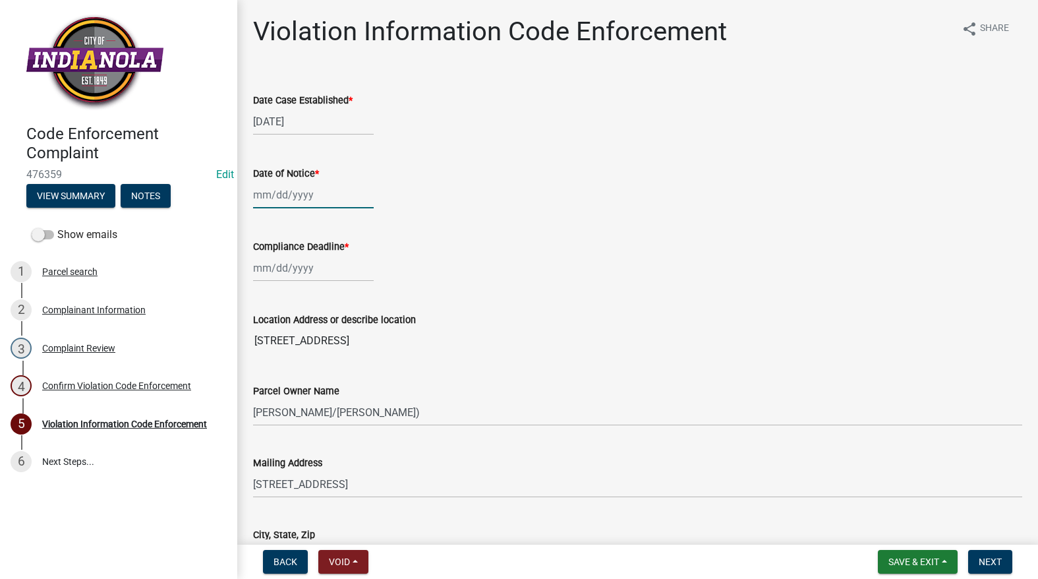
click at [296, 192] on div at bounding box center [313, 194] width 121 height 27
select select "9"
select select "2025"
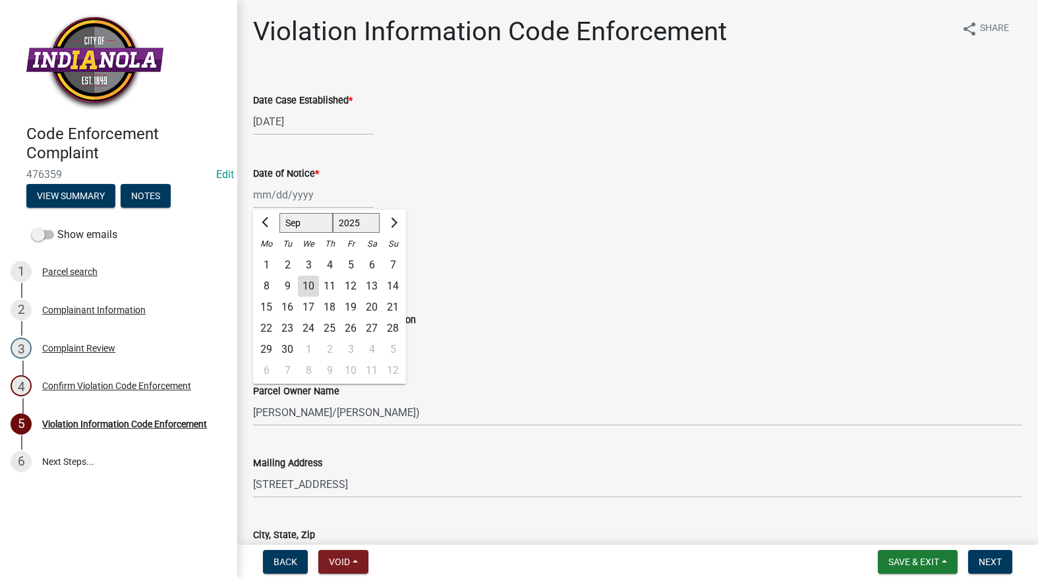
click at [305, 283] on div "10" at bounding box center [308, 286] width 21 height 21
type input "[DATE]"
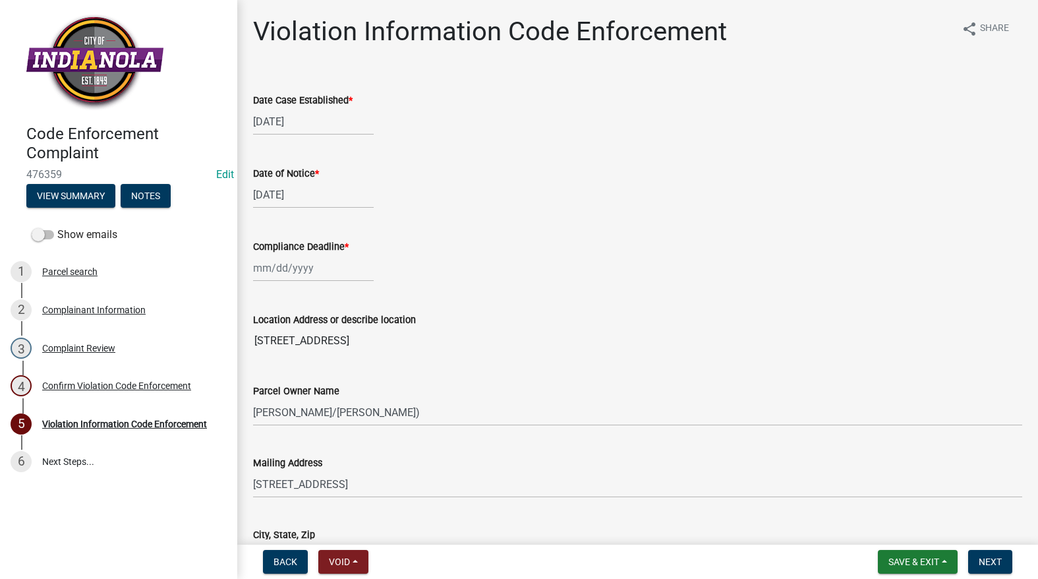
click at [293, 272] on div at bounding box center [313, 267] width 121 height 27
select select "9"
select select "2025"
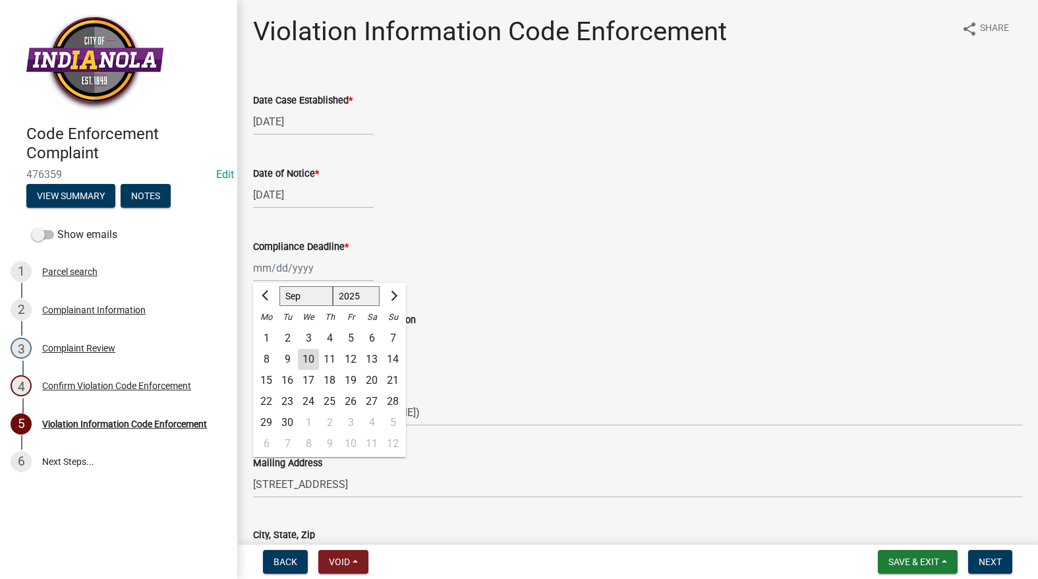
click at [310, 403] on div "24" at bounding box center [308, 401] width 21 height 21
type input "[DATE]"
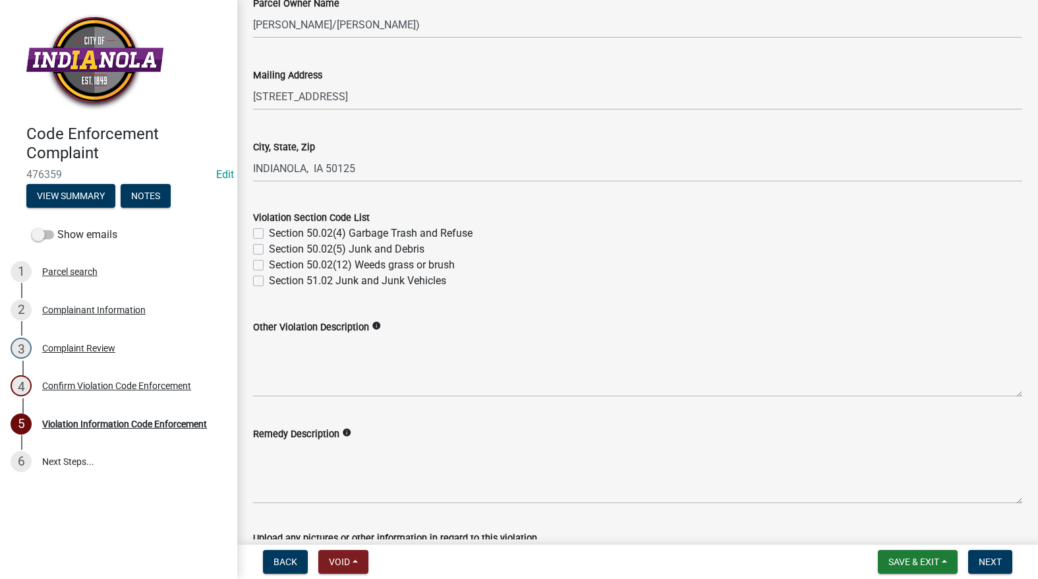
scroll to position [395, 0]
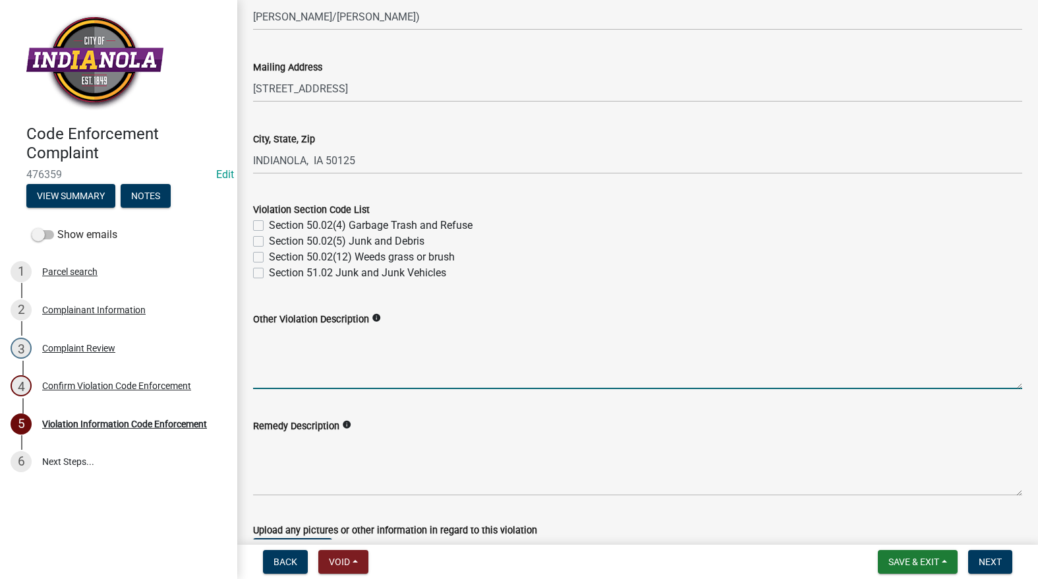
click at [303, 343] on textarea "Other Violation Description" at bounding box center [637, 358] width 769 height 62
paste textarea "165.04 GENERAL PROVISIONS G(1)b- A fence shall not be constructed or covered wi…"
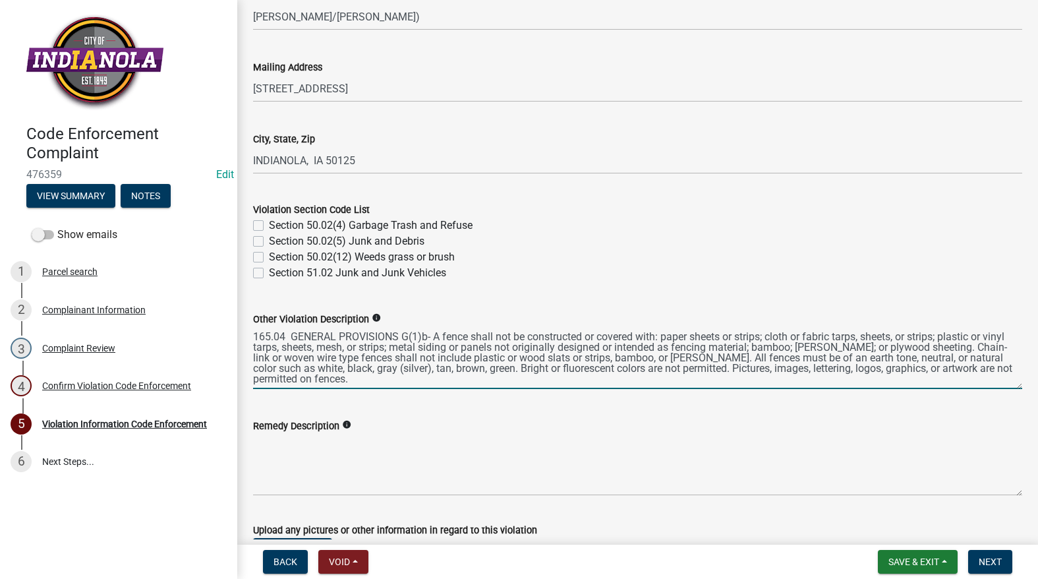
type textarea "165.04 GENERAL PROVISIONS G(1)b- A fence shall not be constructed or covered wi…"
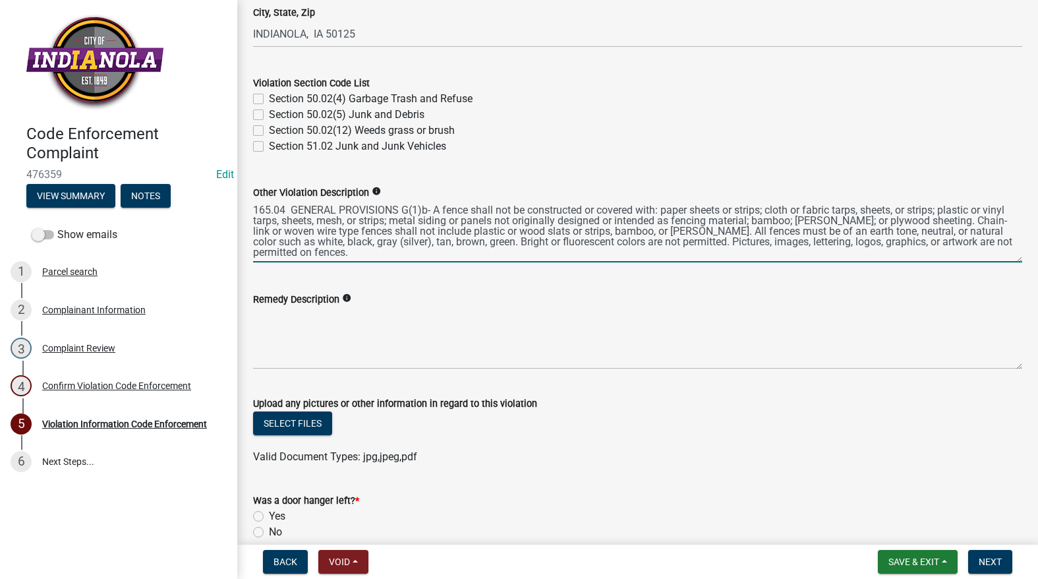
scroll to position [527, 0]
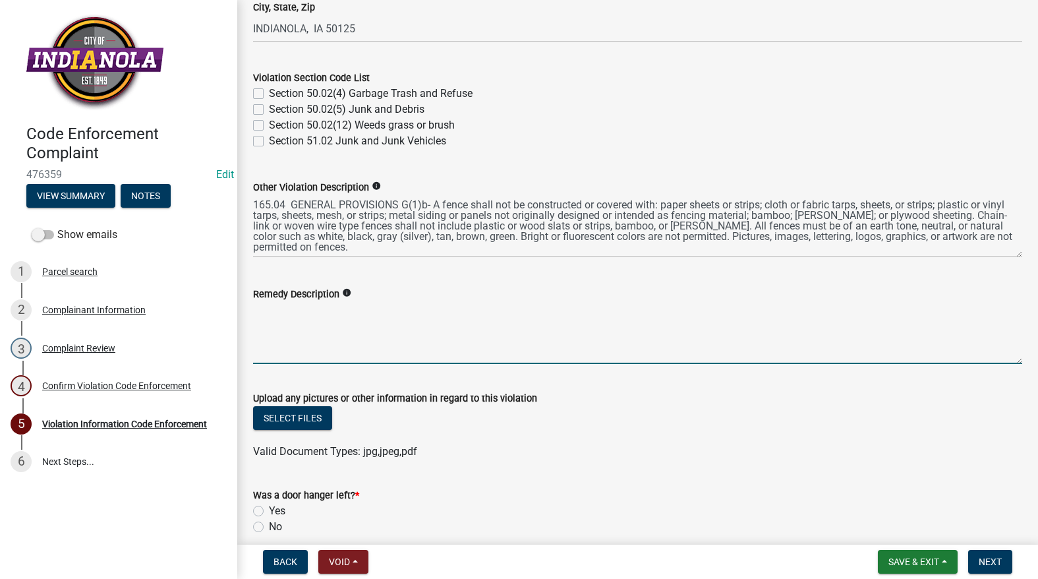
click at [299, 332] on textarea "Remedy Description" at bounding box center [637, 333] width 769 height 62
paste textarea "Remove the black material from the fence to comply with city code."
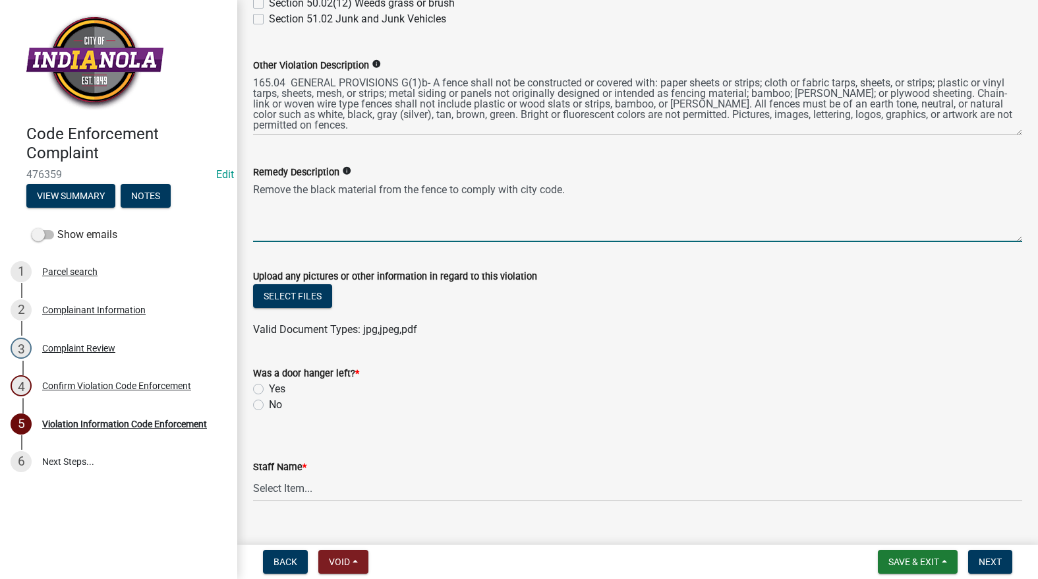
scroll to position [675, 0]
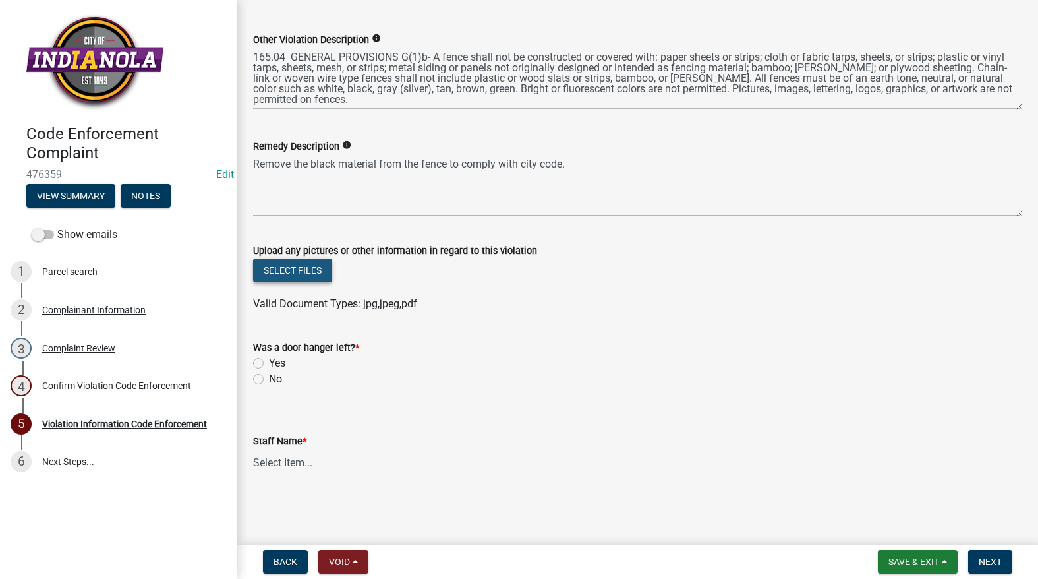
click at [312, 277] on button "Select files" at bounding box center [292, 270] width 79 height 24
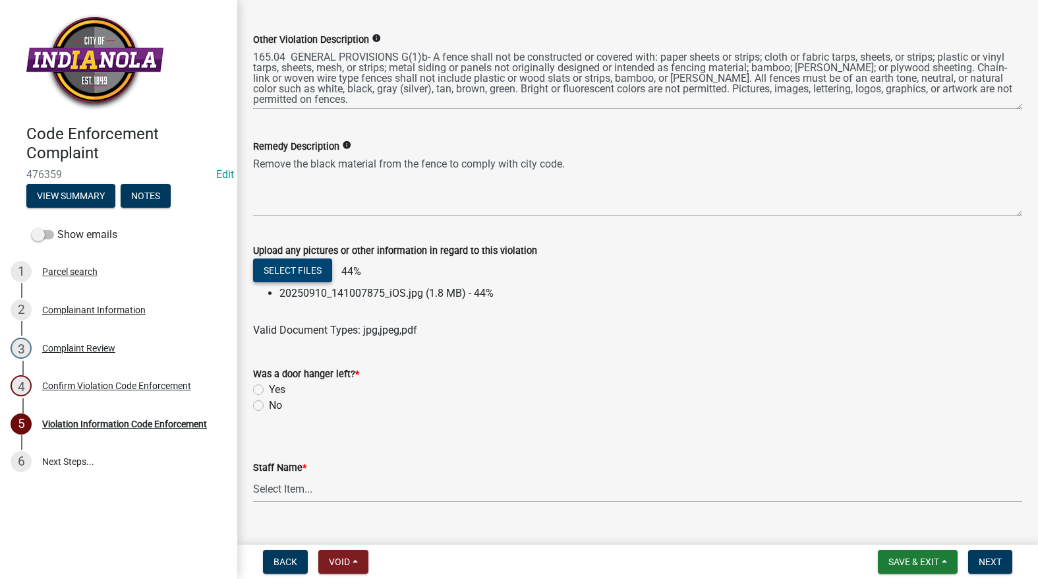
click at [290, 266] on button "Select files" at bounding box center [292, 270] width 79 height 24
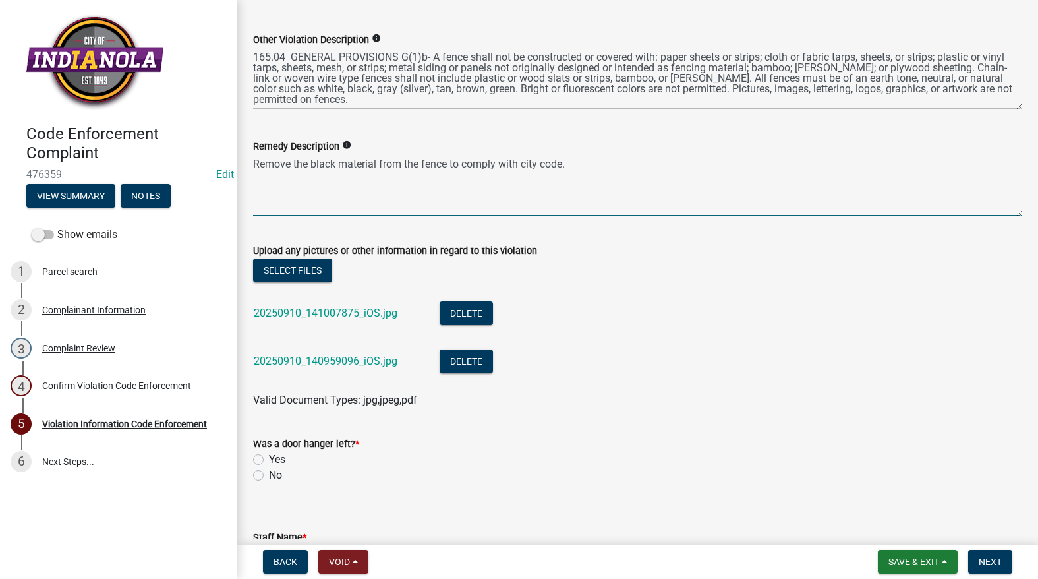
click at [308, 161] on textarea "Remove the black material from the fence to comply with city code." at bounding box center [637, 185] width 769 height 62
click at [423, 163] on textarea "Remove the black material from the fence to comply with city code." at bounding box center [637, 185] width 769 height 62
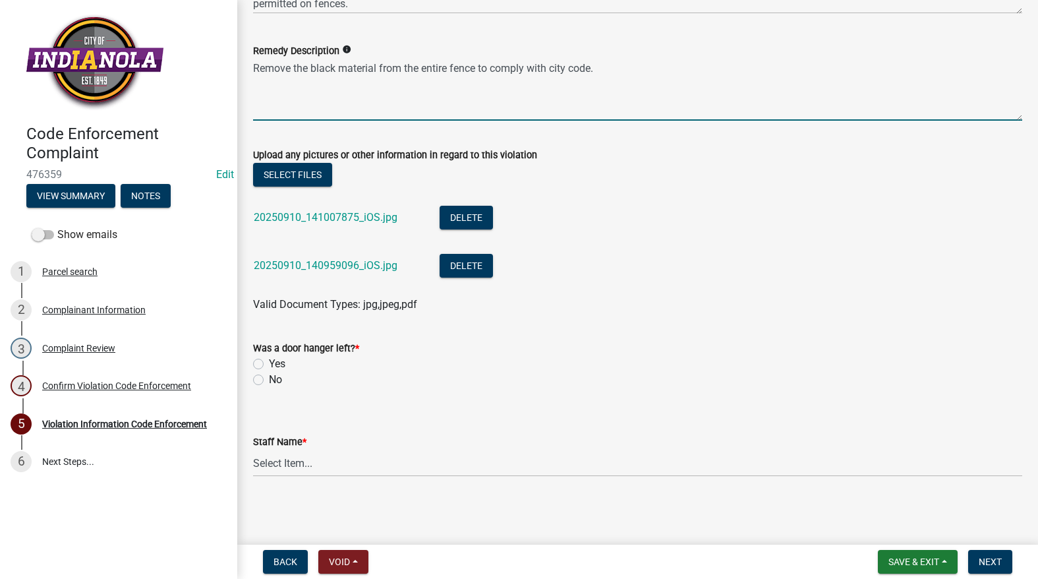
scroll to position [771, 0]
type textarea "Remove the black material from the entire fence to comply with city code."
click at [269, 380] on label "No" at bounding box center [275, 379] width 13 height 16
click at [269, 380] on input "No" at bounding box center [273, 375] width 9 height 9
radio input "true"
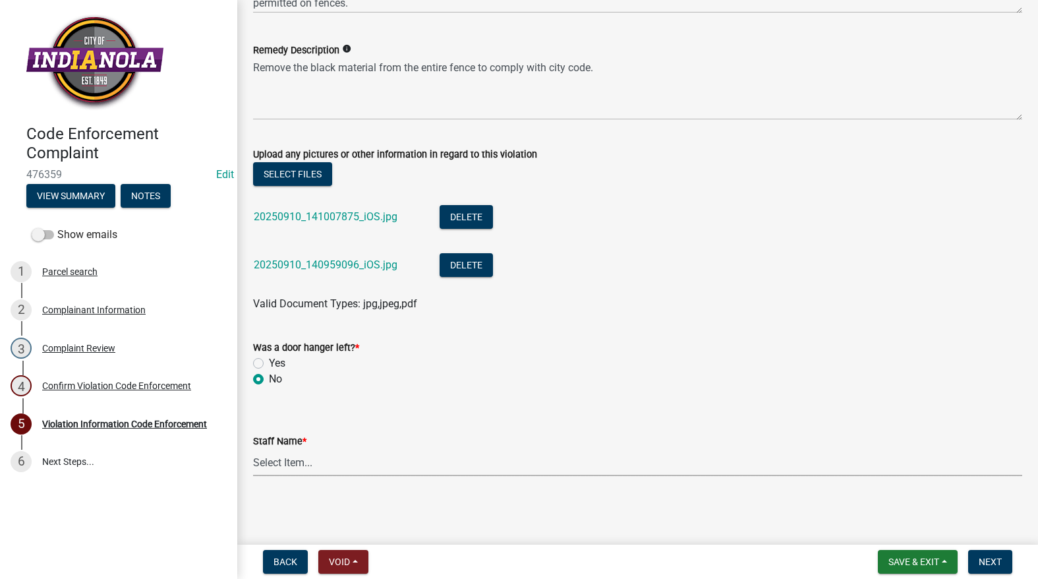
click at [276, 467] on select "Select Item... [PERSON_NAME] [PERSON_NAME] [PERSON_NAME] Other" at bounding box center [637, 462] width 769 height 27
click at [253, 449] on select "Select Item... [PERSON_NAME] [PERSON_NAME] [PERSON_NAME] Other" at bounding box center [637, 462] width 769 height 27
select select "634d5426-b8b3-48ee-aa1e-d523f7499186"
click at [994, 557] on span "Next" at bounding box center [990, 561] width 23 height 11
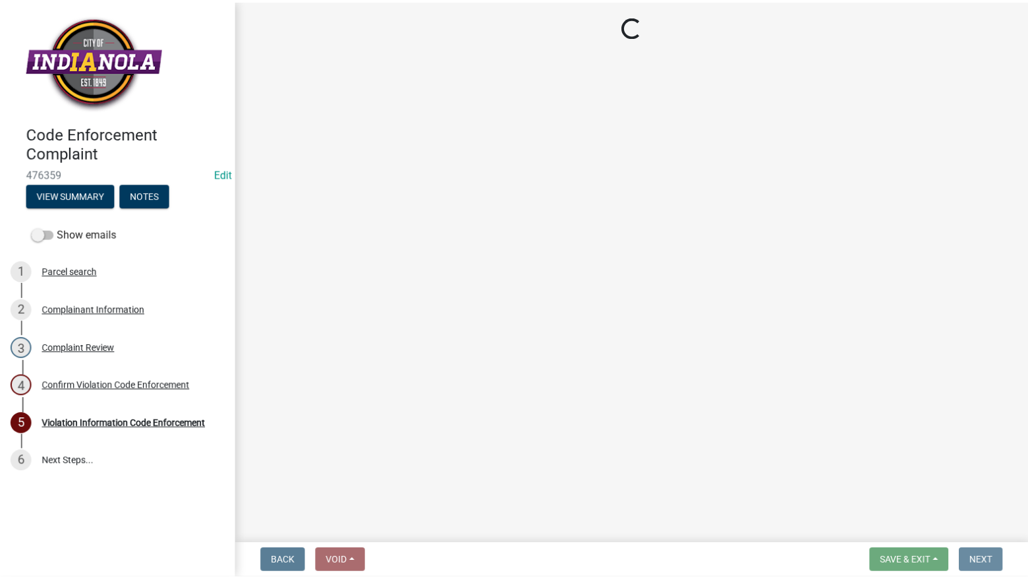
scroll to position [0, 0]
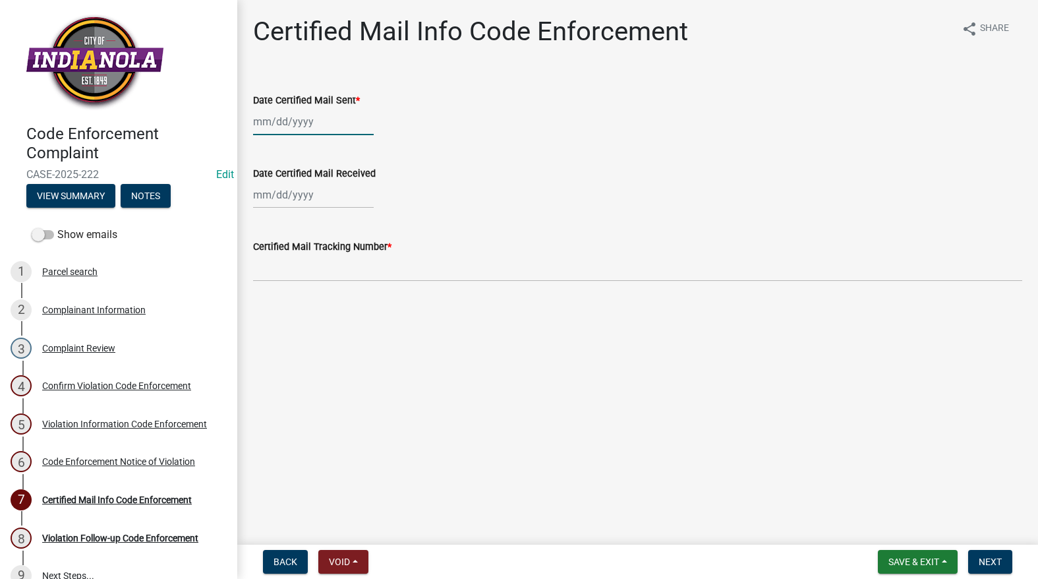
click at [321, 127] on div at bounding box center [313, 121] width 121 height 27
select select "9"
select select "2025"
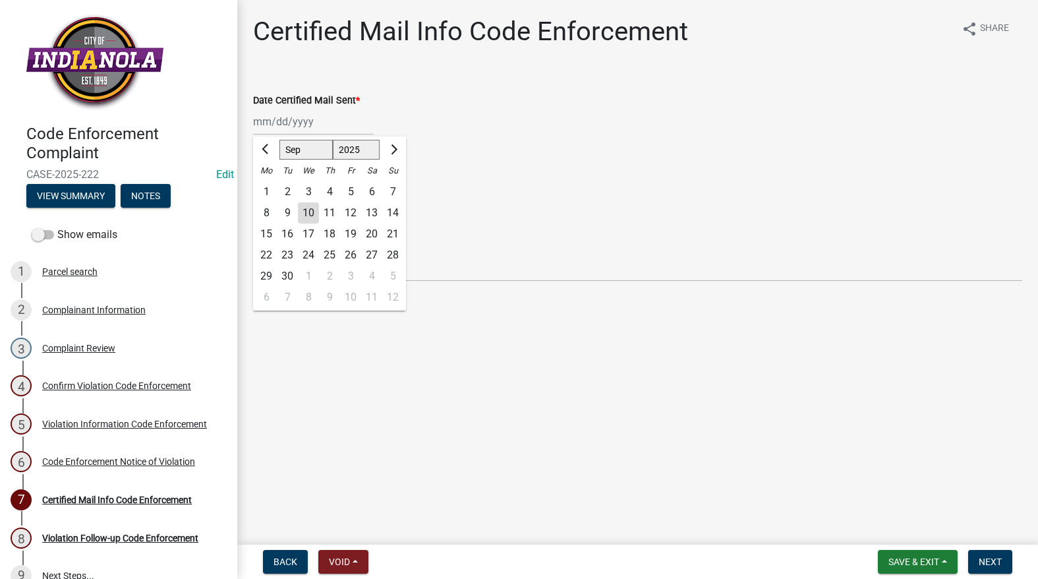
click at [308, 212] on div "10" at bounding box center [308, 212] width 21 height 21
type input "[DATE]"
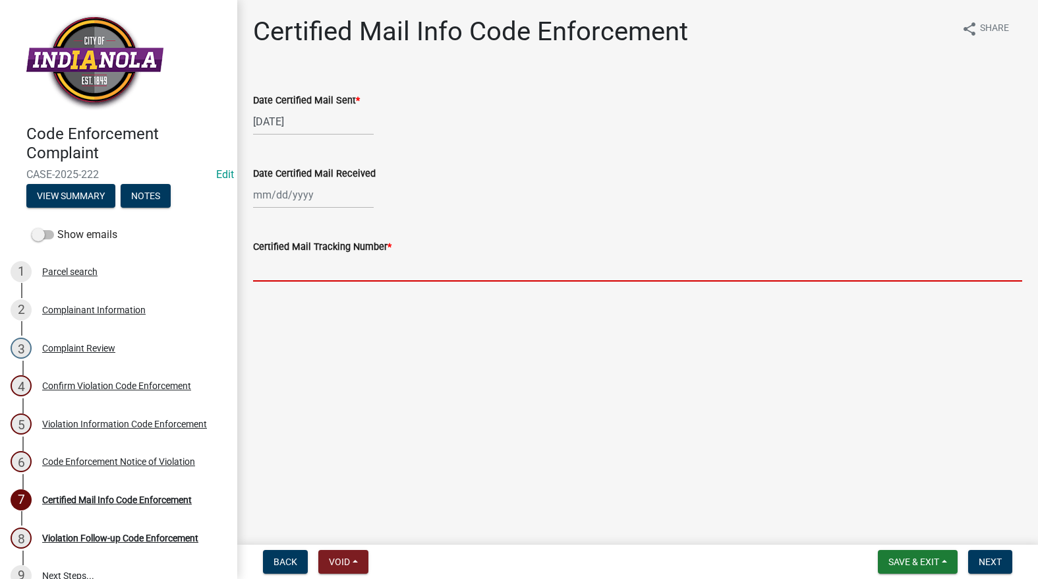
click at [307, 260] on input "Certified Mail Tracking Number *" at bounding box center [637, 267] width 769 height 27
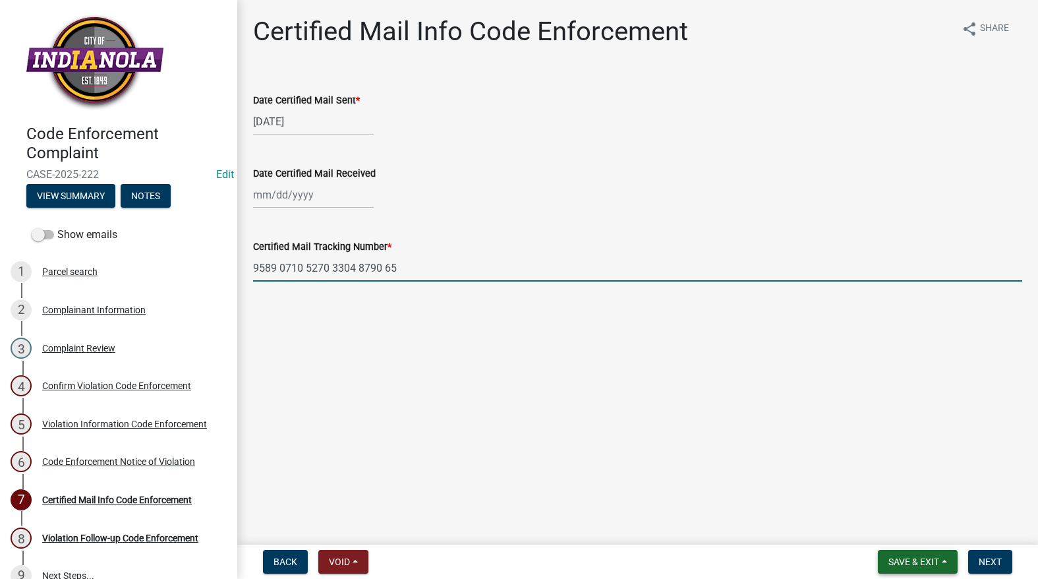
type input "9589 0710 5270 3304 8790 65"
click at [911, 562] on span "Save & Exit" at bounding box center [914, 561] width 51 height 11
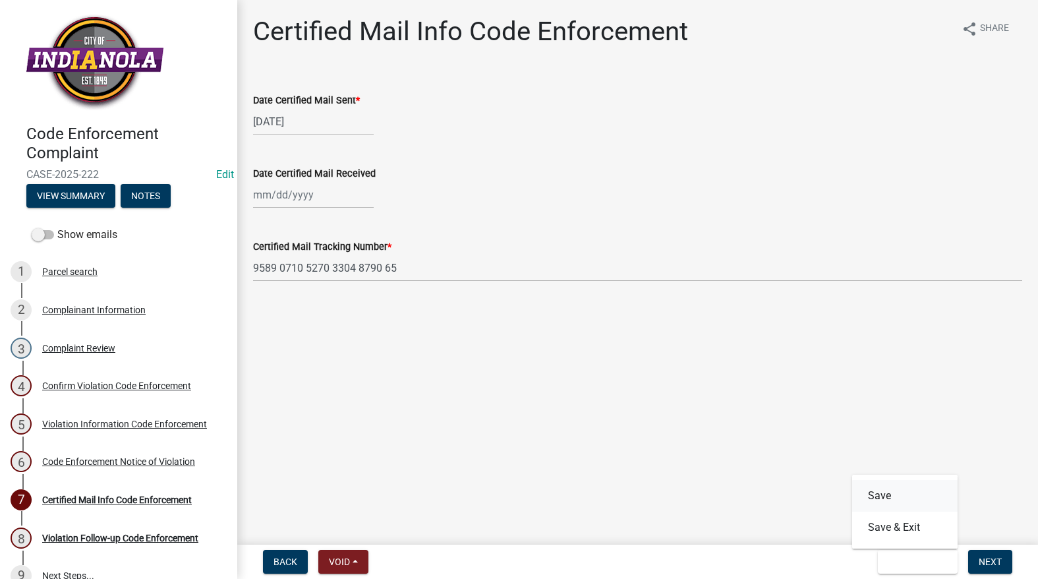
click at [891, 496] on button "Save" at bounding box center [904, 496] width 105 height 32
click at [108, 465] on div "Code Enforcement Notice of Violation" at bounding box center [118, 461] width 153 height 9
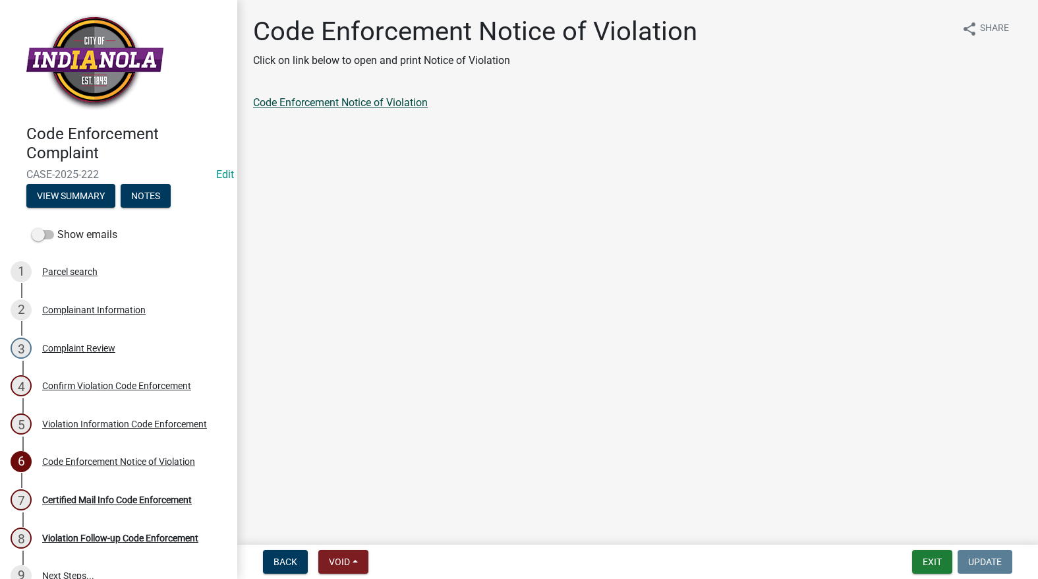
click at [328, 107] on link "Code Enforcement Notice of Violation" at bounding box center [340, 102] width 175 height 13
click at [920, 560] on button "Exit" at bounding box center [932, 562] width 40 height 24
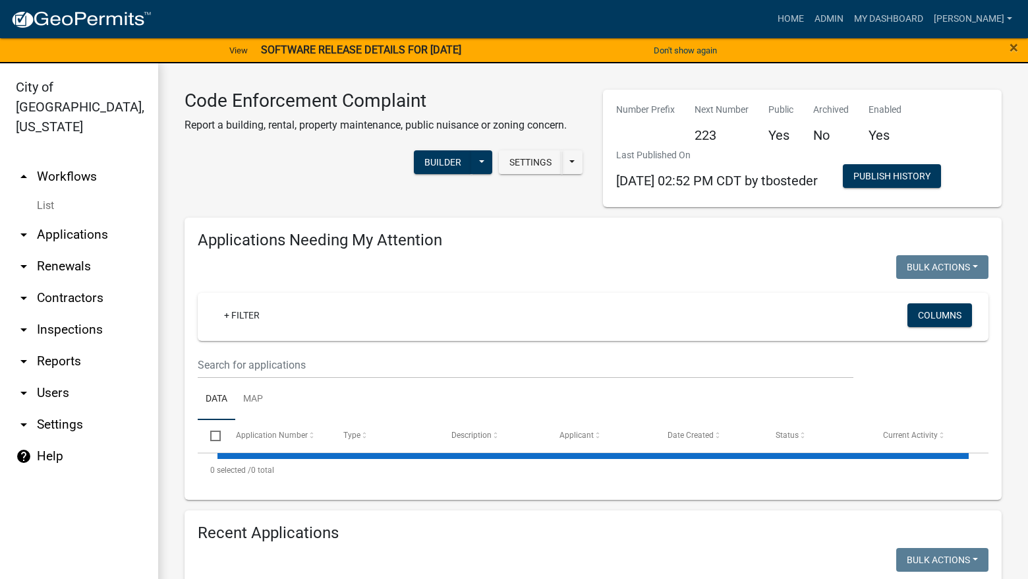
select select "3: 100"
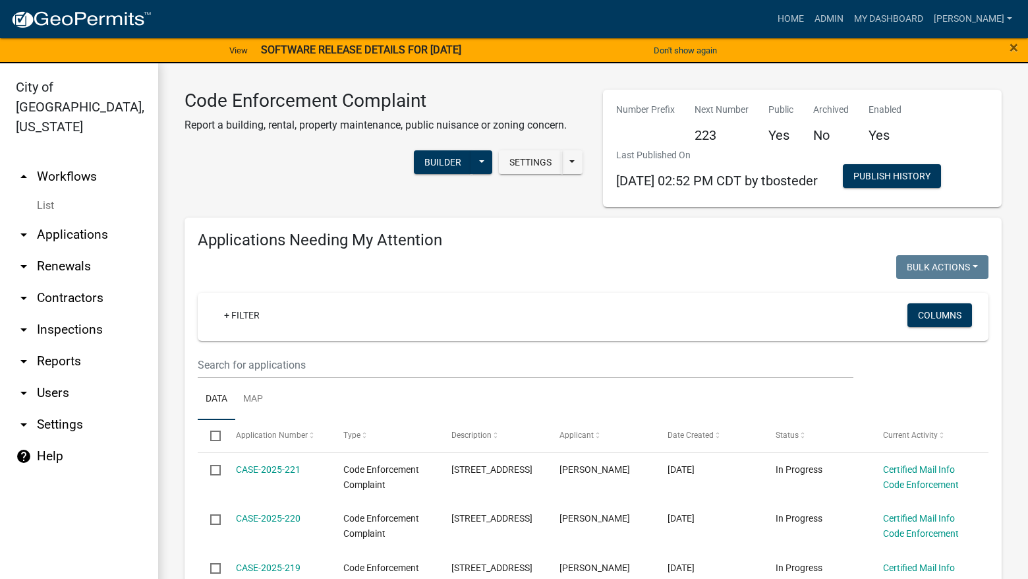
select select "3: 100"
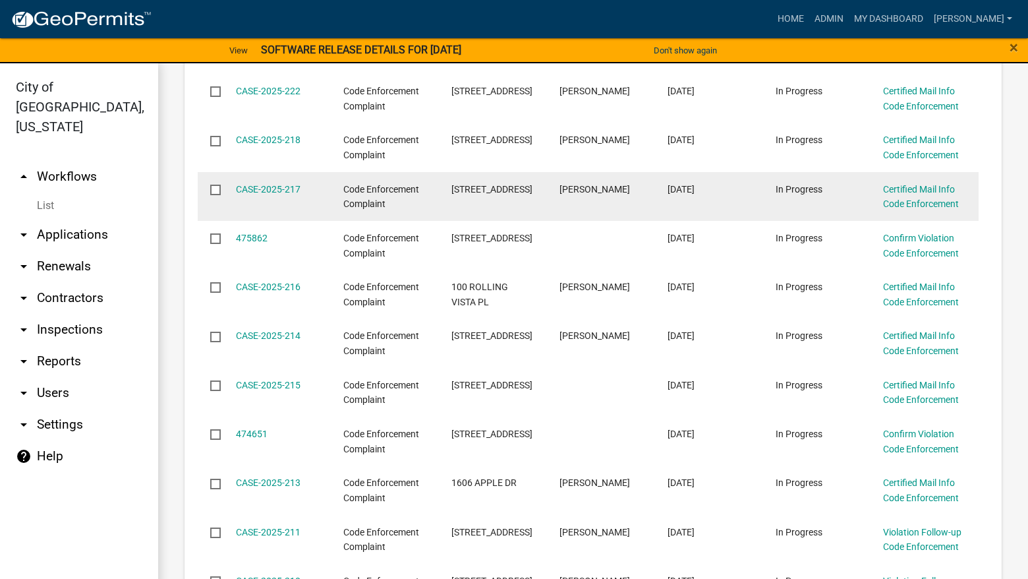
scroll to position [527, 0]
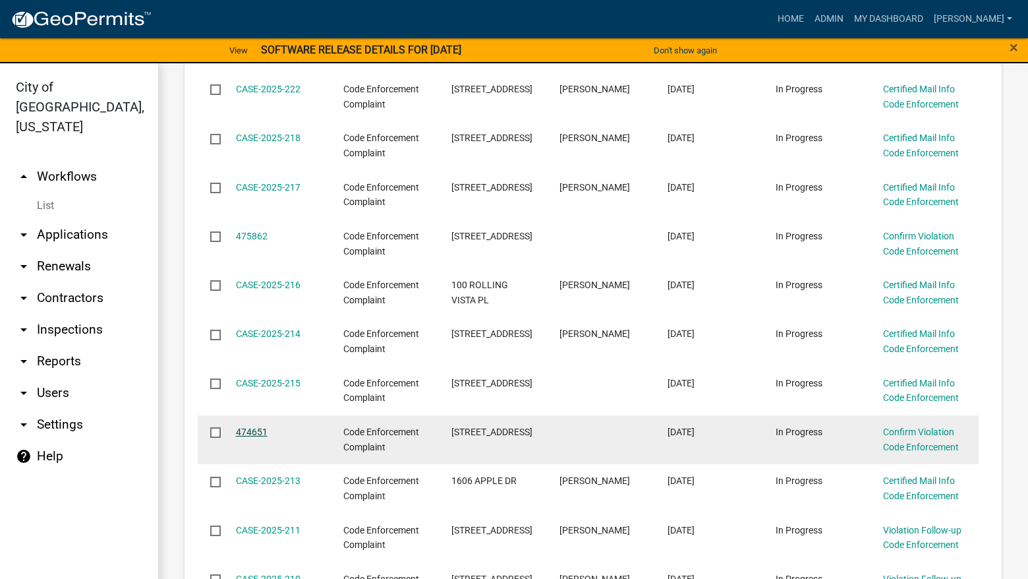
click at [266, 430] on link "474651" at bounding box center [252, 431] width 32 height 11
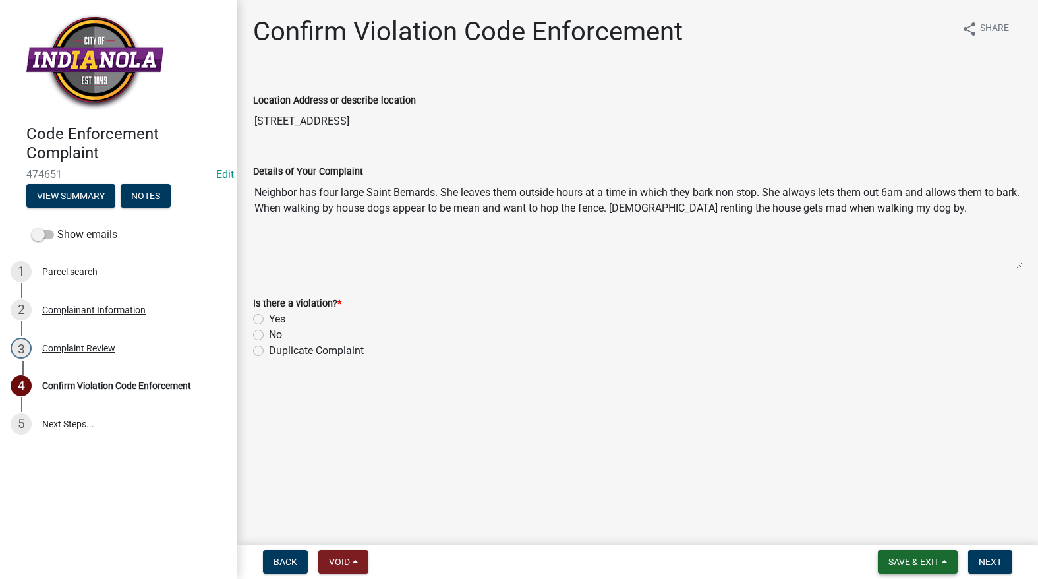
click at [909, 566] on span "Save & Exit" at bounding box center [914, 561] width 51 height 11
click at [907, 529] on button "Save & Exit" at bounding box center [904, 528] width 105 height 32
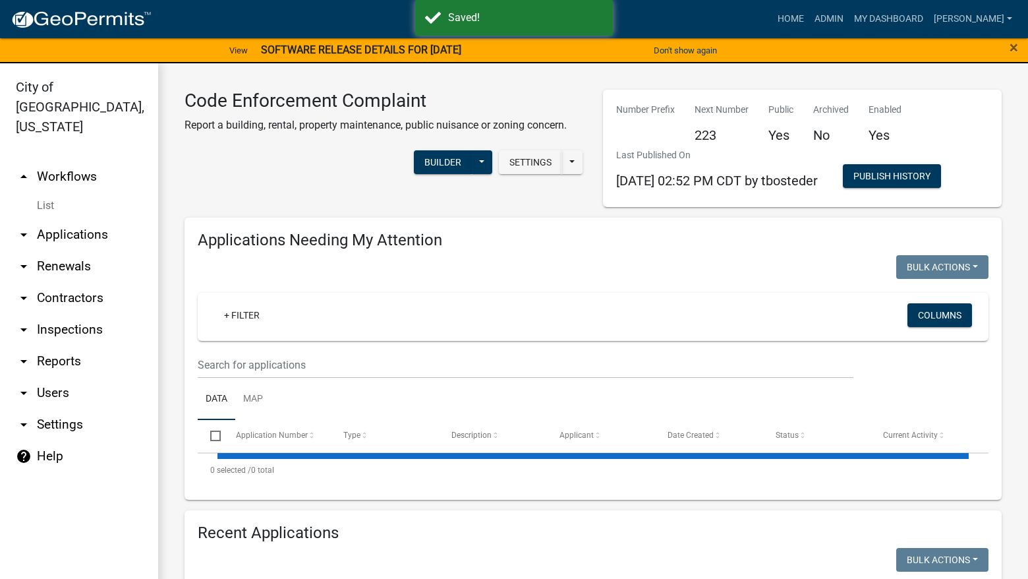
select select "3: 100"
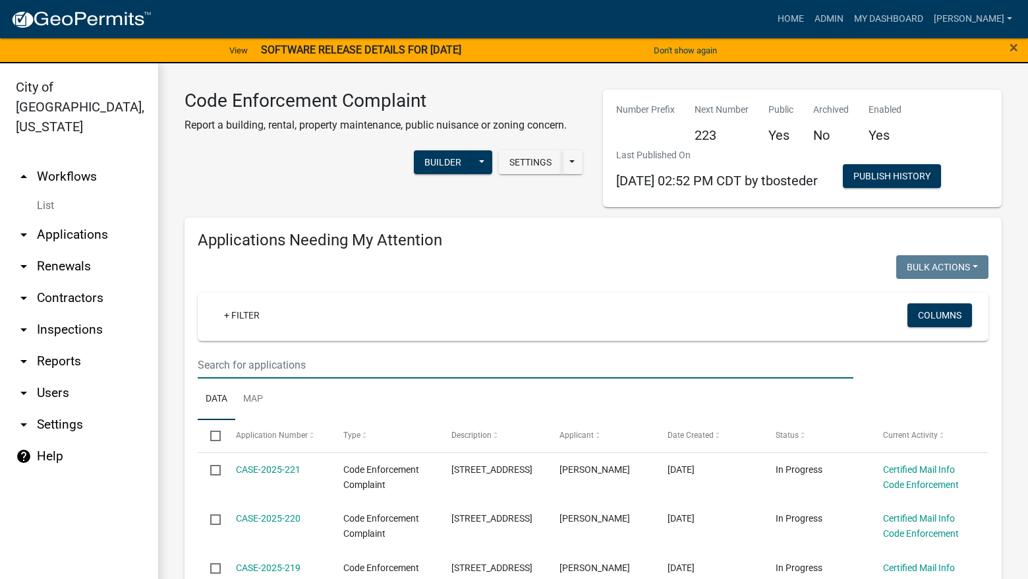
click at [577, 373] on input "text" at bounding box center [526, 364] width 656 height 27
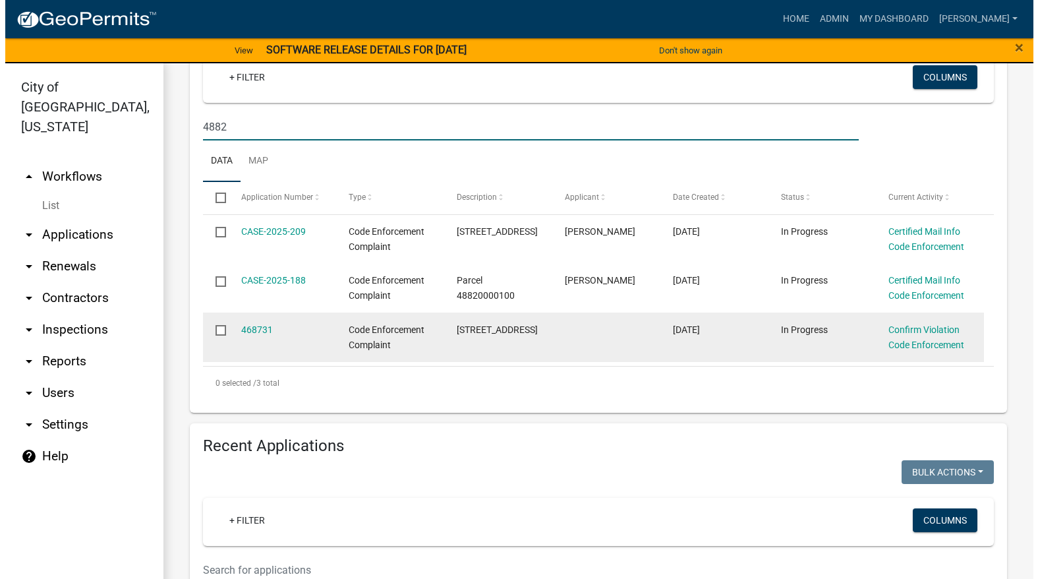
scroll to position [264, 0]
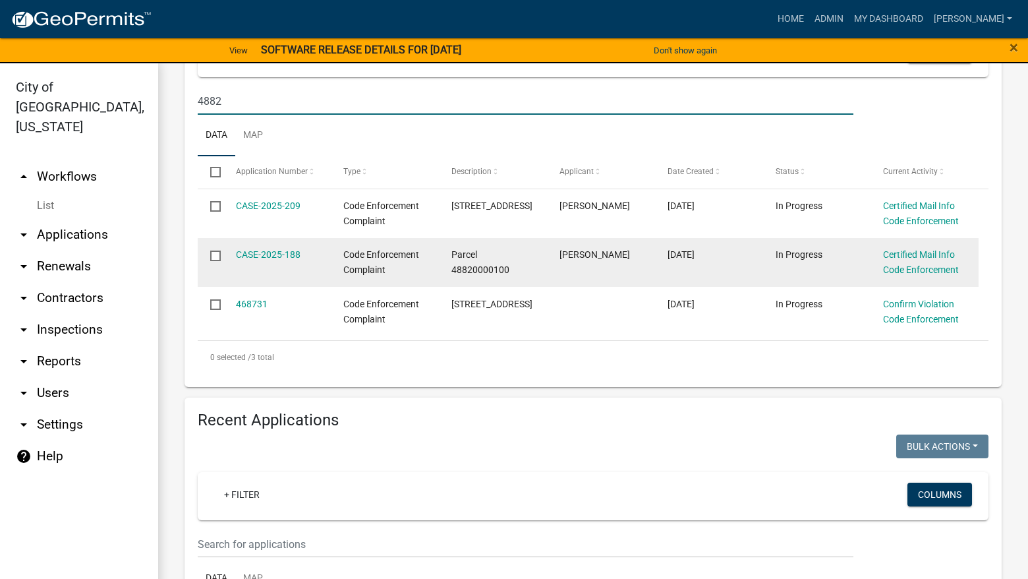
type input "4882"
click at [258, 260] on div "CASE-2025-188" at bounding box center [277, 254] width 82 height 15
click at [257, 260] on div "CASE-2025-188" at bounding box center [277, 254] width 82 height 15
click at [257, 250] on link "CASE-2025-188" at bounding box center [268, 254] width 65 height 11
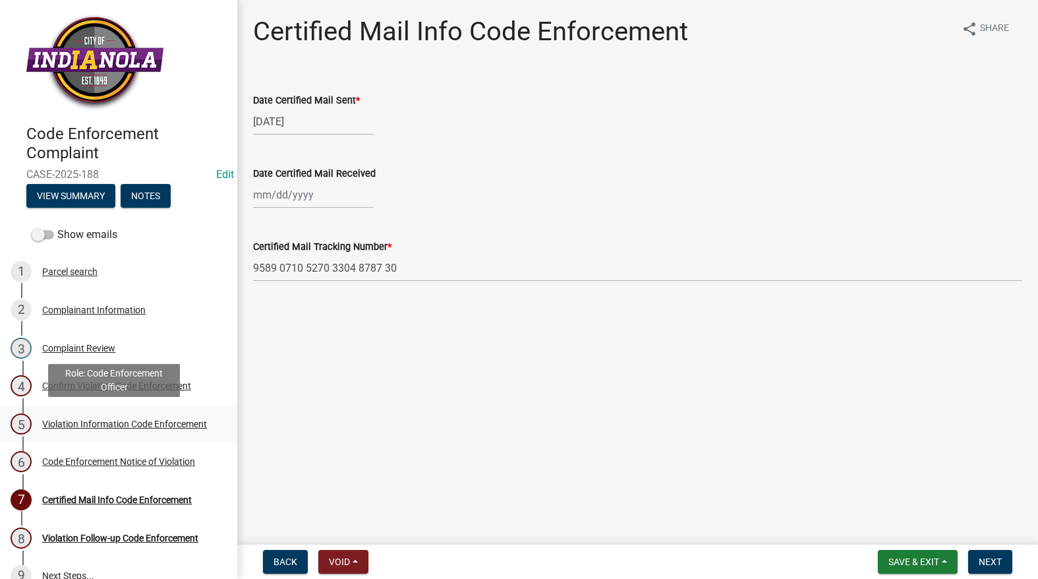
click at [74, 413] on div "5 Violation Information Code Enforcement" at bounding box center [114, 423] width 206 height 21
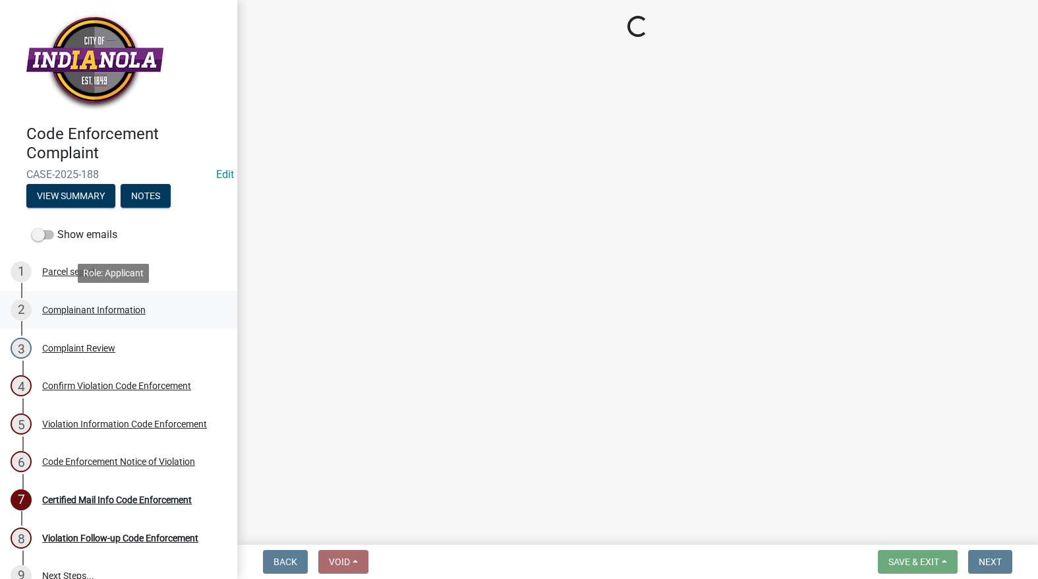
select select "634d5426-b8b3-48ee-aa1e-d523f7499186"
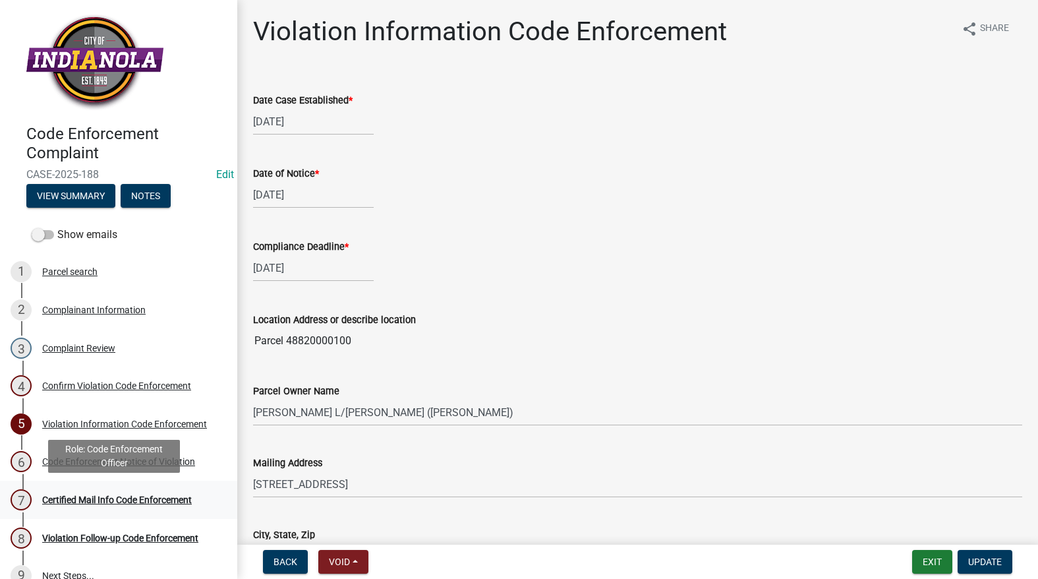
click at [124, 495] on div "Certified Mail Info Code Enforcement" at bounding box center [117, 499] width 150 height 9
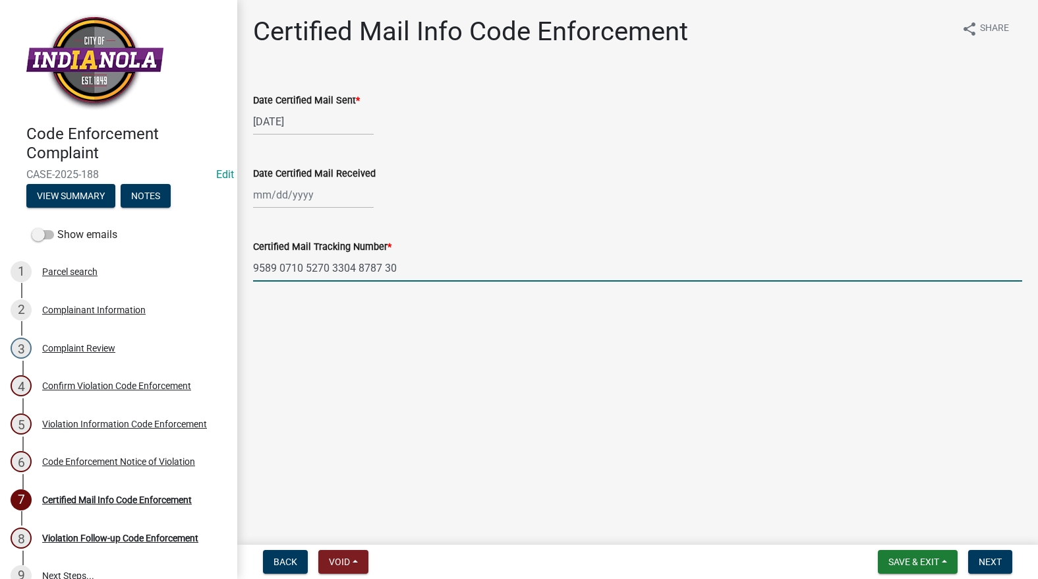
drag, startPoint x: 417, startPoint y: 266, endPoint x: 232, endPoint y: 278, distance: 184.9
click at [231, 277] on div "Code Enforcement Complaint CASE-2025-188 Edit View Summary Notes Show emails 1 …" at bounding box center [519, 289] width 1038 height 579
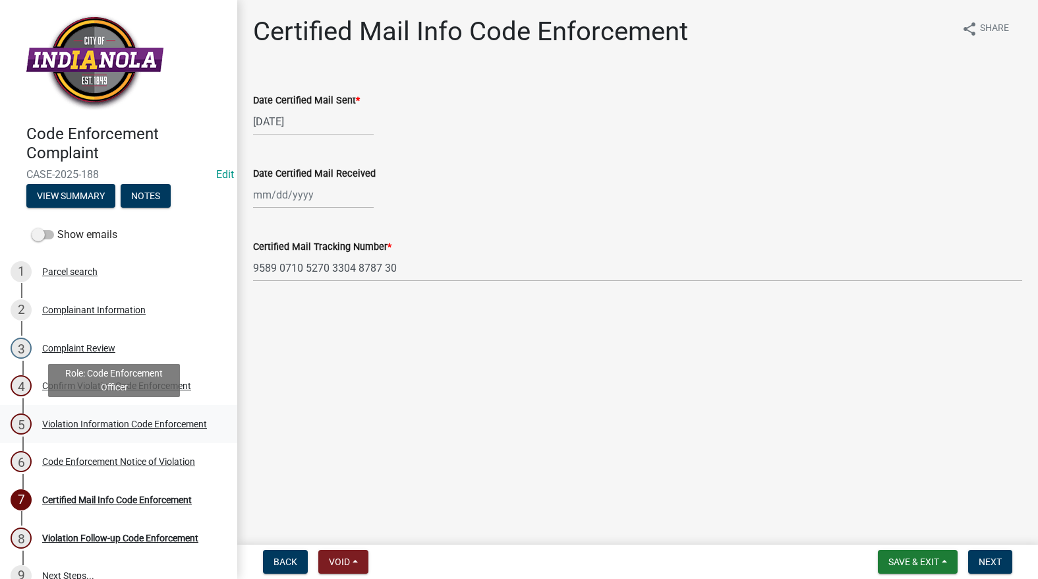
click at [69, 419] on div "Violation Information Code Enforcement" at bounding box center [124, 423] width 165 height 9
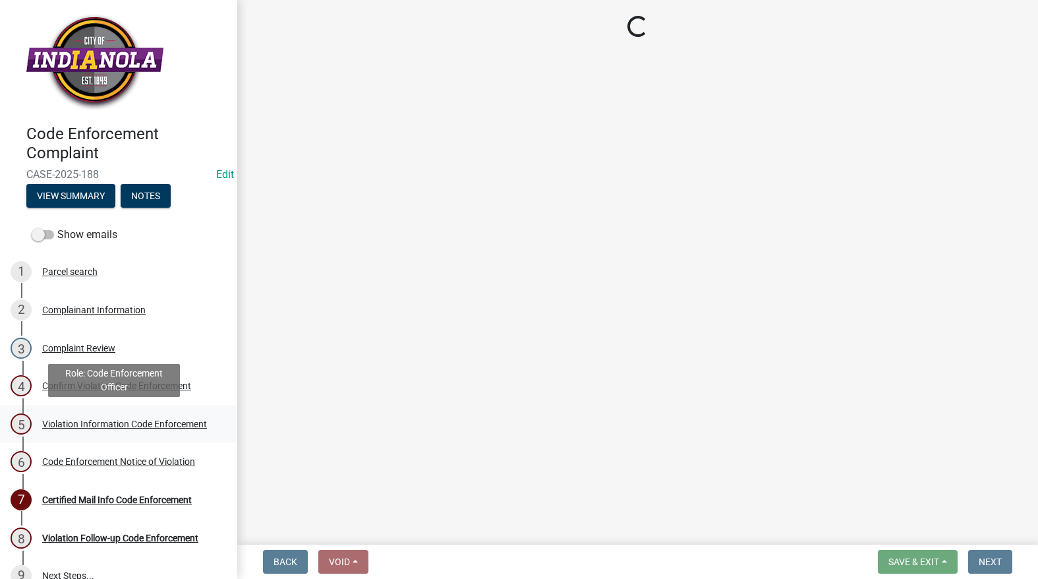
select select "634d5426-b8b3-48ee-aa1e-d523f7499186"
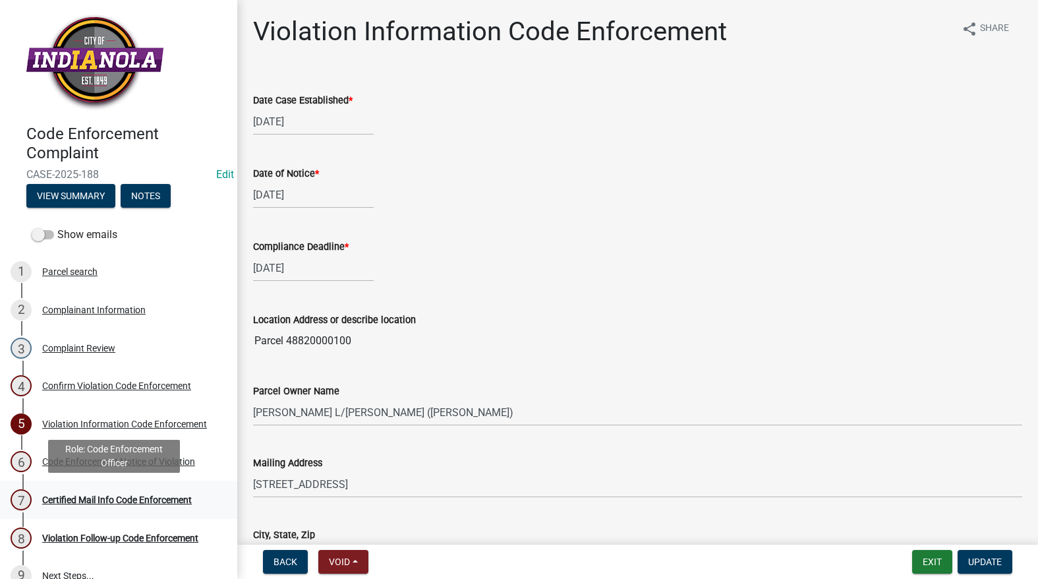
click at [92, 500] on div "Certified Mail Info Code Enforcement" at bounding box center [117, 499] width 150 height 9
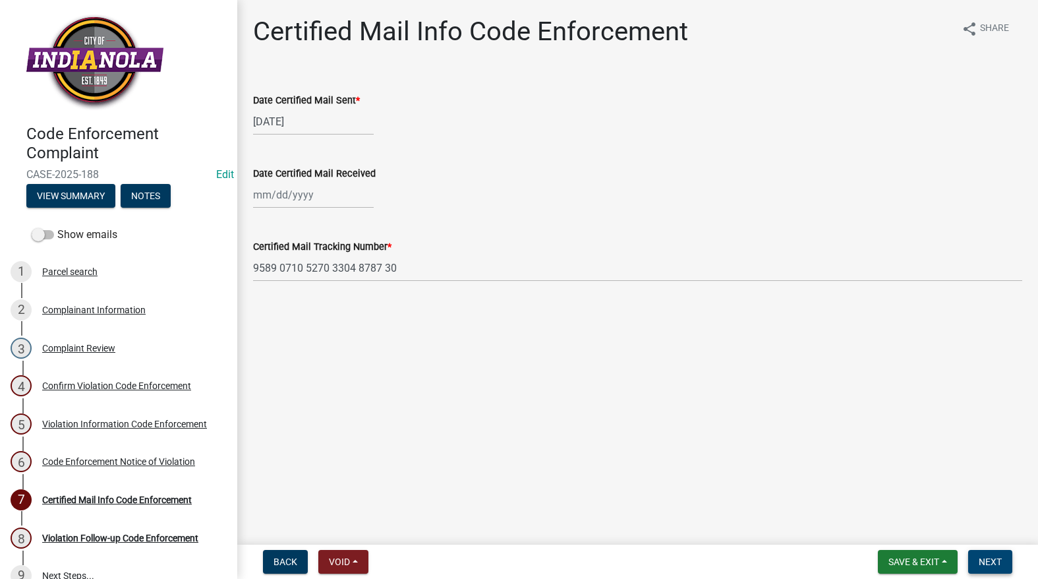
click at [997, 564] on span "Next" at bounding box center [990, 561] width 23 height 11
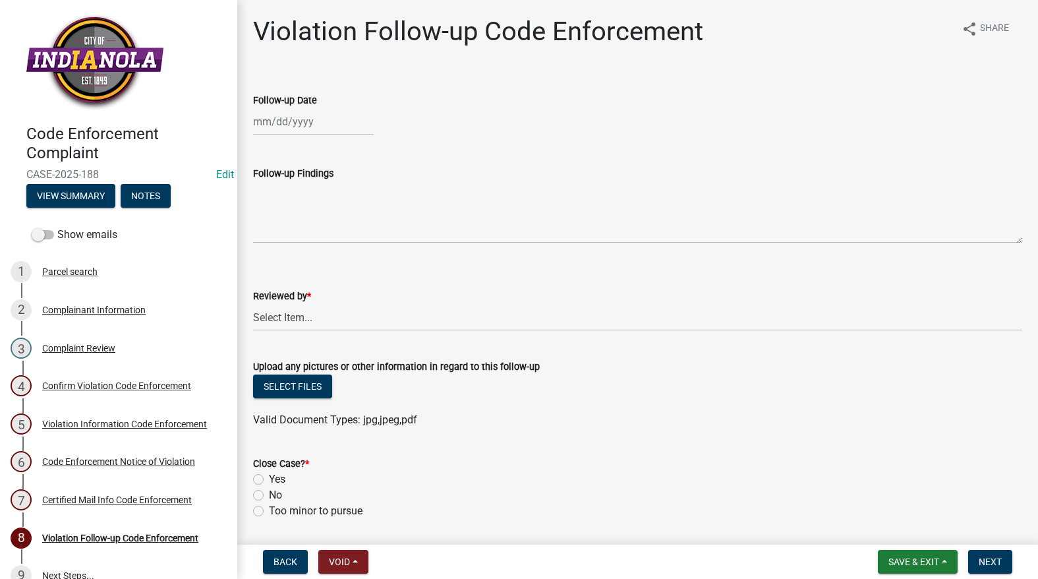
click at [291, 127] on div at bounding box center [313, 121] width 121 height 27
select select "9"
select select "2025"
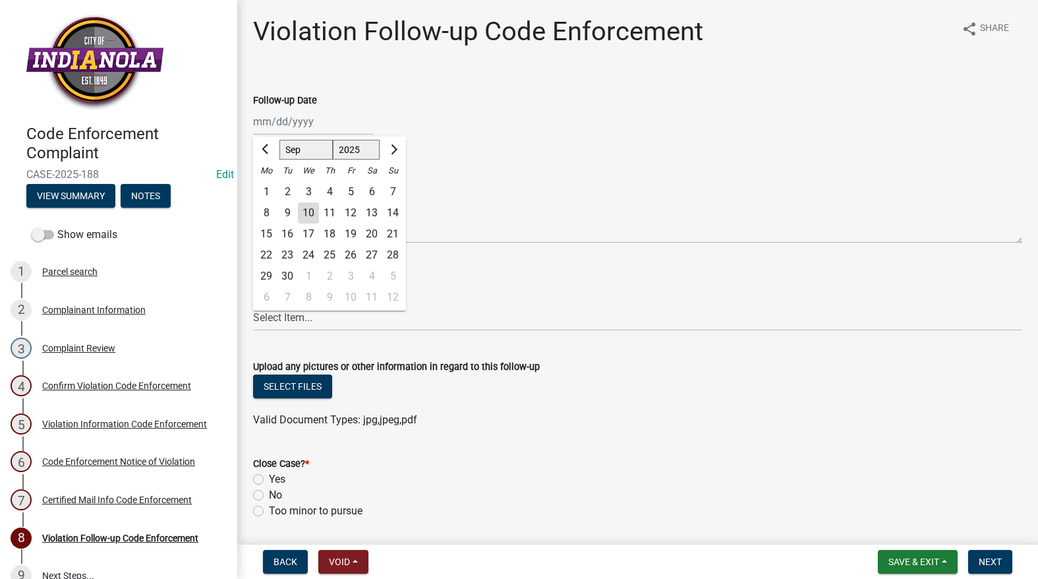
click at [312, 216] on div "10" at bounding box center [308, 212] width 21 height 21
type input "[DATE]"
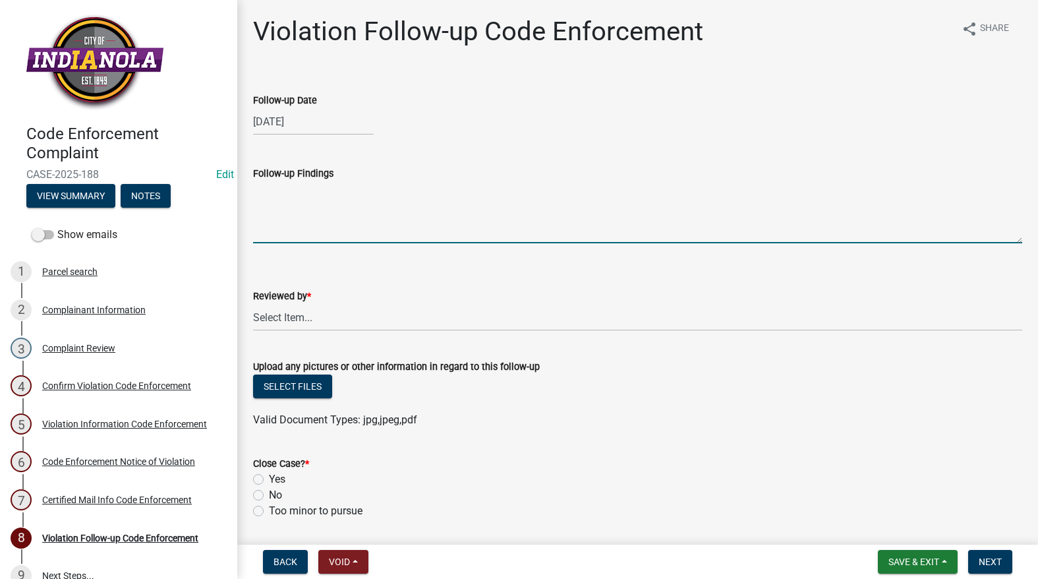
click at [308, 216] on textarea "Follow-up Findings" at bounding box center [637, 212] width 769 height 62
type textarea "City will [PERSON_NAME]. See attached photo"
click at [322, 320] on select "Select Item... [PERSON_NAME] [PERSON_NAME] [PERSON_NAME] Other" at bounding box center [637, 317] width 769 height 27
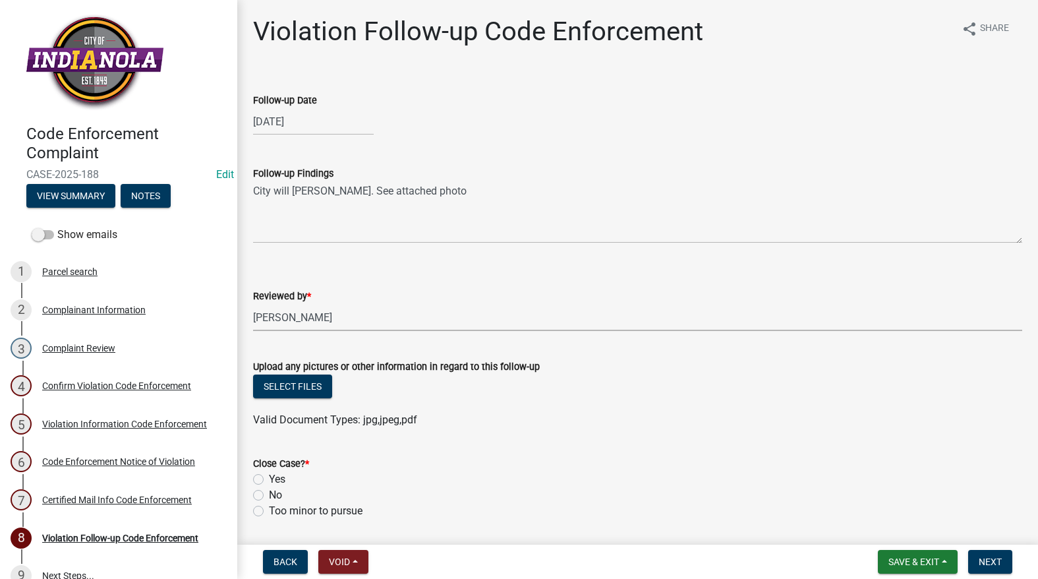
click at [253, 304] on select "Select Item... [PERSON_NAME] [PERSON_NAME] [PERSON_NAME] Other" at bounding box center [637, 317] width 769 height 27
select select "634d5426-b8b3-48ee-aa1e-d523f7499186"
click at [286, 391] on button "Select files" at bounding box center [292, 386] width 79 height 24
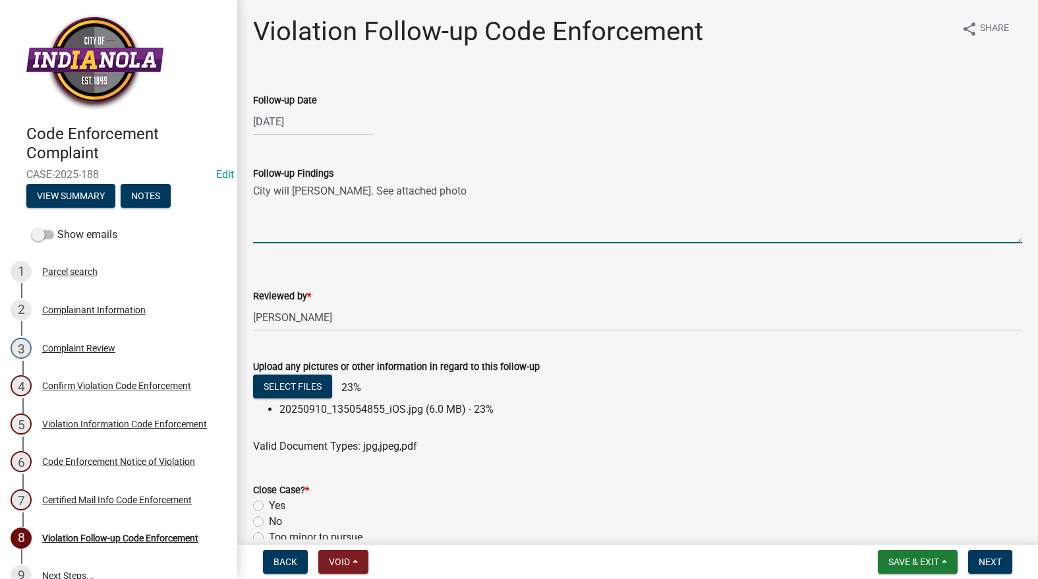
click at [450, 187] on textarea "City will [PERSON_NAME]. See attached photo" at bounding box center [637, 212] width 769 height 62
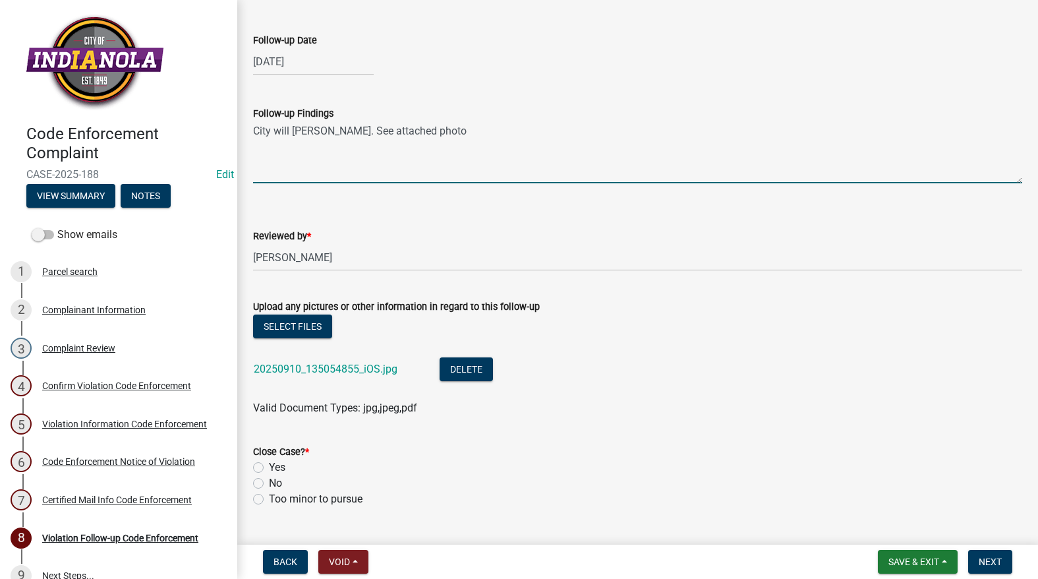
scroll to position [132, 0]
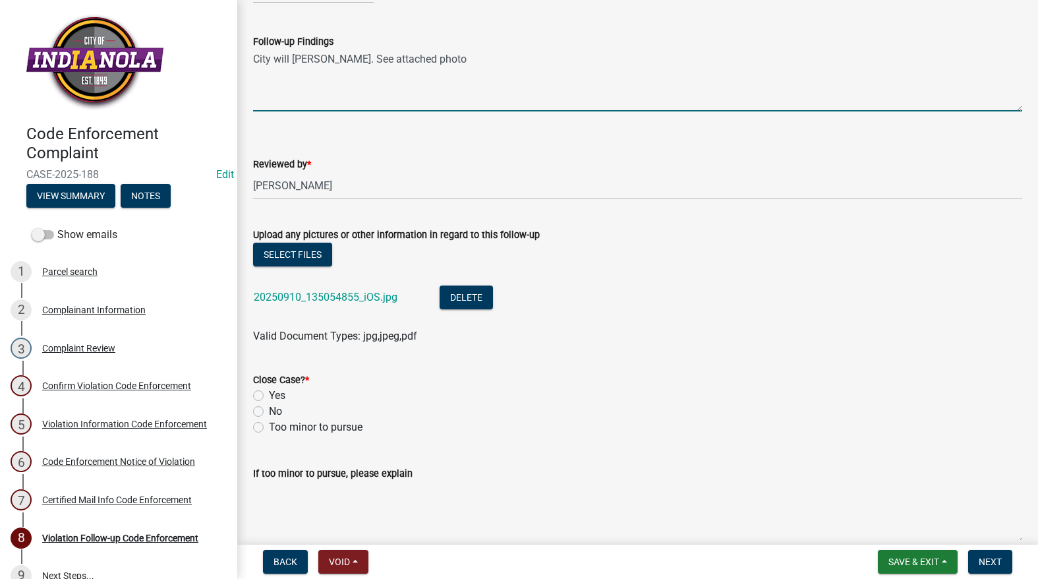
click at [269, 413] on label "No" at bounding box center [275, 411] width 13 height 16
click at [269, 412] on input "No" at bounding box center [273, 407] width 9 height 9
radio input "true"
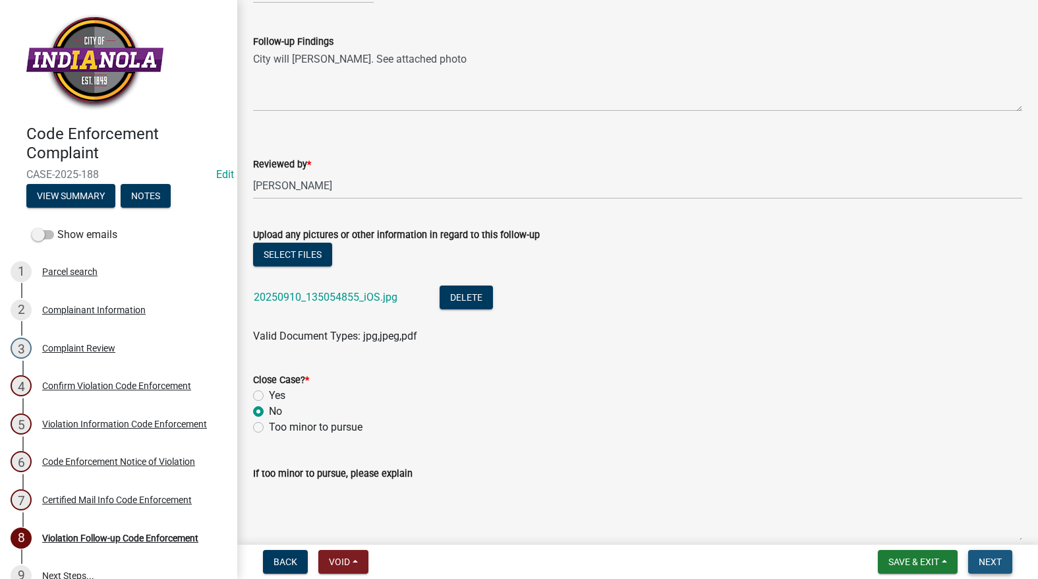
click at [987, 561] on span "Next" at bounding box center [990, 561] width 23 height 11
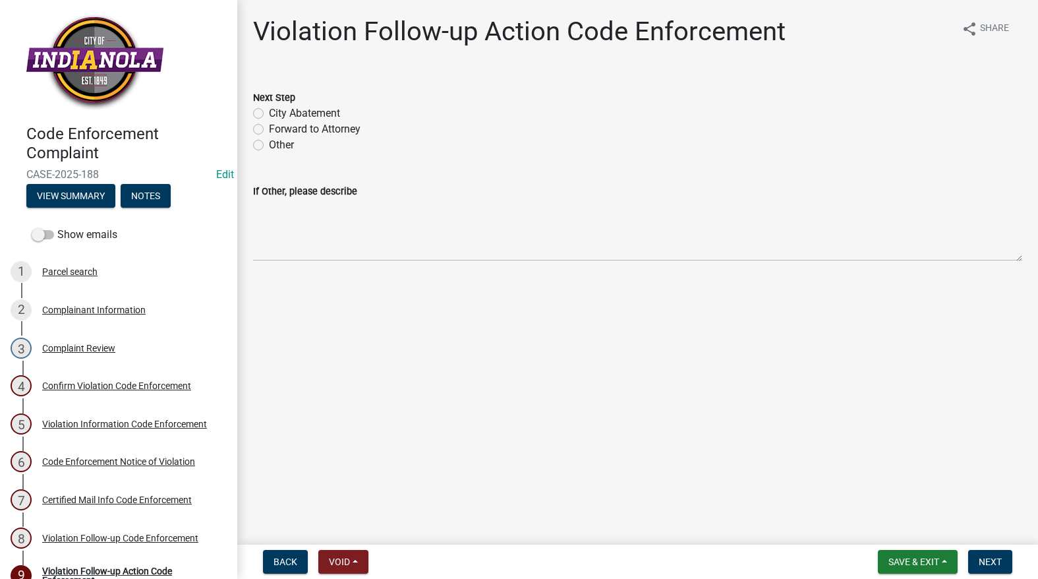
click at [269, 117] on label "City Abatement" at bounding box center [304, 113] width 71 height 16
click at [269, 114] on input "City Abatement" at bounding box center [273, 109] width 9 height 9
radio input "true"
click at [987, 556] on span "Next" at bounding box center [990, 561] width 23 height 11
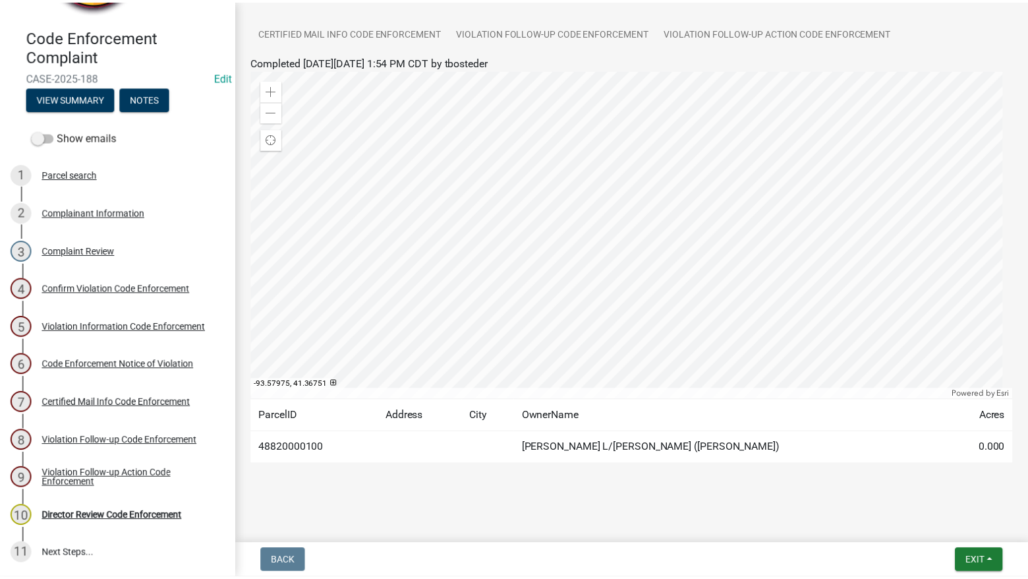
scroll to position [173, 0]
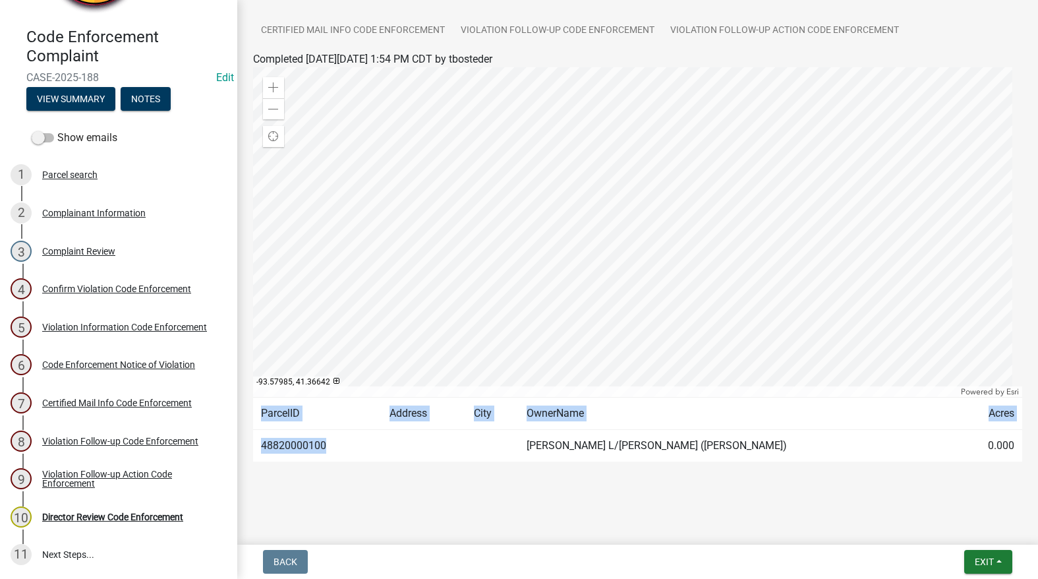
drag, startPoint x: 343, startPoint y: 441, endPoint x: 249, endPoint y: 420, distance: 95.9
click at [249, 420] on div "Submitted Thank you for submitting your information. You may view the submitted…" at bounding box center [637, 170] width 789 height 657
copy table "ParcelID Address City OwnerName Acres 48820000100"
click at [975, 563] on span "Exit" at bounding box center [984, 561] width 19 height 11
click at [973, 527] on button "Save & Exit" at bounding box center [959, 528] width 105 height 32
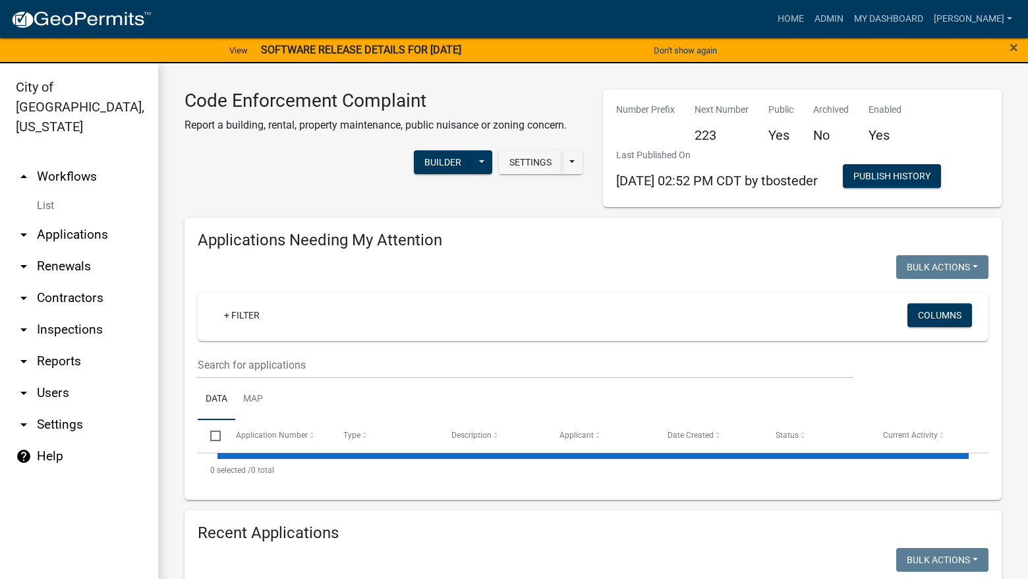
select select "3: 100"
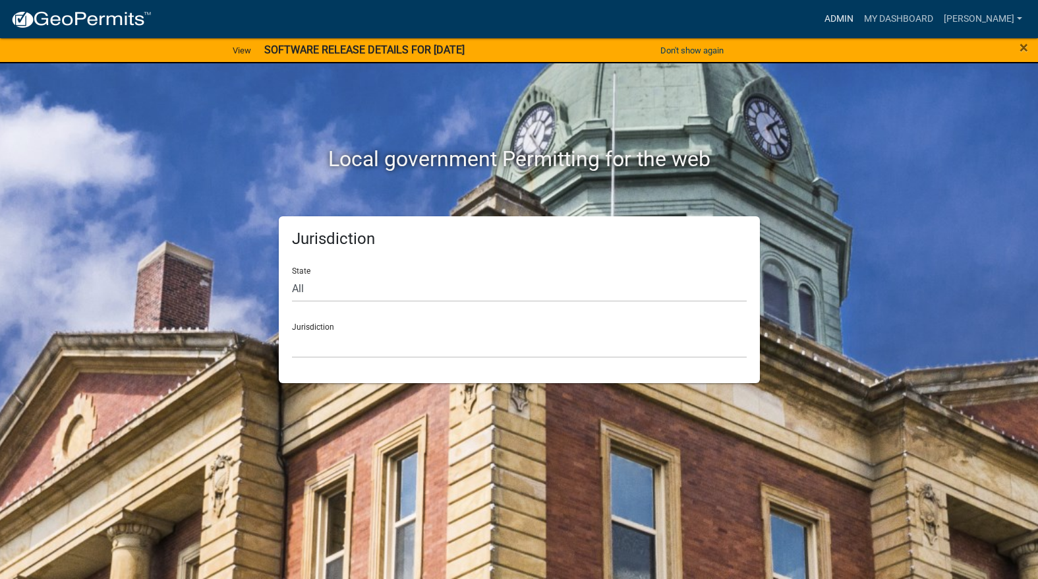
click at [859, 21] on link "Admin" at bounding box center [839, 19] width 40 height 25
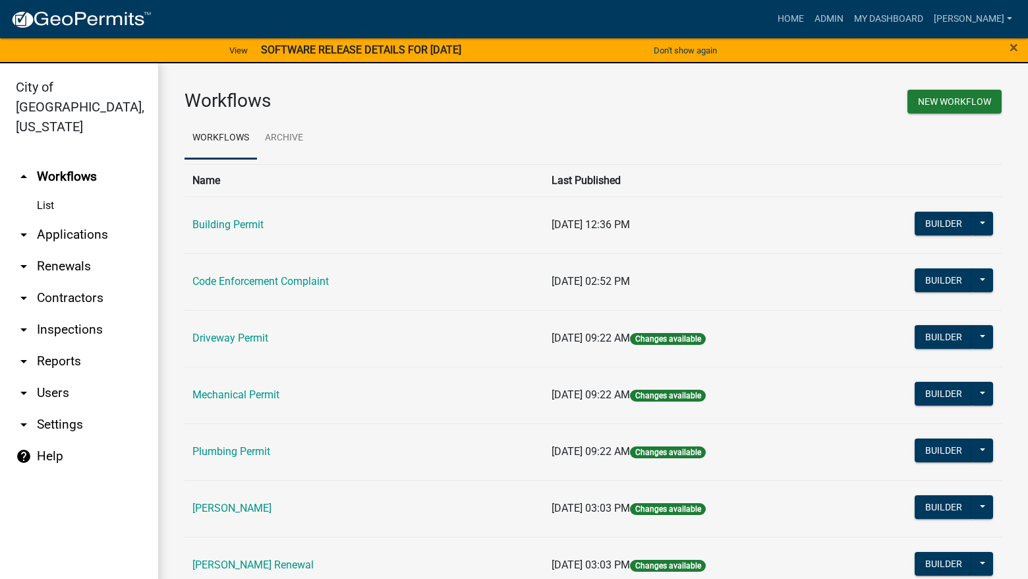
click at [307, 273] on td "Code Enforcement Complaint" at bounding box center [364, 281] width 359 height 57
click at [305, 276] on link "Code Enforcement Complaint" at bounding box center [260, 281] width 136 height 13
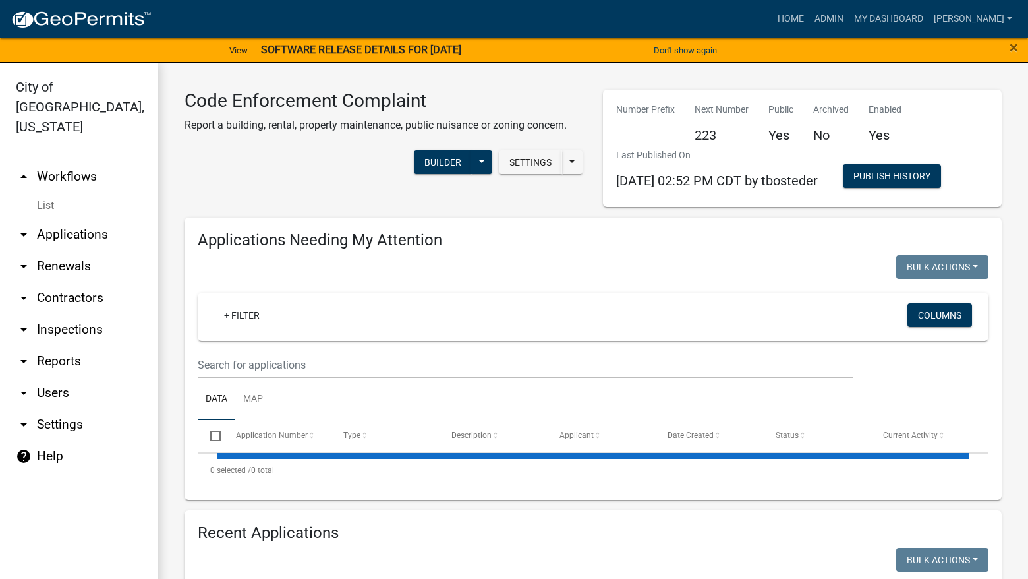
select select "3: 100"
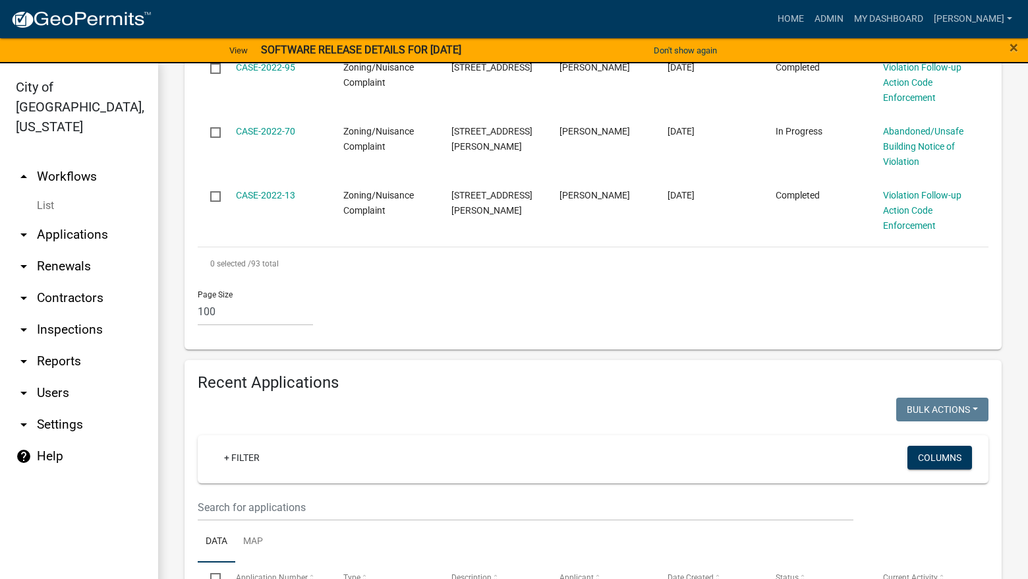
scroll to position [5339, 0]
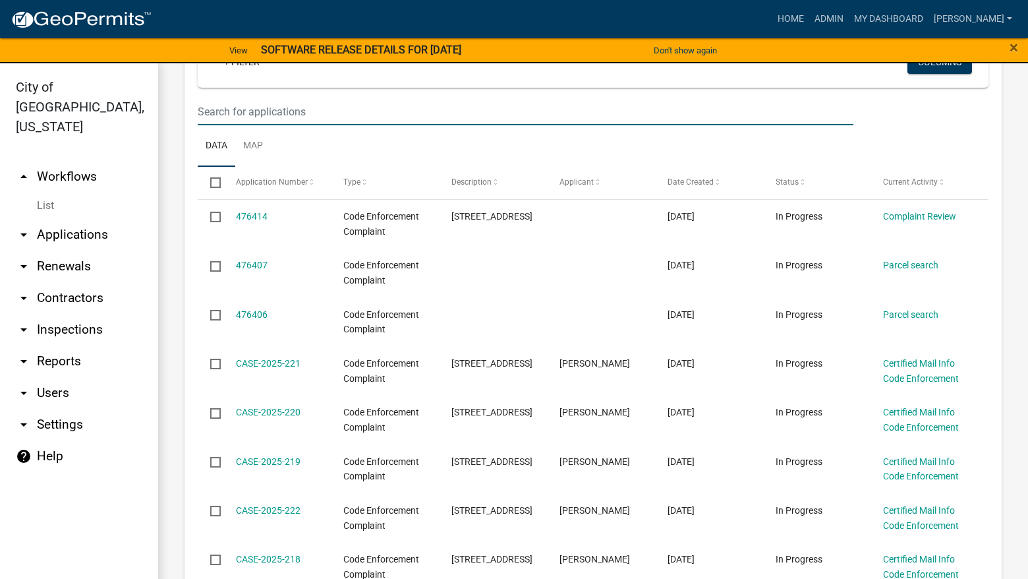
click at [312, 98] on input "text" at bounding box center [526, 111] width 656 height 27
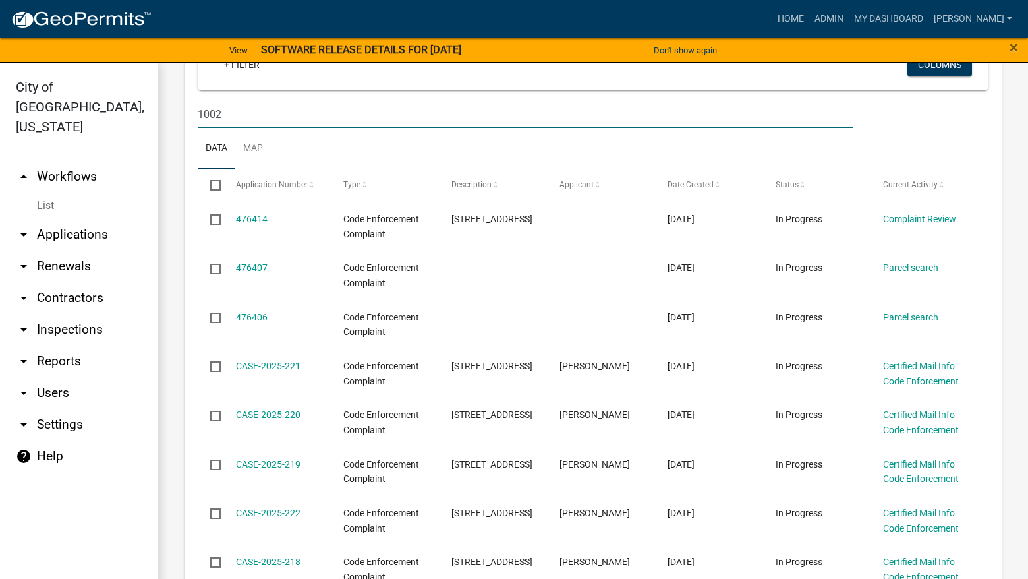
type input "1002"
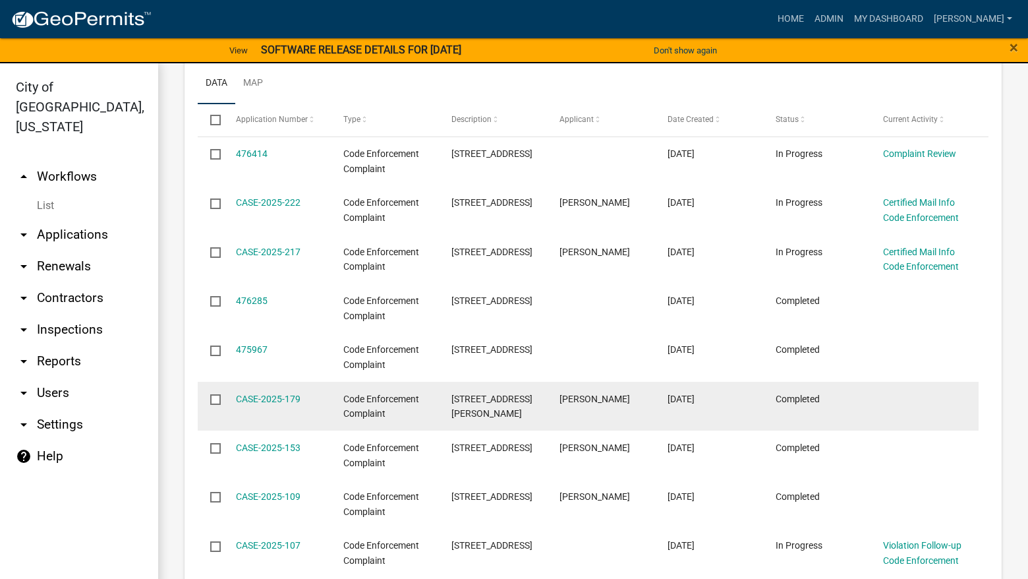
scroll to position [5402, 0]
click at [290, 393] on link "CASE-2025-179" at bounding box center [268, 398] width 65 height 11
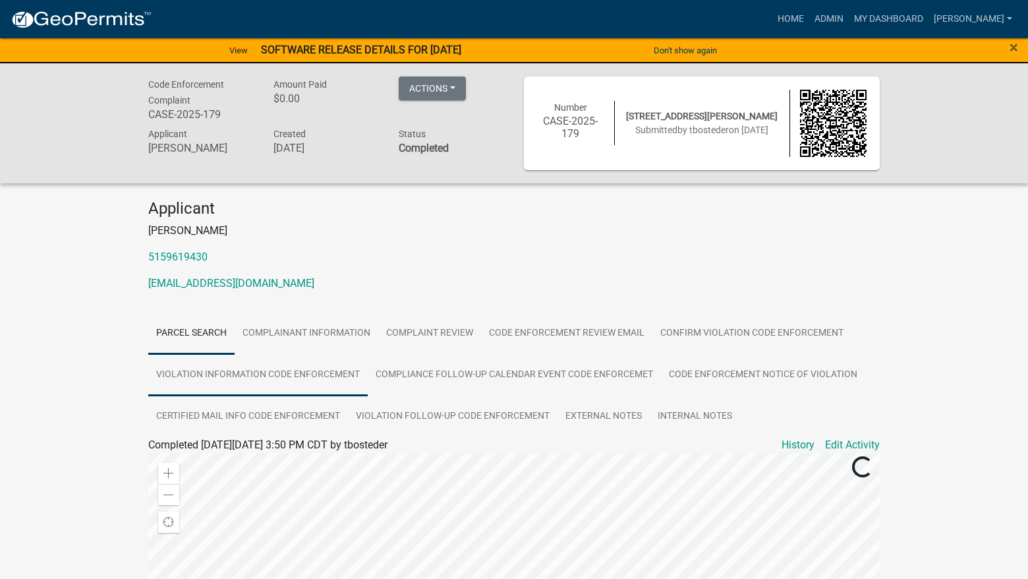
click at [274, 376] on link "Violation Information Code Enforcement" at bounding box center [258, 375] width 220 height 42
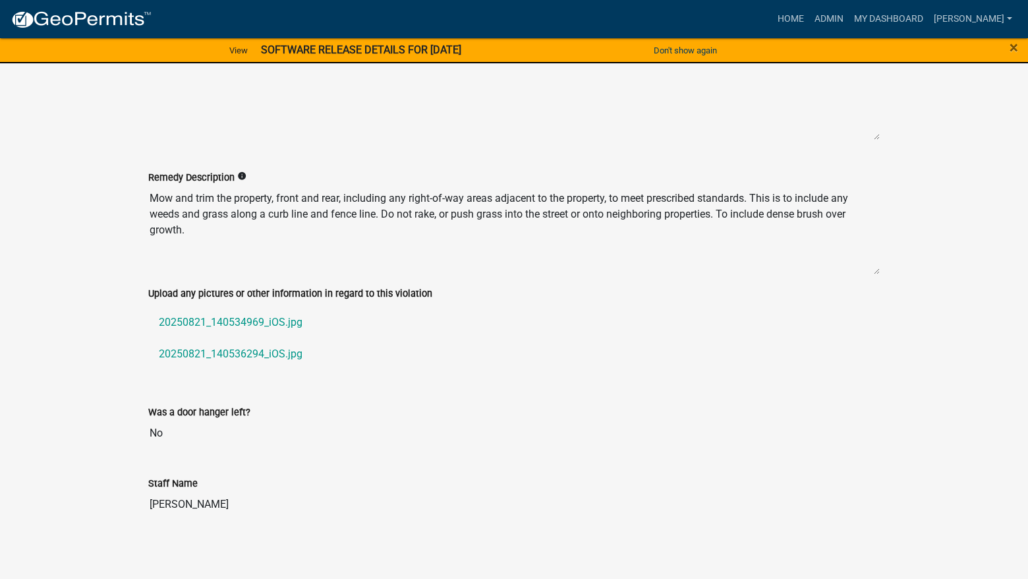
scroll to position [1010, 0]
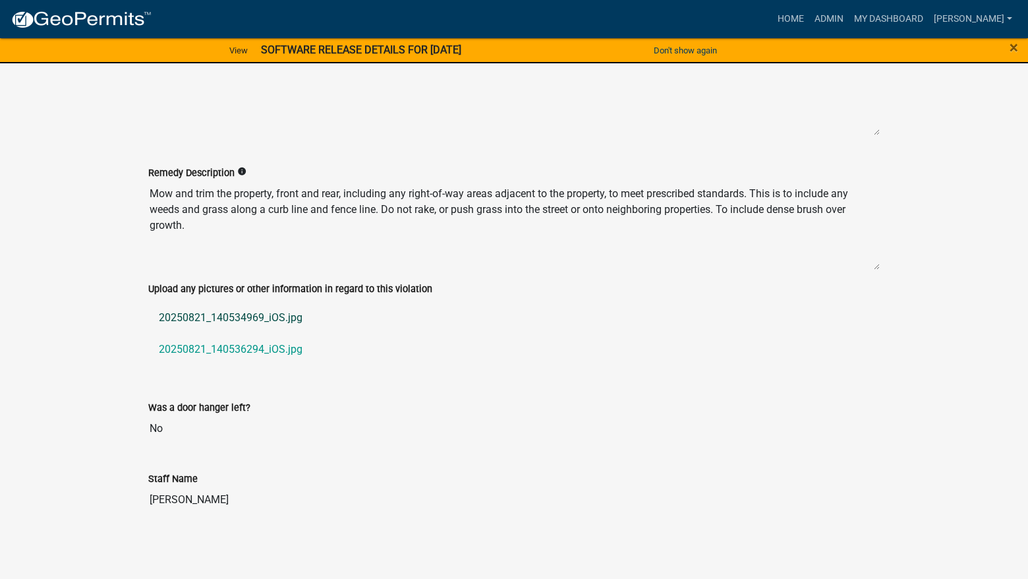
click at [241, 315] on link "20250821_140534969_iOS.jpg" at bounding box center [514, 318] width 732 height 32
click at [249, 349] on link "20250821_140536294_iOS.jpg" at bounding box center [514, 350] width 732 height 32
